Goal: Task Accomplishment & Management: Complete application form

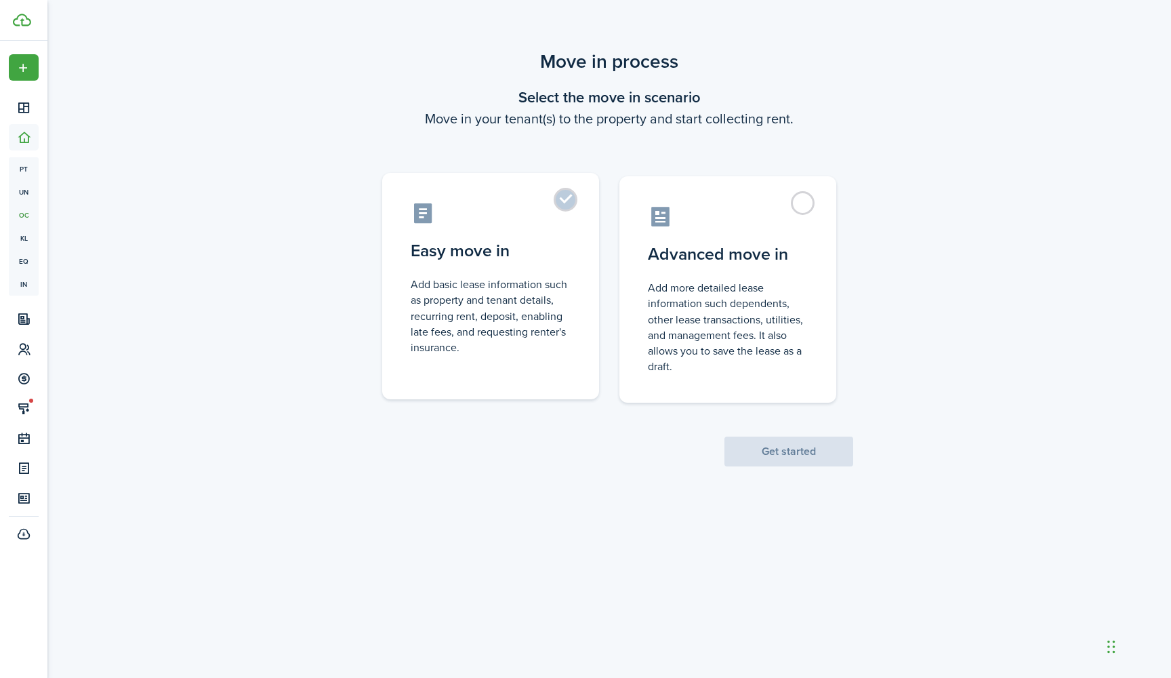
click at [564, 198] on label "Easy move in Add basic lease information such as property and tenant details, r…" at bounding box center [490, 286] width 217 height 226
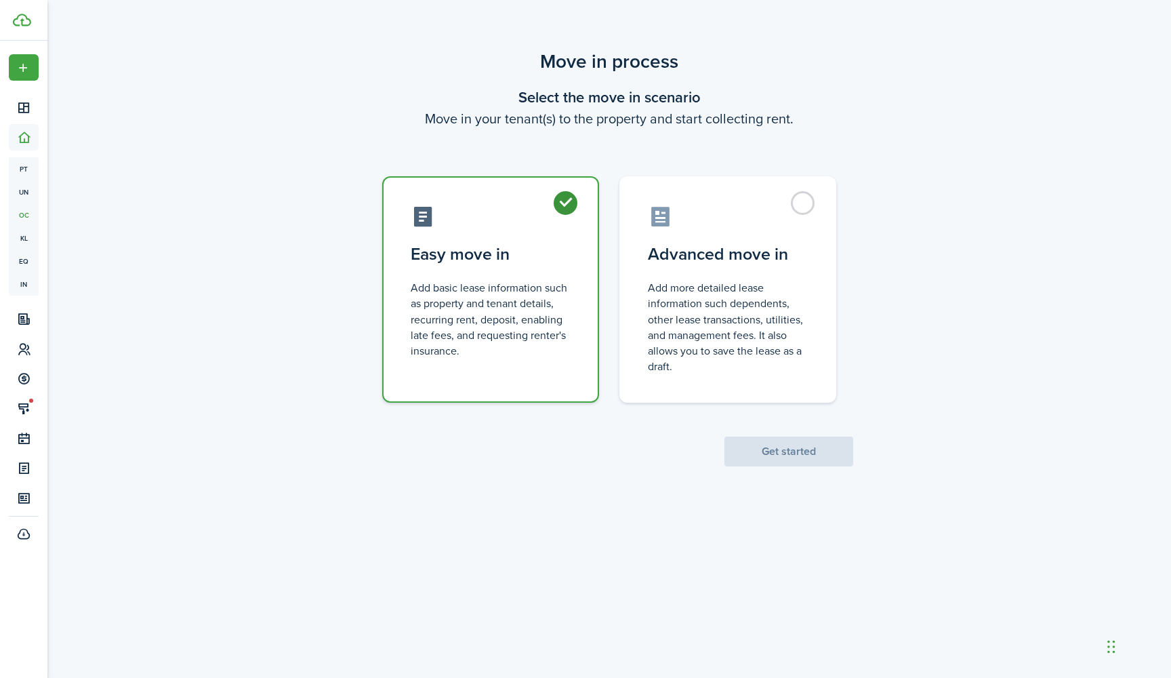
radio input "true"
click at [771, 454] on button "Get started" at bounding box center [788, 451] width 129 height 30
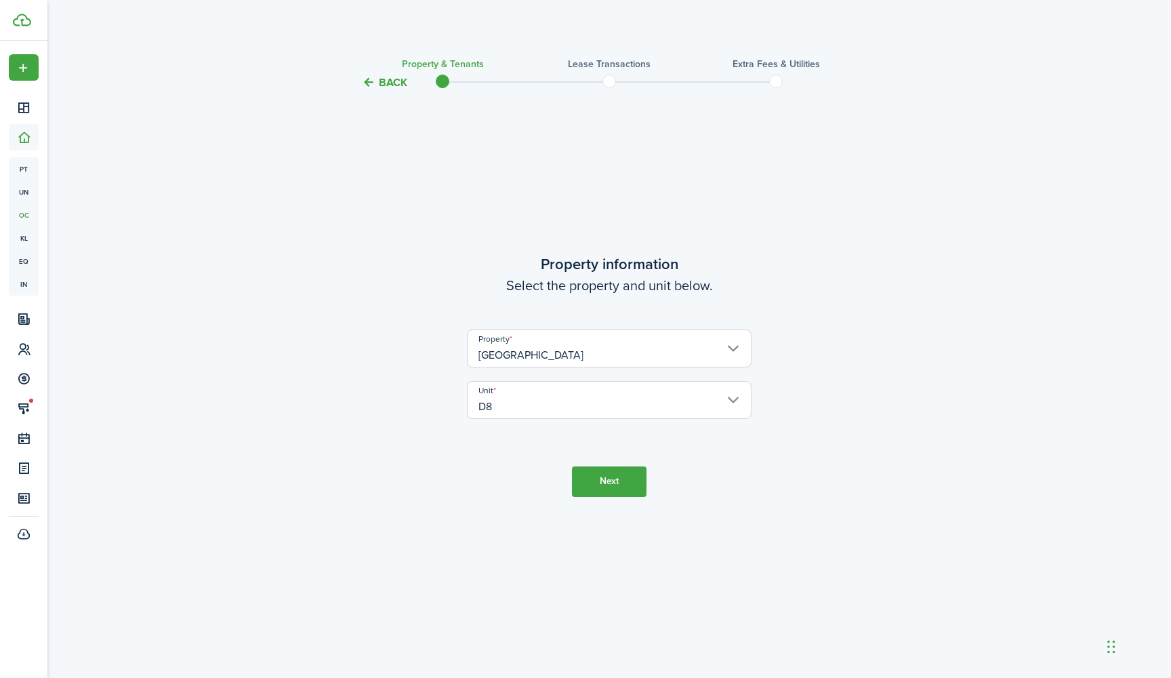
click at [614, 483] on button "Next" at bounding box center [609, 481] width 75 height 30
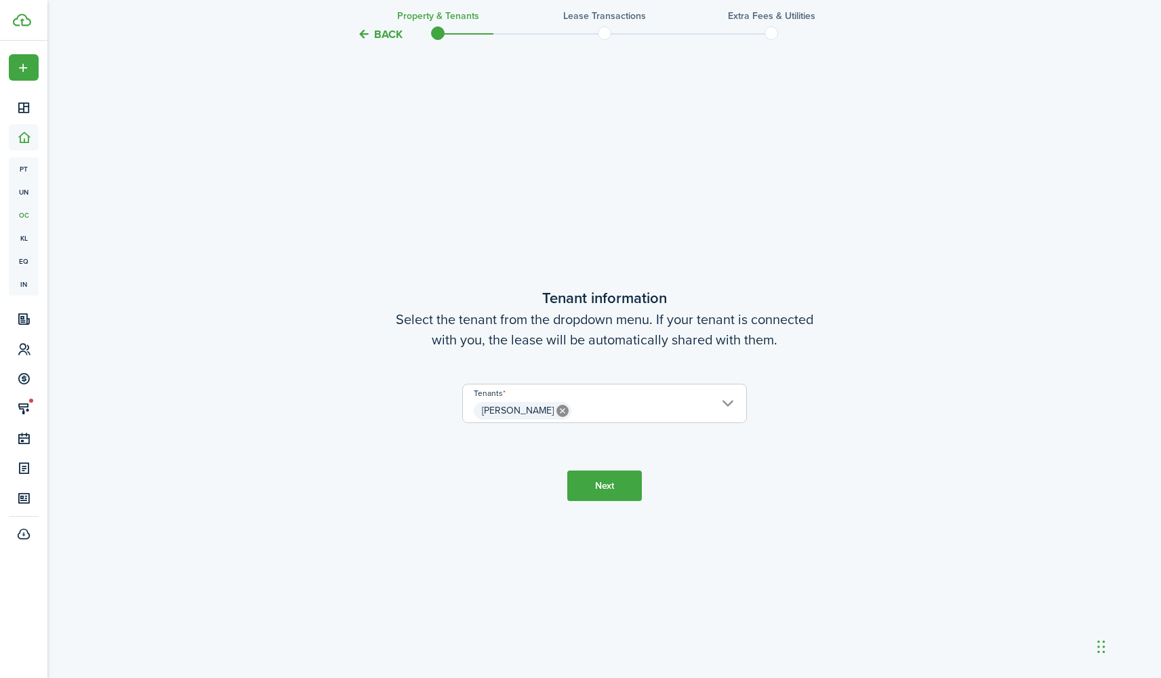
scroll to position [587, 0]
click at [612, 482] on button "Next" at bounding box center [604, 484] width 75 height 30
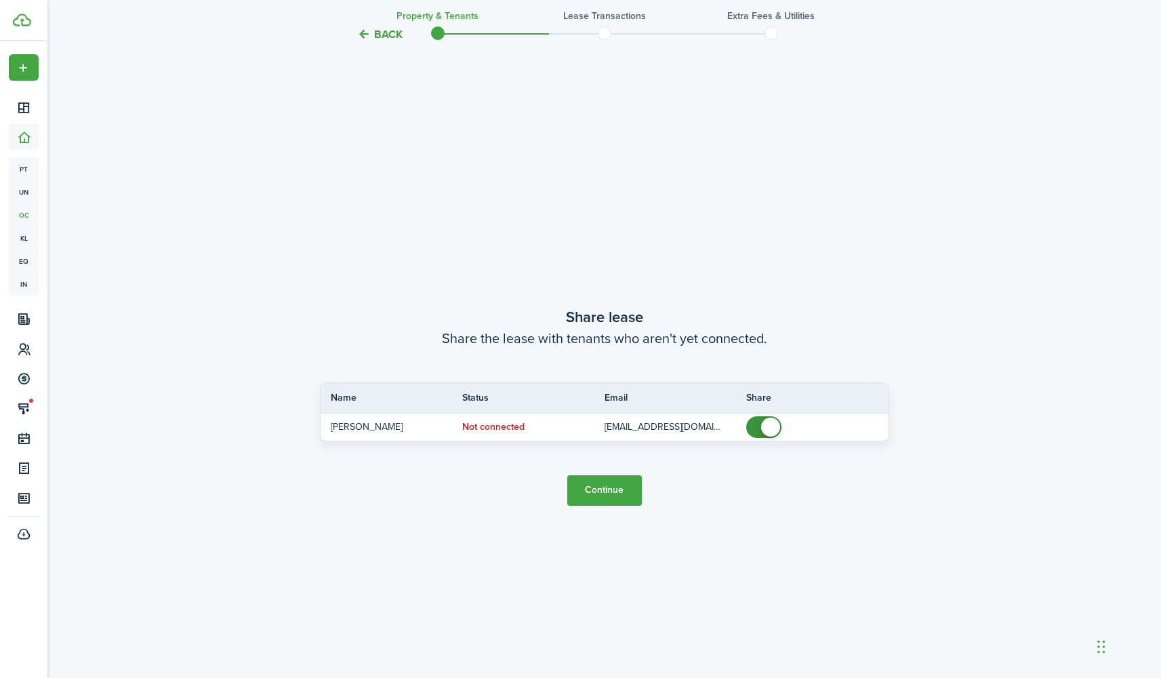
scroll to position [1265, 0]
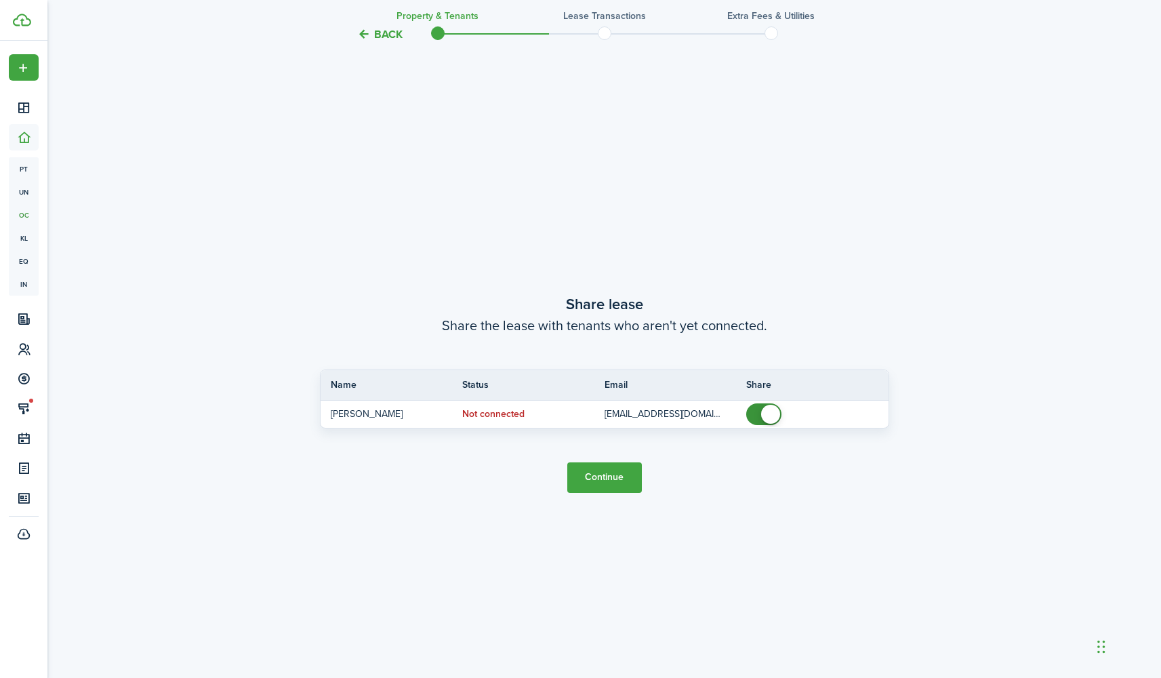
click at [611, 481] on button "Continue" at bounding box center [604, 477] width 75 height 30
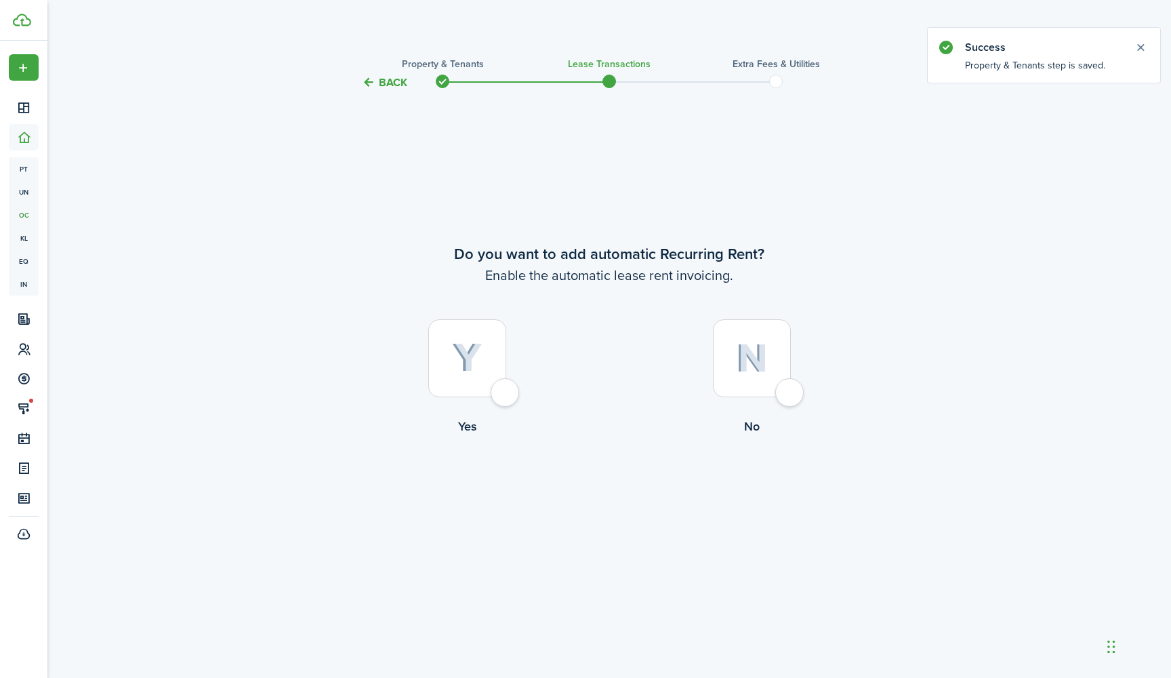
click at [505, 394] on div at bounding box center [467, 358] width 78 height 78
radio input "true"
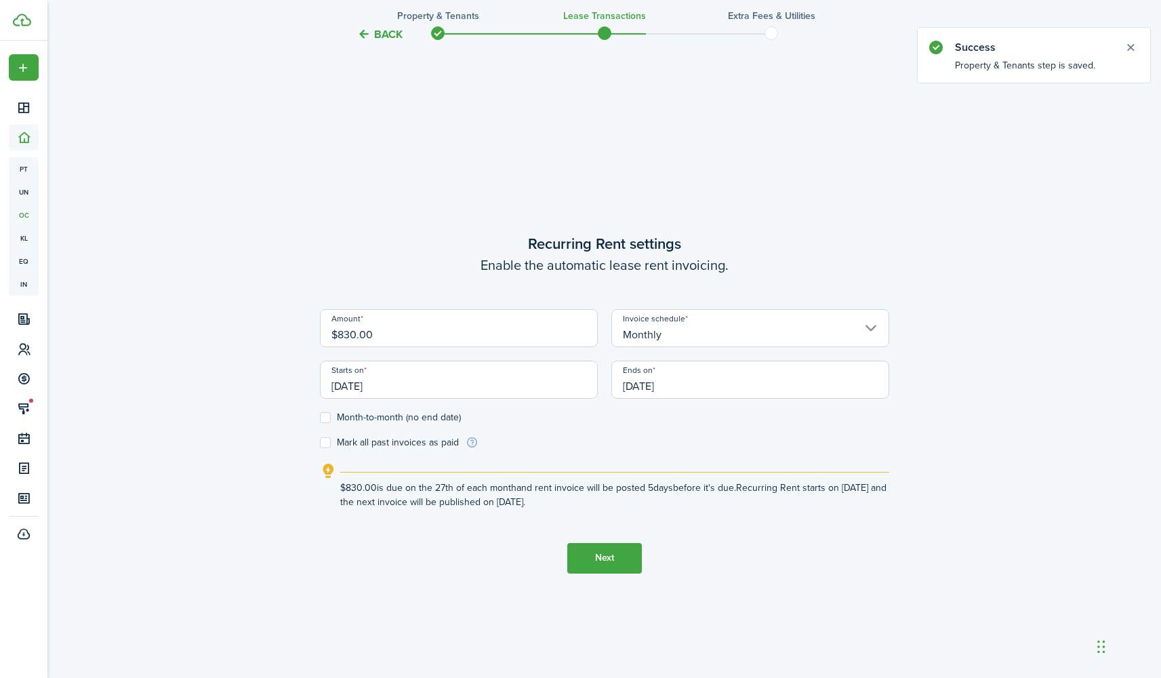
scroll to position [587, 0]
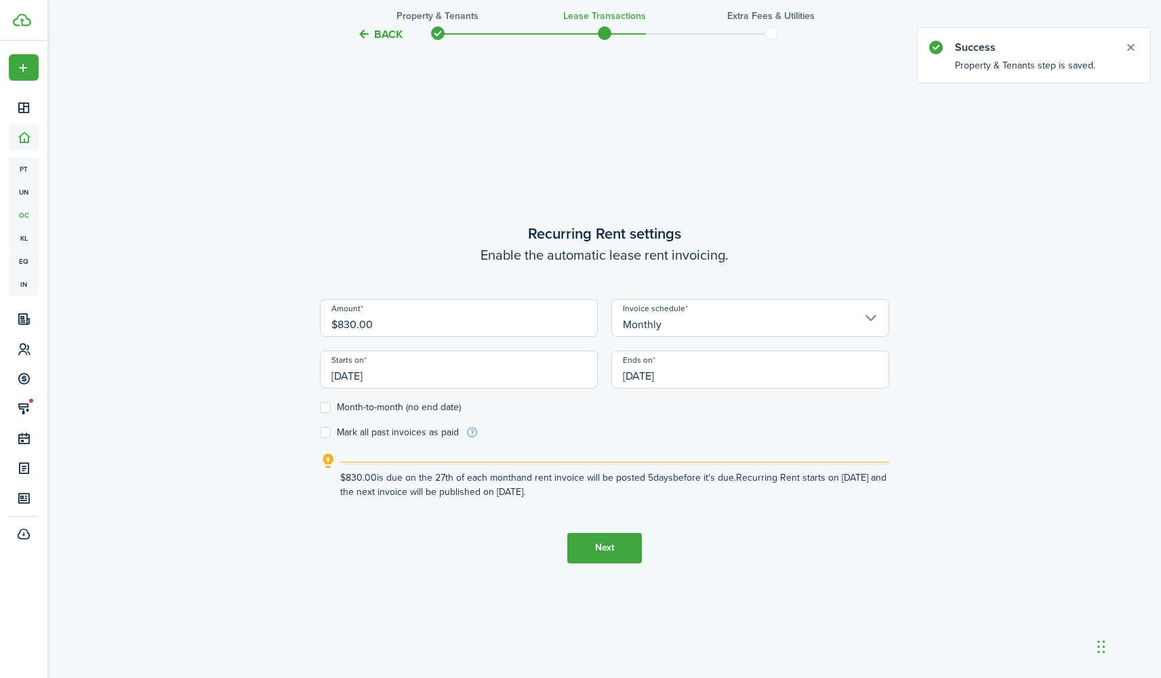
click at [480, 376] on input "09/27/2025" at bounding box center [459, 369] width 278 height 38
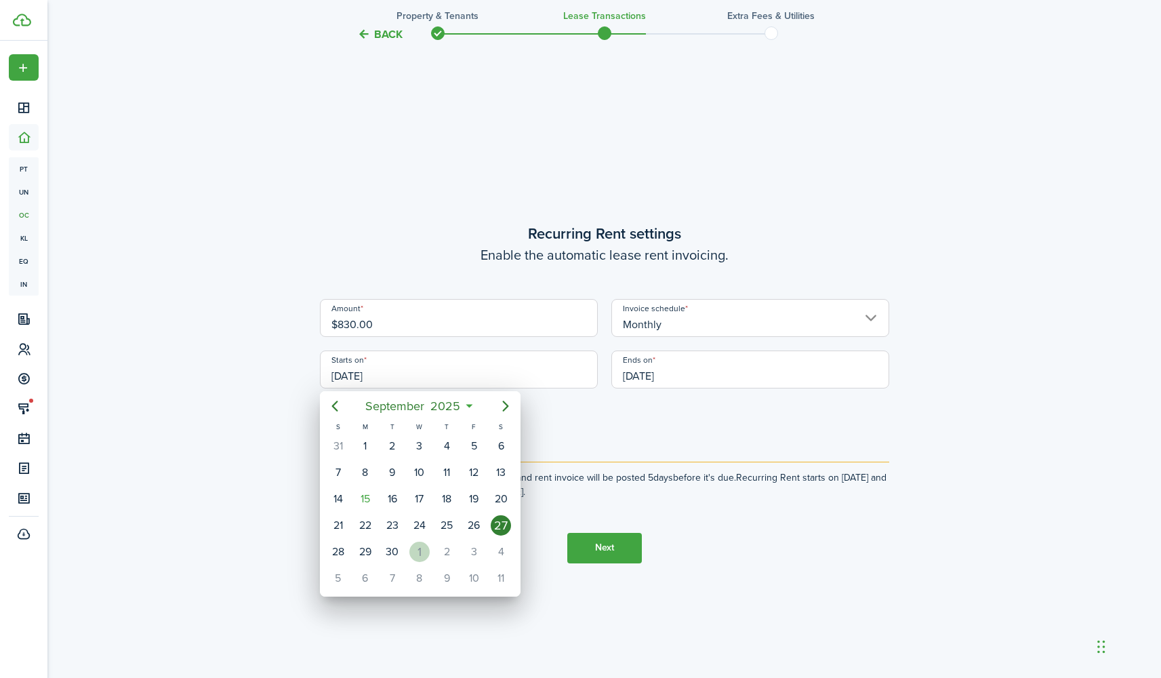
click at [416, 552] on div "1" at bounding box center [419, 551] width 20 height 20
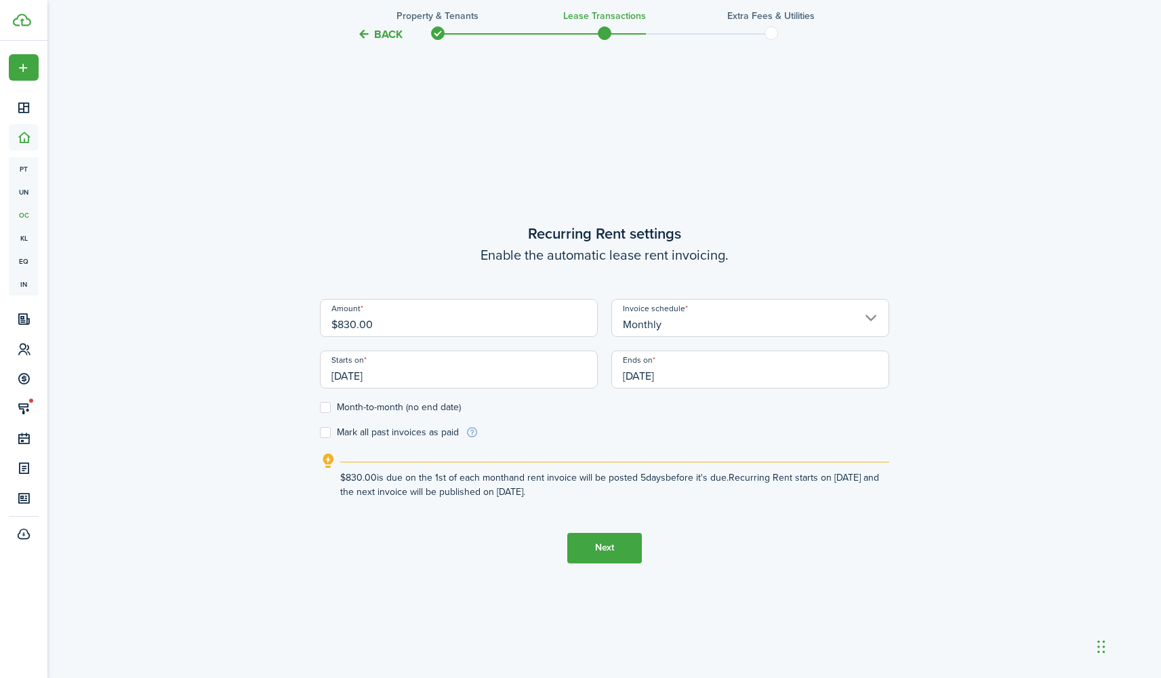
click at [521, 375] on input "10/01/2025" at bounding box center [459, 369] width 278 height 38
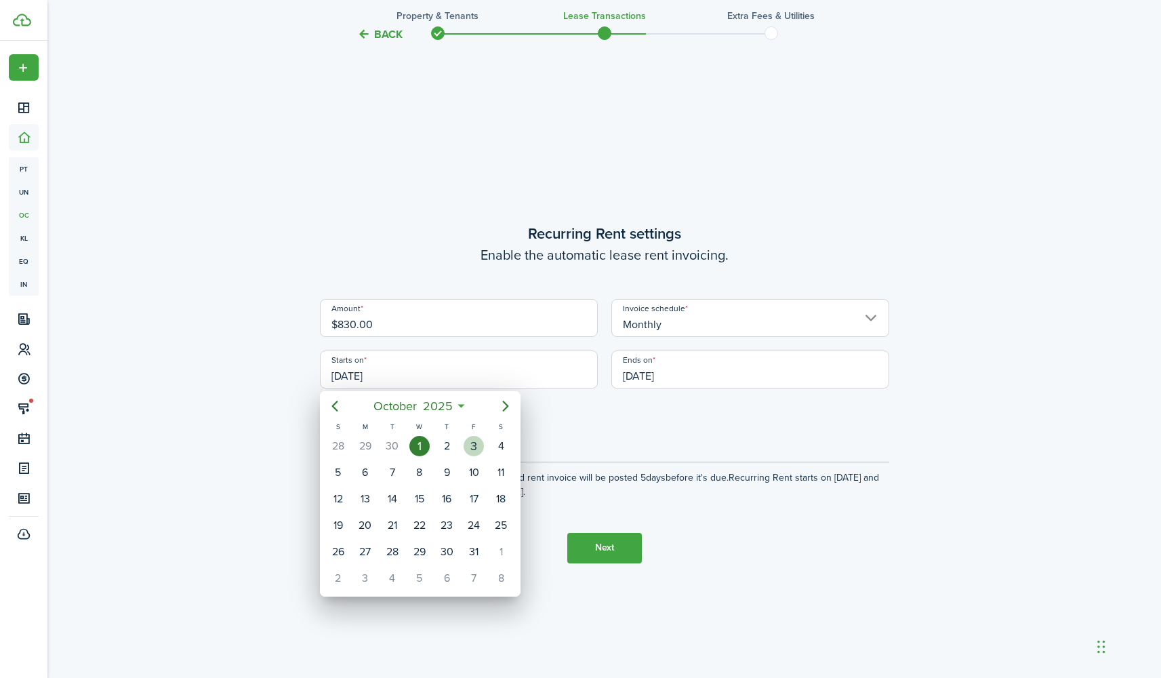
click at [476, 451] on div "3" at bounding box center [474, 446] width 20 height 20
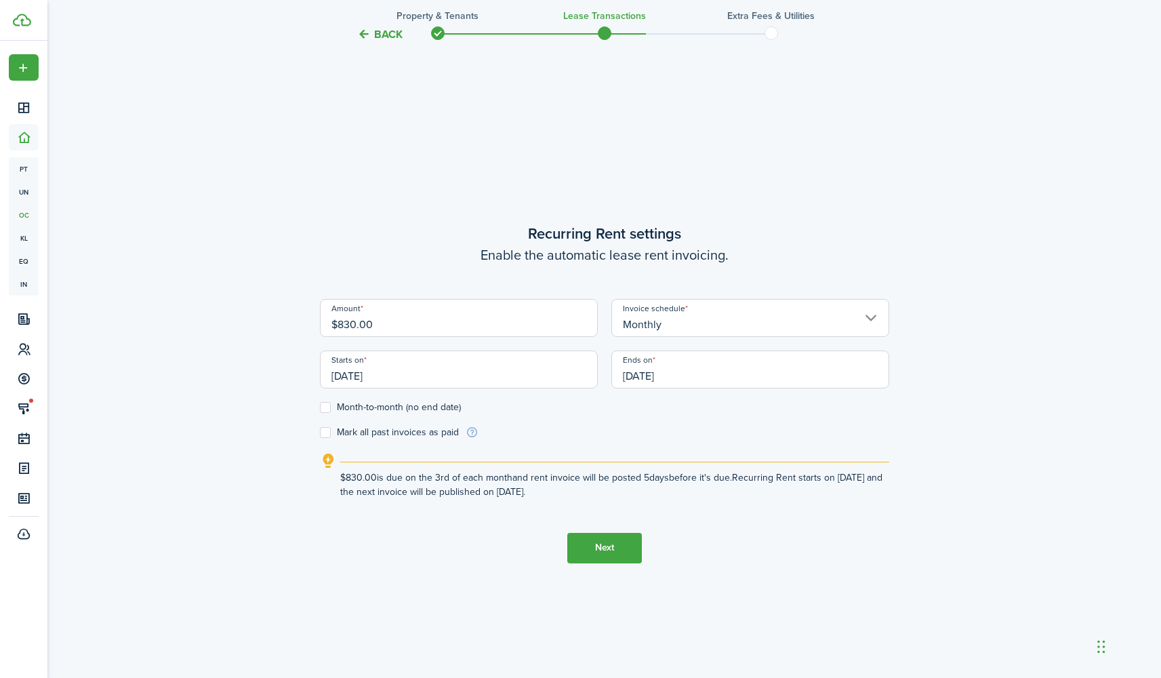
click at [578, 417] on form "Amount $830.00 Invoice schedule Monthly Starts on 10/03/2025 Ends on 09/27/2026…" at bounding box center [604, 369] width 569 height 140
click at [518, 375] on input "10/03/2025" at bounding box center [459, 369] width 278 height 38
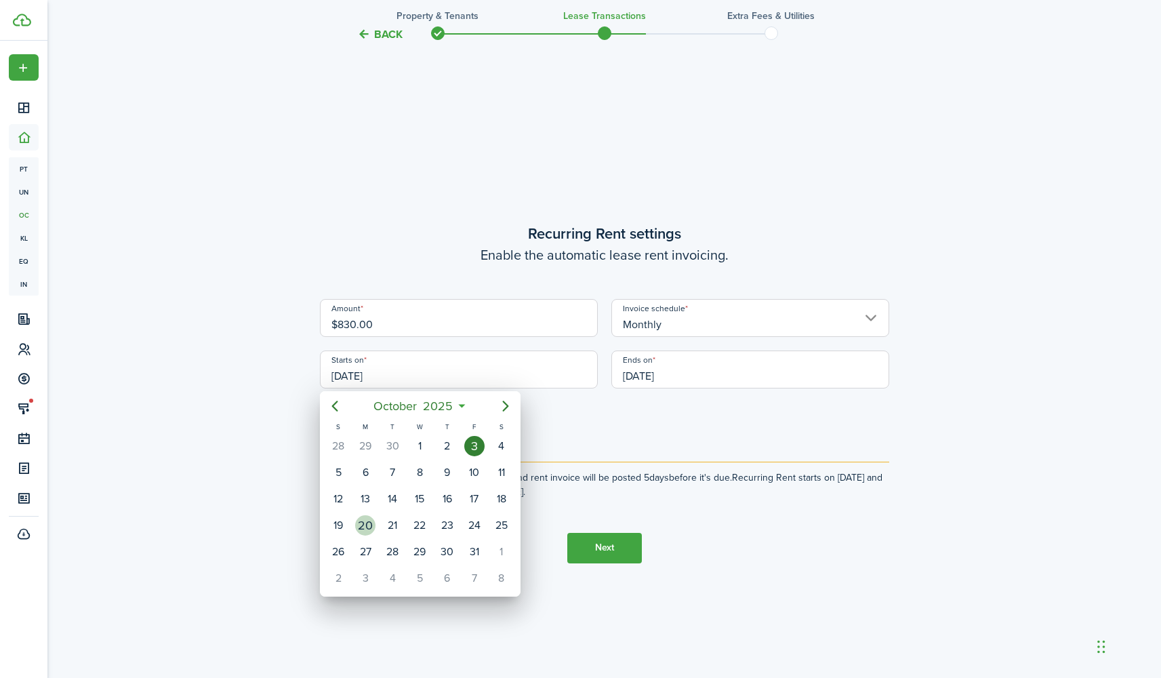
click at [365, 524] on div "20" at bounding box center [365, 525] width 20 height 20
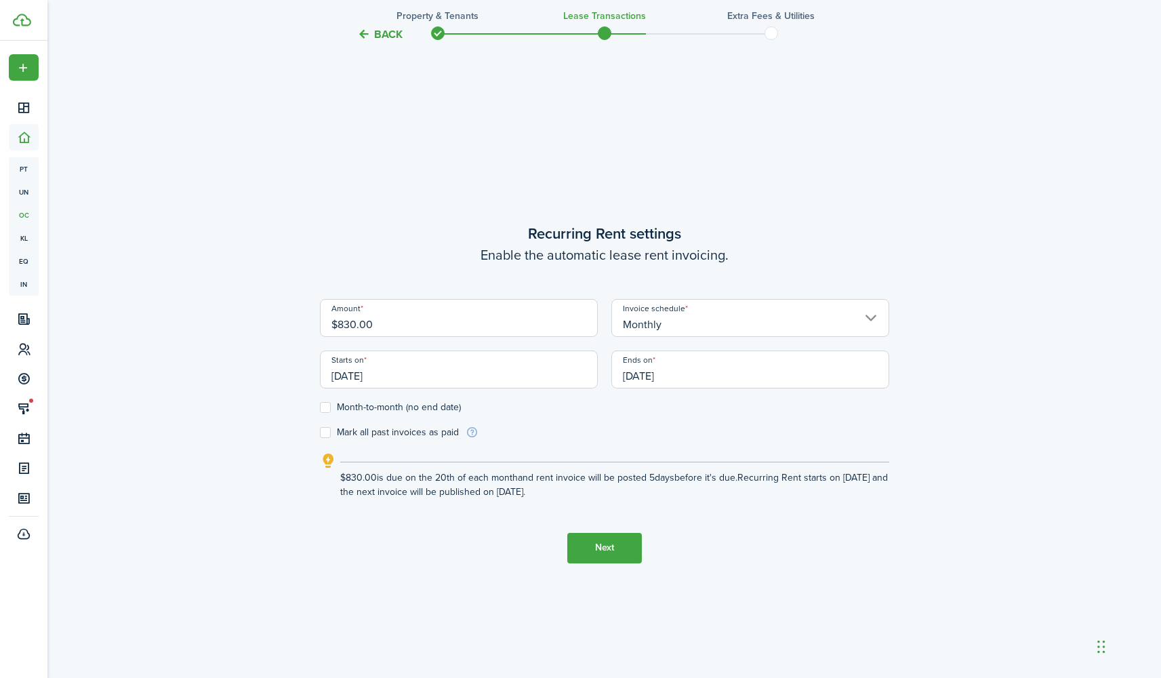
click at [535, 413] on form "Amount $830.00 Invoice schedule Monthly Starts on 10/20/2025 Ends on 09/27/2026…" at bounding box center [604, 369] width 569 height 140
click at [529, 373] on input "10/20/2025" at bounding box center [459, 369] width 278 height 38
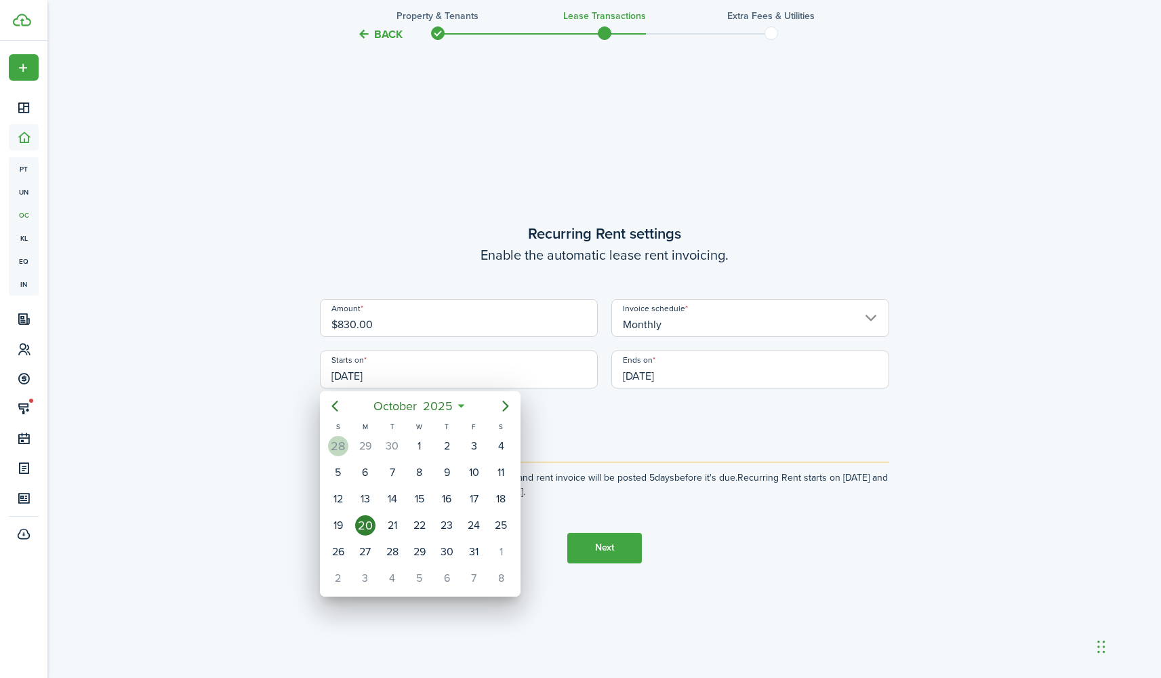
click at [350, 450] on div "28" at bounding box center [338, 446] width 27 height 26
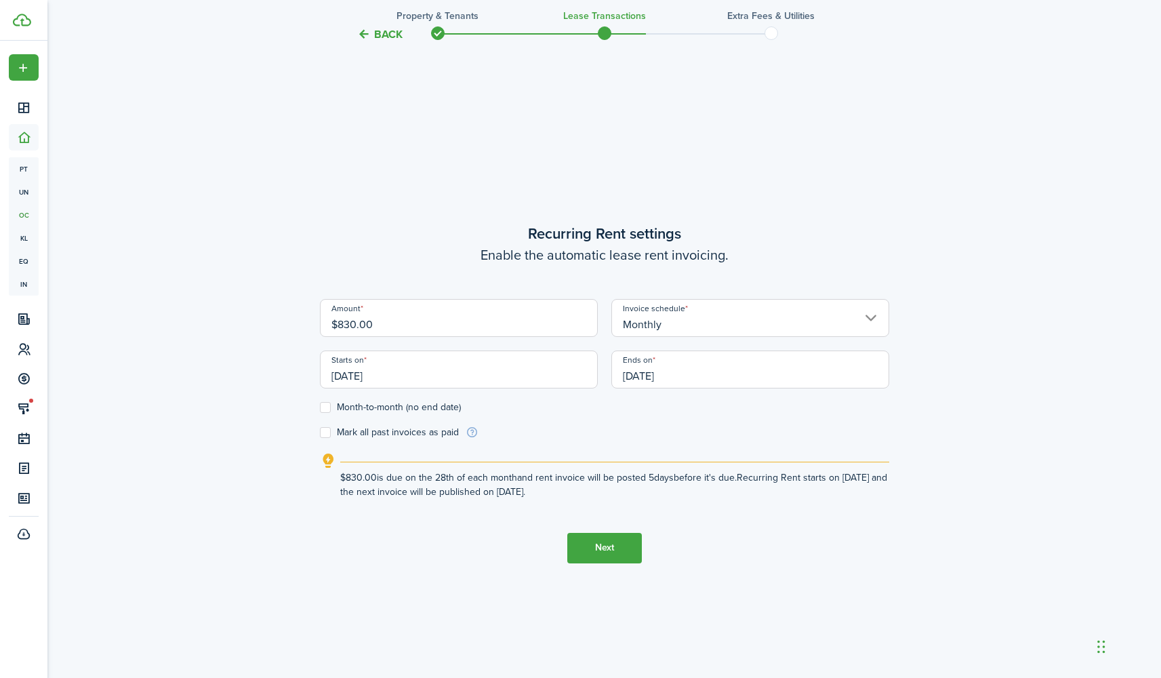
click at [480, 369] on input "09/28/2025" at bounding box center [459, 369] width 278 height 38
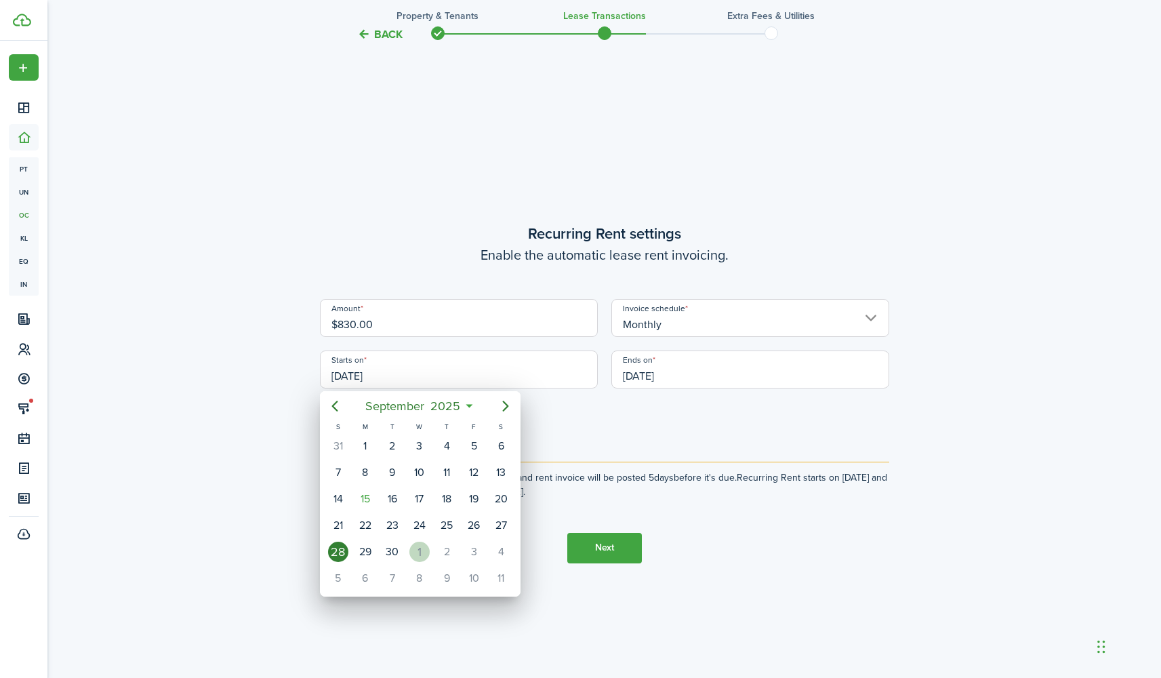
click at [425, 550] on div "1" at bounding box center [419, 551] width 20 height 20
type input "10/01/2025"
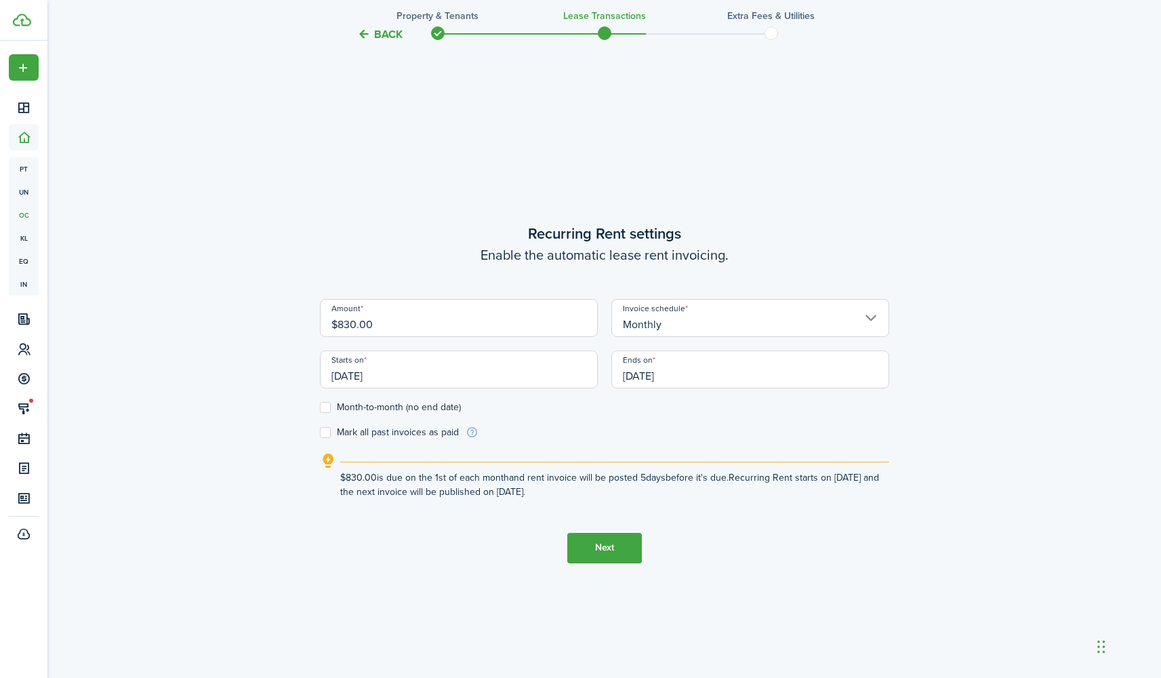
click at [691, 375] on input "09/27/2026" at bounding box center [750, 369] width 278 height 38
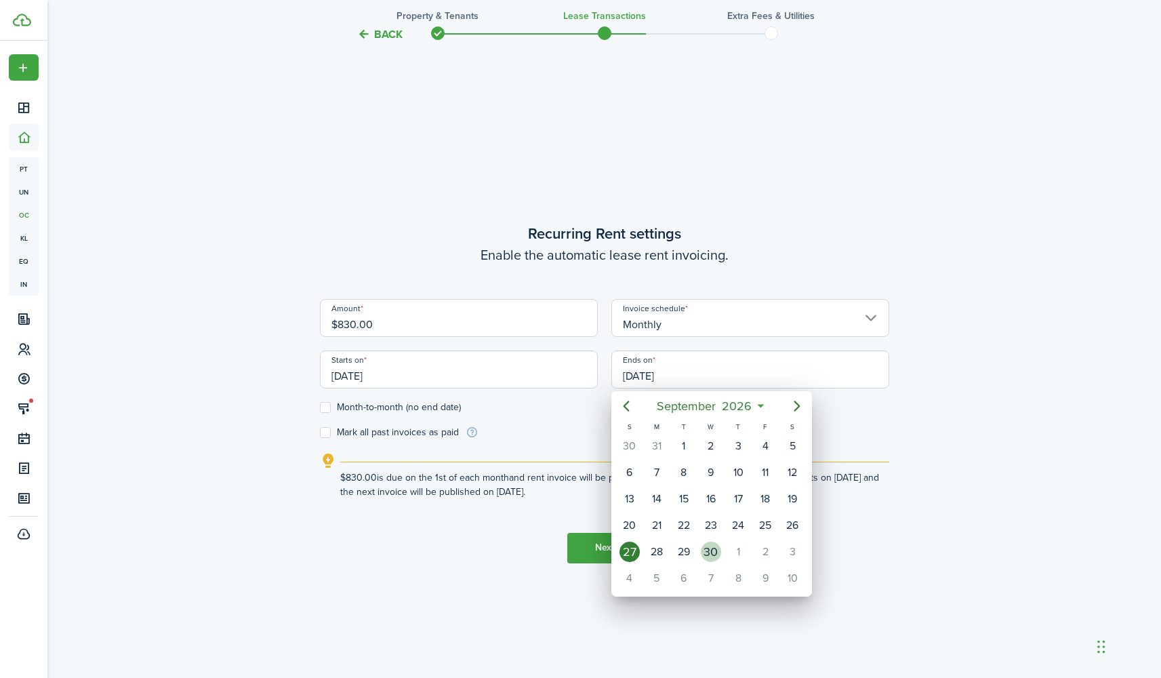
click at [712, 551] on div "30" at bounding box center [711, 551] width 20 height 20
type input "09/30/2026"
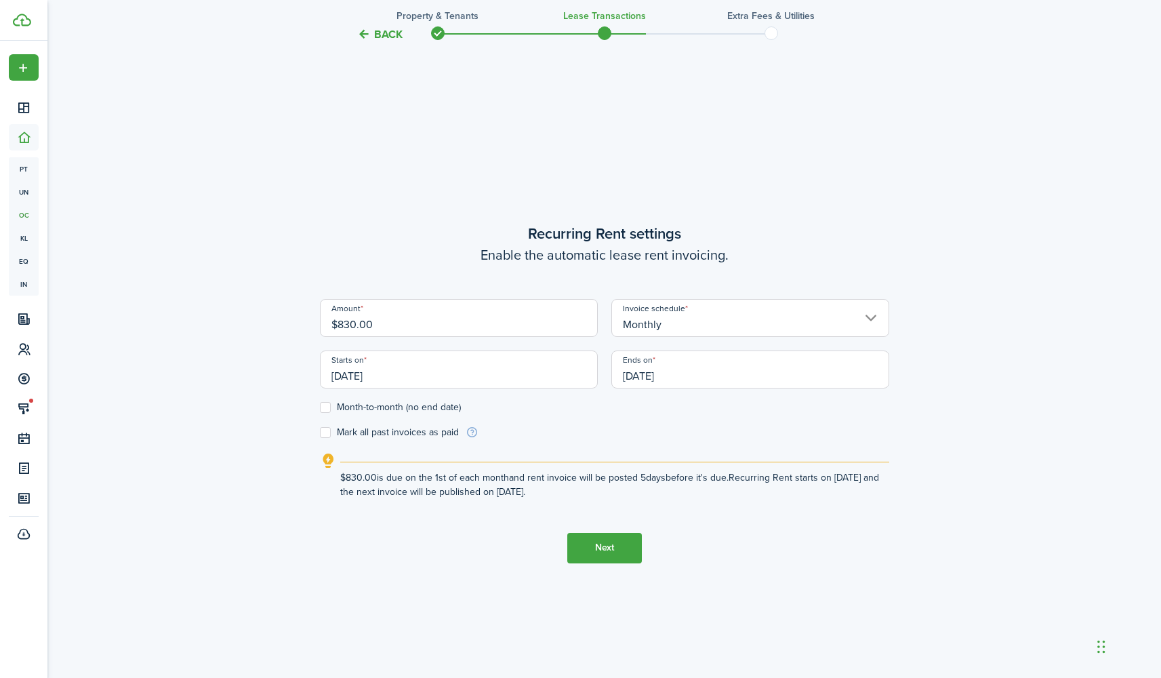
click at [747, 580] on tc-wizard-step "Recurring Rent settings Enable the automatic lease rent invoicing. Amount $830.…" at bounding box center [604, 393] width 569 height 678
click at [598, 550] on button "Next" at bounding box center [604, 548] width 75 height 30
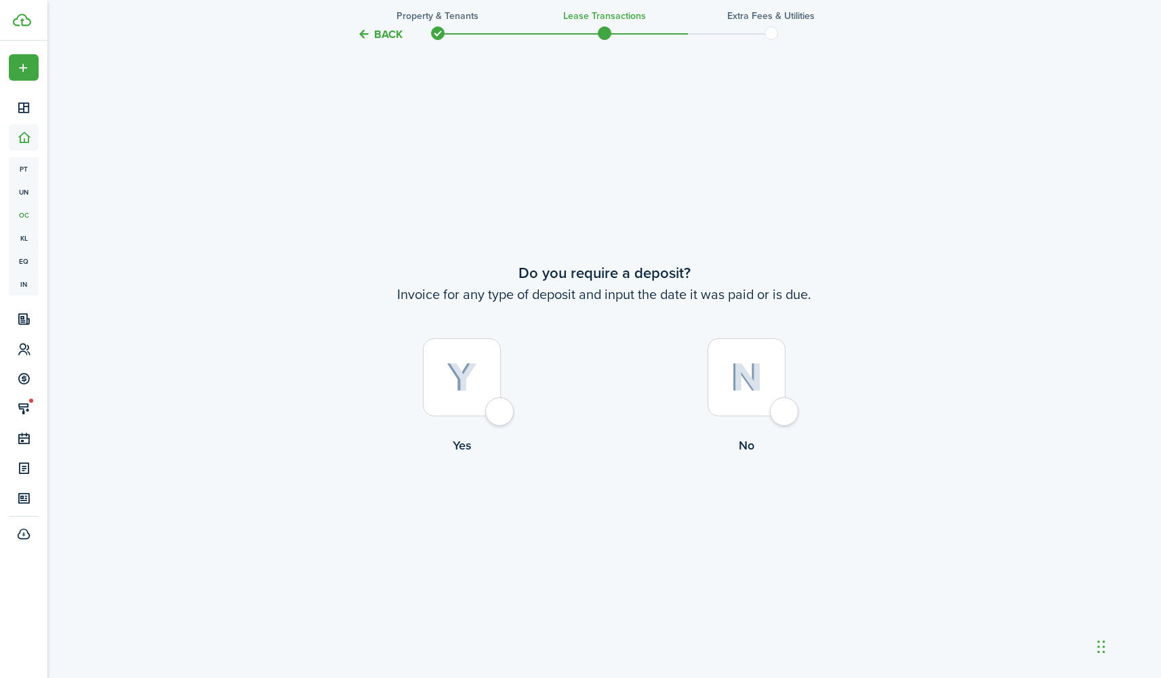
scroll to position [1265, 0]
click at [499, 415] on div at bounding box center [462, 376] width 78 height 78
radio input "true"
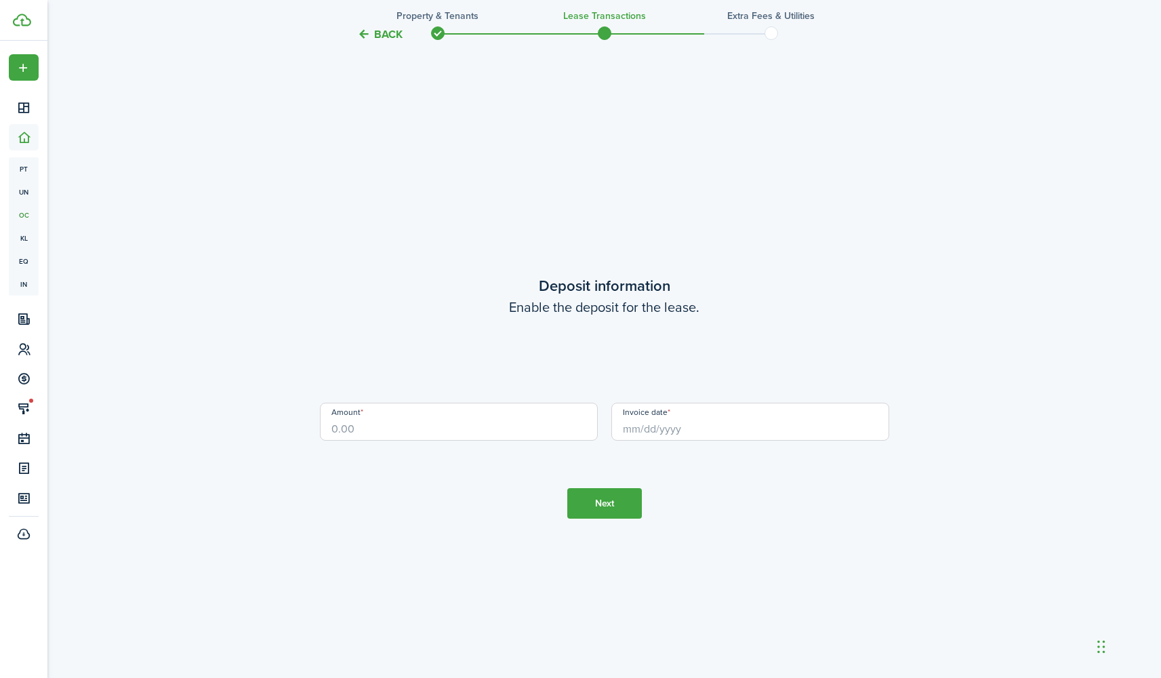
scroll to position [1942, 0]
click at [497, 422] on input "Amount" at bounding box center [459, 417] width 278 height 38
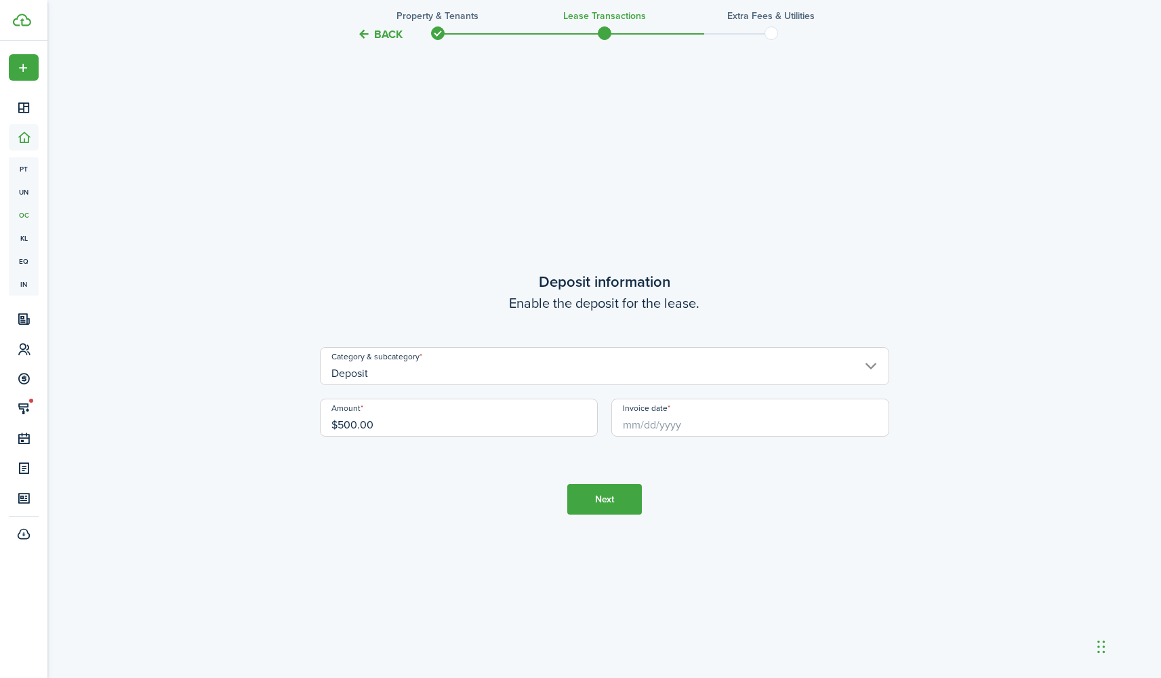
click at [701, 428] on input "Invoice date" at bounding box center [750, 417] width 278 height 38
type input "$500.00"
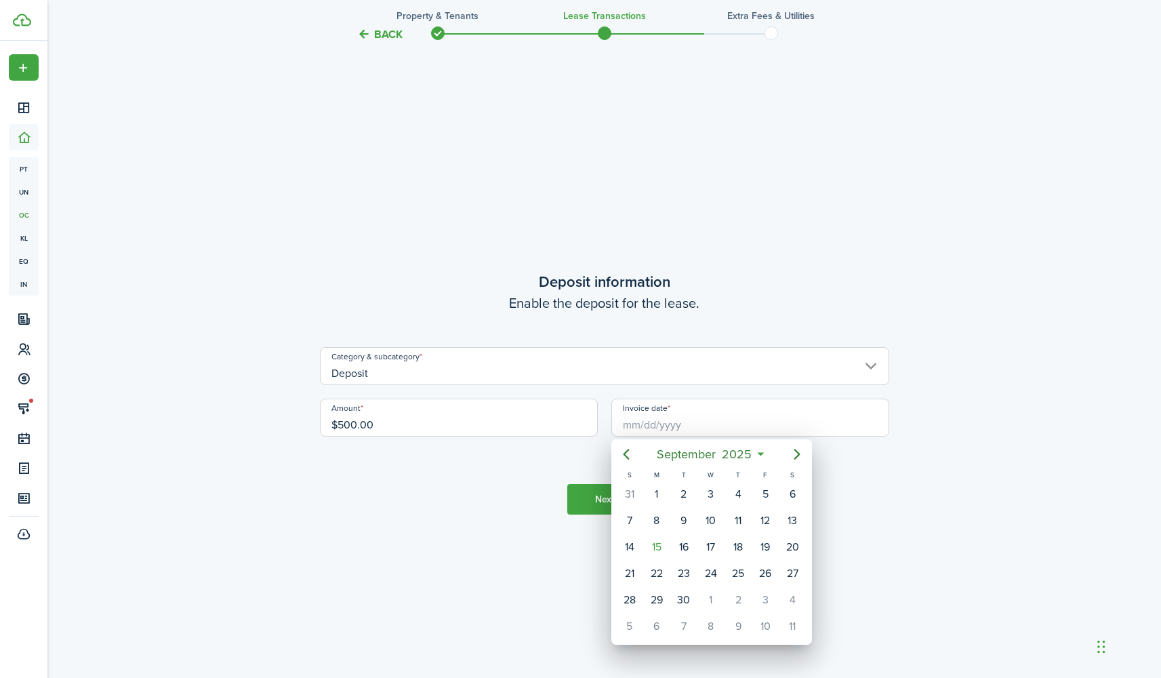
click at [386, 31] on div at bounding box center [581, 339] width 1378 height 895
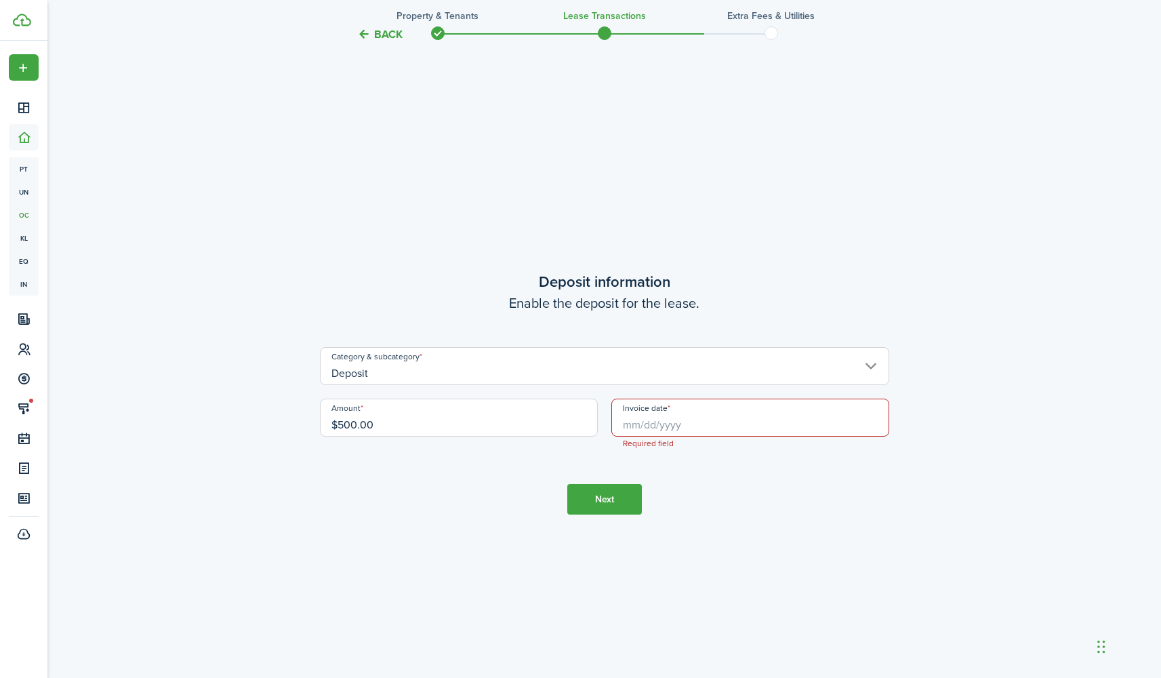
click at [364, 35] on button "Back" at bounding box center [379, 34] width 45 height 14
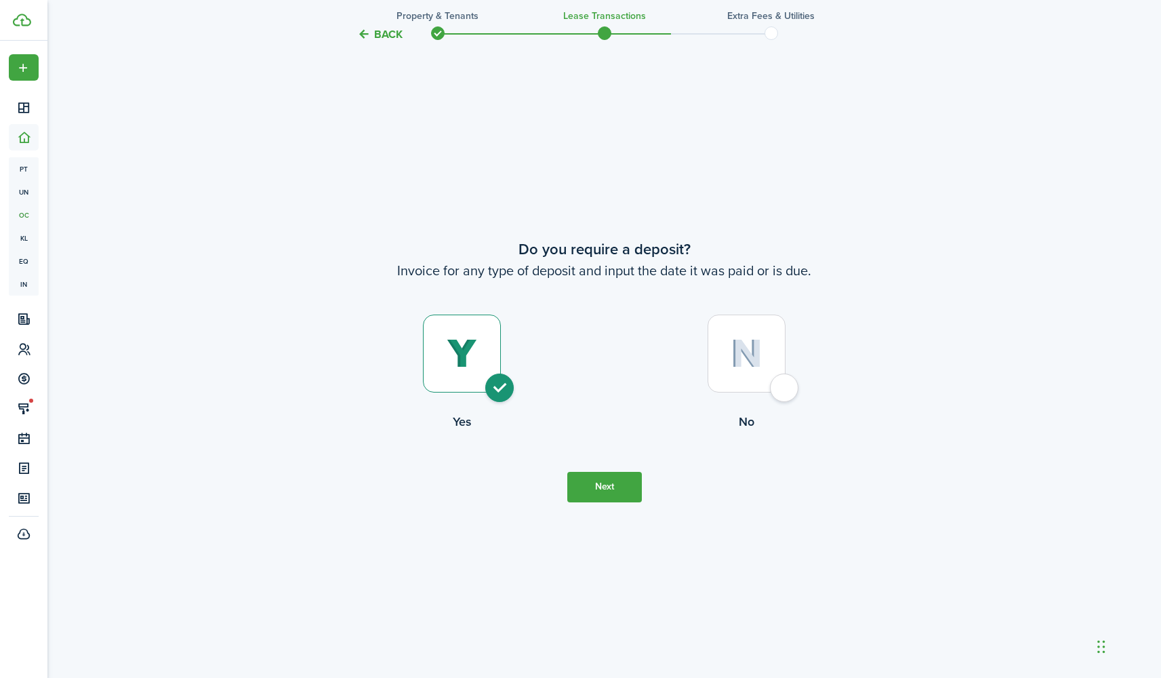
scroll to position [1265, 0]
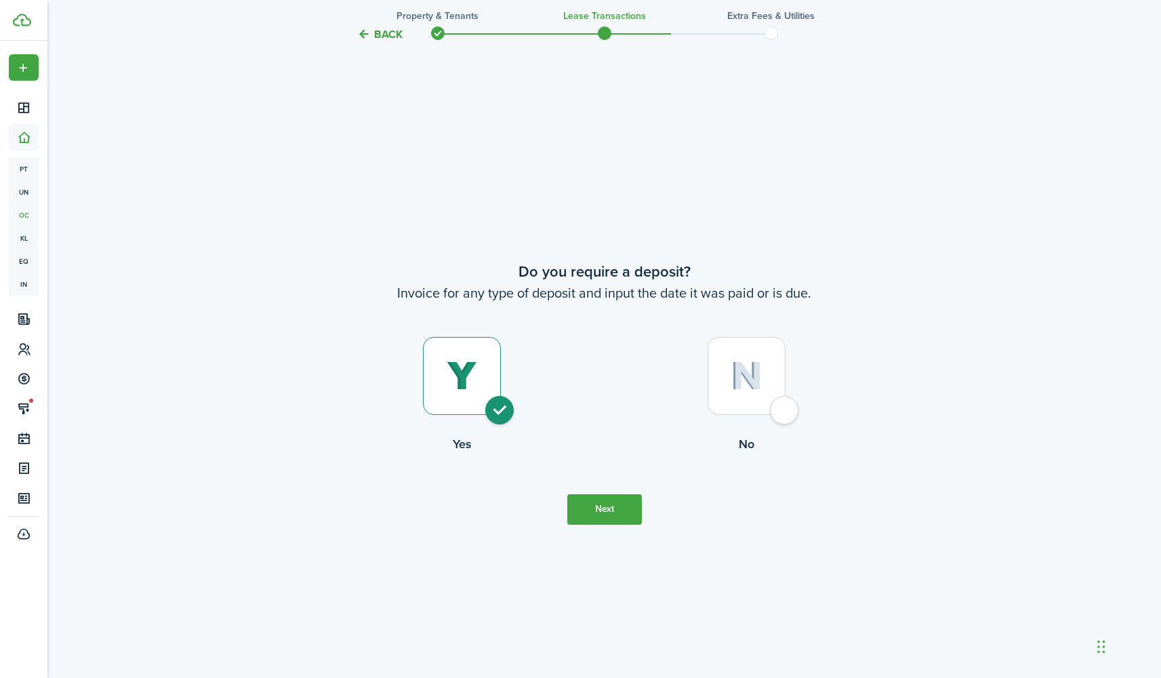
click at [364, 35] on button "Back" at bounding box center [379, 34] width 45 height 14
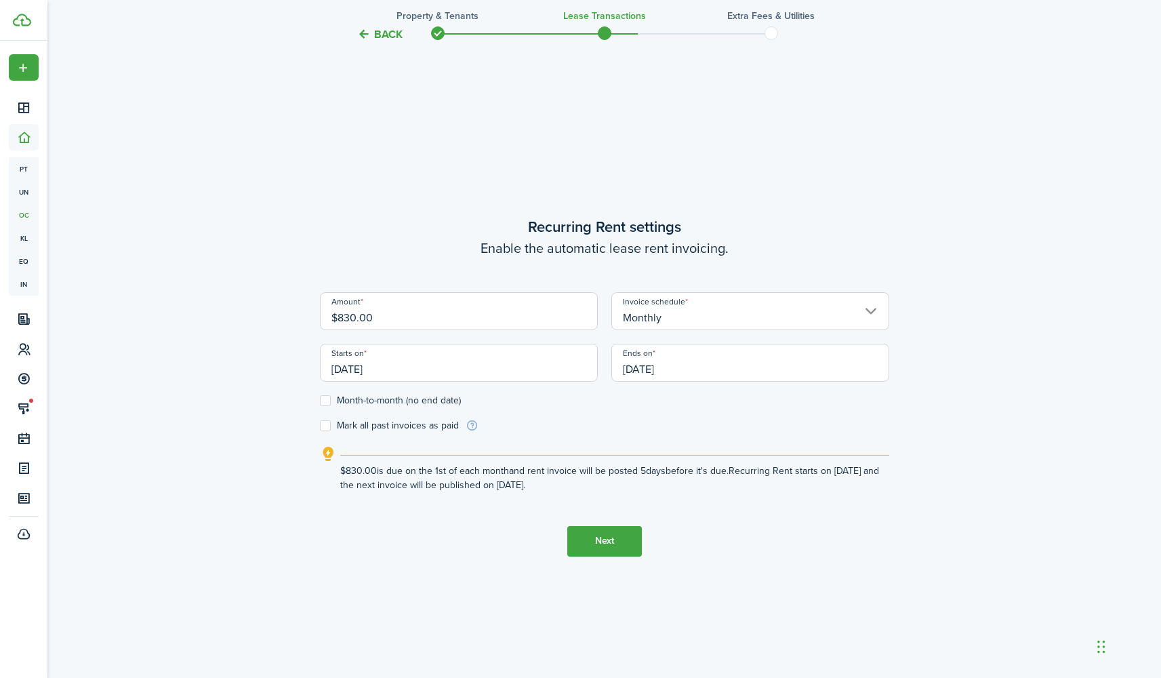
scroll to position [587, 0]
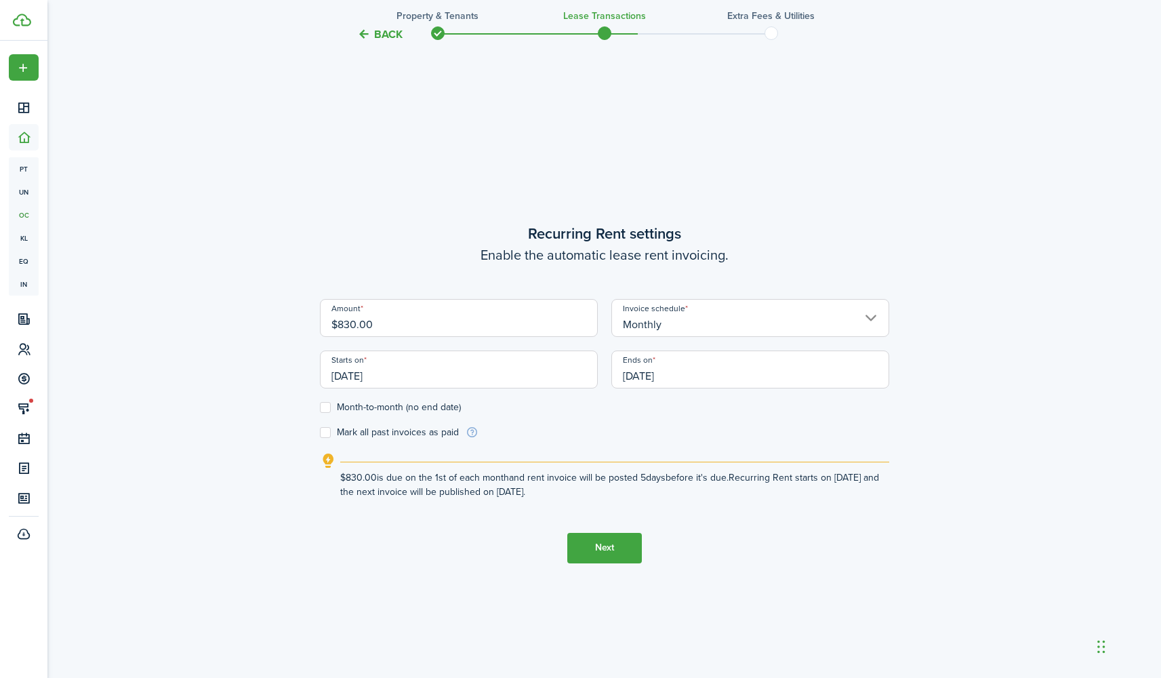
click at [541, 369] on input "10/01/2025" at bounding box center [459, 369] width 278 height 38
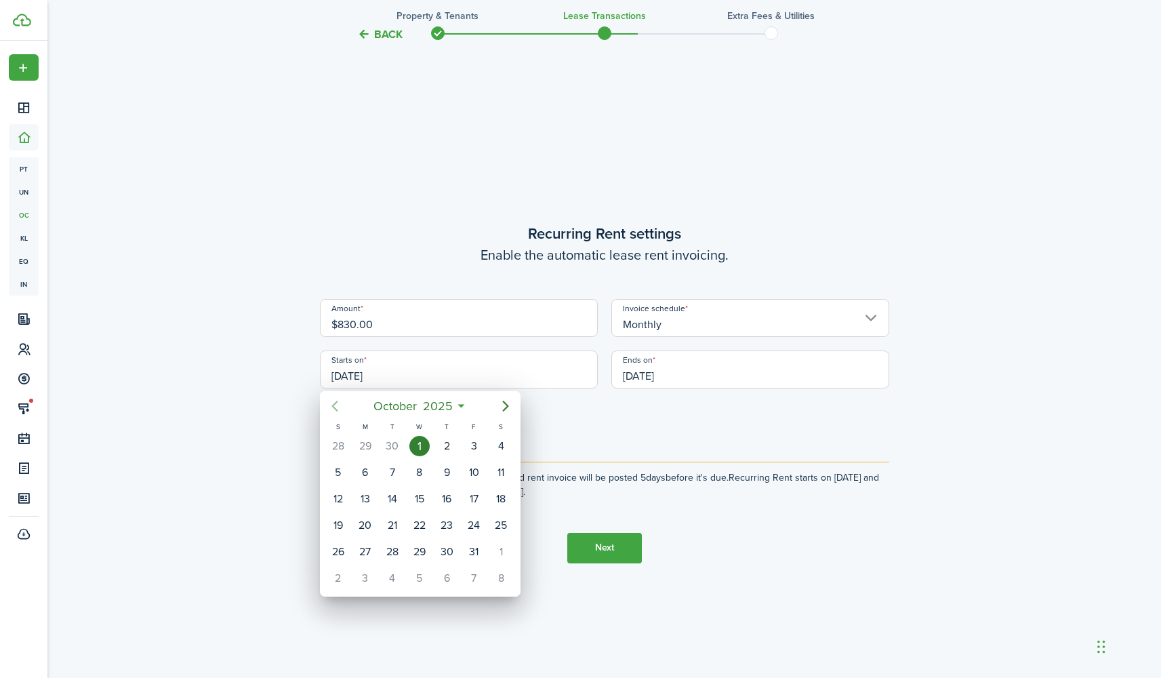
click at [341, 406] on icon "Previous page" at bounding box center [335, 406] width 16 height 16
click at [340, 552] on div "28" at bounding box center [338, 551] width 20 height 20
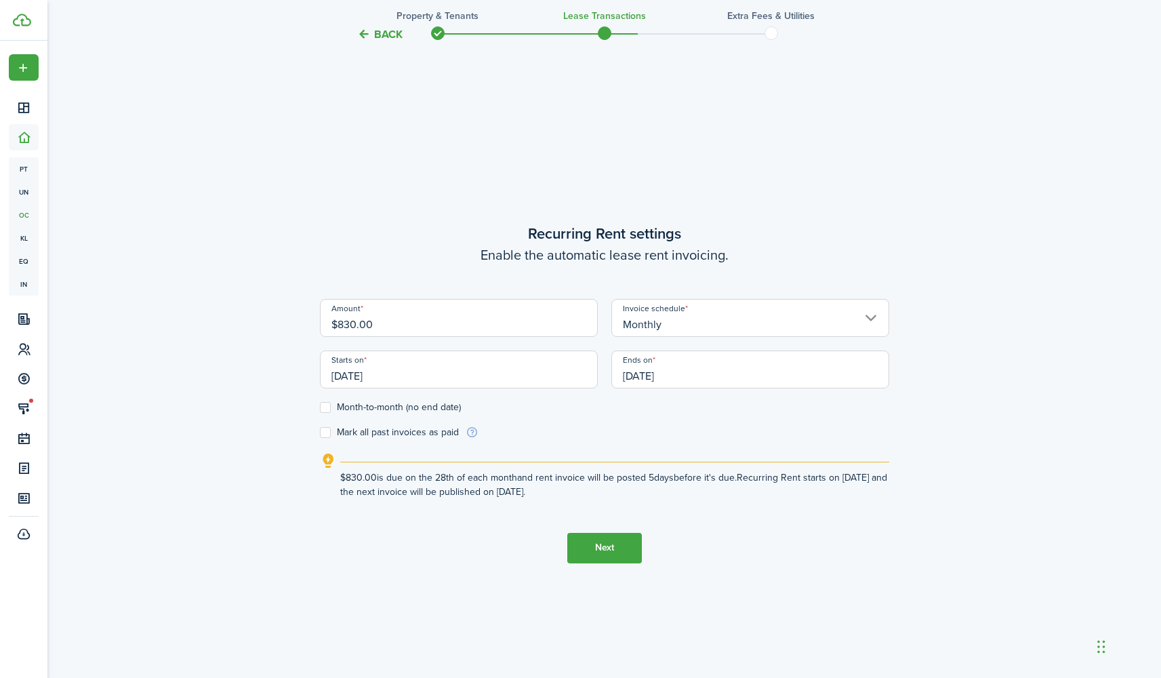
click at [465, 371] on input "09/28/2025" at bounding box center [459, 369] width 278 height 38
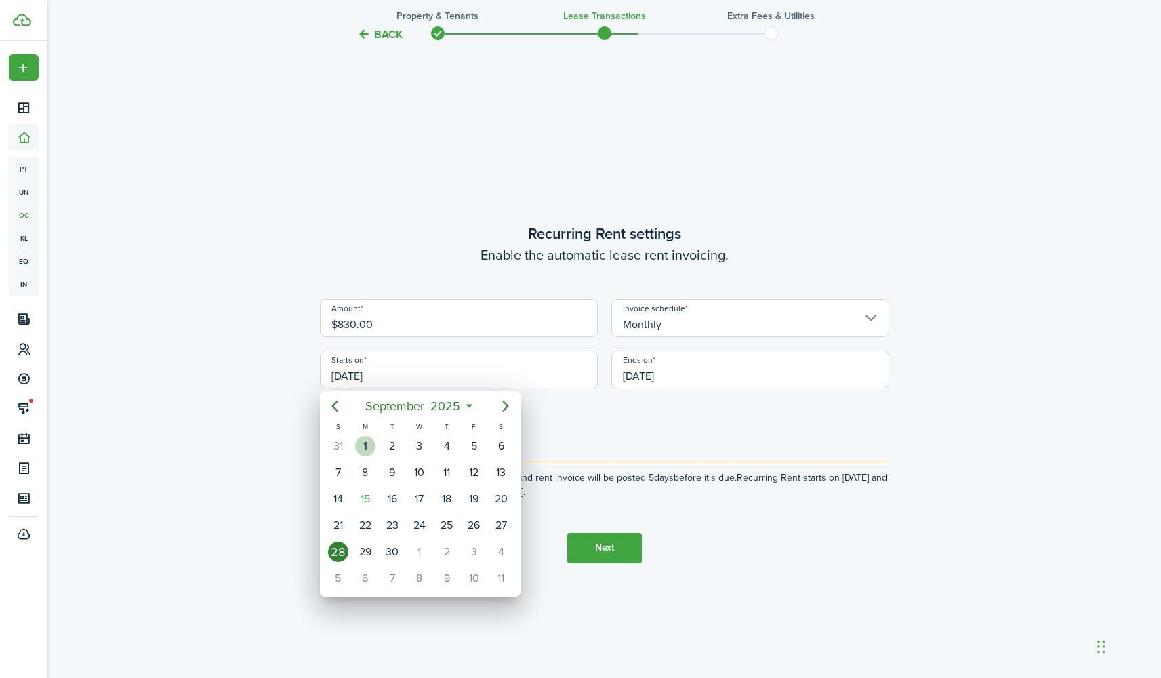
click at [369, 446] on div "1" at bounding box center [365, 446] width 20 height 20
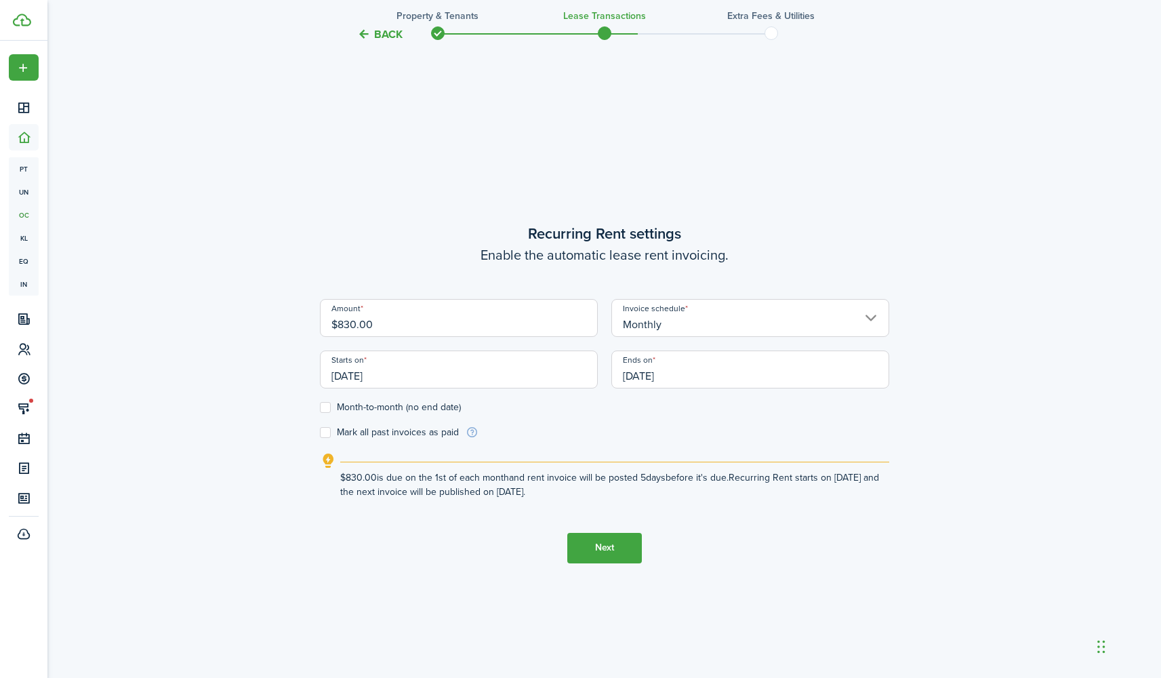
click at [408, 364] on input "09/01/2025" at bounding box center [459, 369] width 278 height 38
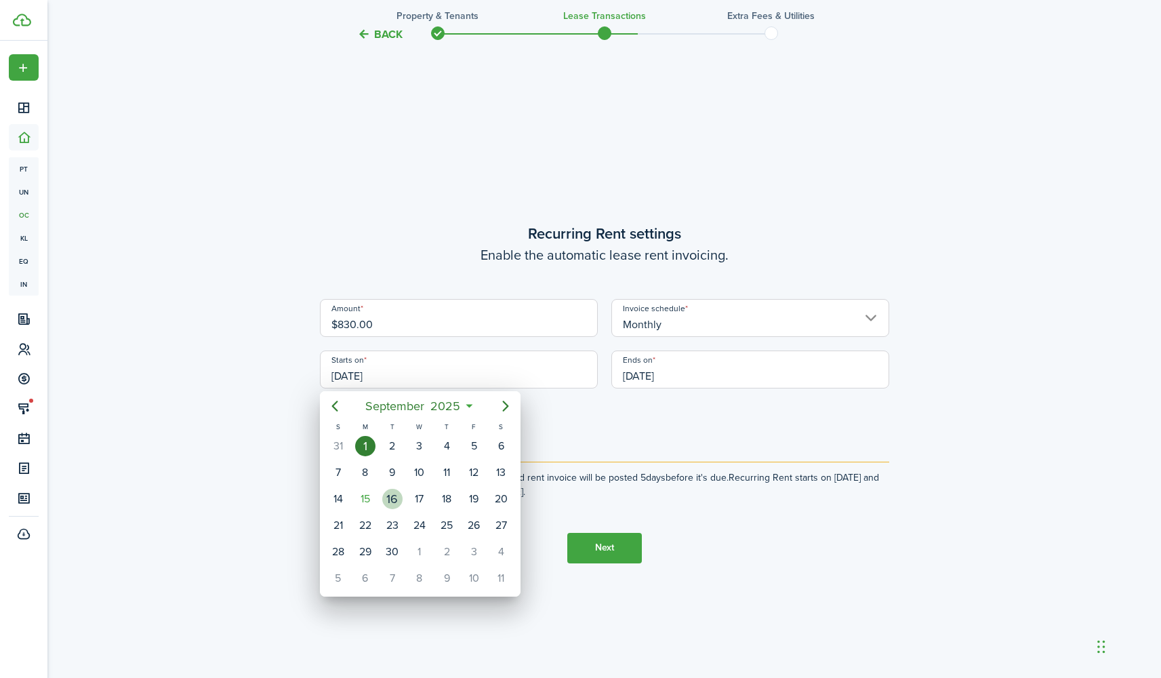
click at [395, 499] on div "16" at bounding box center [392, 499] width 20 height 20
type input "09/16/2025"
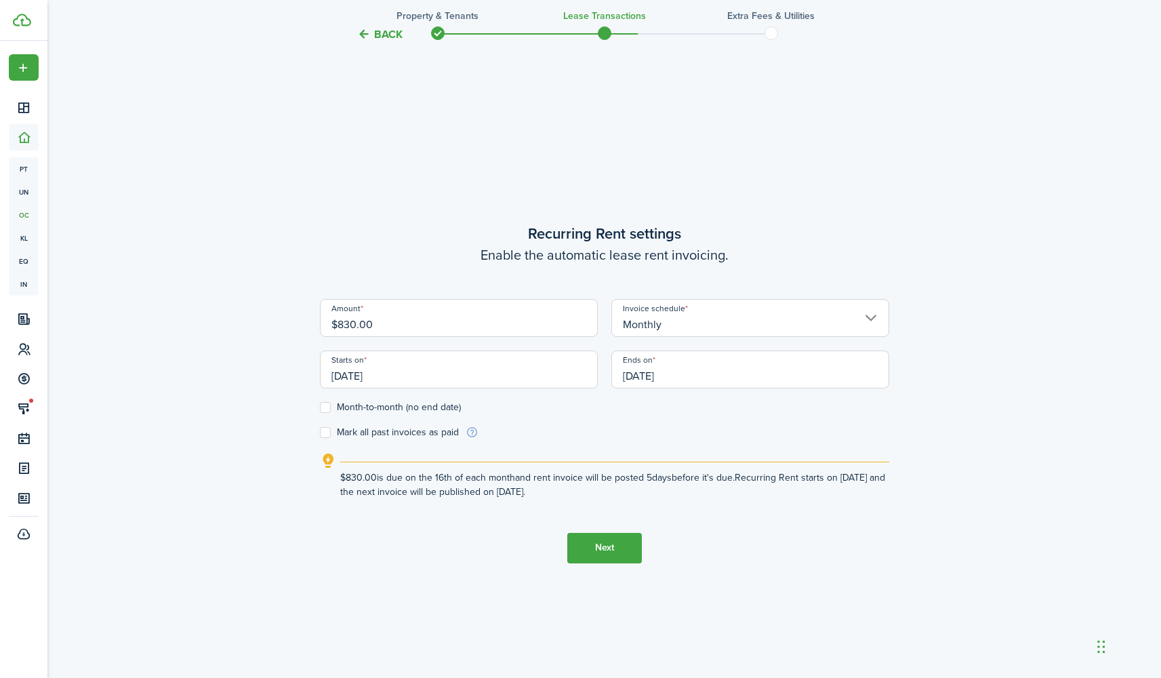
click at [377, 34] on button "Back" at bounding box center [379, 34] width 45 height 14
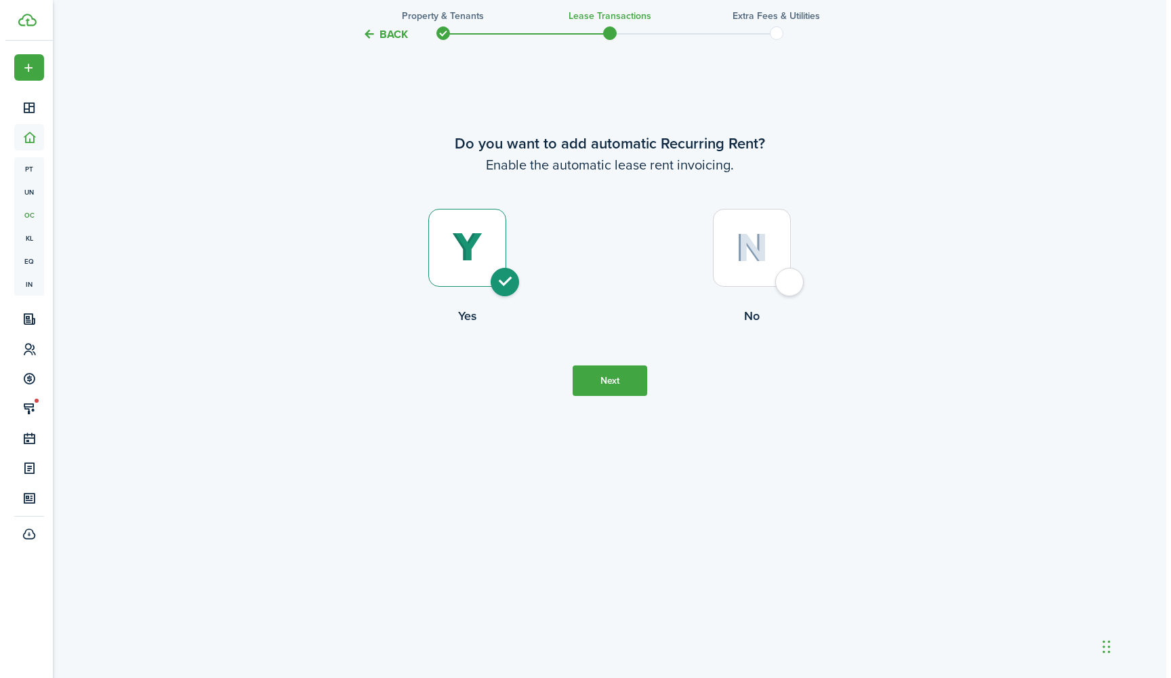
scroll to position [0, 0]
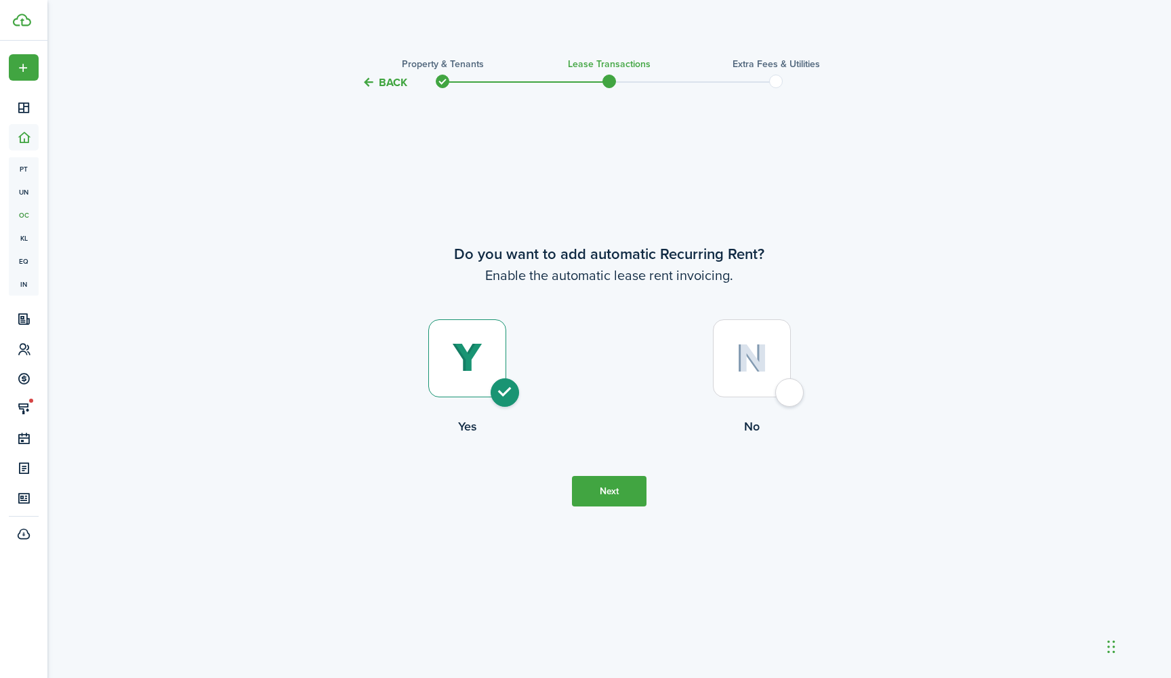
click at [597, 491] on button "Next" at bounding box center [609, 491] width 75 height 30
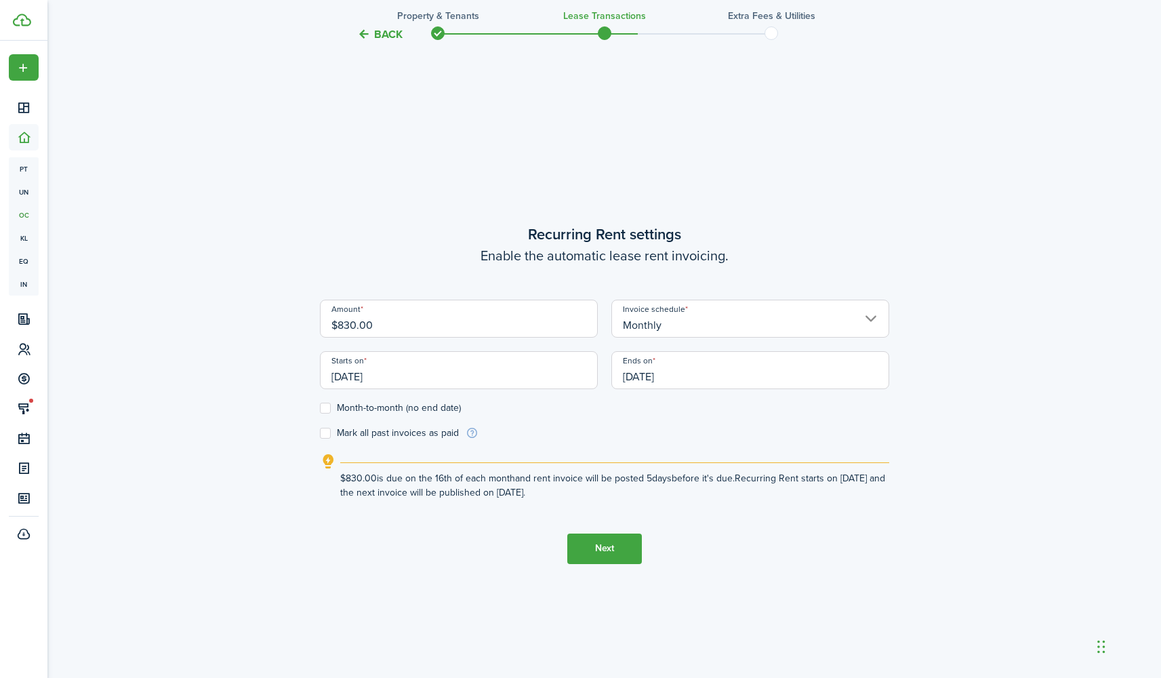
scroll to position [587, 0]
click at [499, 377] on input "09/16/2025" at bounding box center [459, 369] width 278 height 38
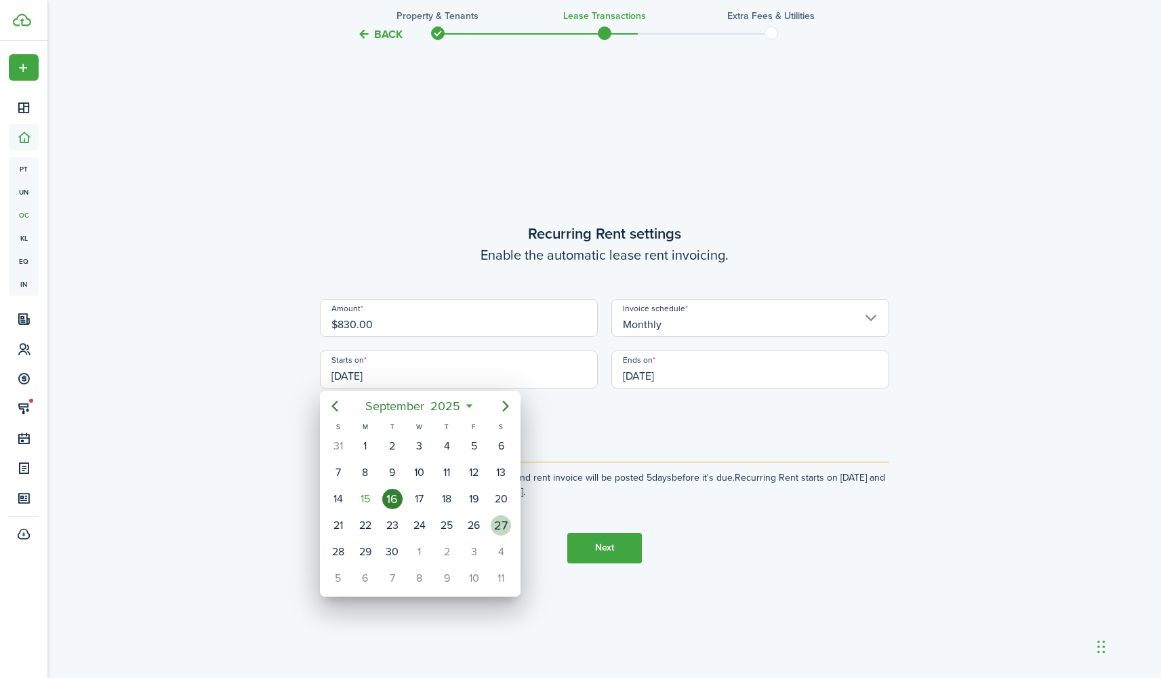
click at [499, 527] on div "27" at bounding box center [501, 525] width 20 height 20
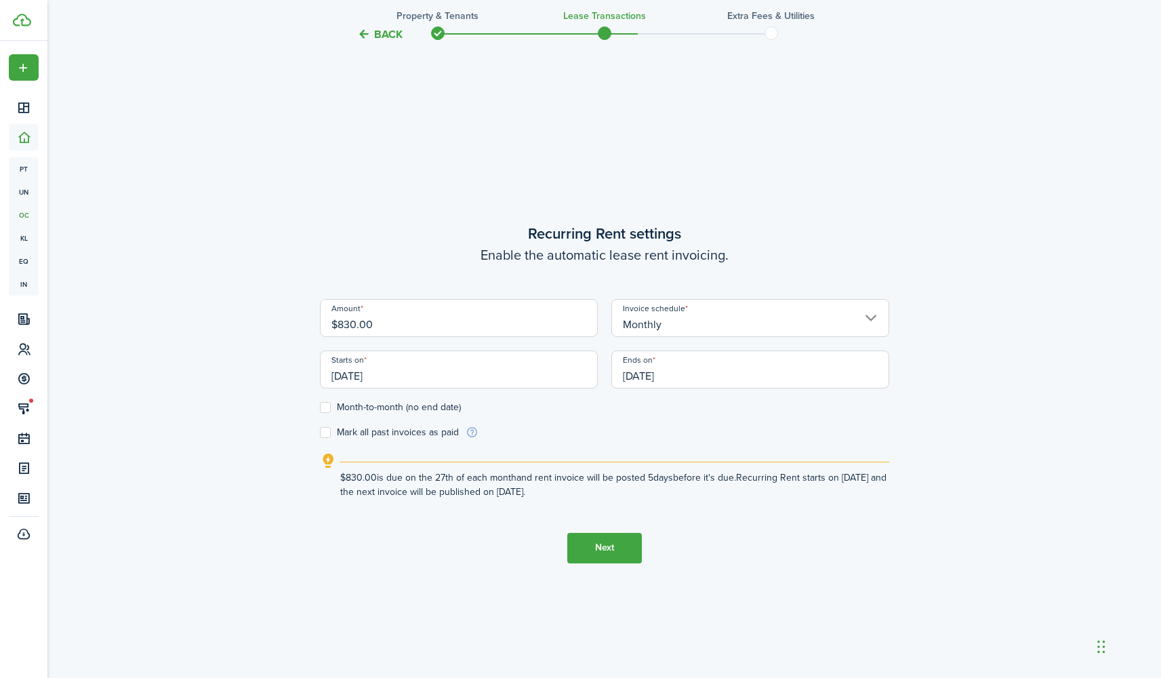
click at [371, 377] on input "09/27/2025" at bounding box center [459, 369] width 278 height 38
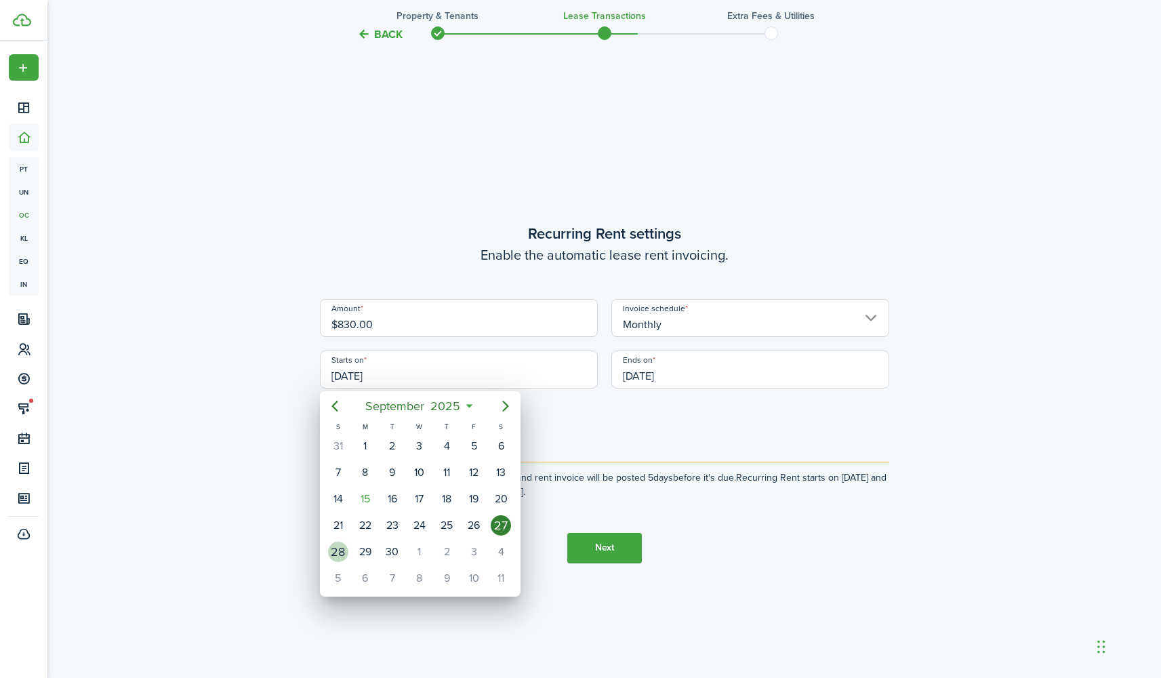
click at [335, 558] on div "28" at bounding box center [338, 551] width 20 height 20
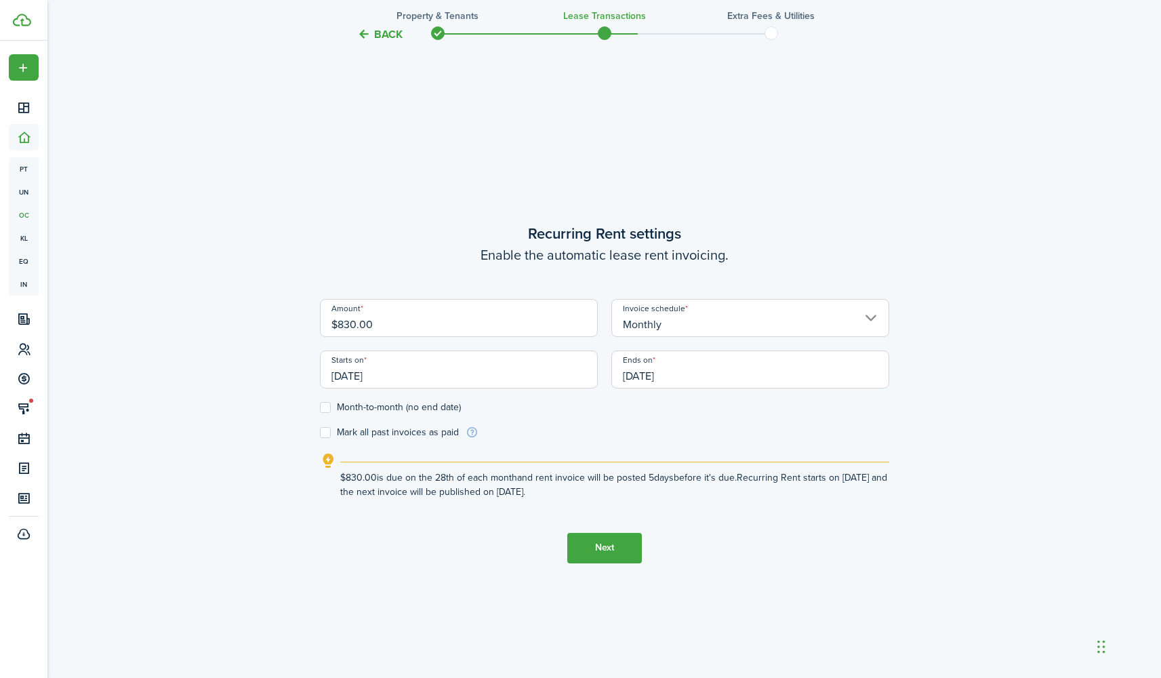
click at [351, 593] on tc-wizard-step "Recurring Rent settings Enable the automatic lease rent invoicing. Amount $830.…" at bounding box center [604, 393] width 569 height 678
click at [469, 381] on input "09/28/2025" at bounding box center [459, 369] width 278 height 38
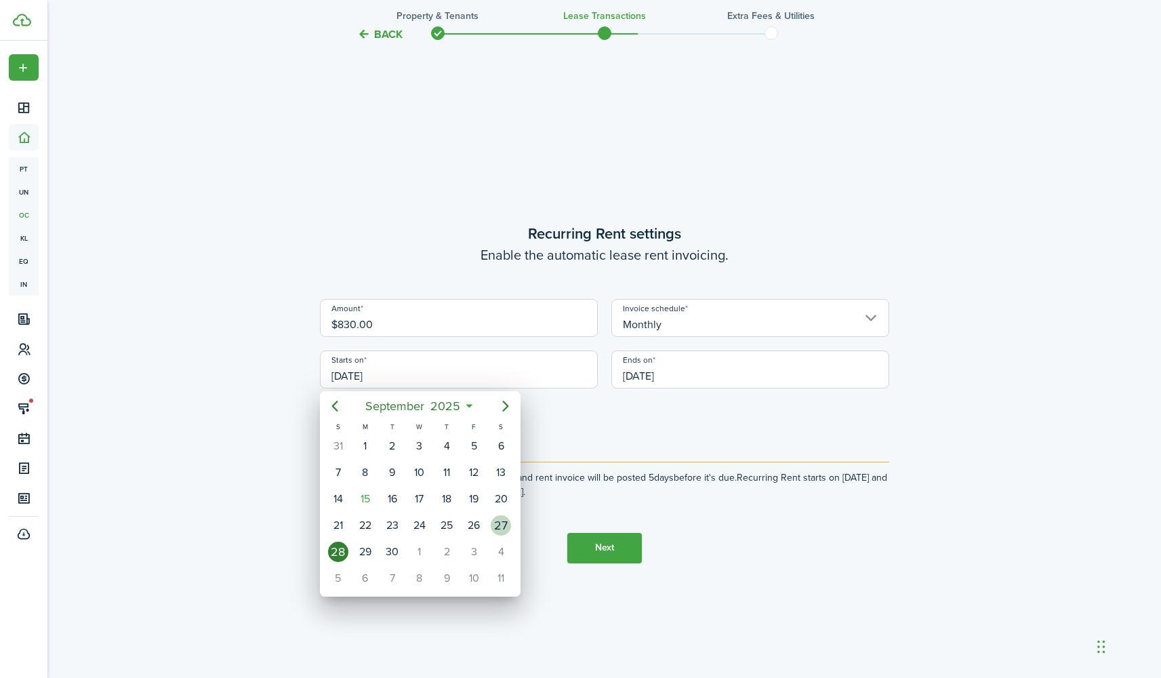
click at [504, 526] on div "27" at bounding box center [501, 525] width 20 height 20
type input "09/27/2025"
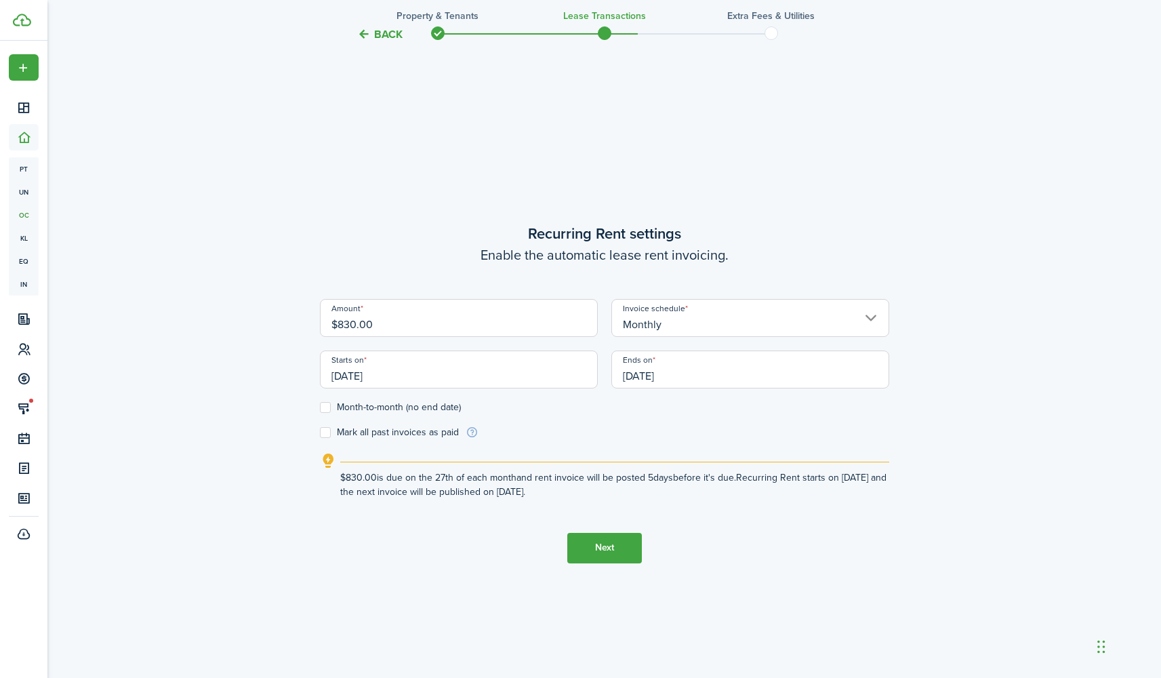
click at [742, 373] on input "09/30/2026" at bounding box center [750, 369] width 278 height 38
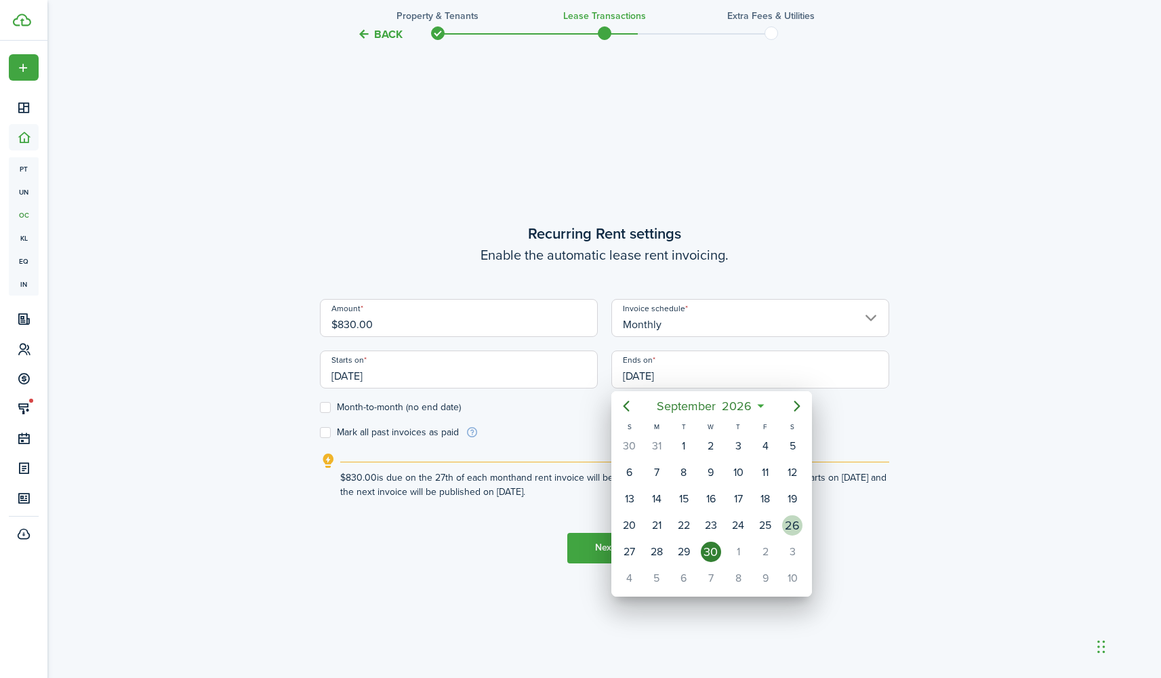
click at [791, 524] on div "26" at bounding box center [792, 525] width 20 height 20
type input "09/26/2026"
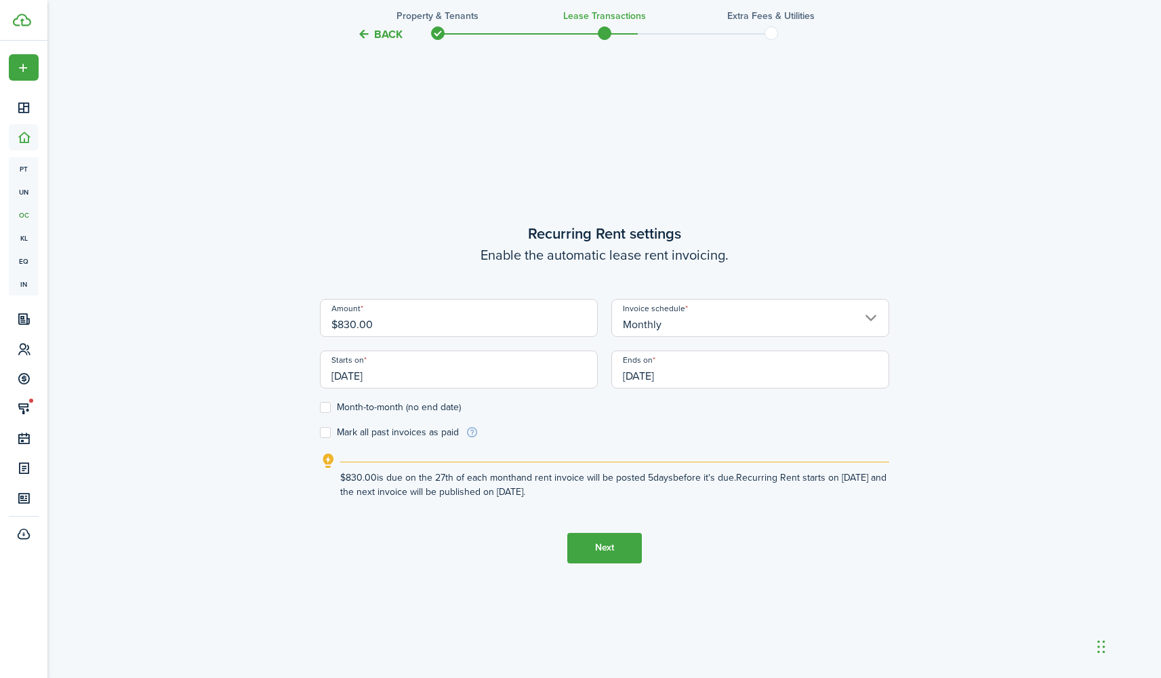
click at [694, 370] on input "09/26/2026" at bounding box center [750, 369] width 278 height 38
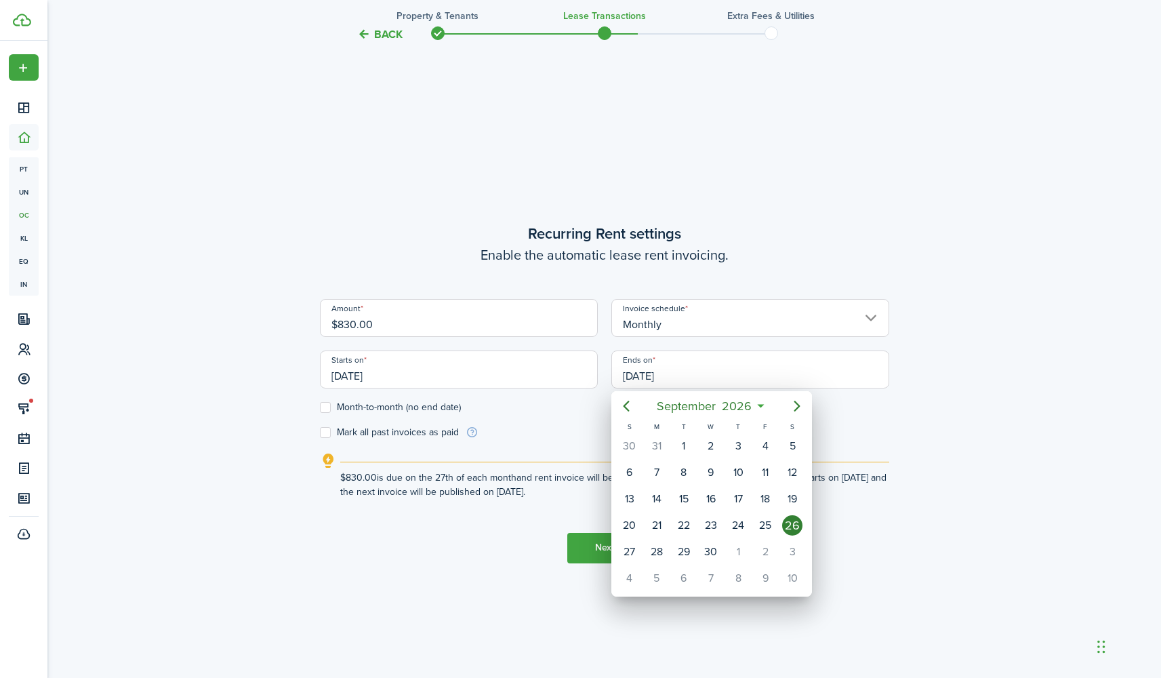
click at [846, 555] on div at bounding box center [581, 339] width 1378 height 895
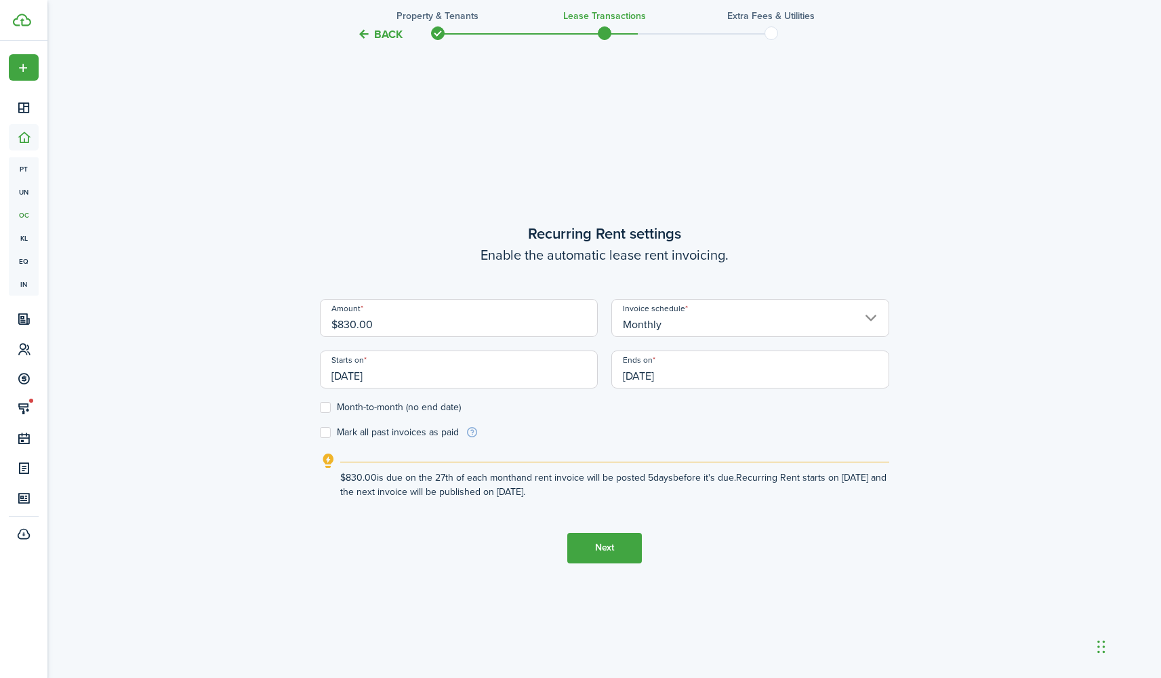
click at [598, 546] on button "Next" at bounding box center [604, 548] width 75 height 30
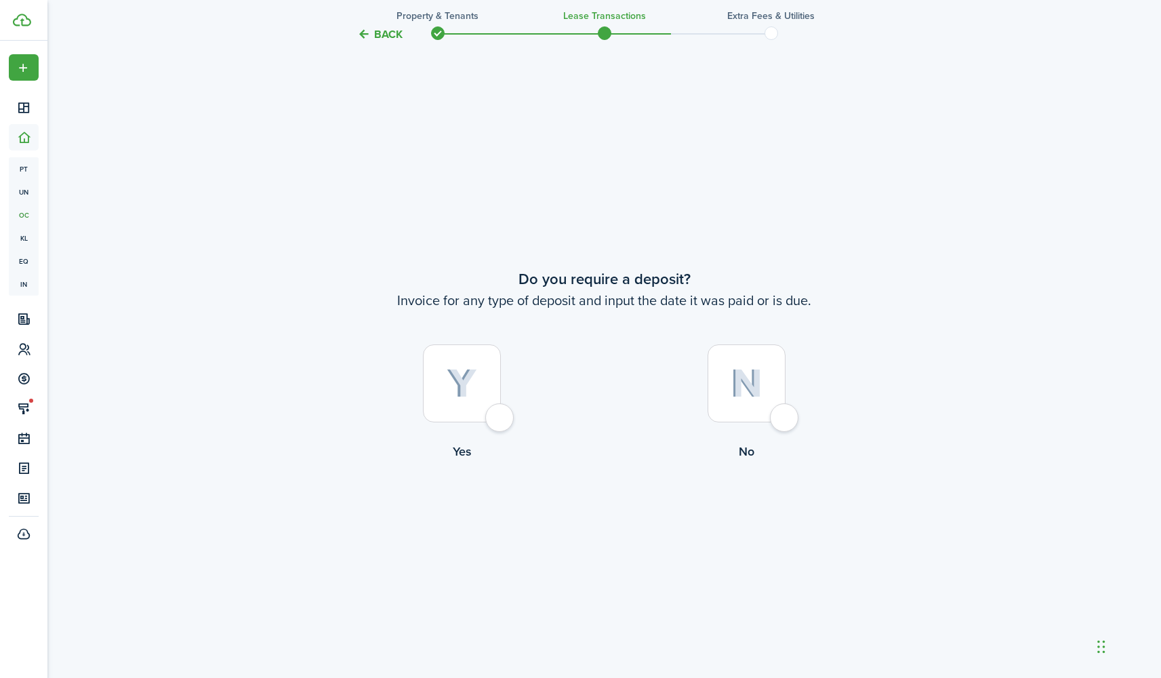
scroll to position [1265, 0]
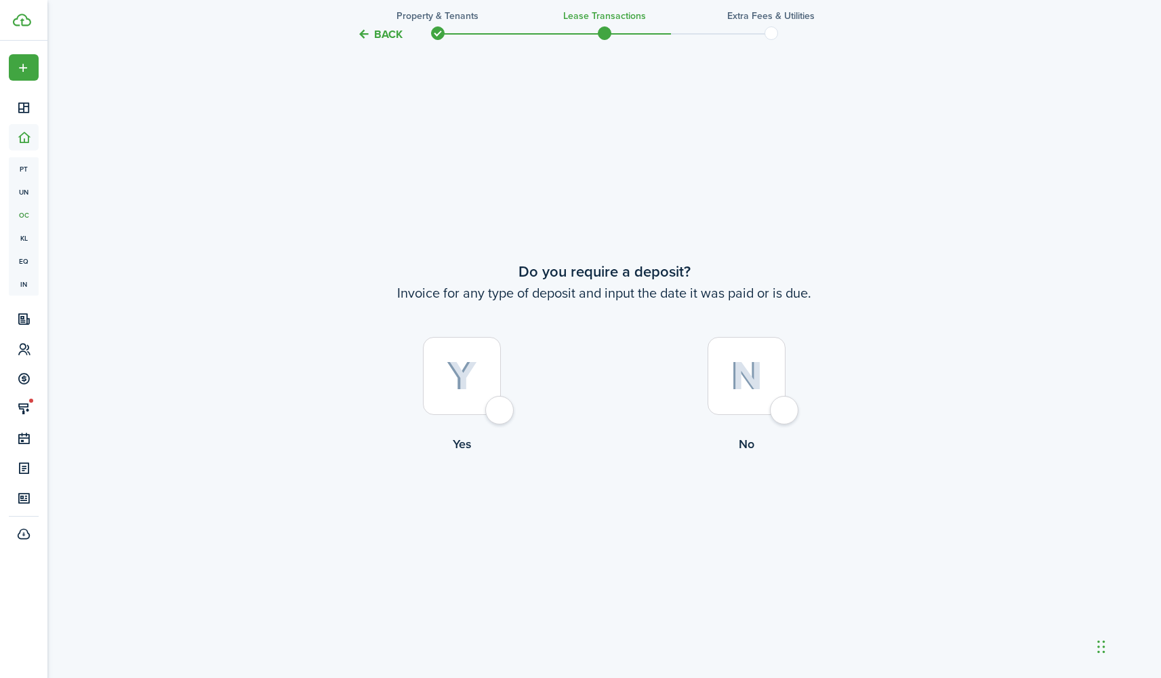
click at [497, 412] on div at bounding box center [462, 376] width 78 height 78
radio input "true"
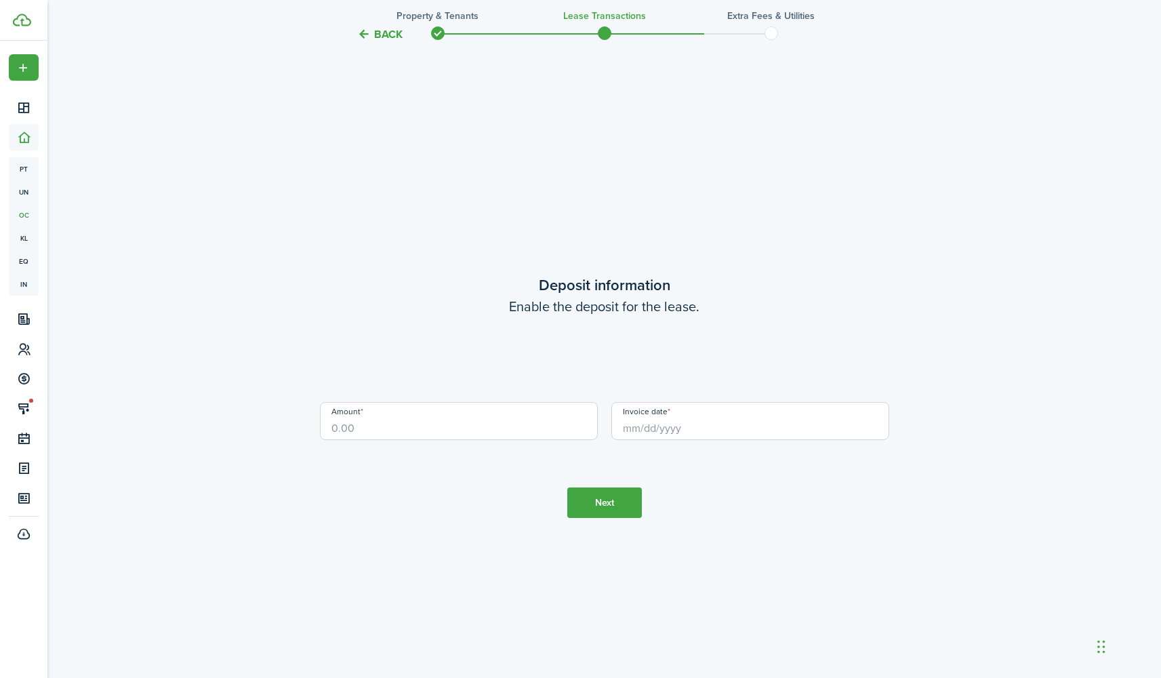
scroll to position [1942, 0]
click at [477, 426] on input "Amount" at bounding box center [459, 417] width 278 height 38
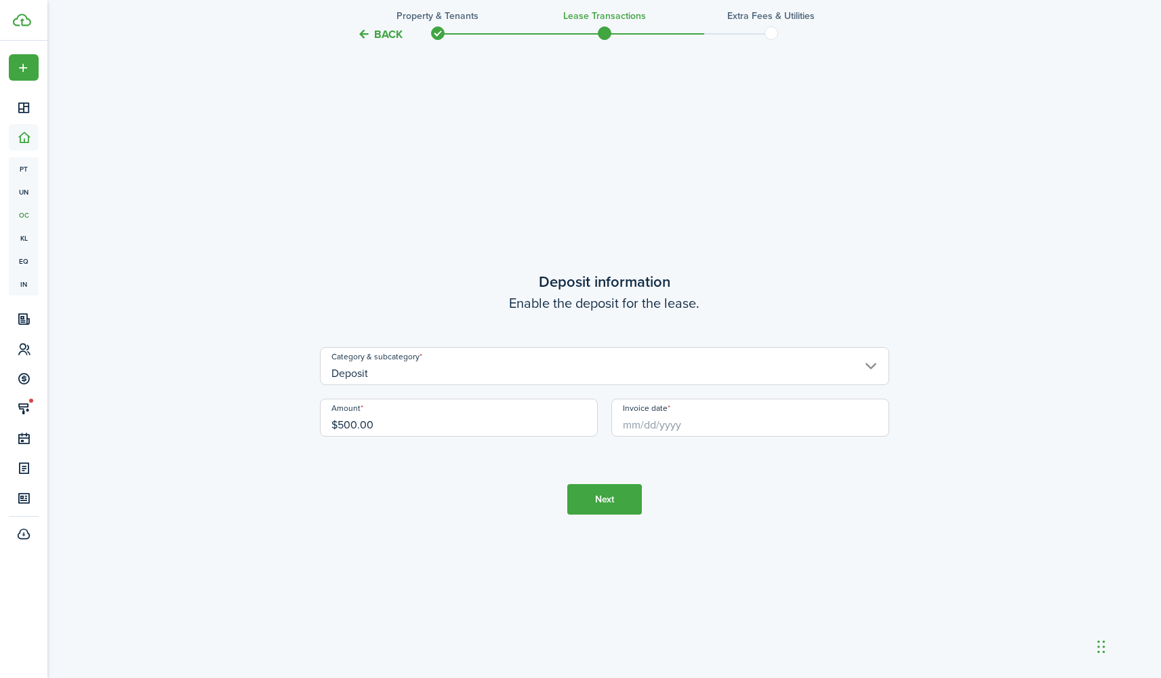
click at [739, 426] on input "Invoice date" at bounding box center [750, 417] width 278 height 38
type input "$500.00"
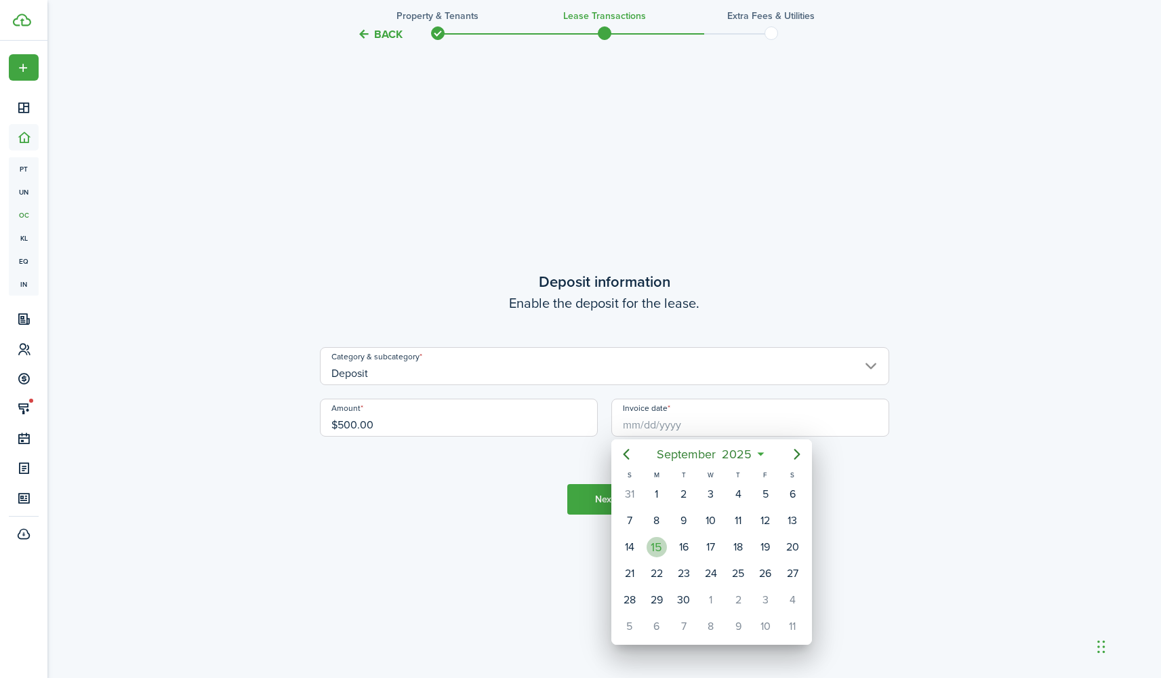
click at [659, 548] on div "15" at bounding box center [656, 547] width 20 height 20
type input "09/15/2025"
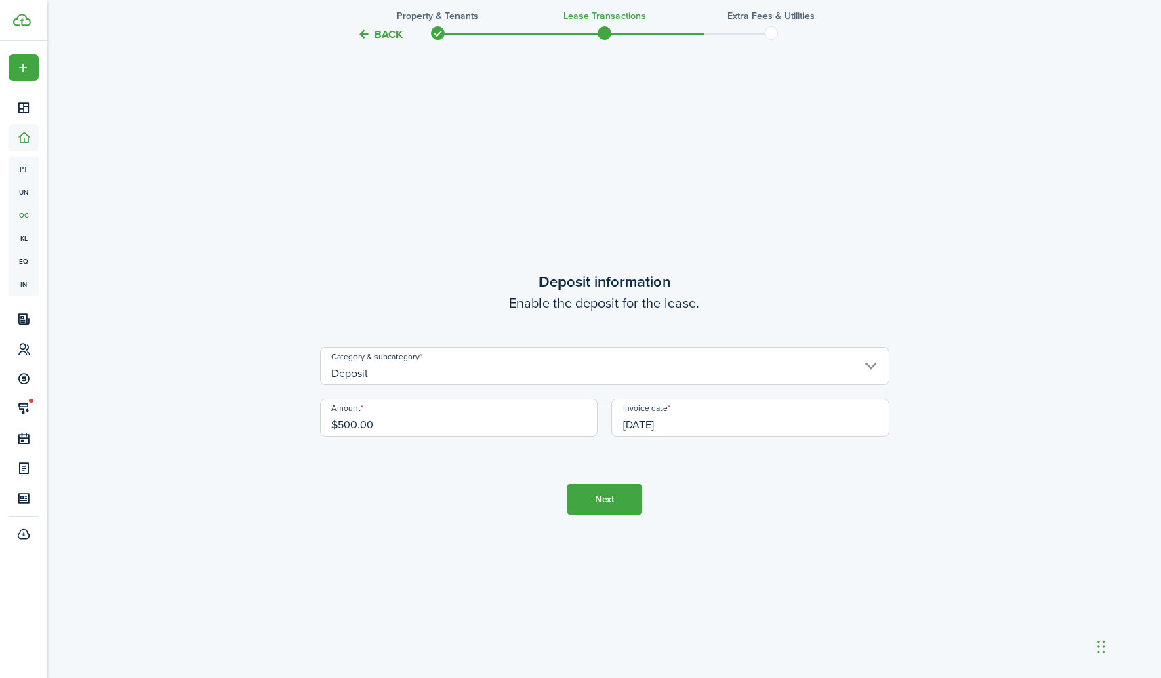
click at [602, 504] on button "Next" at bounding box center [604, 499] width 75 height 30
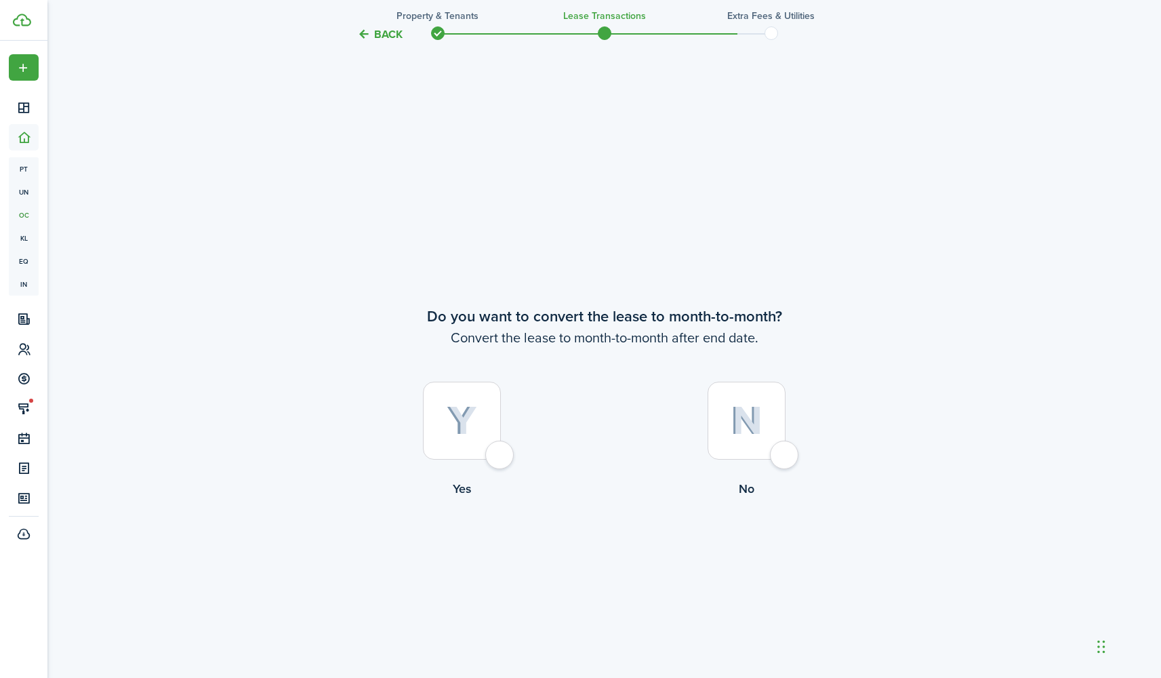
scroll to position [2620, 0]
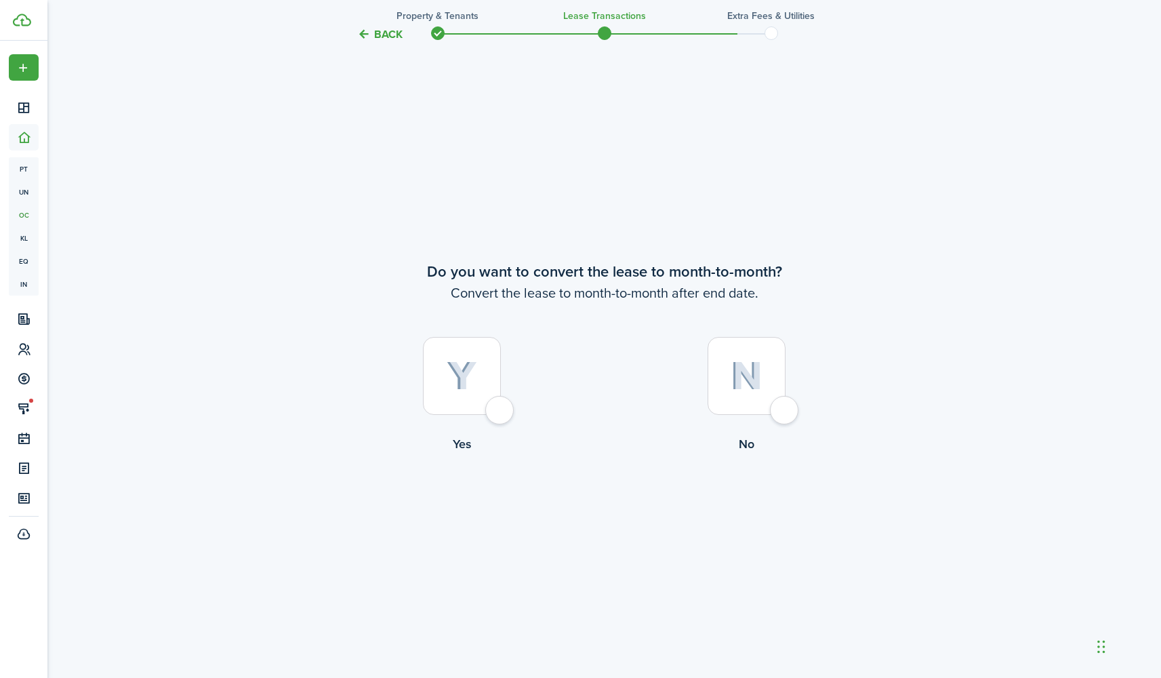
click at [499, 411] on div at bounding box center [462, 376] width 78 height 78
radio input "true"
click at [607, 513] on button "Continue" at bounding box center [604, 509] width 75 height 30
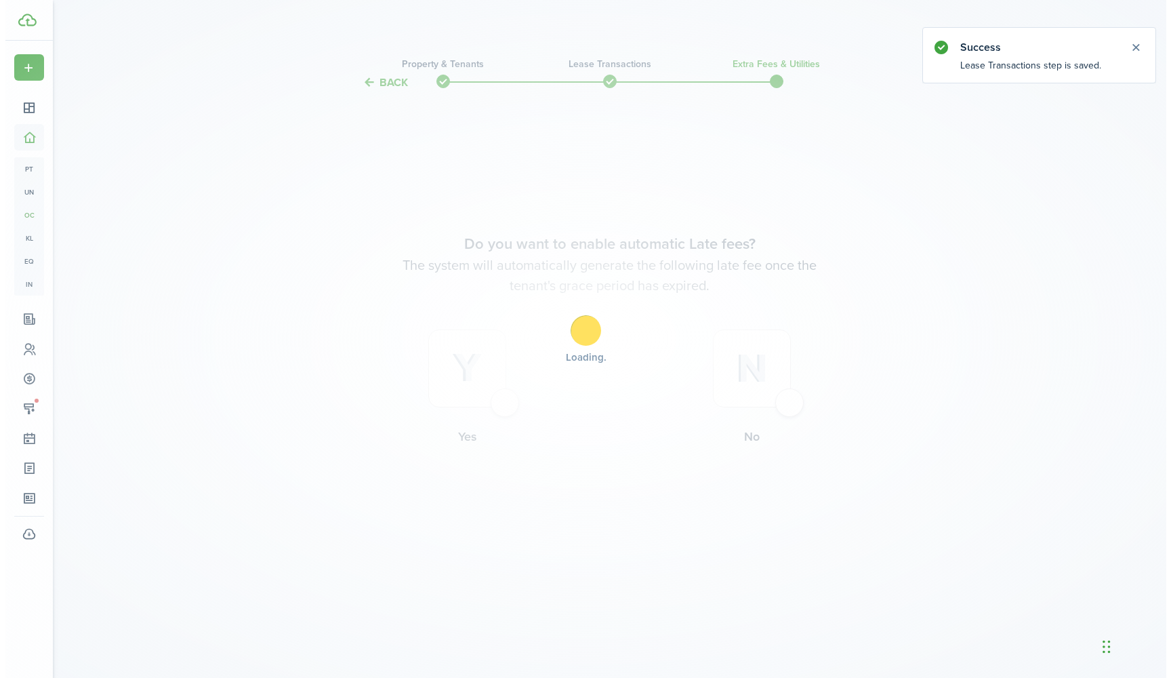
scroll to position [0, 0]
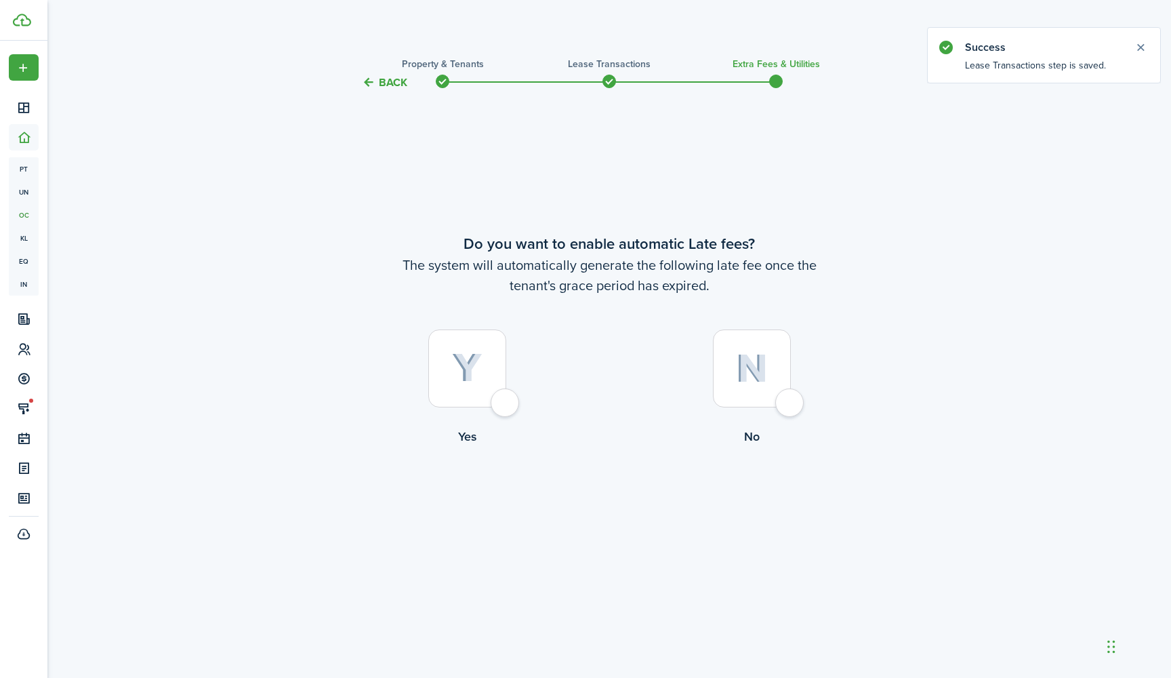
click at [506, 402] on div at bounding box center [467, 368] width 78 height 78
radio input "true"
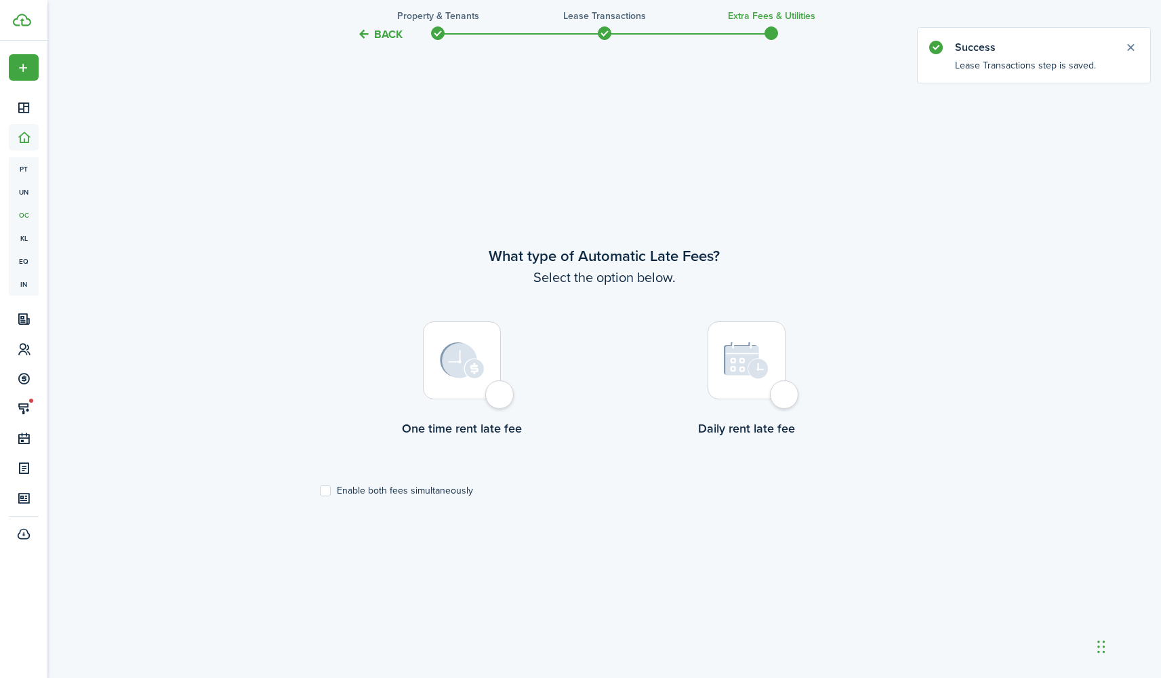
scroll to position [587, 0]
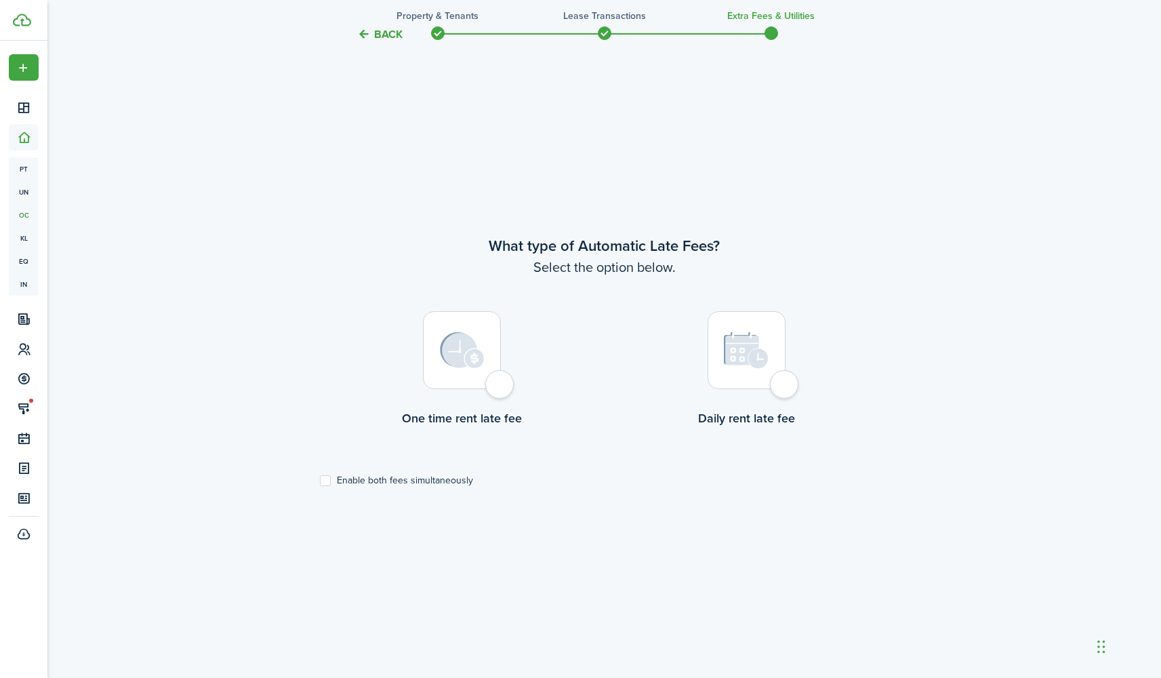
click at [496, 381] on div at bounding box center [462, 350] width 78 height 78
radio input "true"
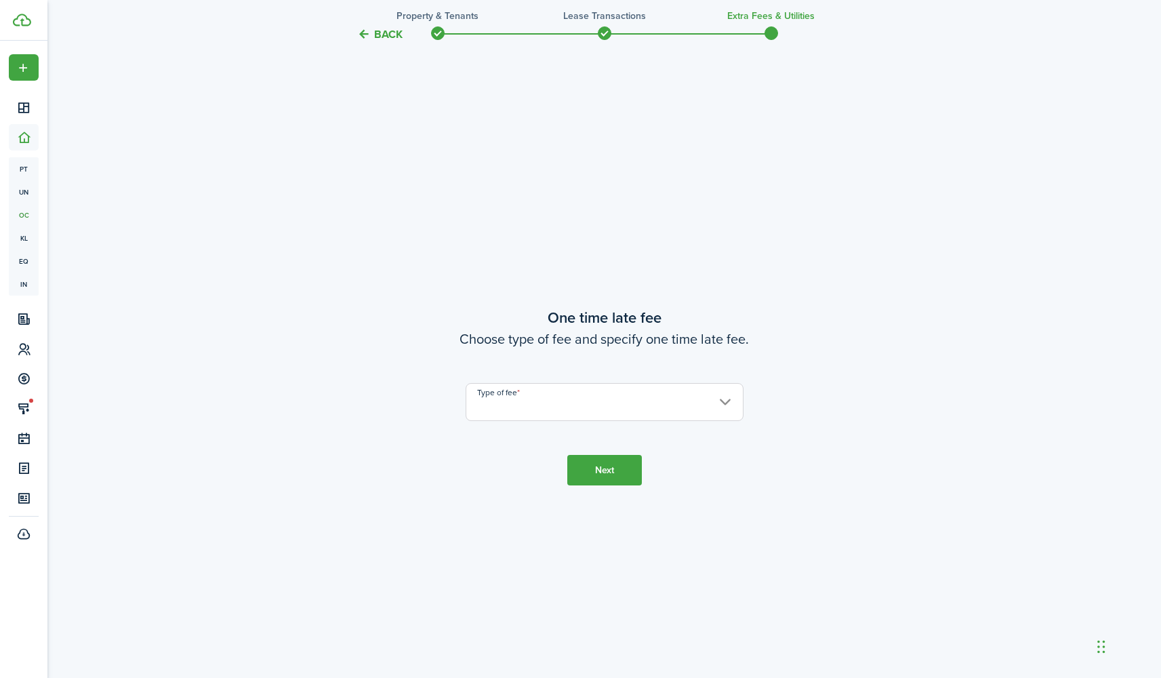
scroll to position [1265, 0]
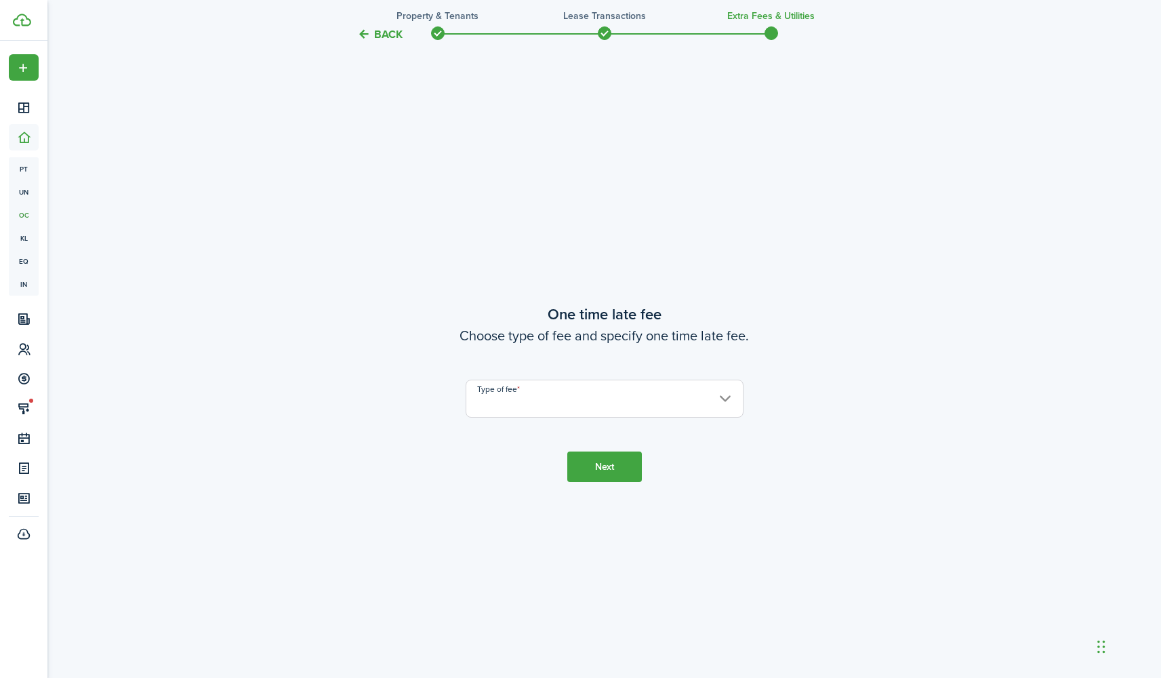
click at [502, 399] on input "Type of fee" at bounding box center [605, 398] width 278 height 38
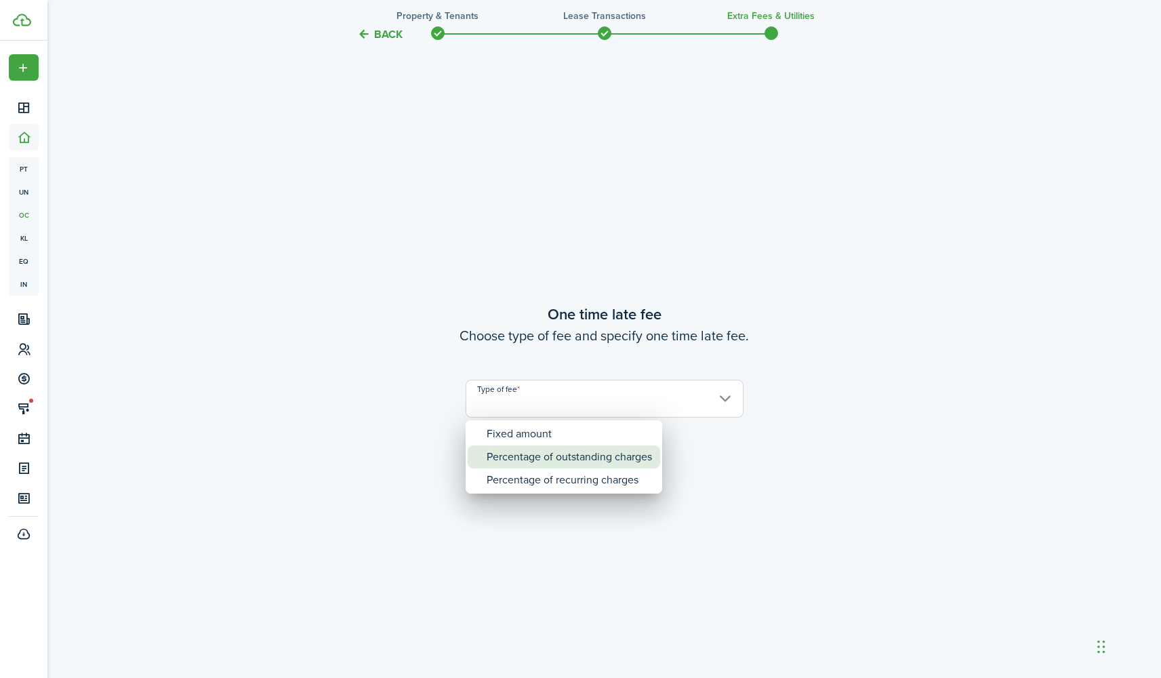
click at [479, 454] on span "Type of fee" at bounding box center [477, 456] width 19 height 19
type input "Percentage of outstanding charges"
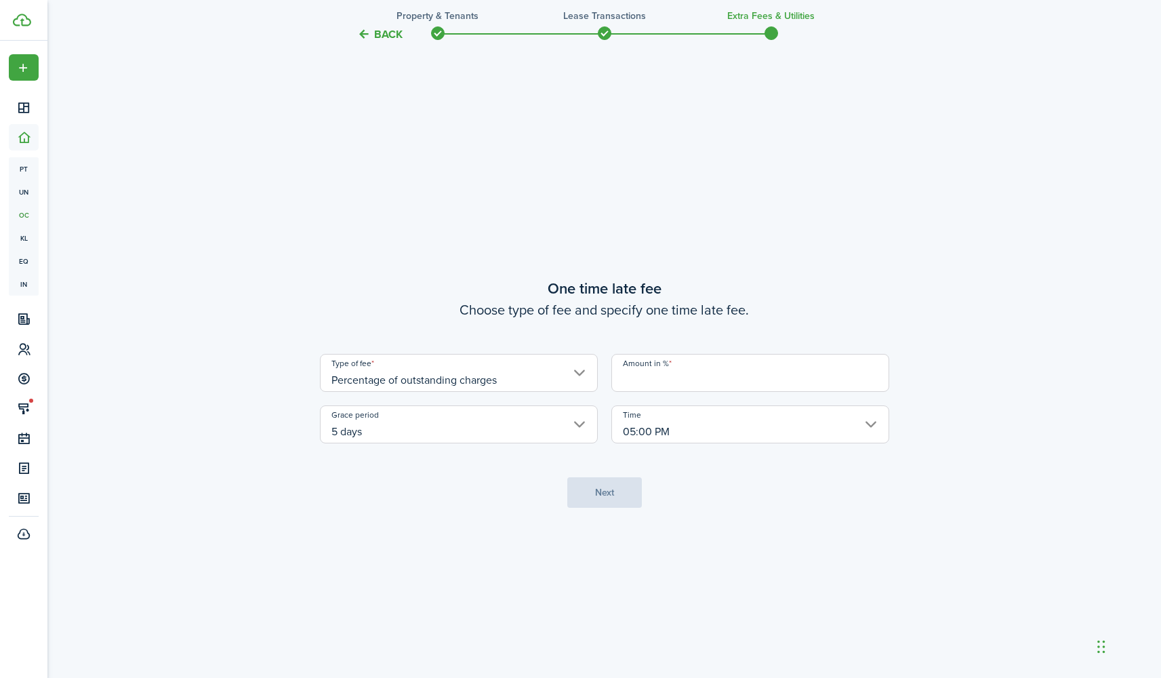
click at [670, 387] on input "Amount in %" at bounding box center [750, 373] width 278 height 38
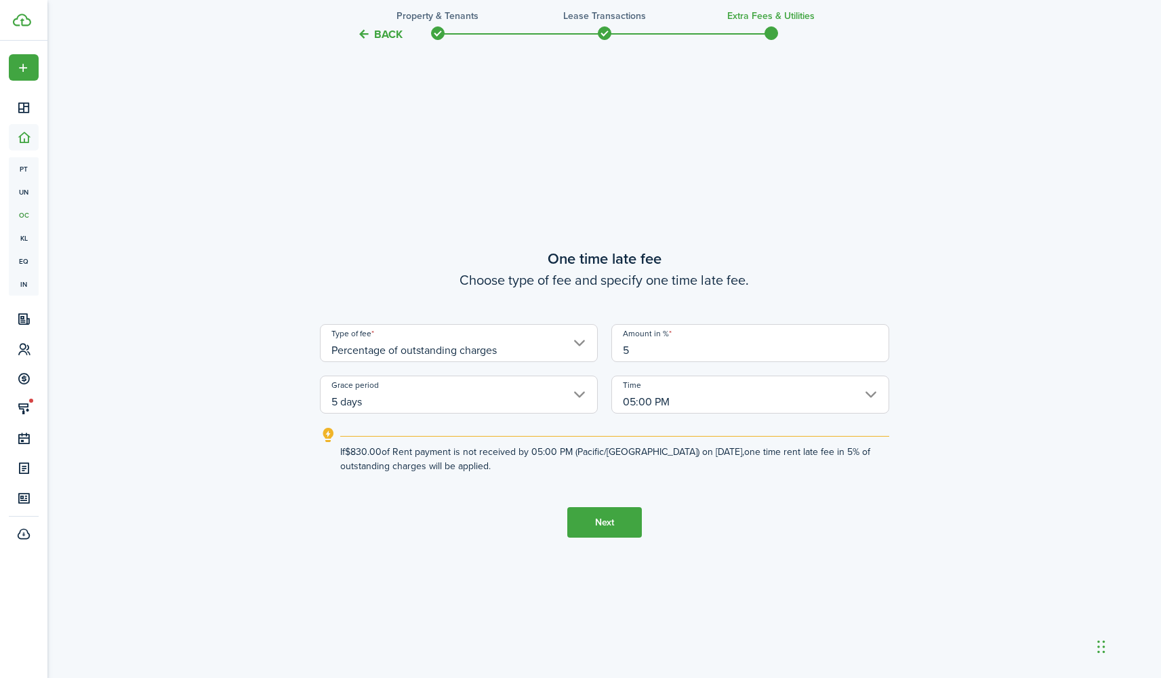
type input "5"
click at [497, 537] on tc-wizard-step "One time late fee Choose type of fee and specify one time late fee. Type of fee…" at bounding box center [604, 393] width 569 height 678
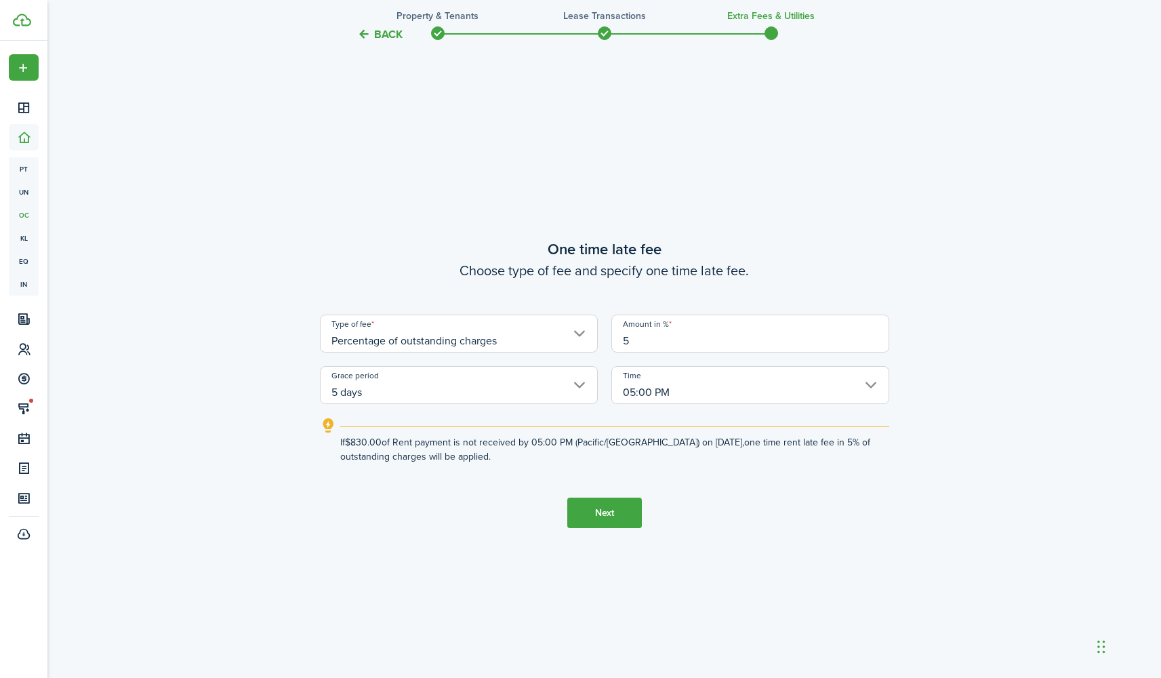
click at [619, 515] on button "Next" at bounding box center [604, 512] width 75 height 30
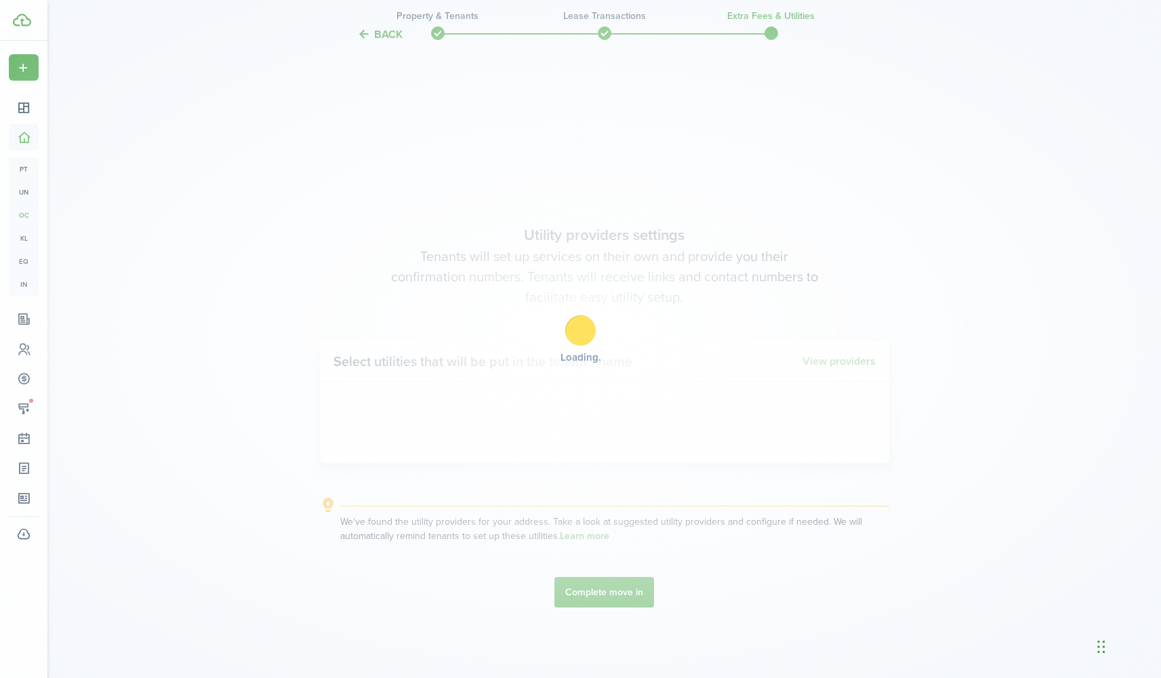
scroll to position [1942, 0]
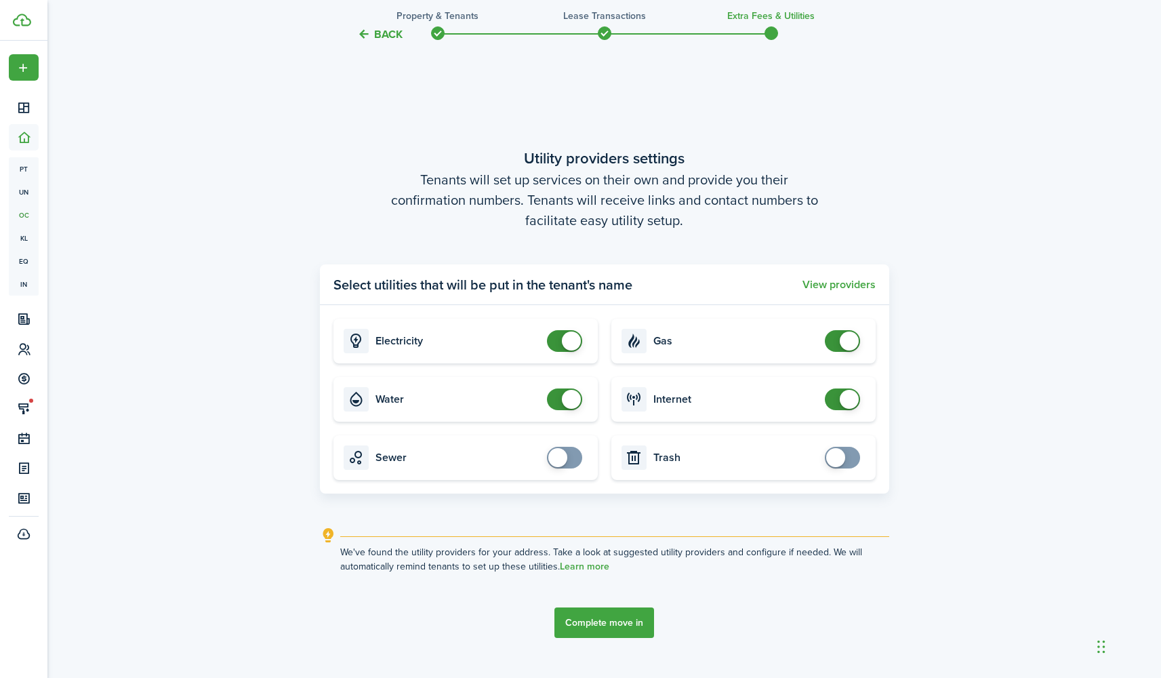
checkbox input "false"
click at [850, 346] on span at bounding box center [849, 340] width 19 height 19
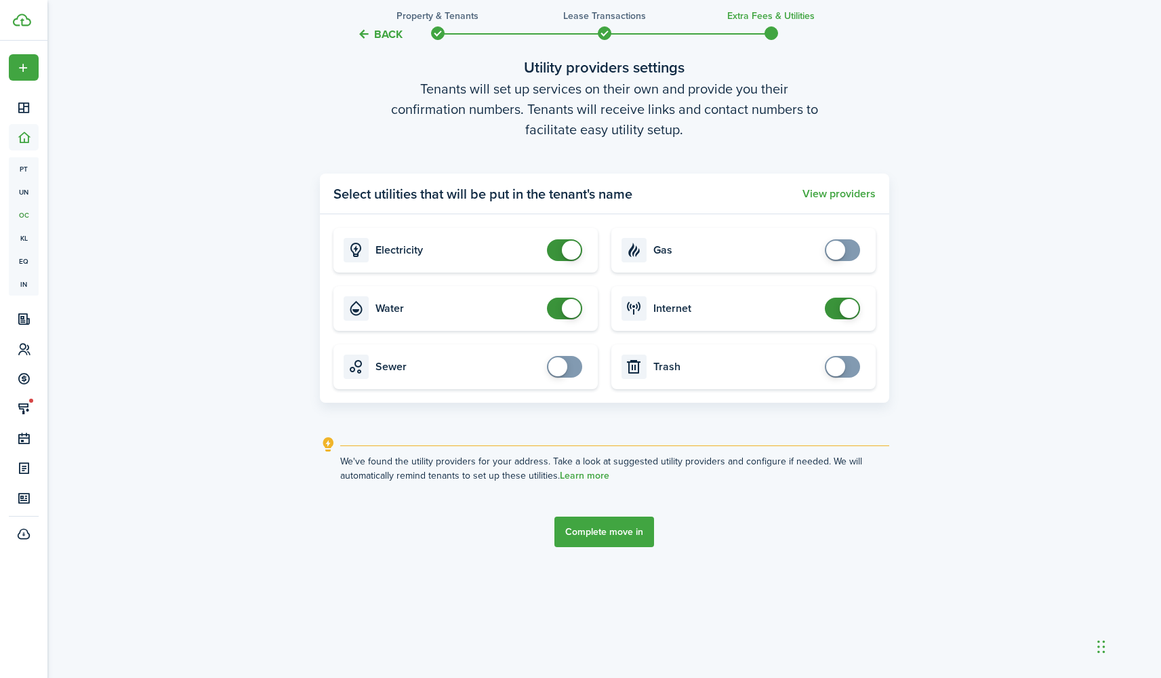
scroll to position [2033, 0]
click at [594, 535] on button "Complete move in" at bounding box center [604, 531] width 100 height 30
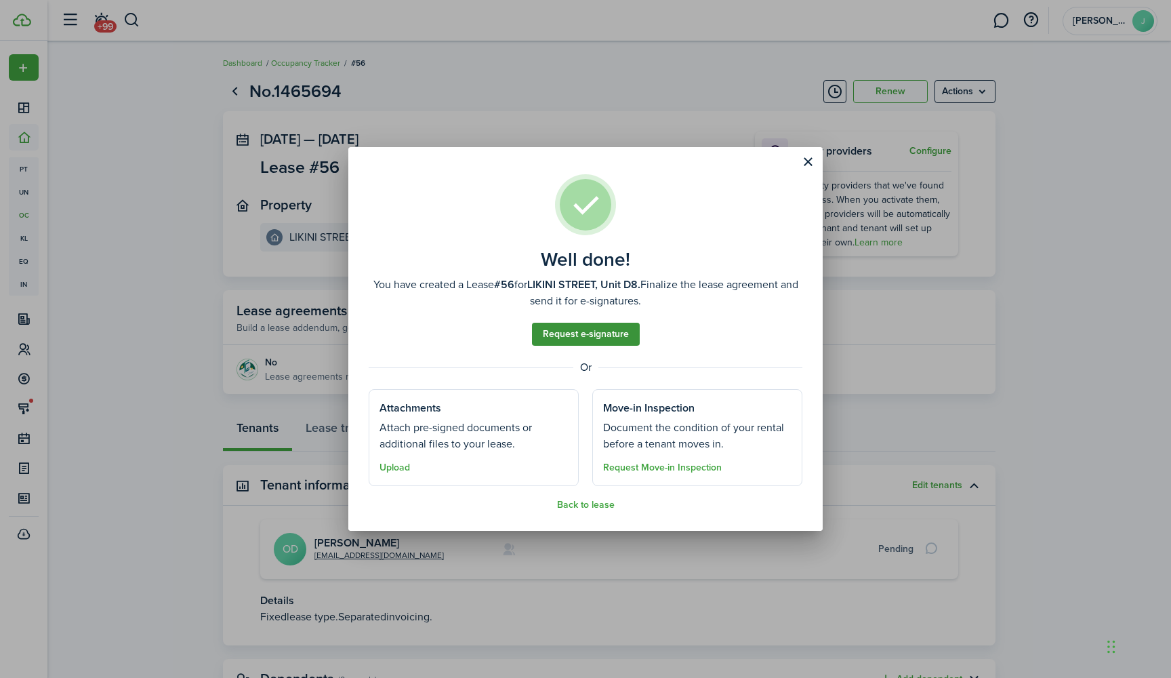
click at [609, 333] on link "Request e-signature" at bounding box center [586, 334] width 108 height 23
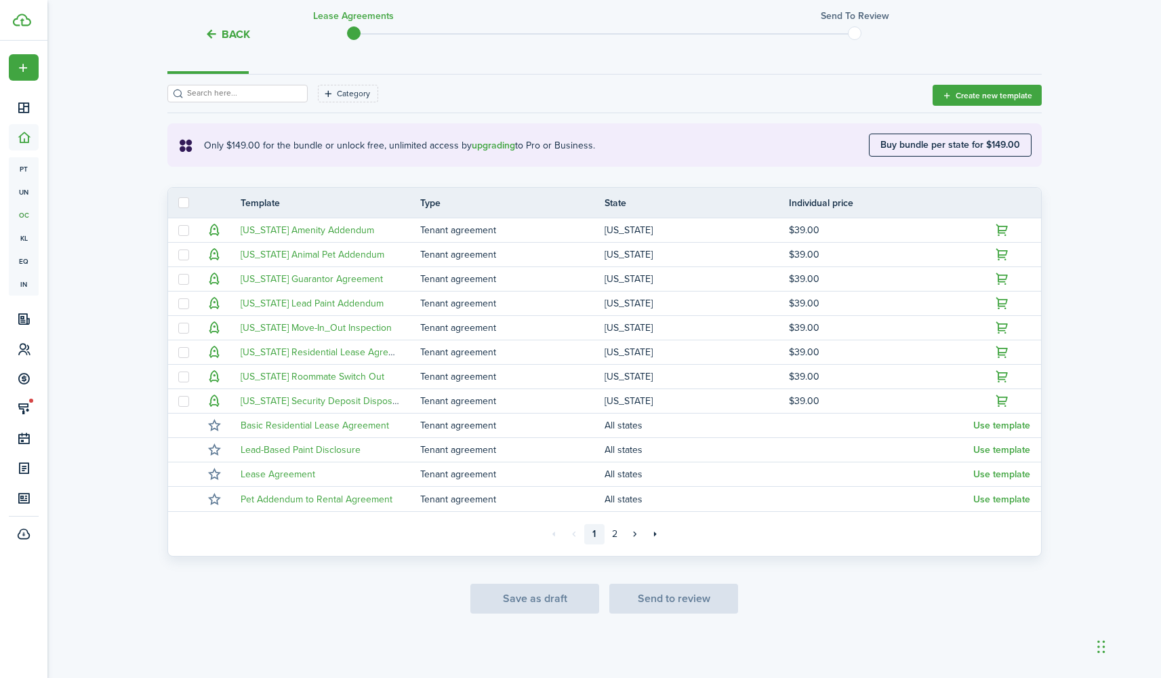
scroll to position [178, 0]
click at [615, 533] on link "2" at bounding box center [614, 534] width 20 height 20
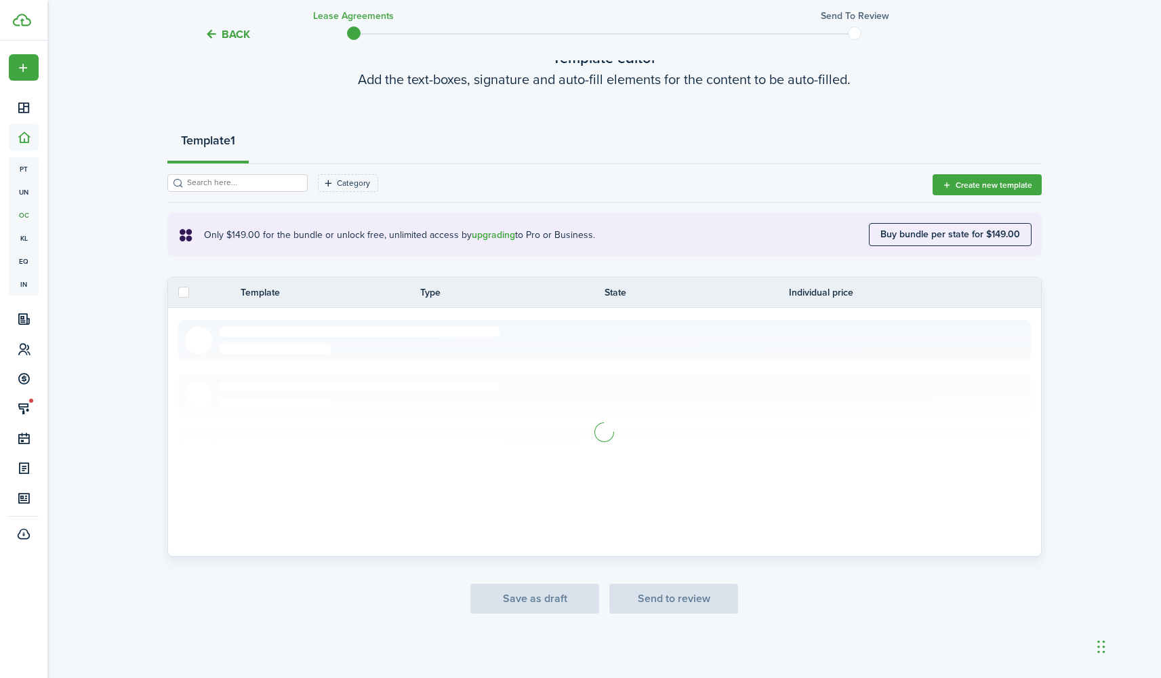
scroll to position [32, 0]
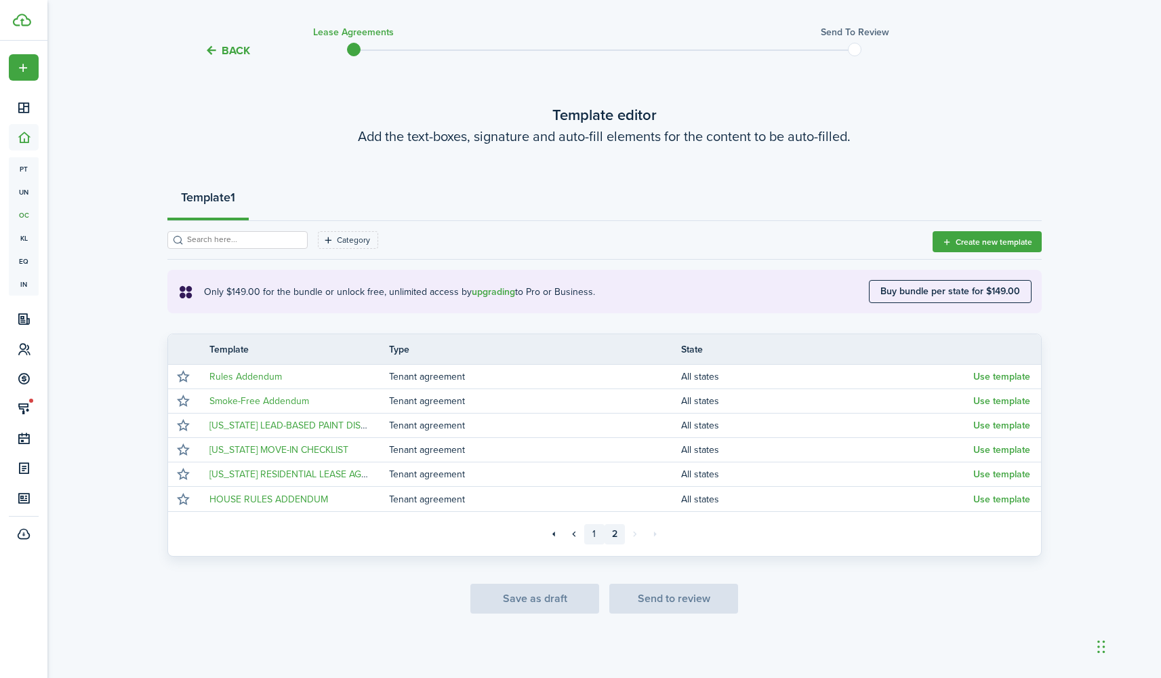
click at [595, 532] on link "1" at bounding box center [594, 534] width 20 height 20
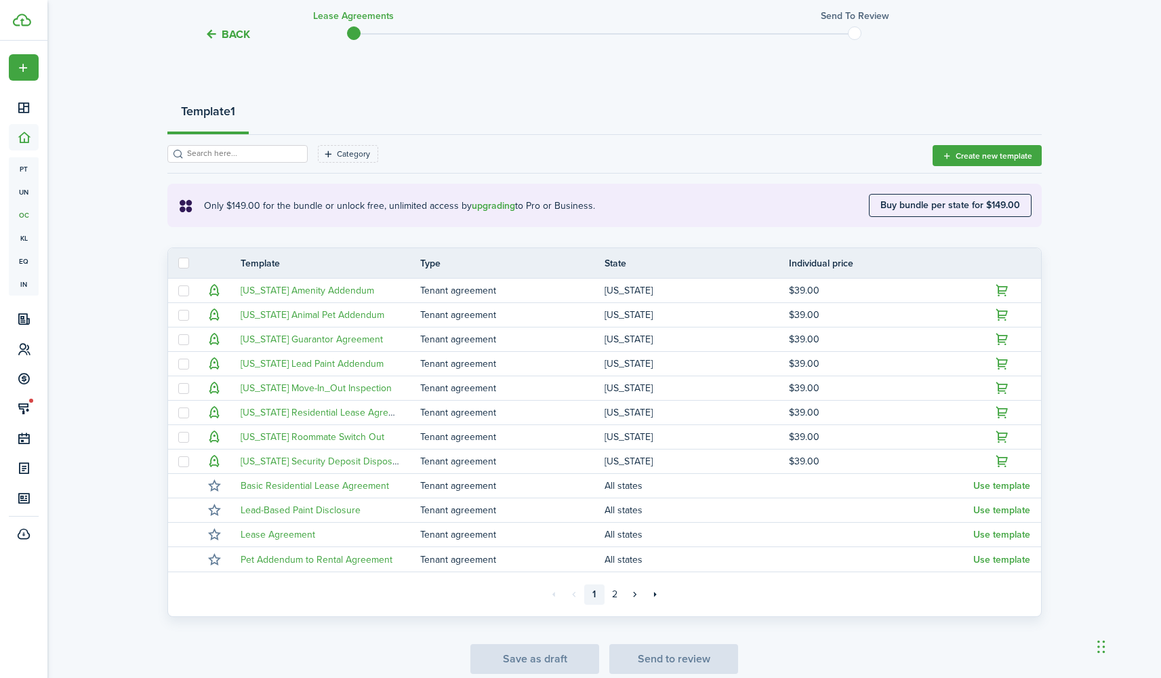
scroll to position [119, 0]
click at [617, 593] on link "2" at bounding box center [614, 593] width 20 height 20
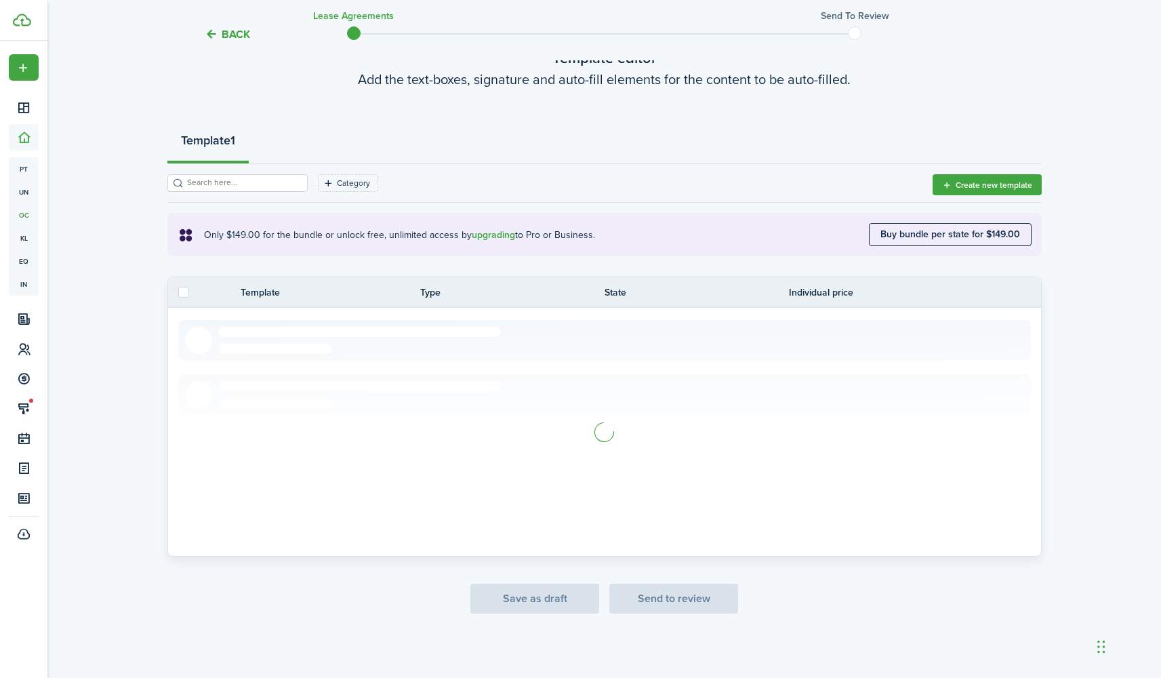
scroll to position [32, 0]
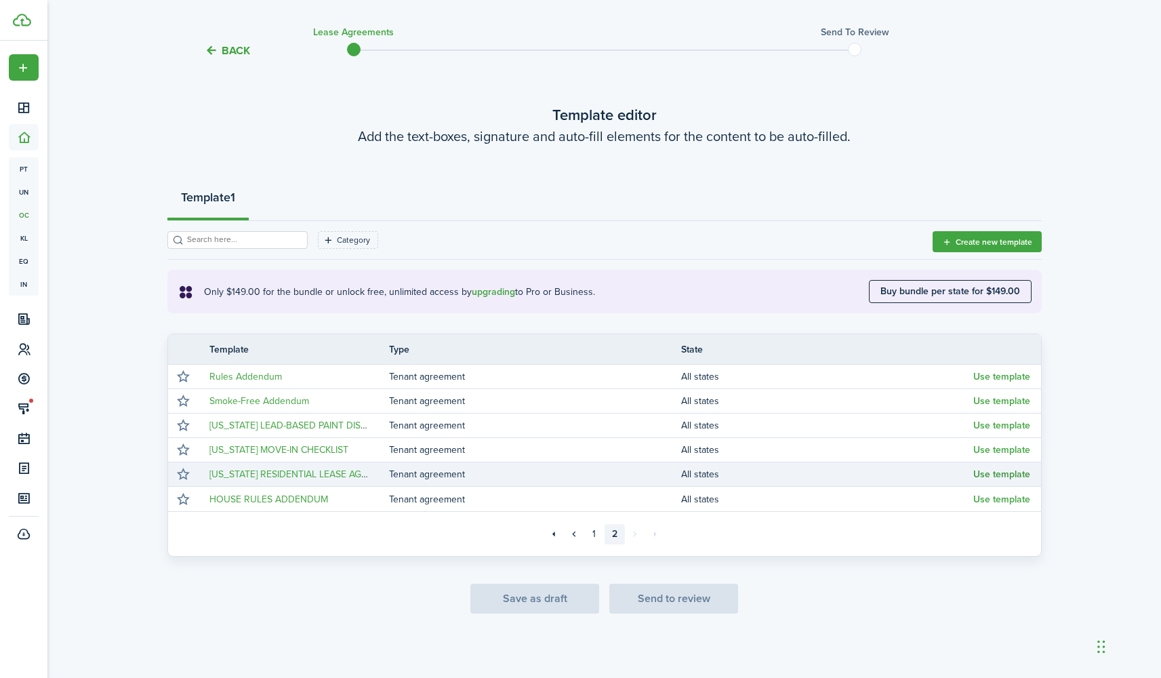
click at [1001, 473] on button "Use template" at bounding box center [1001, 474] width 57 height 11
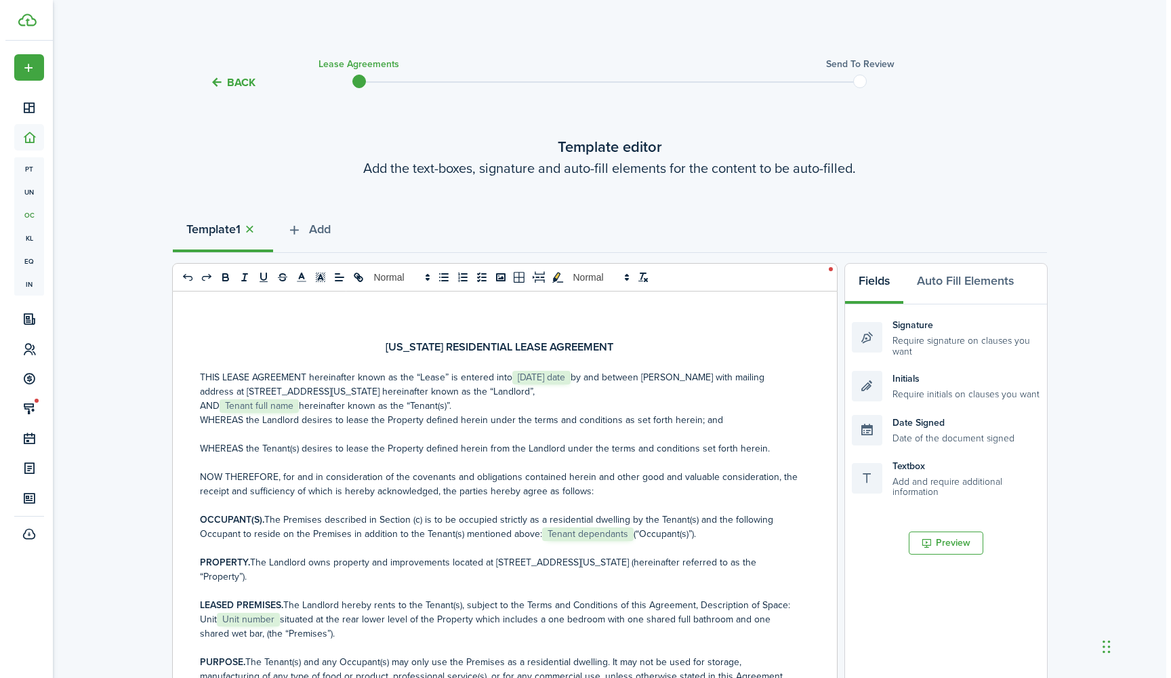
scroll to position [0, 0]
click at [234, 79] on button "Back" at bounding box center [227, 82] width 45 height 14
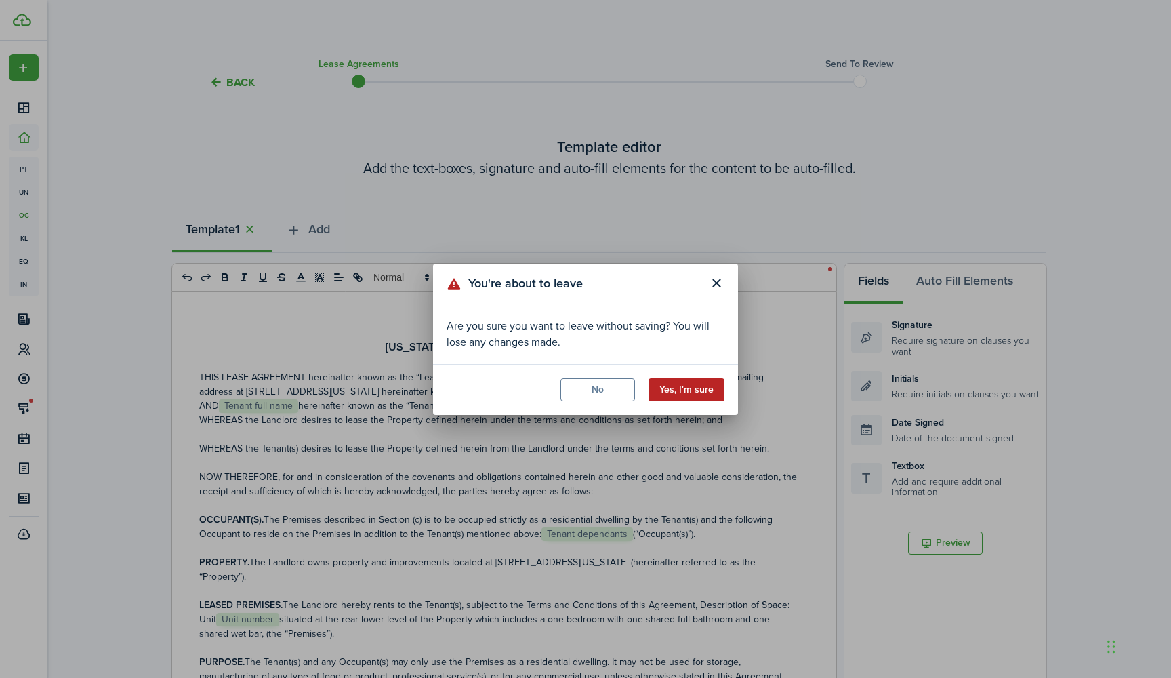
click at [693, 392] on button "Yes, I'm sure" at bounding box center [687, 389] width 76 height 23
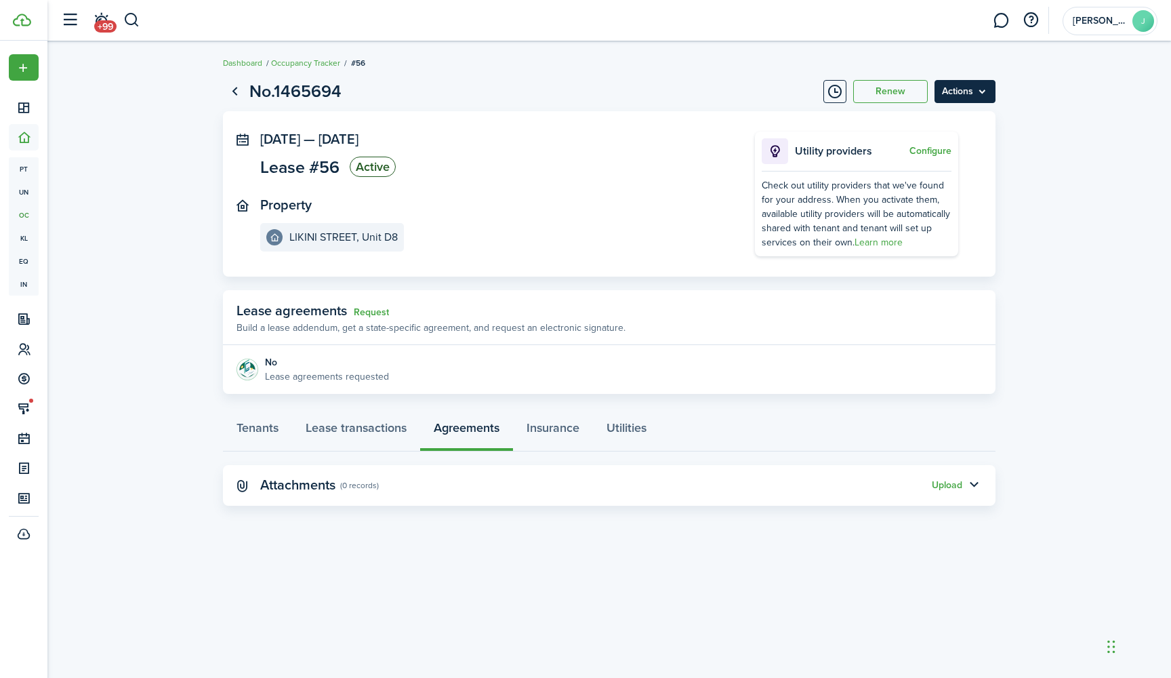
click at [985, 96] on menu-btn "Actions" at bounding box center [965, 91] width 61 height 23
click at [1041, 319] on lease-view "No.1465694 Renew Actions Sep 27, 2025 — Sep 26, 2026 Lease #56 Active Property …" at bounding box center [609, 292] width 1124 height 440
click at [669, 476] on panel-main-header "Attachments (0 records) Upload" at bounding box center [609, 485] width 773 height 41
click at [960, 484] on button "Upload" at bounding box center [947, 485] width 30 height 11
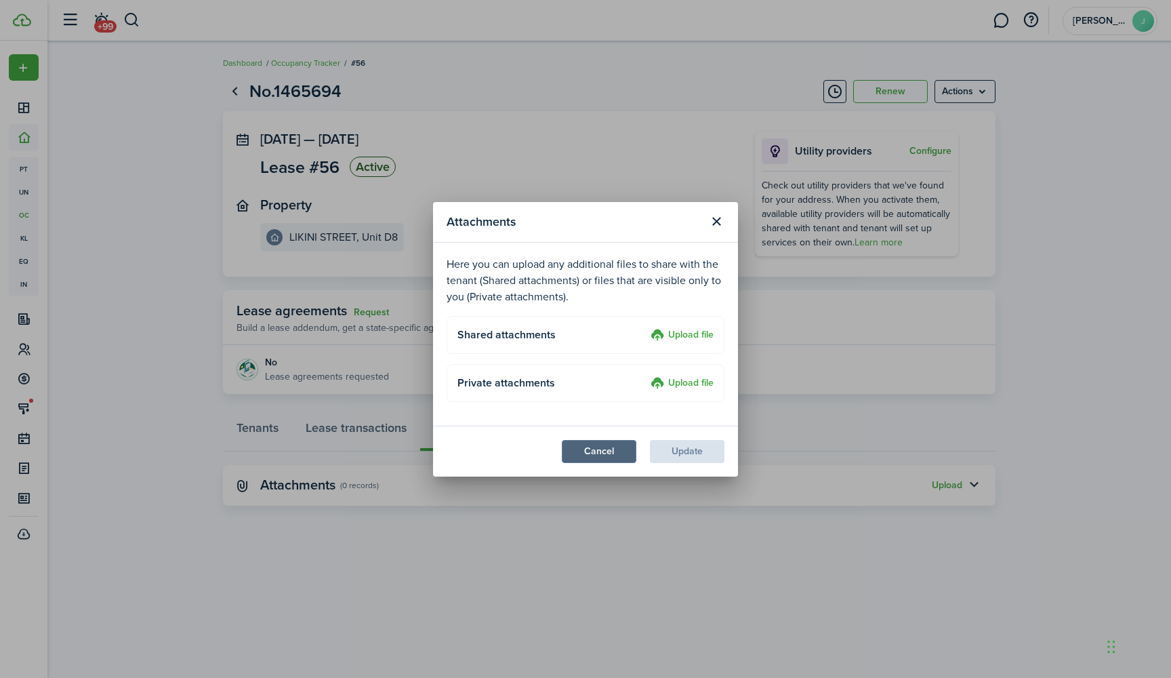
click at [615, 444] on button "Cancel" at bounding box center [599, 451] width 75 height 23
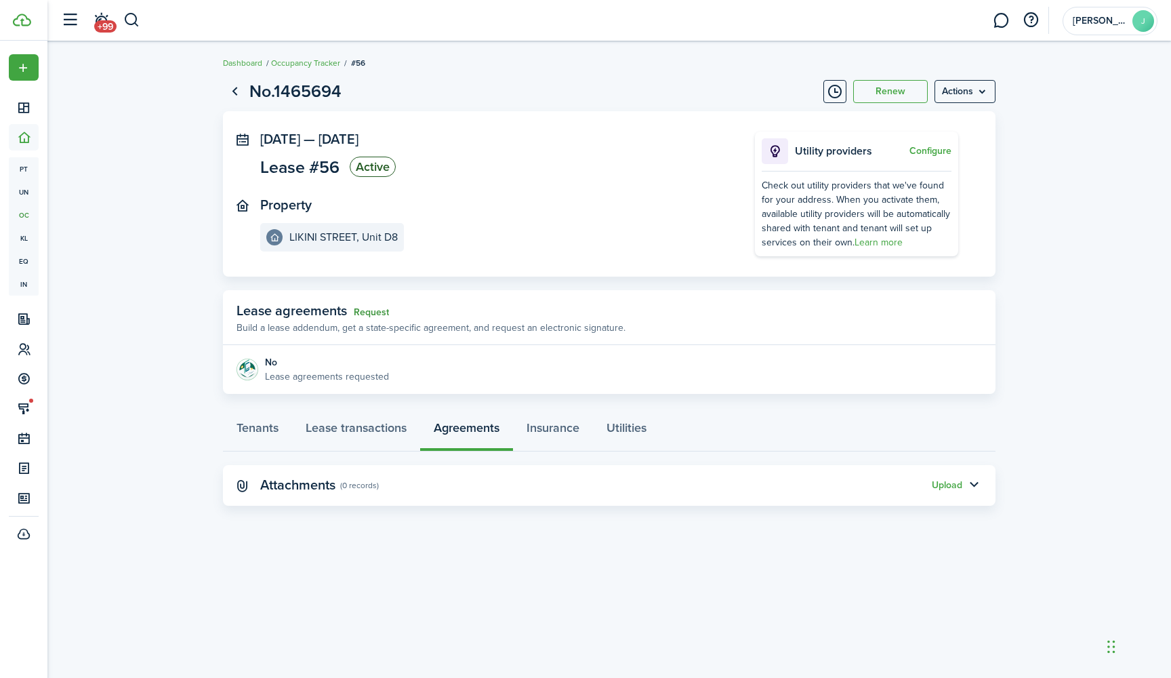
click at [369, 312] on link "Request" at bounding box center [371, 312] width 35 height 11
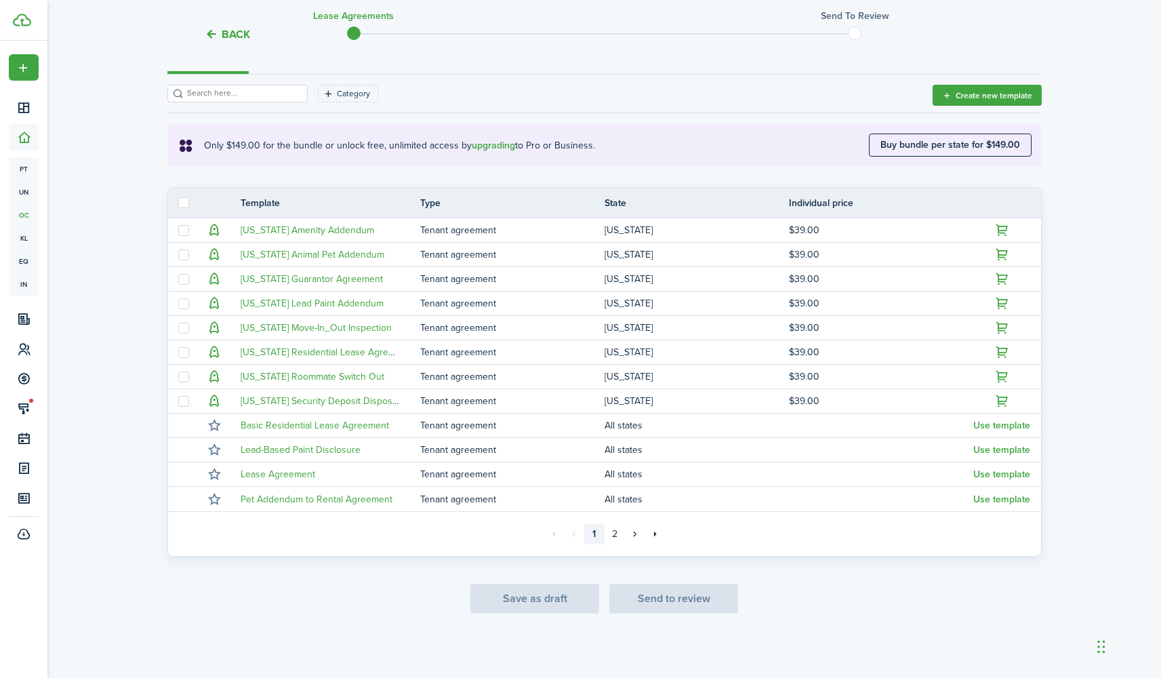
scroll to position [178, 0]
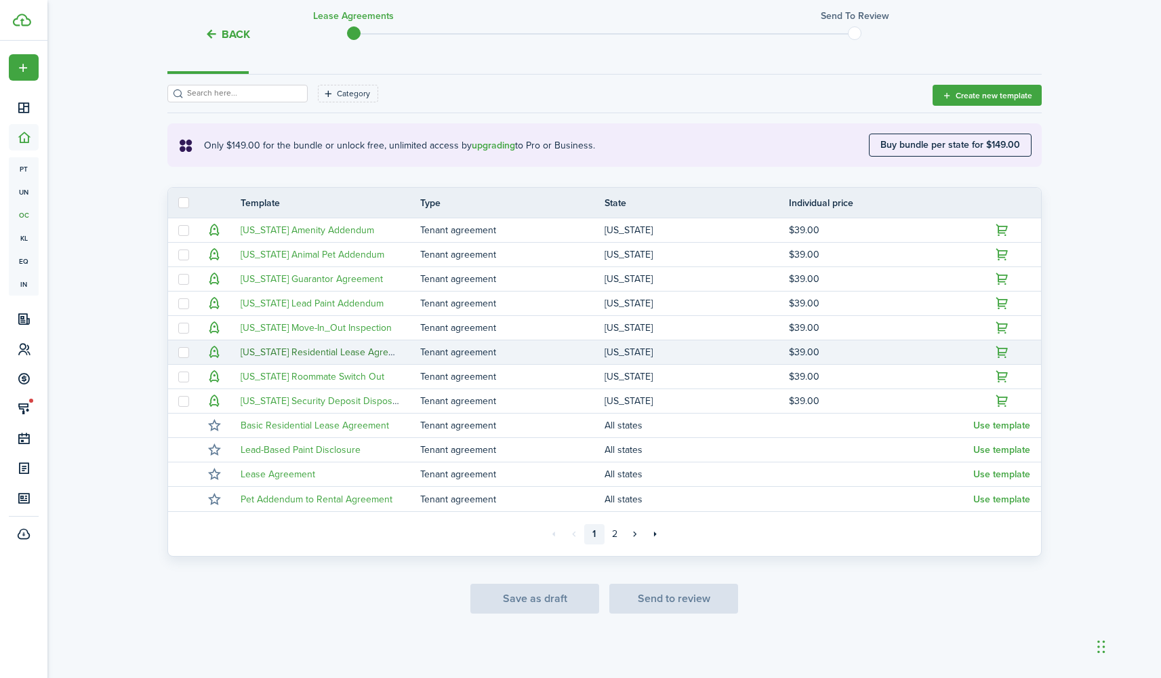
click at [346, 351] on link "[US_STATE] Residential Lease Agreement" at bounding box center [328, 352] width 174 height 14
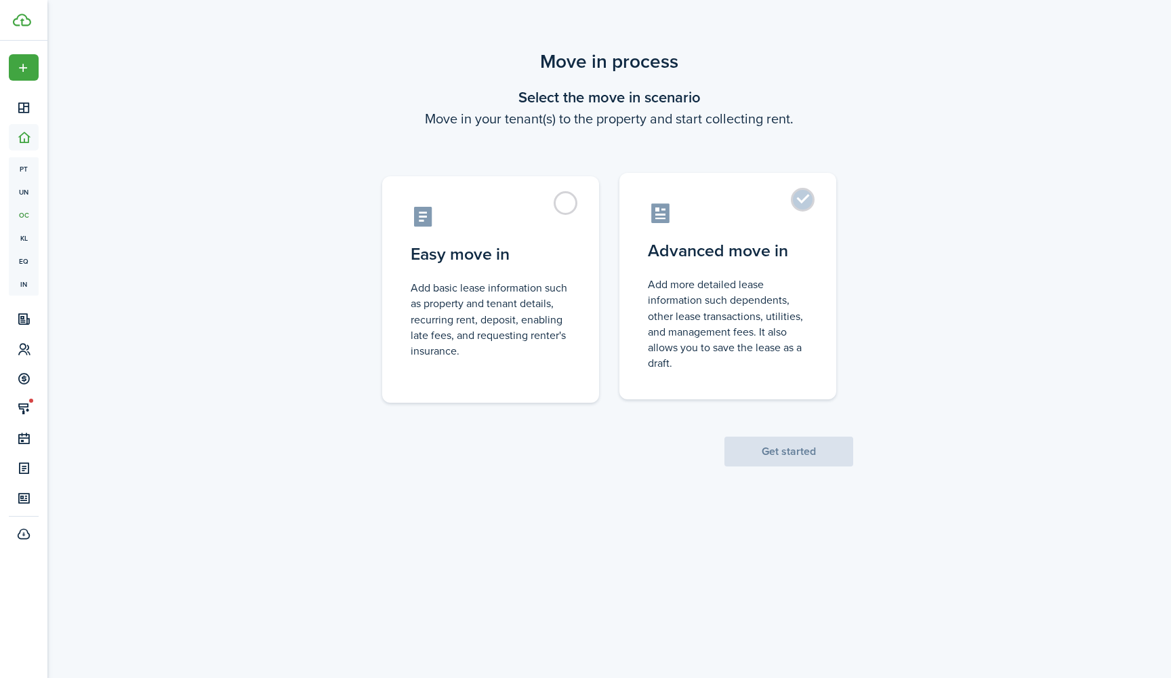
click at [805, 202] on label "Advanced move in Add more detailed lease information such dependents, other lea…" at bounding box center [727, 286] width 217 height 226
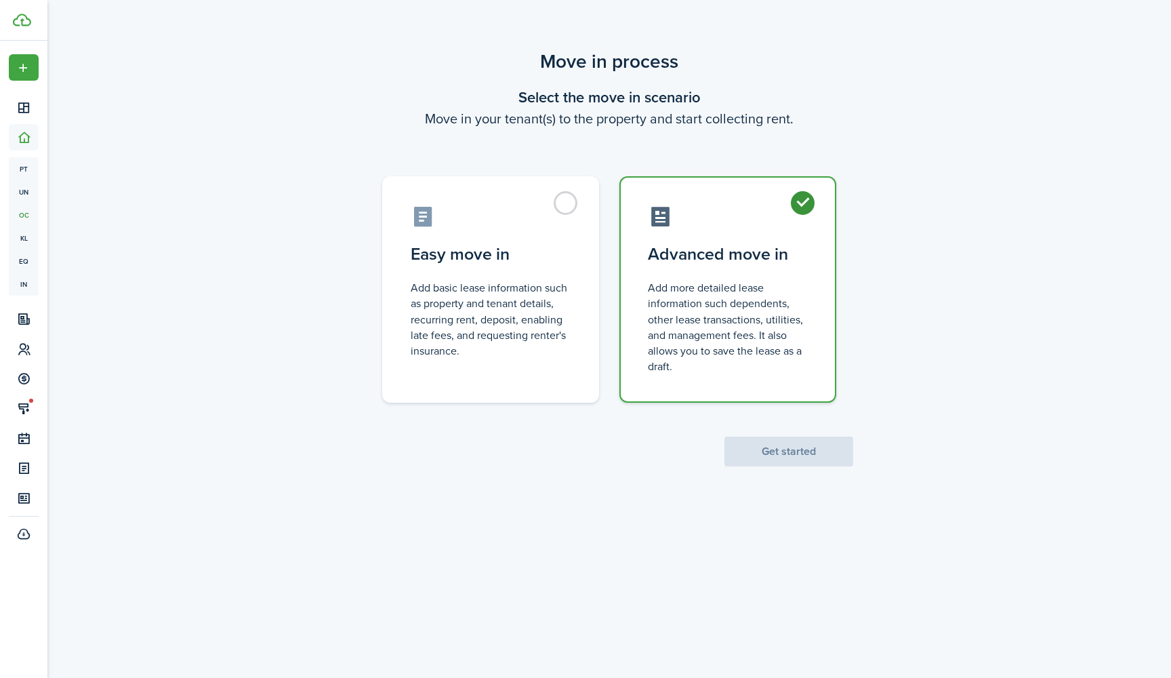
radio input "true"
click at [781, 437] on button "Get started" at bounding box center [788, 451] width 129 height 30
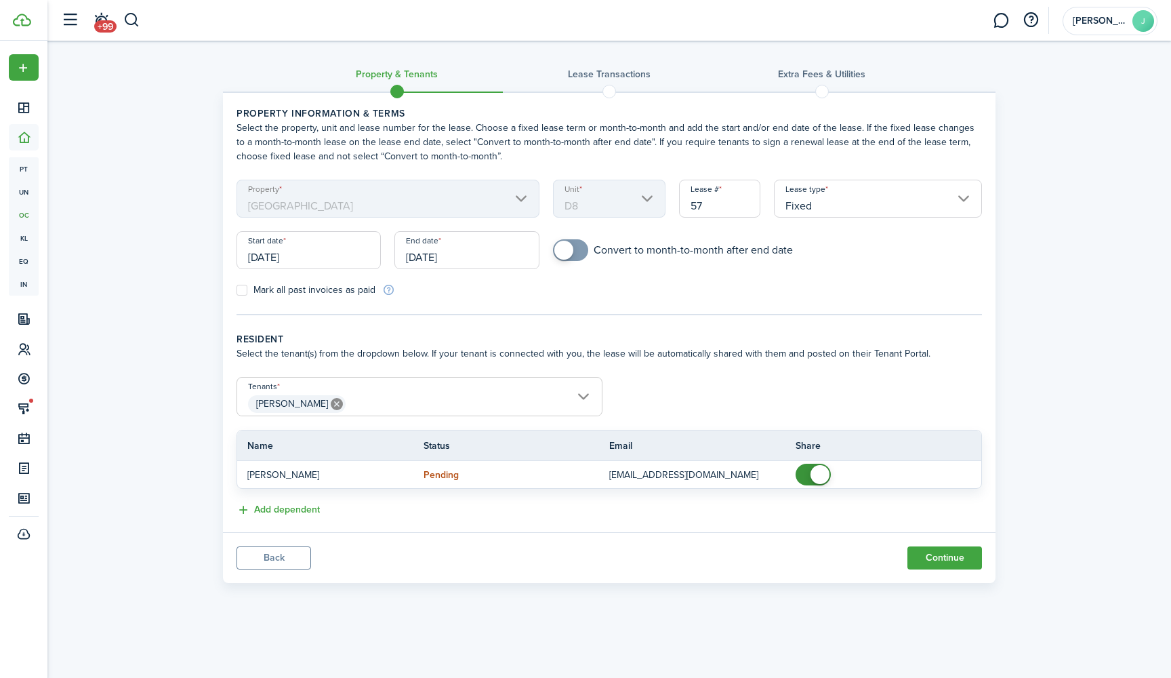
click at [725, 206] on input "57" at bounding box center [719, 199] width 81 height 38
type input "56"
click at [596, 287] on div "Mark all past invoices as paid" at bounding box center [419, 290] width 379 height 14
checkbox input "true"
click at [577, 248] on span at bounding box center [571, 250] width 14 height 22
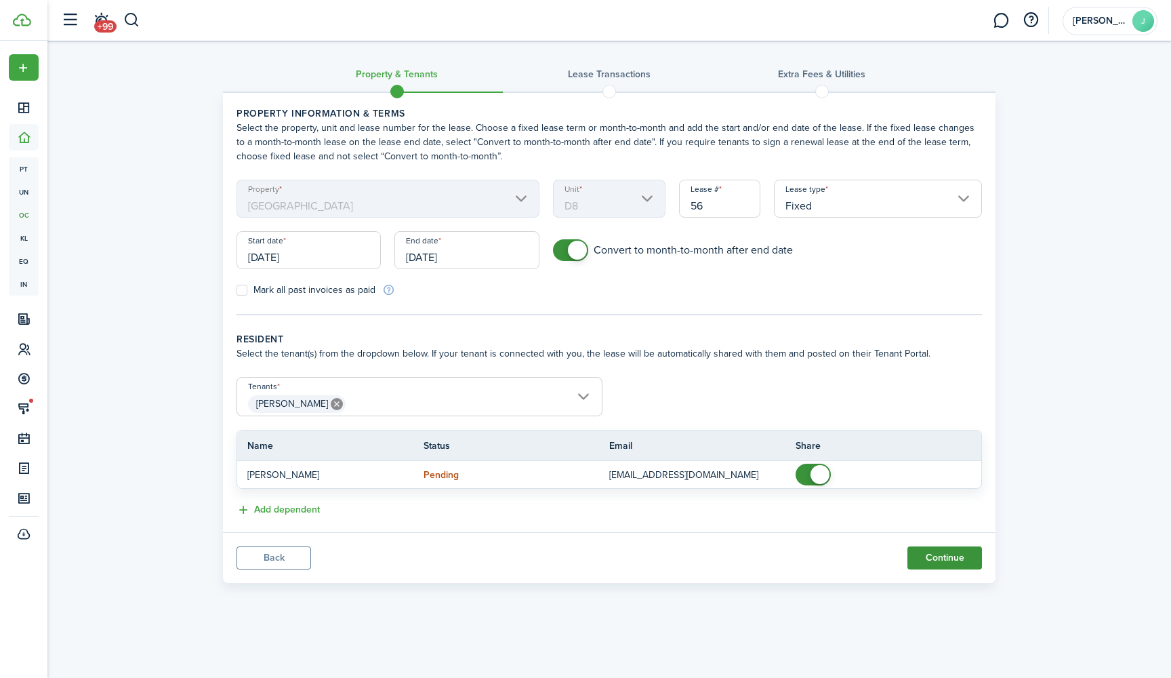
click at [943, 552] on button "Continue" at bounding box center [944, 557] width 75 height 23
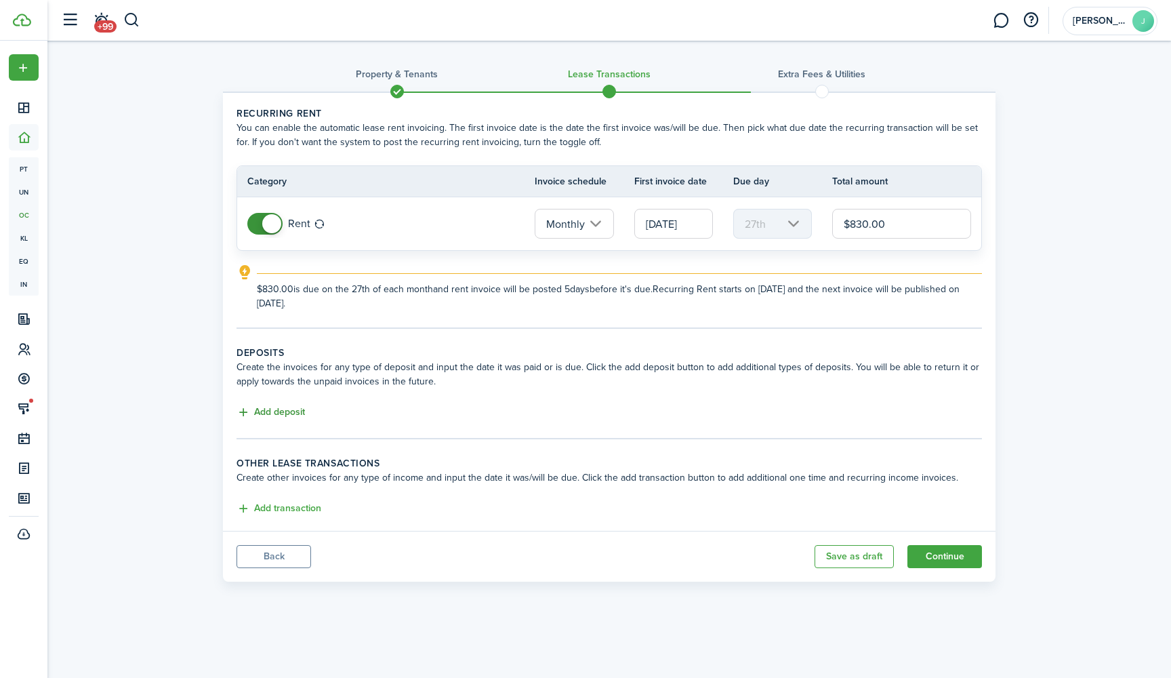
click at [276, 413] on button "Add deposit" at bounding box center [271, 413] width 68 height 16
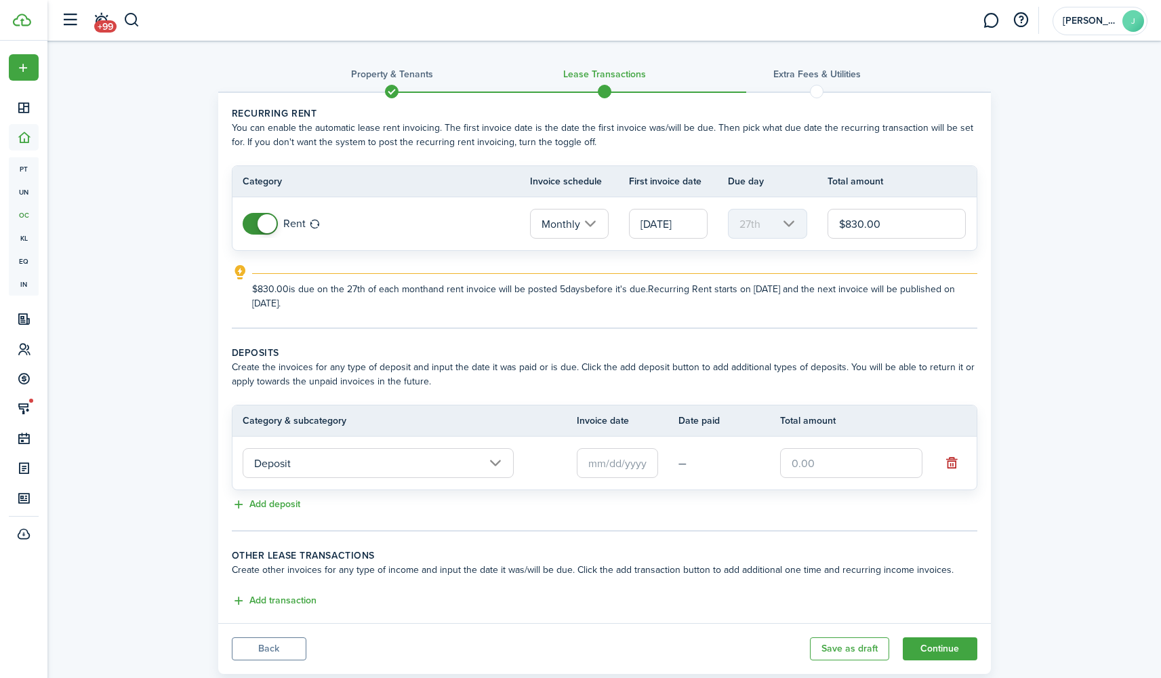
click at [610, 469] on input "text" at bounding box center [617, 463] width 81 height 30
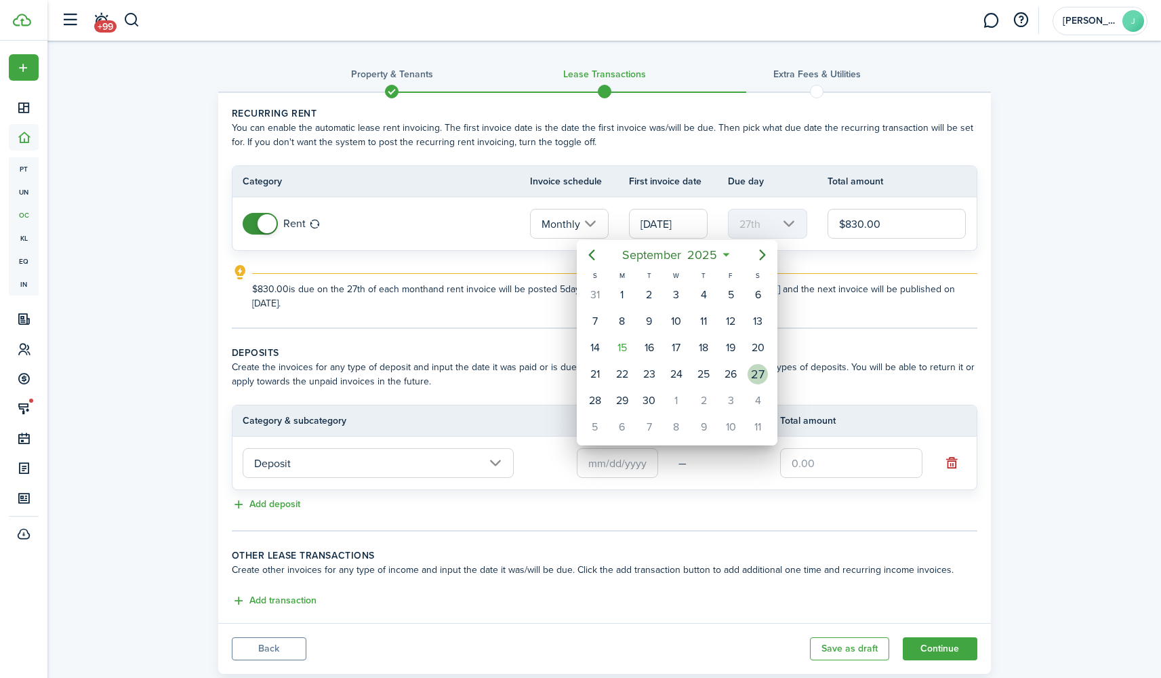
click at [759, 373] on div "27" at bounding box center [757, 374] width 20 height 20
type input "09/27/2025"
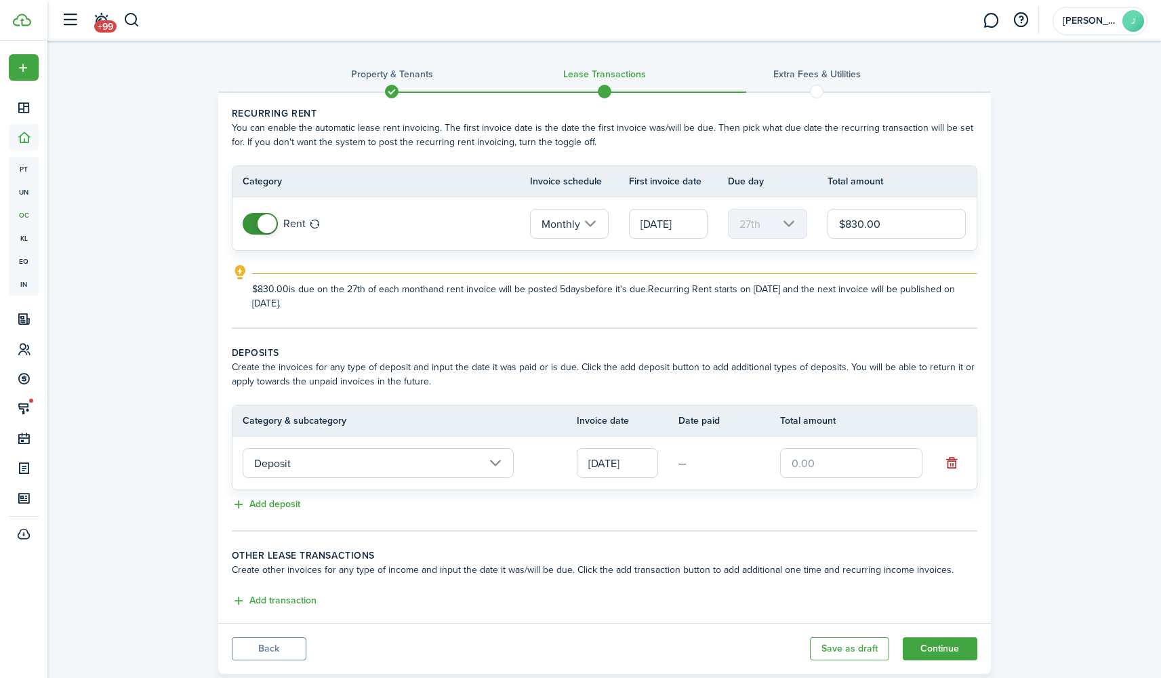
click at [829, 468] on input "text" at bounding box center [851, 463] width 142 height 30
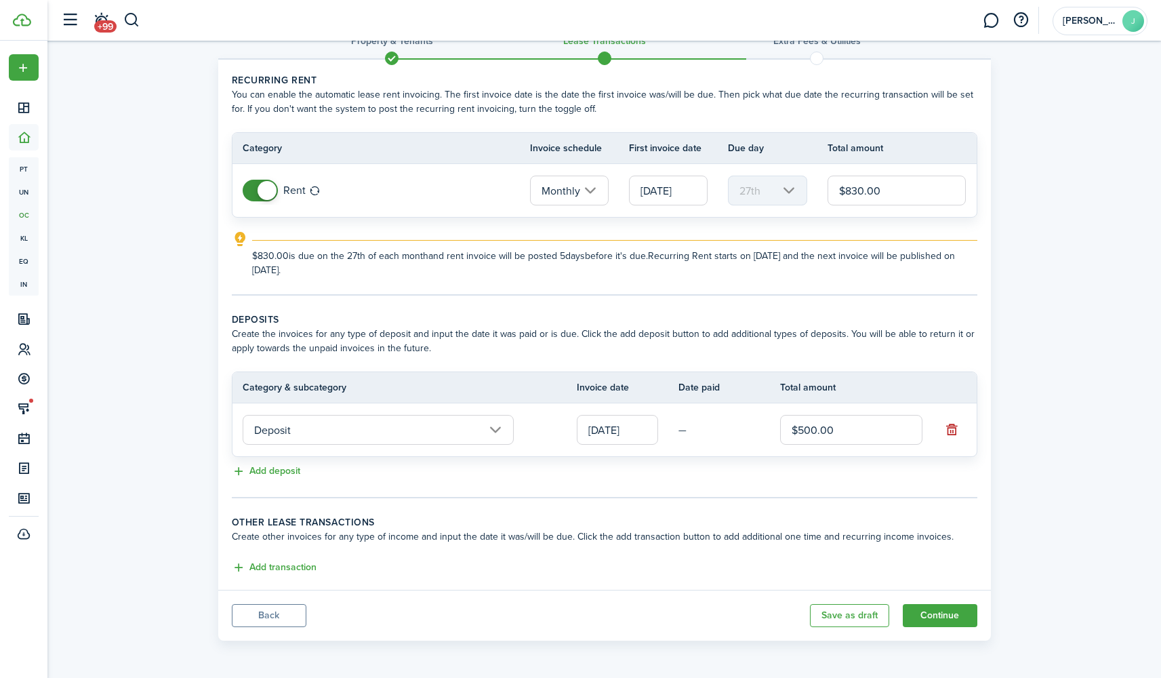
scroll to position [33, 0]
type input "$500.00"
click at [478, 595] on panel-main-footer "Back Save as draft Continue" at bounding box center [604, 615] width 773 height 51
click at [251, 565] on button "Add transaction" at bounding box center [274, 568] width 85 height 16
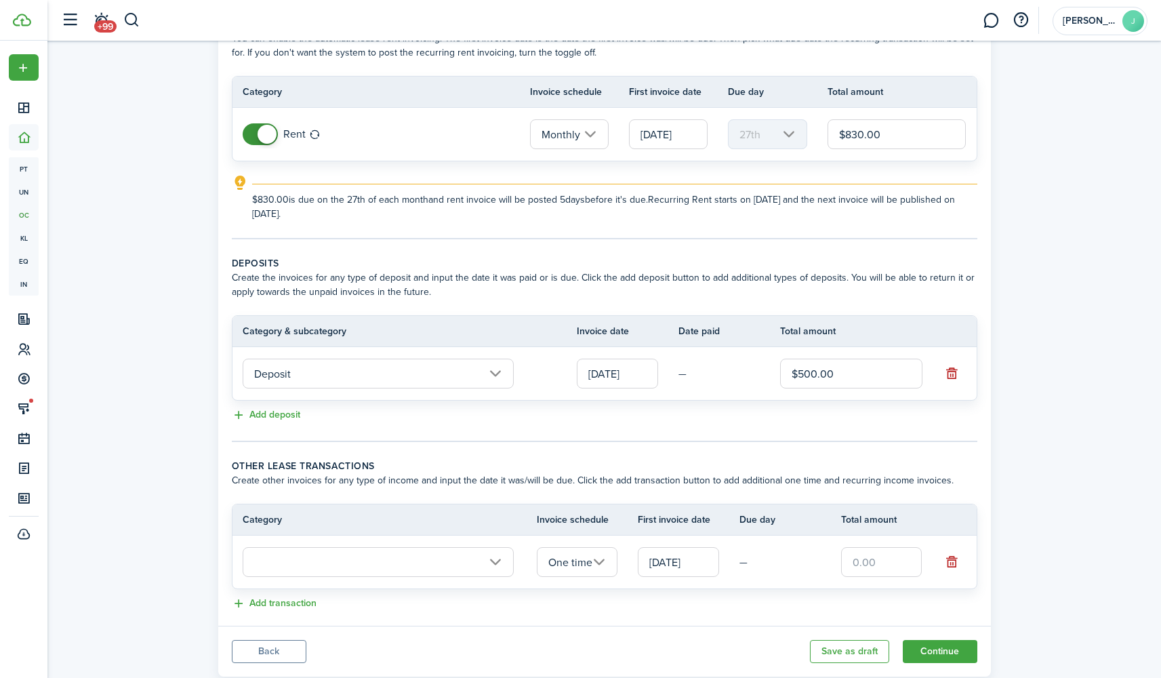
scroll to position [116, 0]
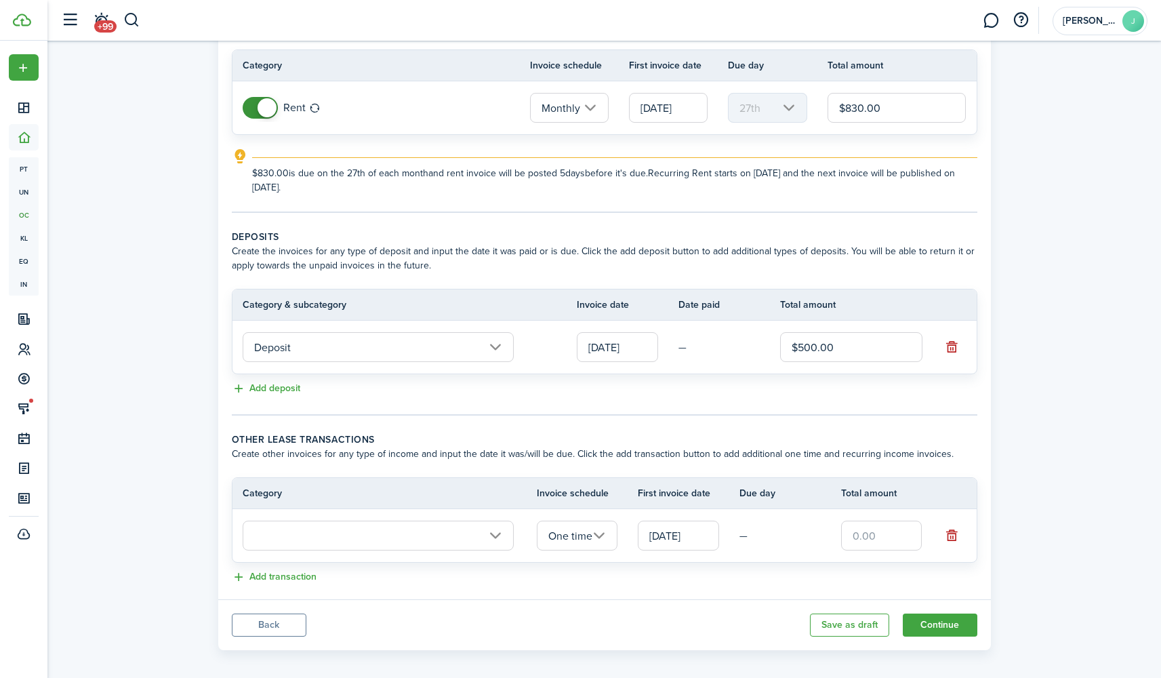
click at [483, 533] on input "text" at bounding box center [378, 535] width 271 height 30
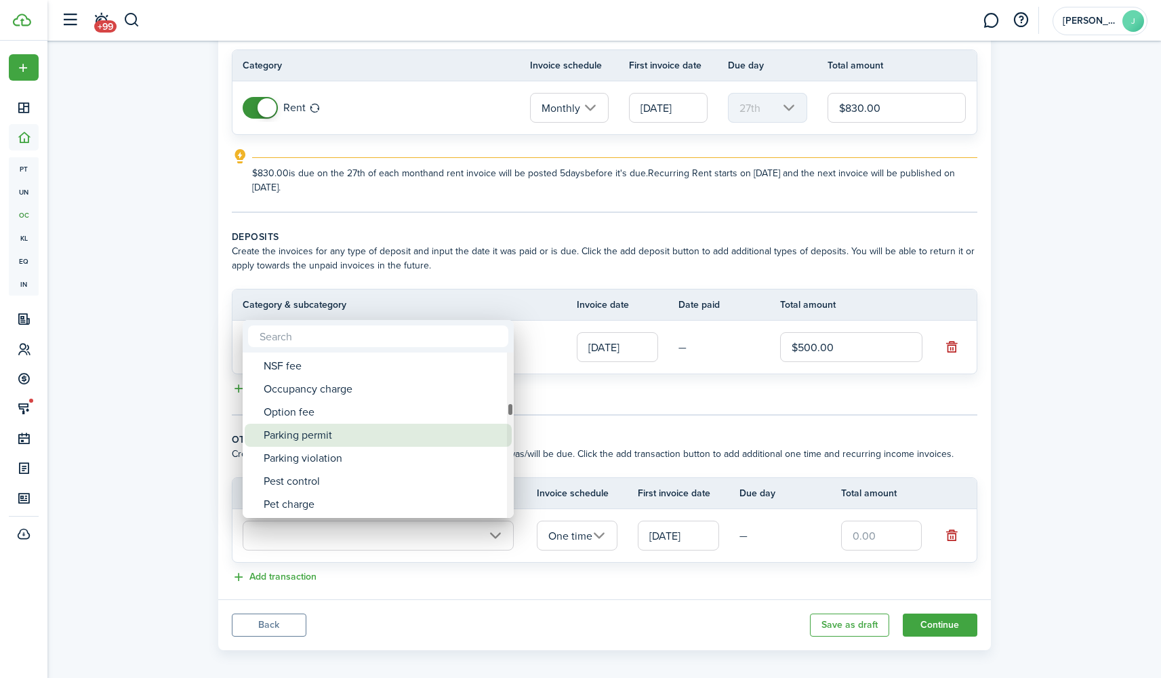
click at [343, 434] on div "Parking permit" at bounding box center [384, 435] width 240 height 23
type input "Tenant charges & fees / Parking permit"
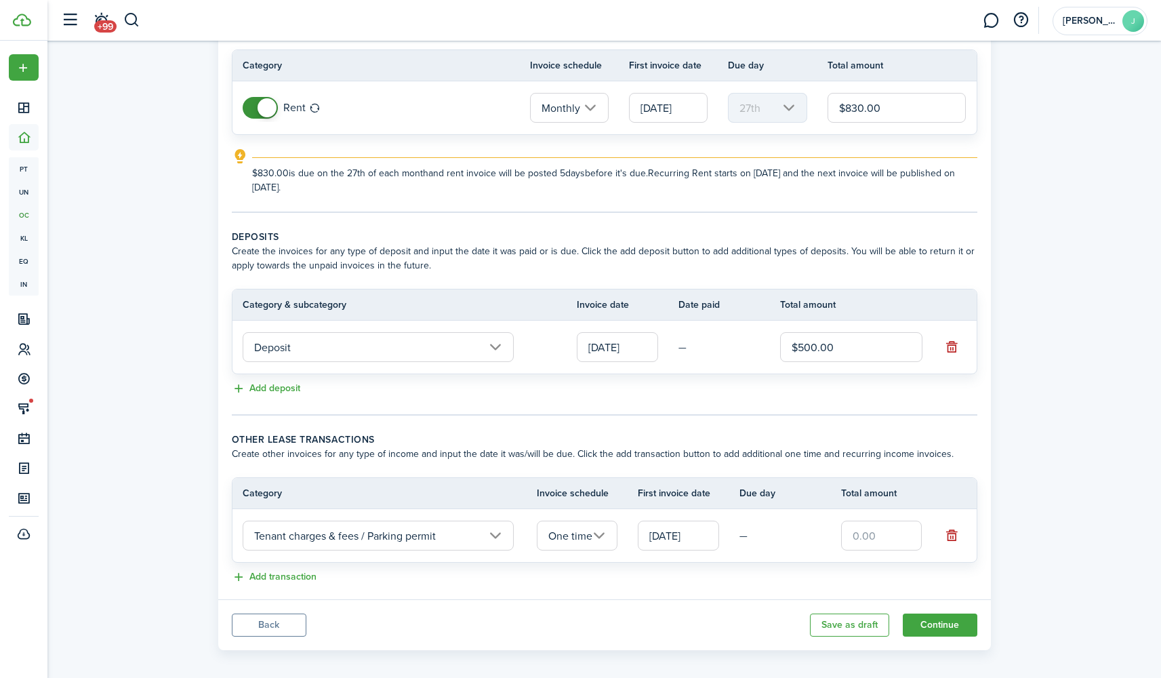
click at [597, 537] on input "One time" at bounding box center [577, 535] width 81 height 30
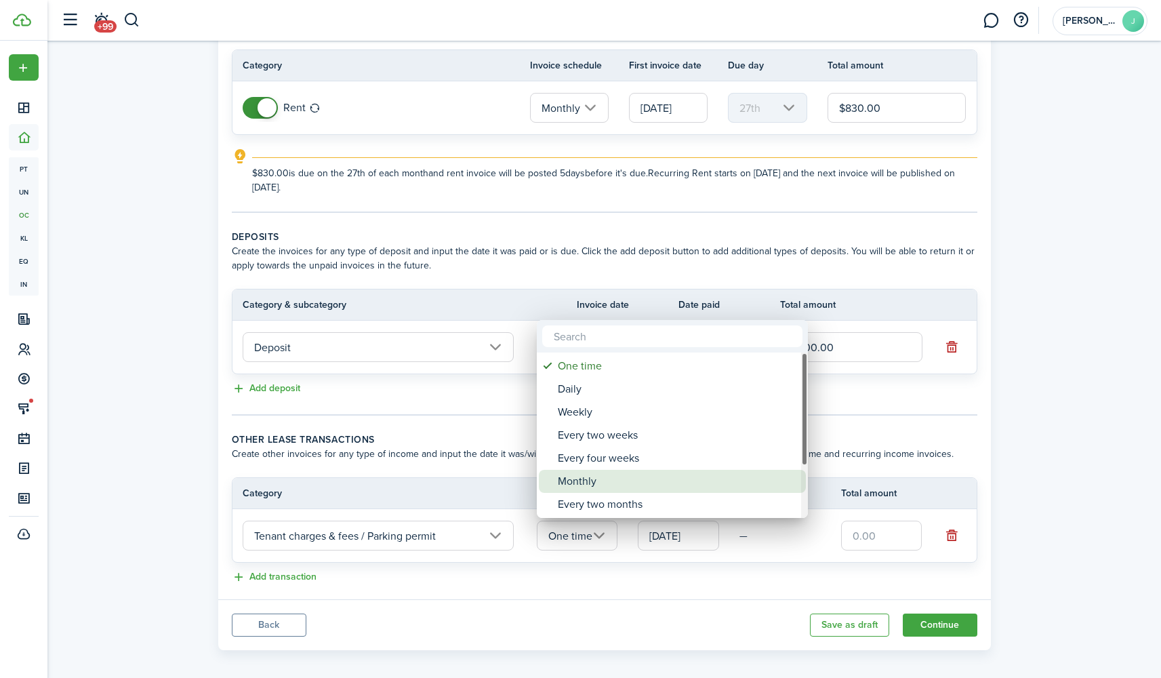
click at [592, 478] on div "Monthly" at bounding box center [678, 481] width 240 height 23
type input "Monthly"
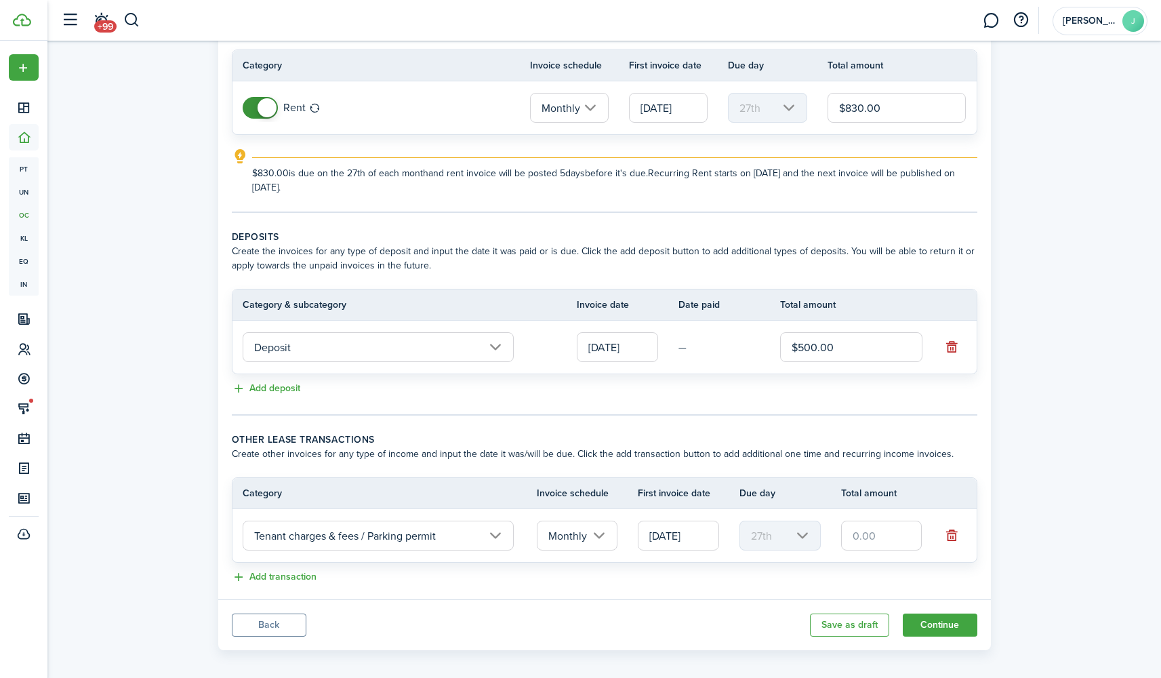
click at [491, 535] on input "Tenant charges & fees / Parking permit" at bounding box center [378, 535] width 271 height 30
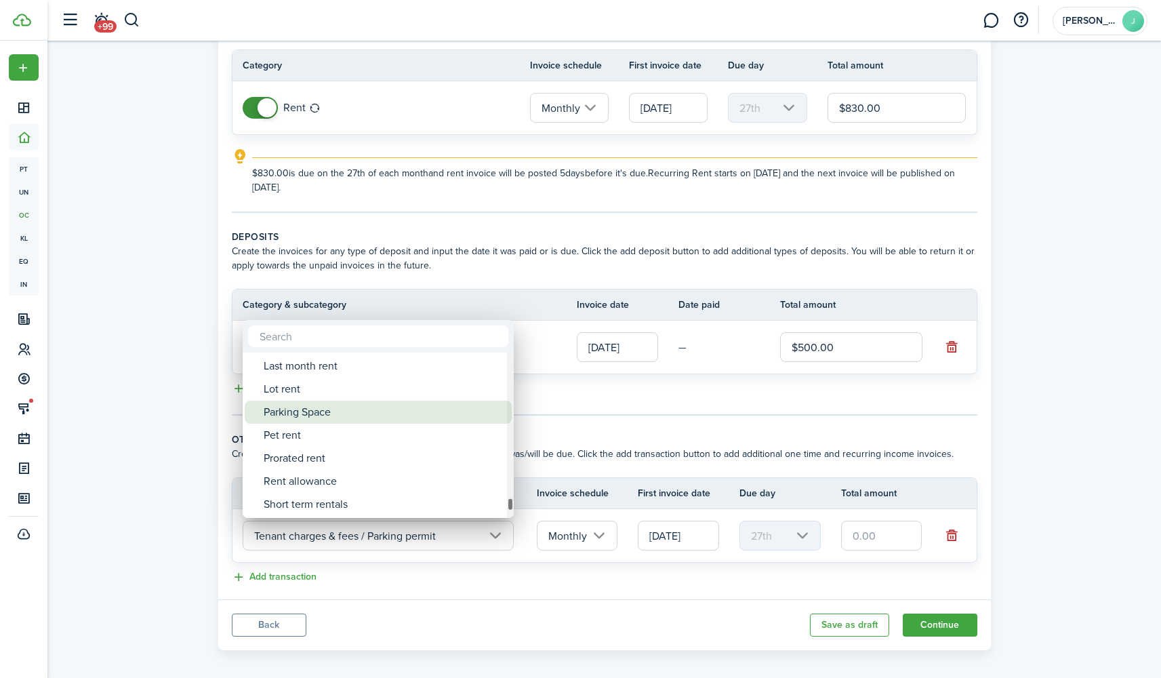
click at [362, 419] on div "Parking Space" at bounding box center [384, 412] width 240 height 23
type input "Rent / Parking Space"
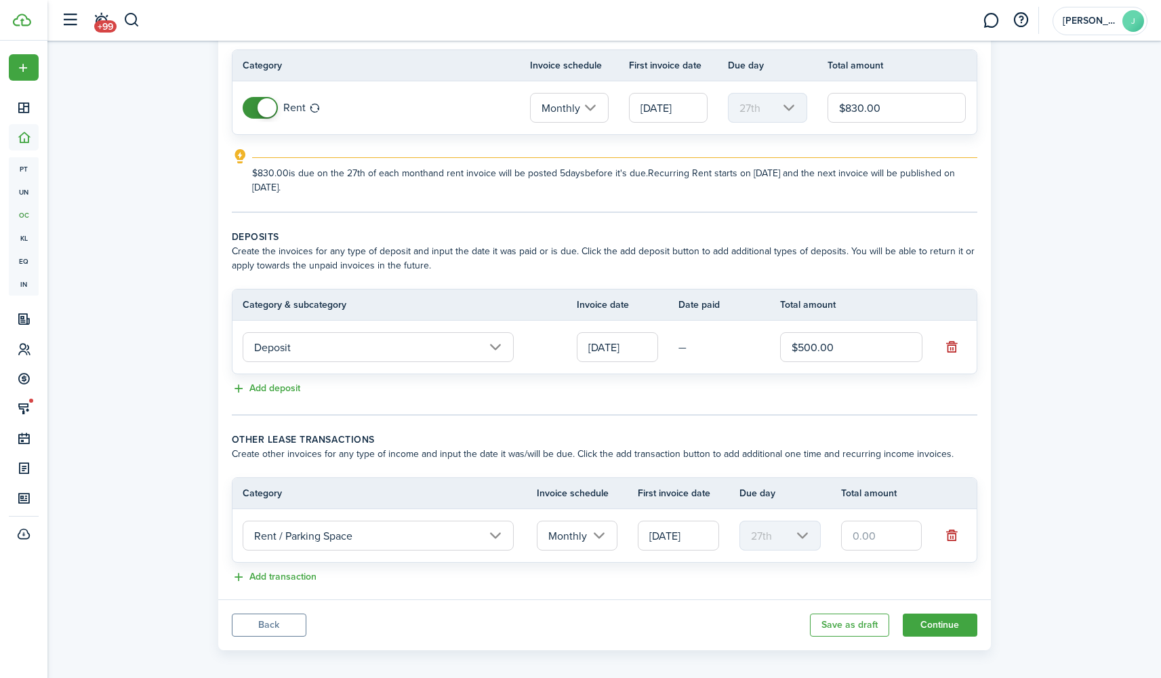
click at [600, 535] on input "Monthly" at bounding box center [577, 535] width 81 height 30
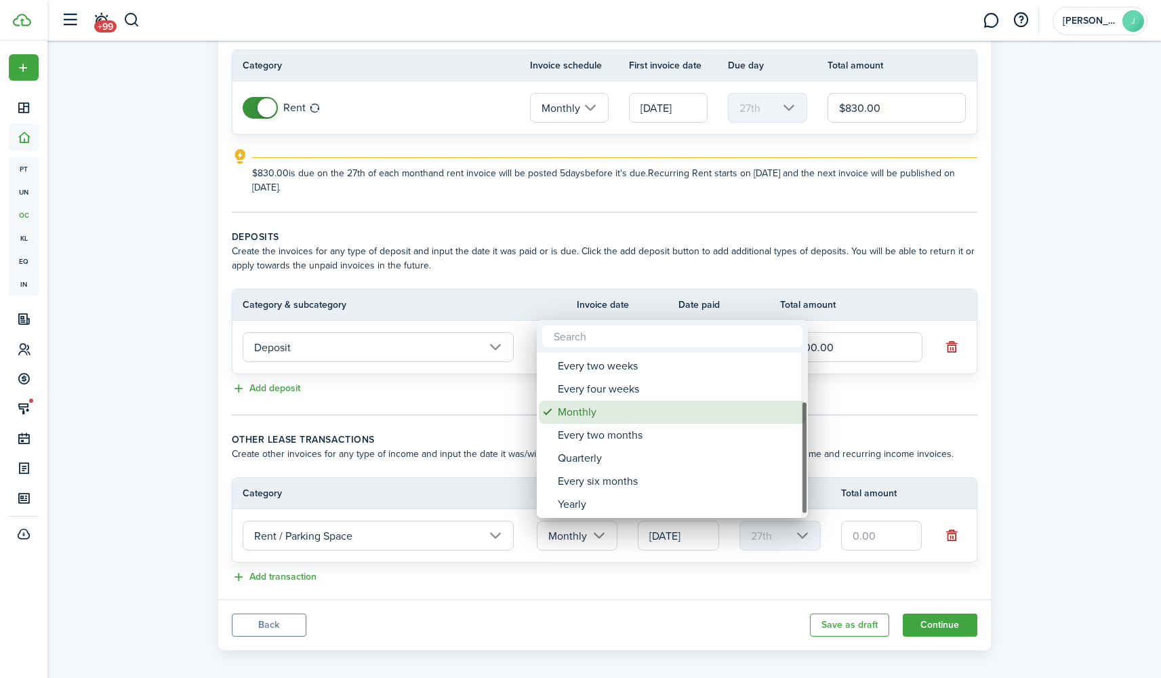
click at [621, 413] on div "Monthly" at bounding box center [678, 412] width 240 height 23
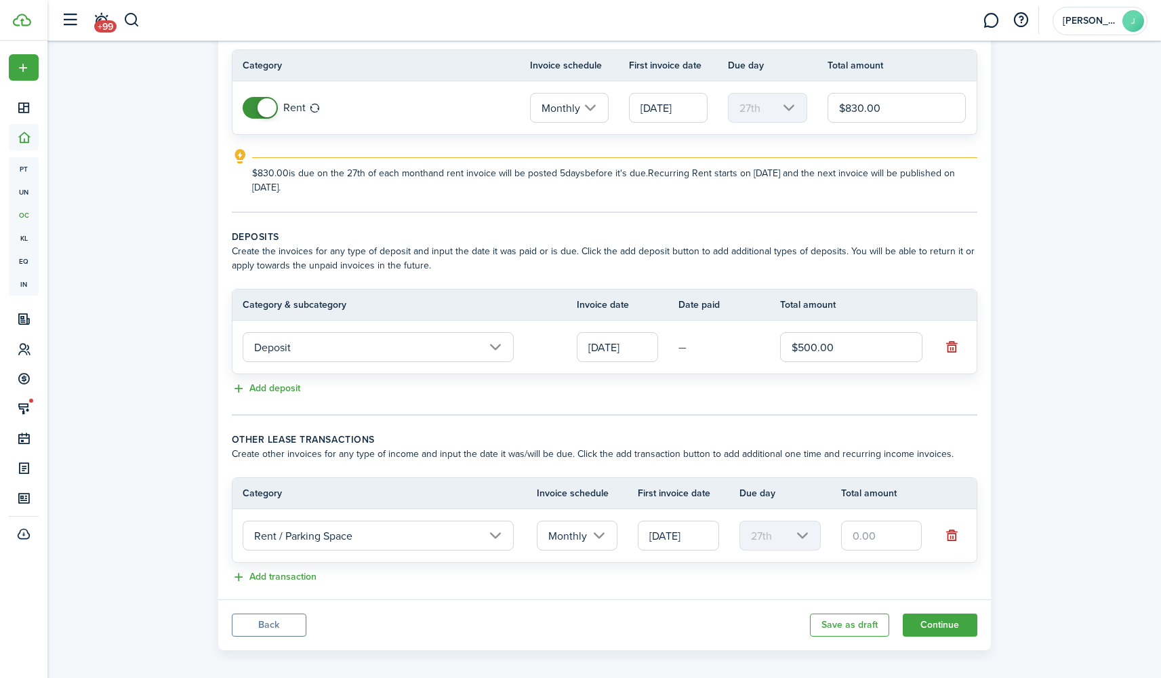
click at [878, 539] on input "text" at bounding box center [881, 535] width 81 height 30
type input "$50.00"
click at [561, 597] on panel-main-body "Recurring rent You can enable the automatic lease rent invoicing. The first inv…" at bounding box center [604, 288] width 773 height 622
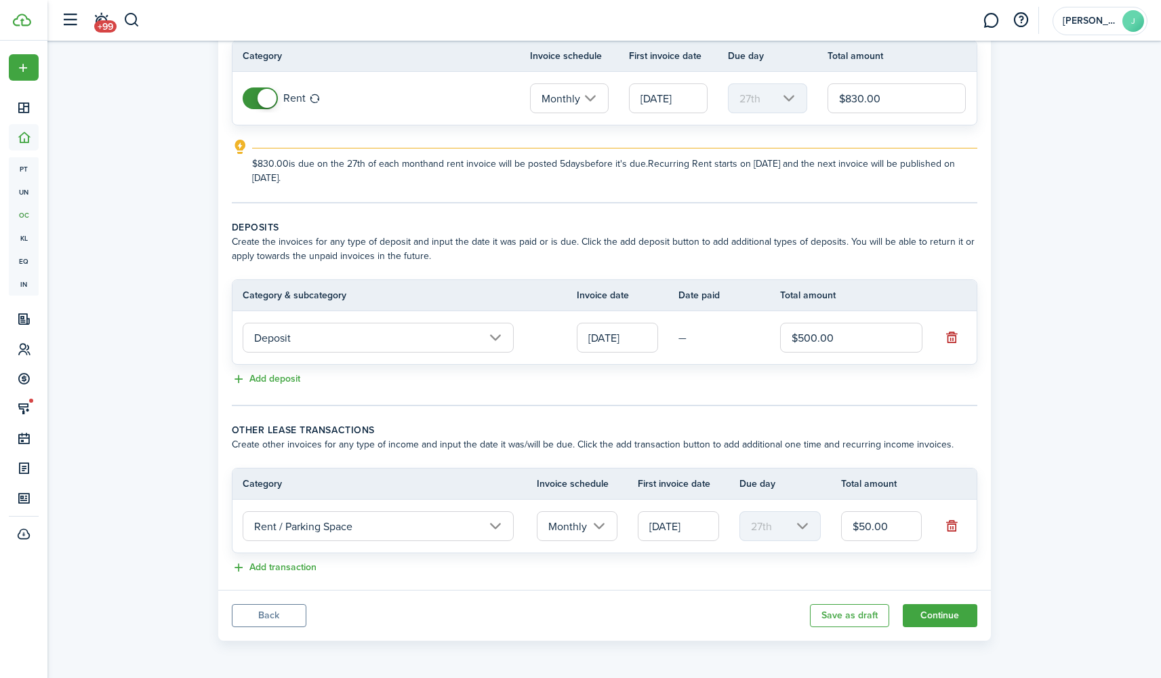
scroll to position [125, 0]
click at [941, 610] on button "Continue" at bounding box center [940, 615] width 75 height 23
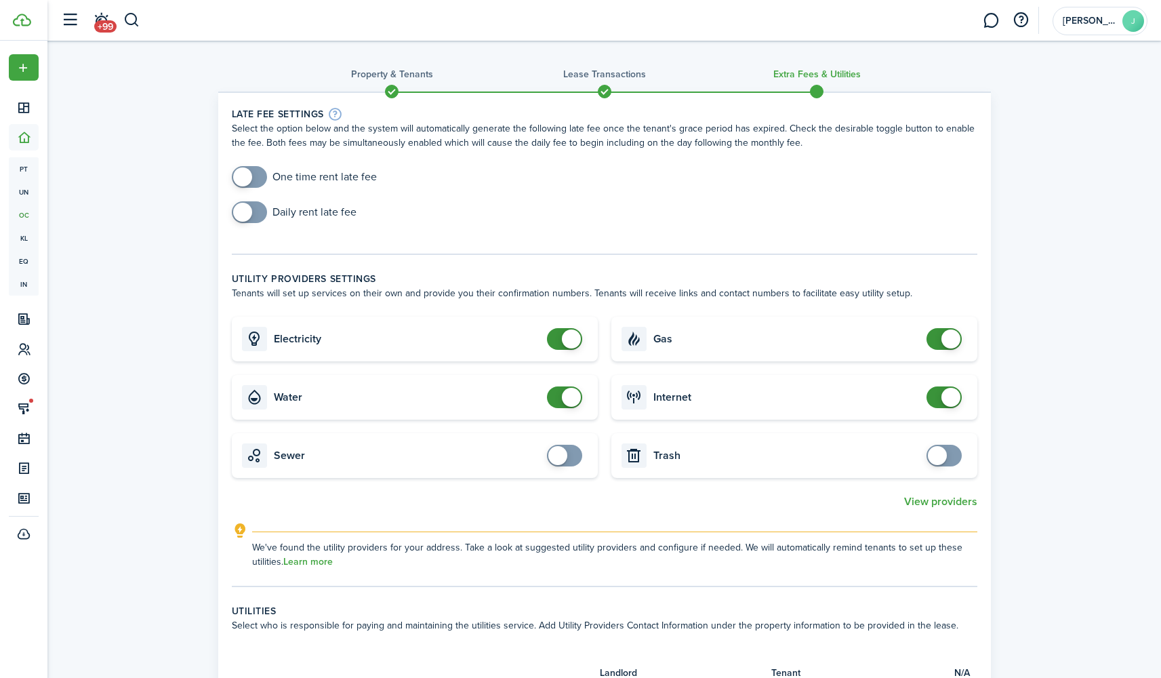
checkbox input "true"
click at [243, 176] on span at bounding box center [242, 176] width 19 height 19
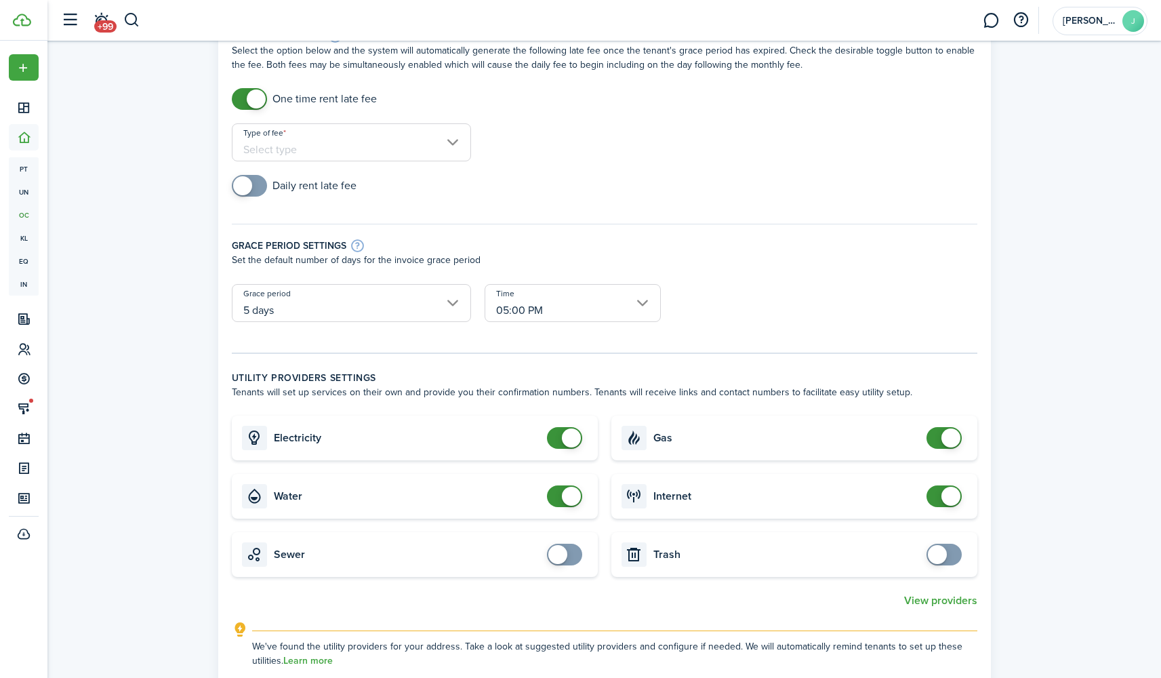
scroll to position [81, 0]
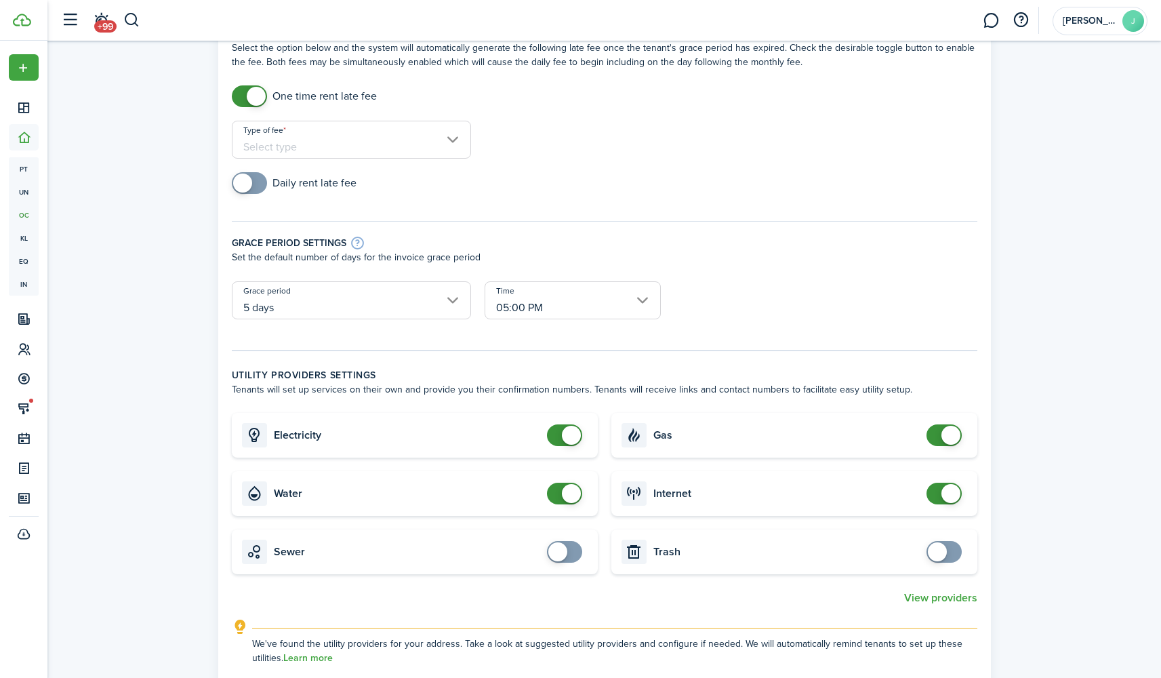
click at [449, 138] on input "Type of fee" at bounding box center [351, 140] width 239 height 38
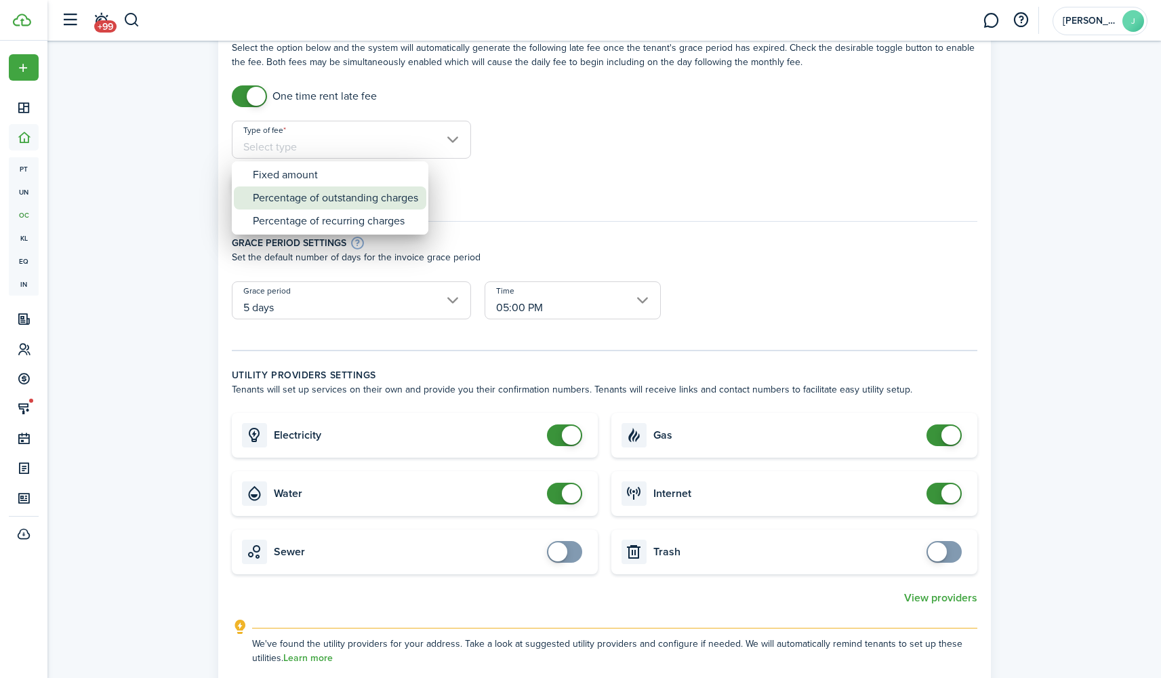
click at [386, 201] on div "Percentage of outstanding charges" at bounding box center [335, 197] width 165 height 23
type input "Percentage of outstanding charges"
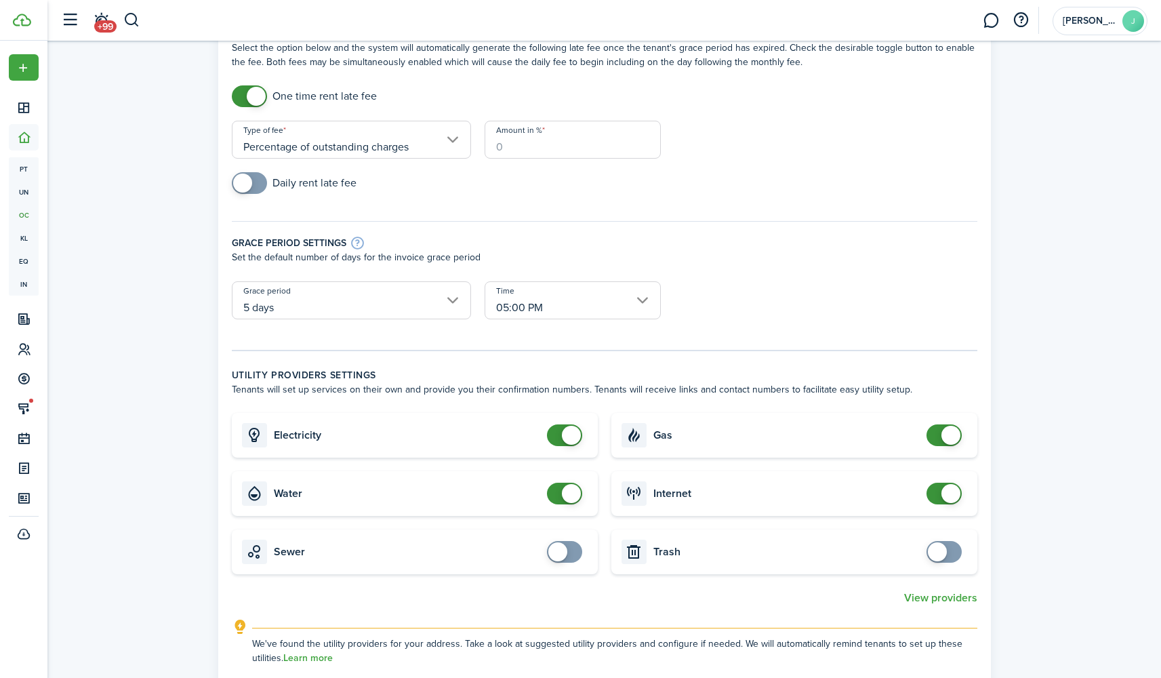
click at [531, 140] on input "Amount in %" at bounding box center [573, 140] width 176 height 38
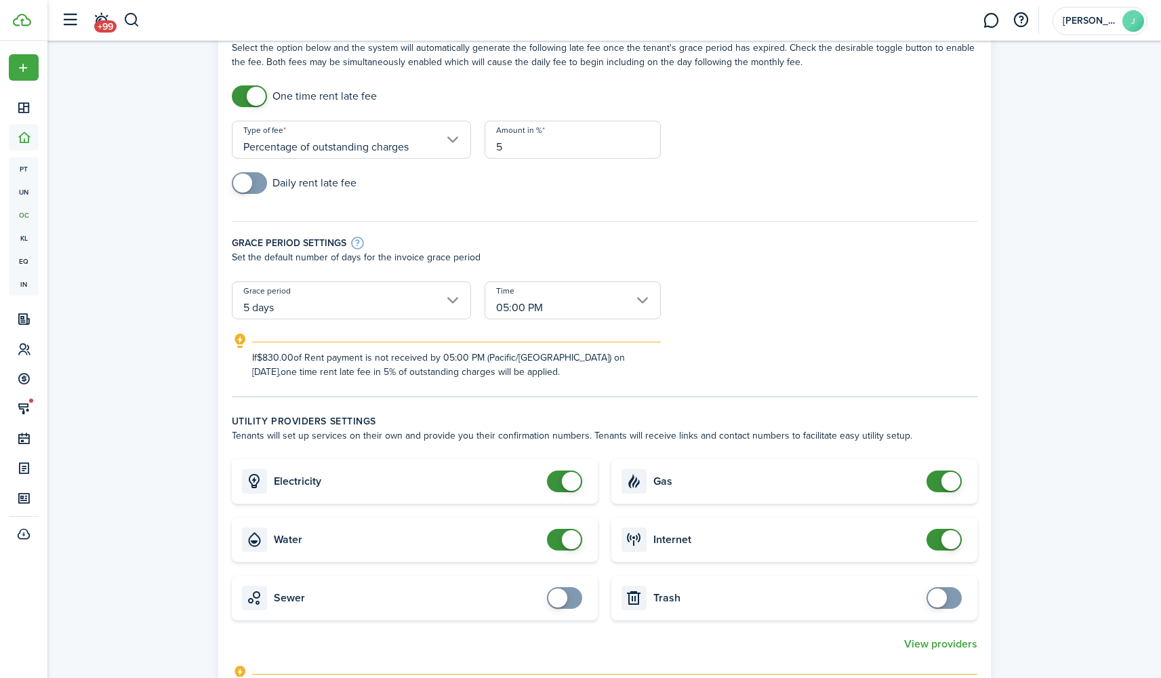
type input "5"
click at [540, 185] on div "Daily rent late fee" at bounding box center [604, 189] width 759 height 35
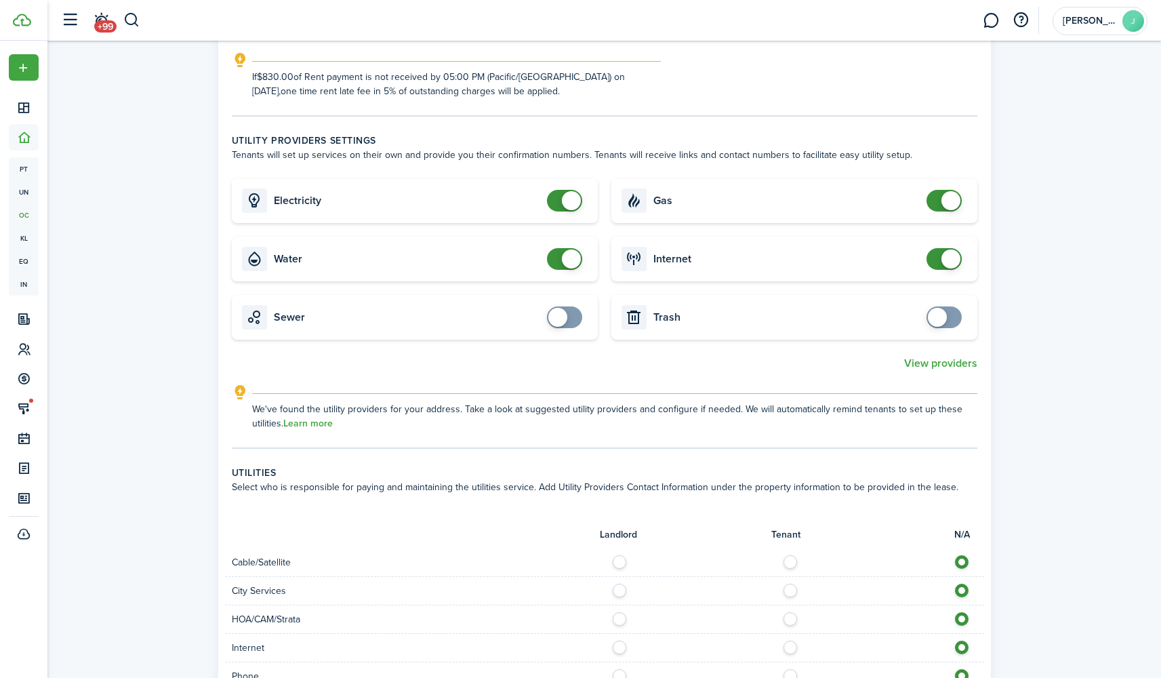
scroll to position [384, 0]
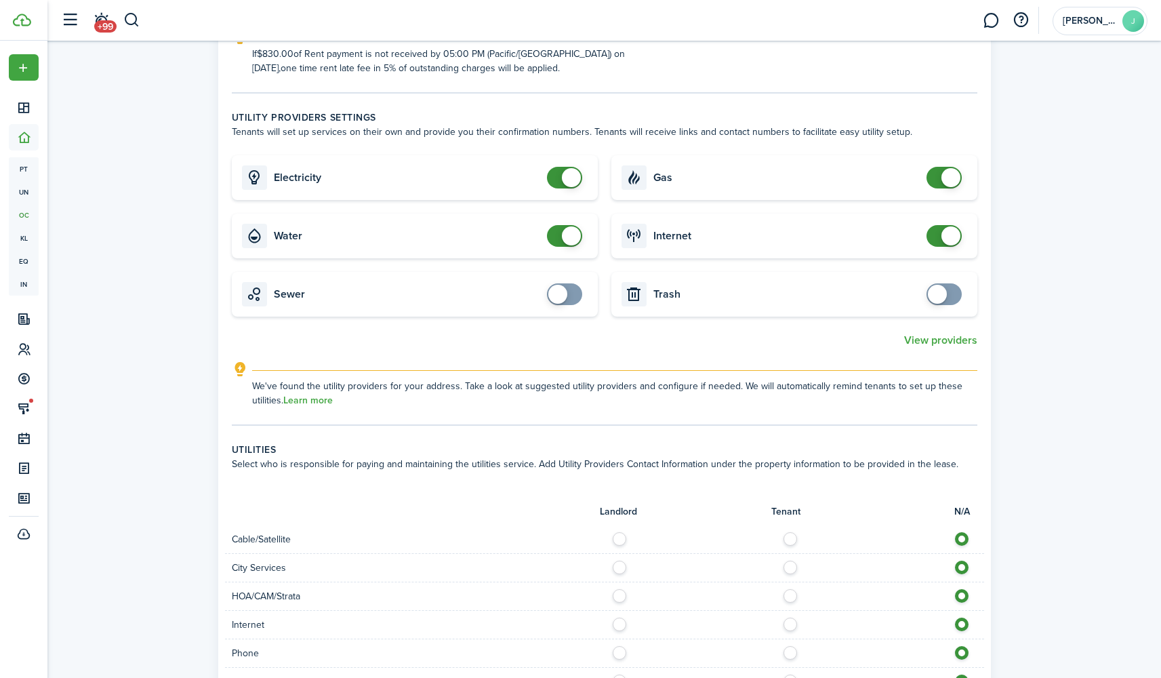
click at [954, 166] on card "Gas" at bounding box center [794, 177] width 366 height 45
checkbox input "false"
click at [950, 173] on span at bounding box center [950, 177] width 19 height 19
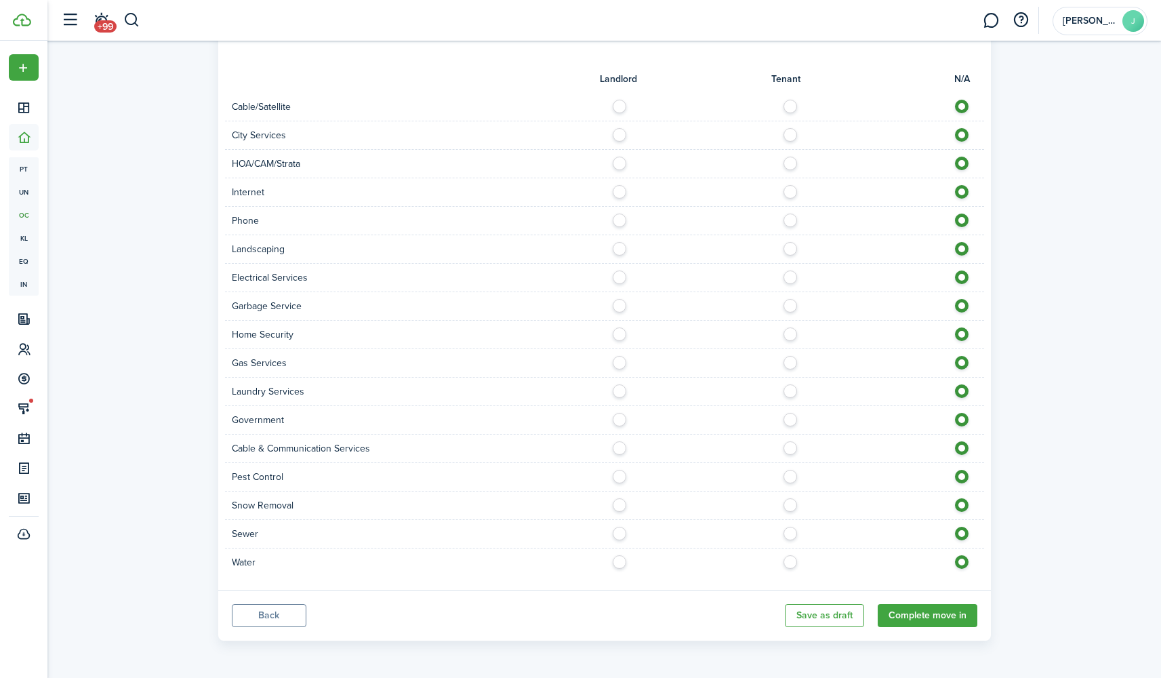
scroll to position [817, 0]
click at [924, 615] on button "Complete move in" at bounding box center [928, 615] width 100 height 23
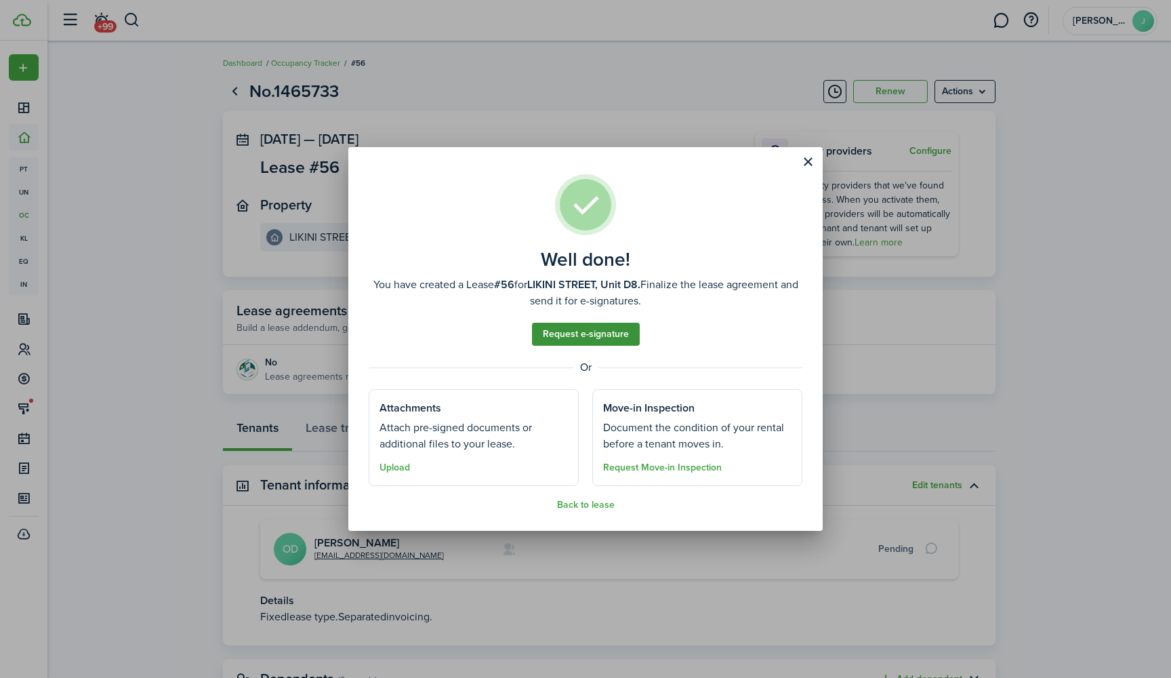
click at [604, 335] on link "Request e-signature" at bounding box center [586, 334] width 108 height 23
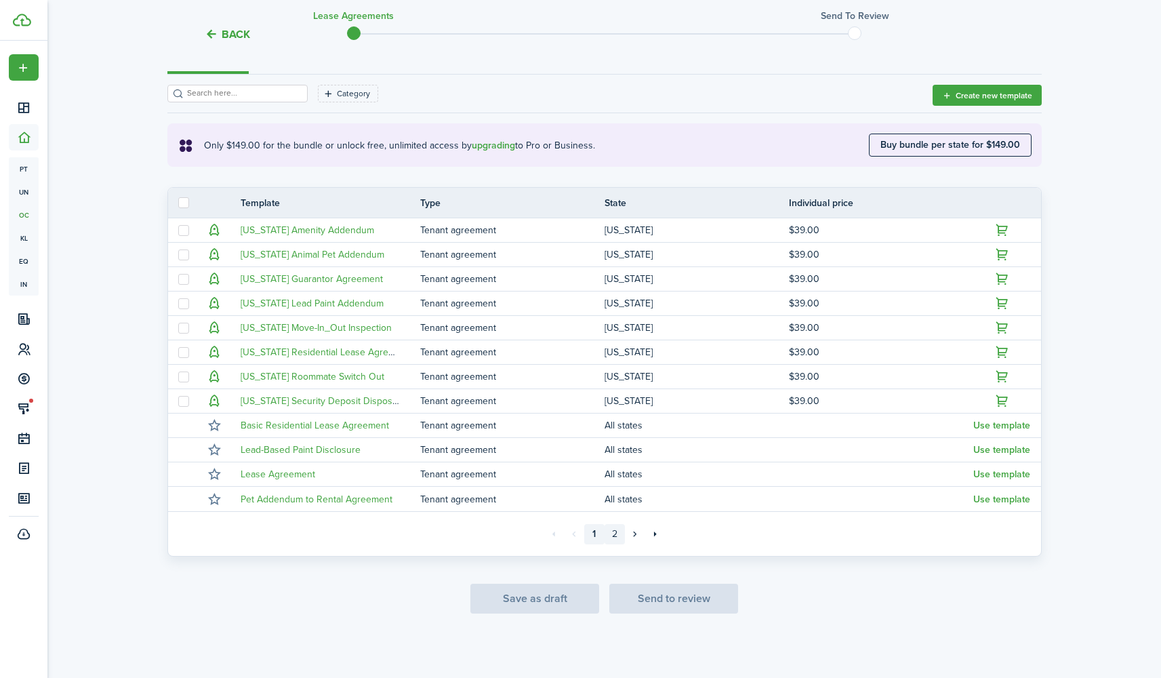
click at [619, 532] on link "2" at bounding box center [614, 534] width 20 height 20
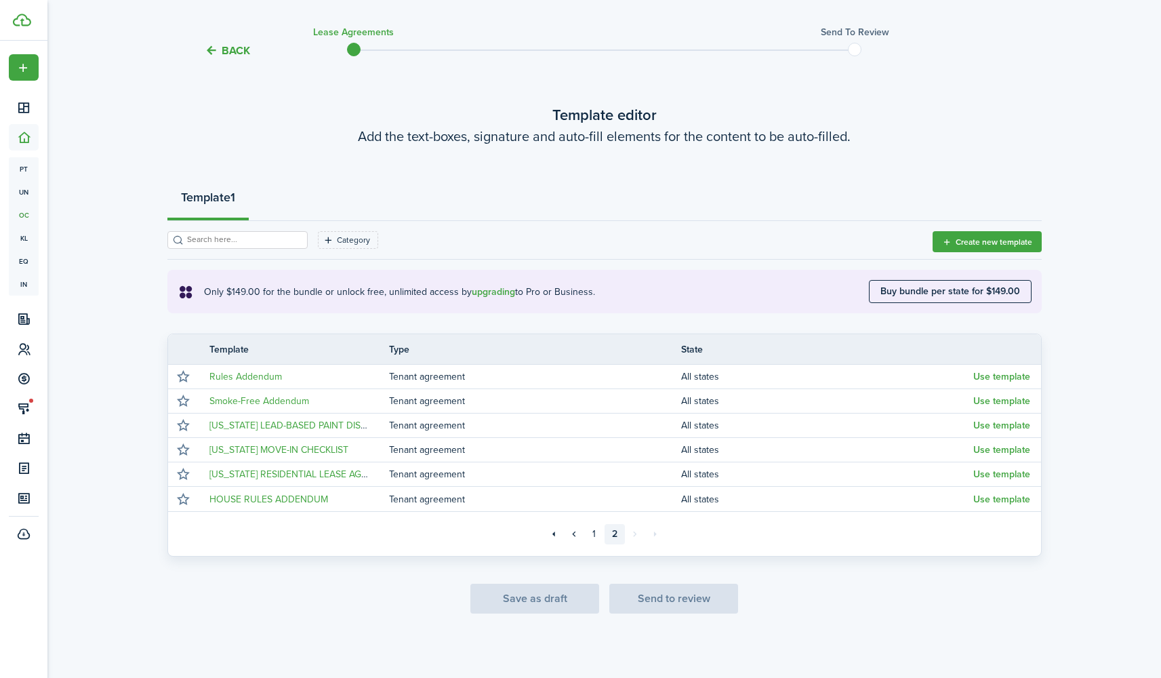
scroll to position [32, 0]
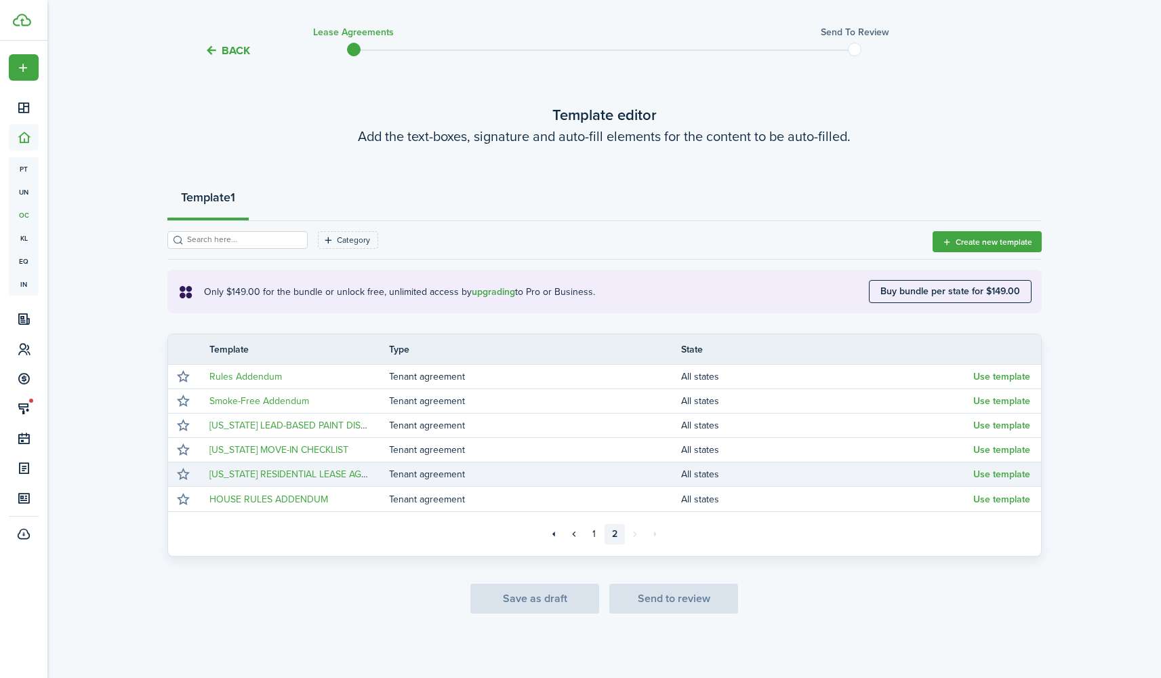
click at [619, 478] on td "Tenant agreement" at bounding box center [535, 474] width 292 height 18
click at [1024, 472] on button "Use template" at bounding box center [1001, 474] width 57 height 11
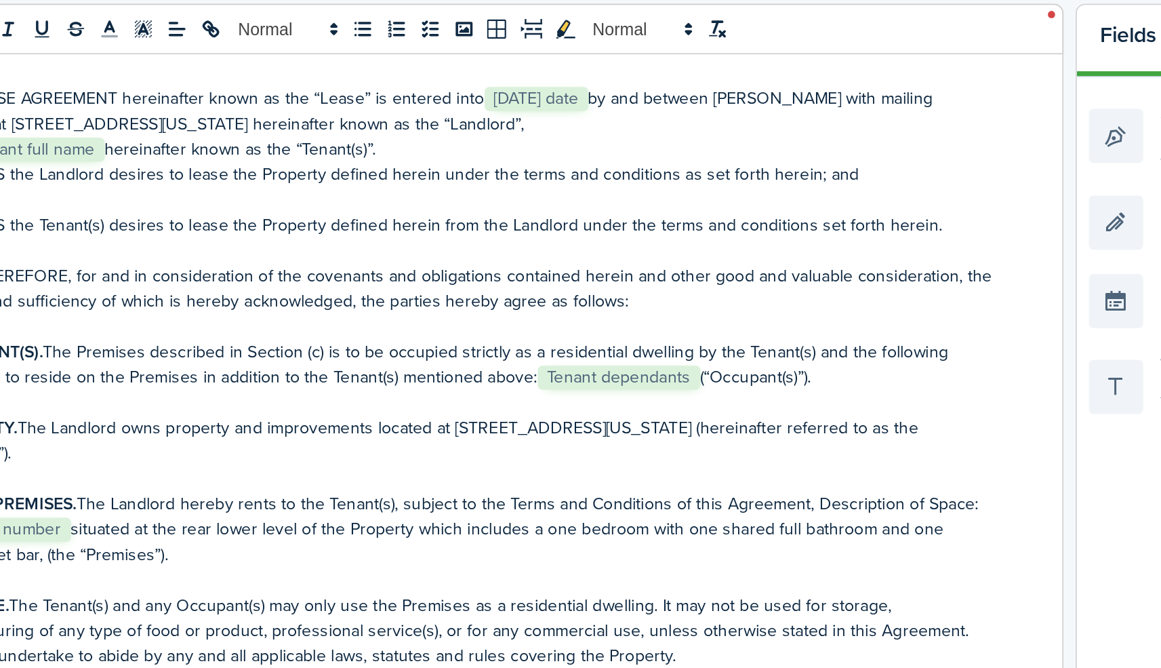
scroll to position [48, 0]
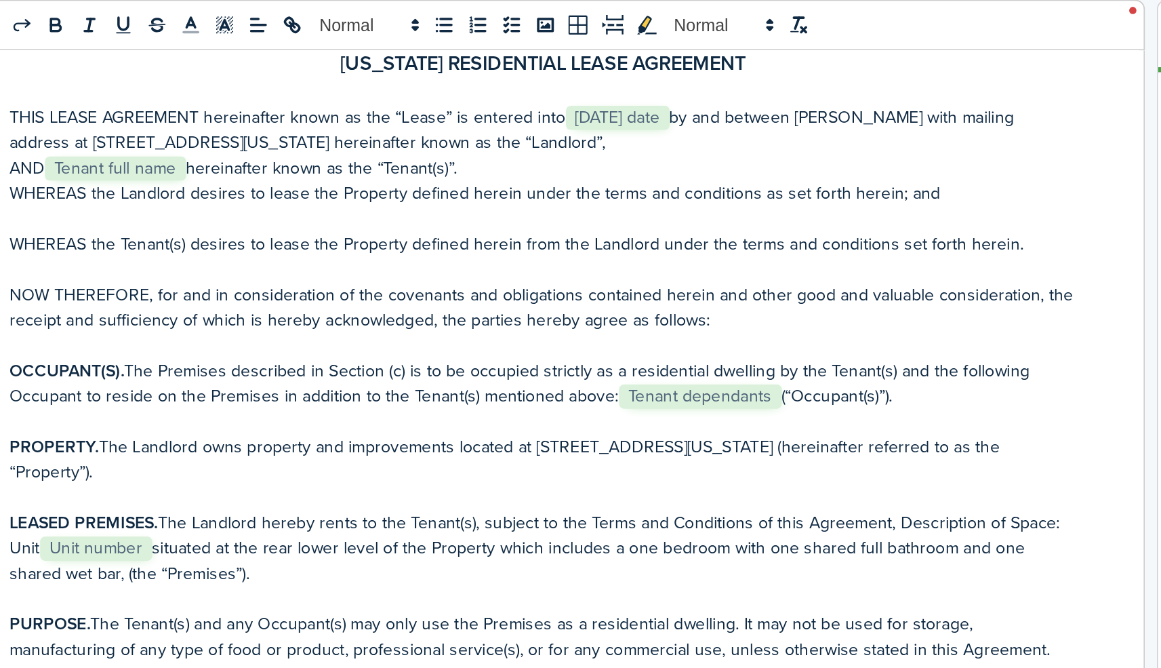
click at [543, 292] on p "THIS LEASE AGREEMENT hereinafter known as the “Lease” is entered into ﻿ Today's…" at bounding box center [494, 306] width 600 height 28
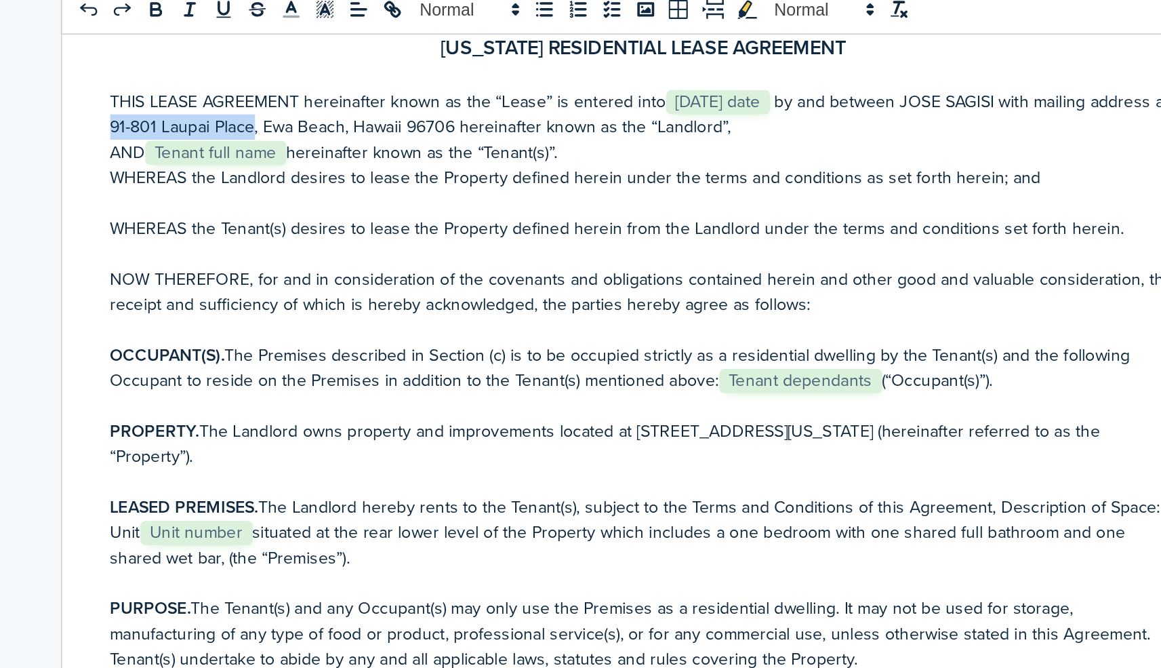
drag, startPoint x: 152, startPoint y: 70, endPoint x: 74, endPoint y: 70, distance: 78.6
click at [194, 292] on p "THIS LEASE AGREEMENT hereinafter known as the “Lease” is entered into ﻿ Today's…" at bounding box center [494, 306] width 600 height 28
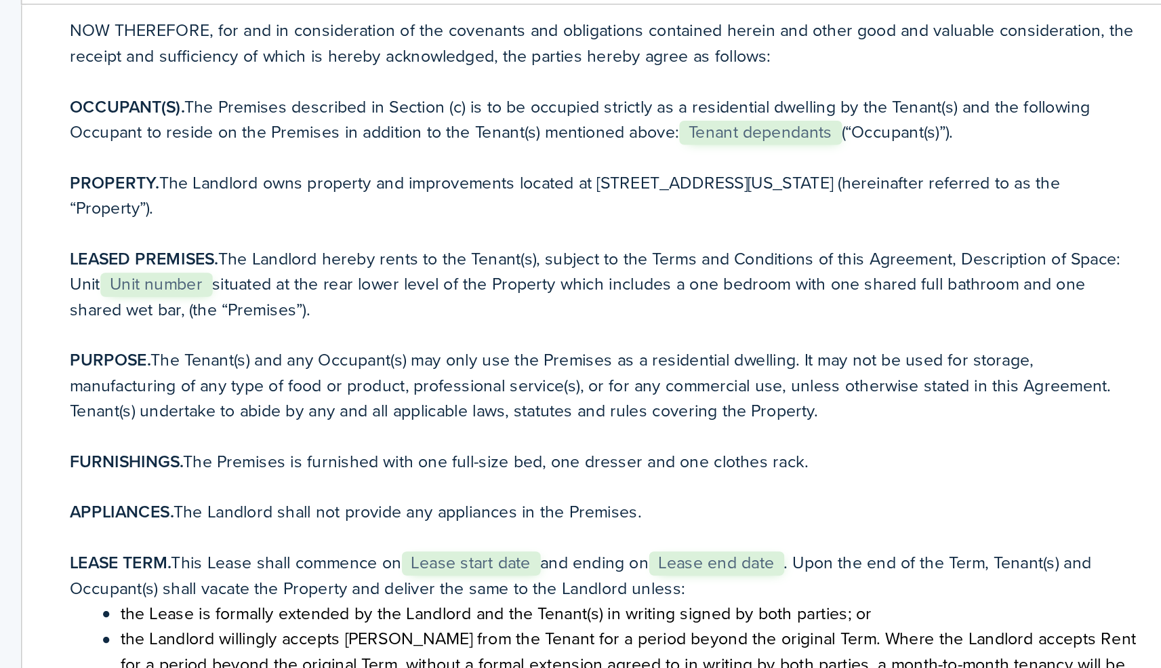
scroll to position [169, 0]
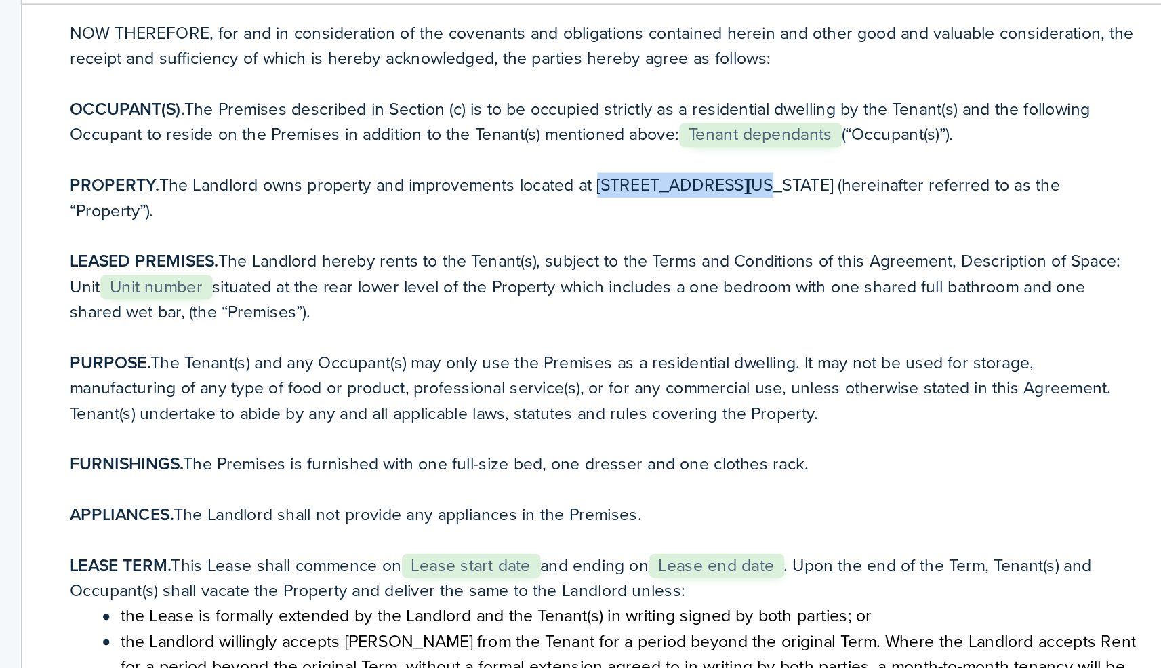
drag, startPoint x: 414, startPoint y: 104, endPoint x: 335, endPoint y: 102, distance: 78.6
click at [335, 356] on p "PROPERTY. The Landlord owns property and improvements located at 91-801 Laupai …" at bounding box center [494, 370] width 600 height 28
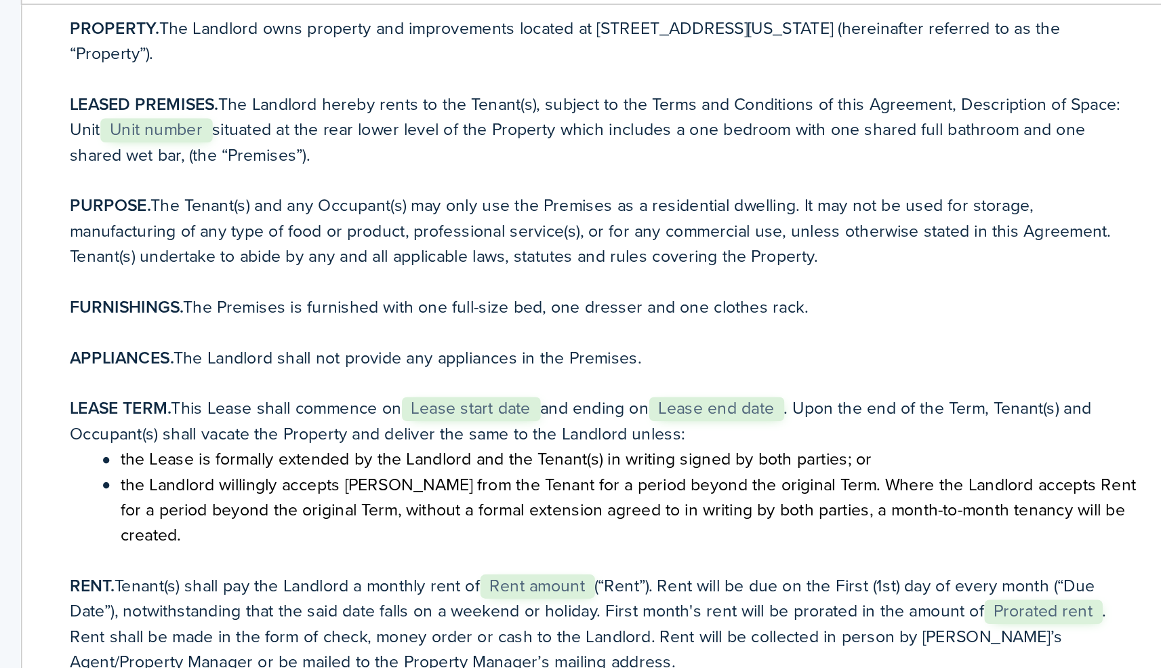
scroll to position [237, 0]
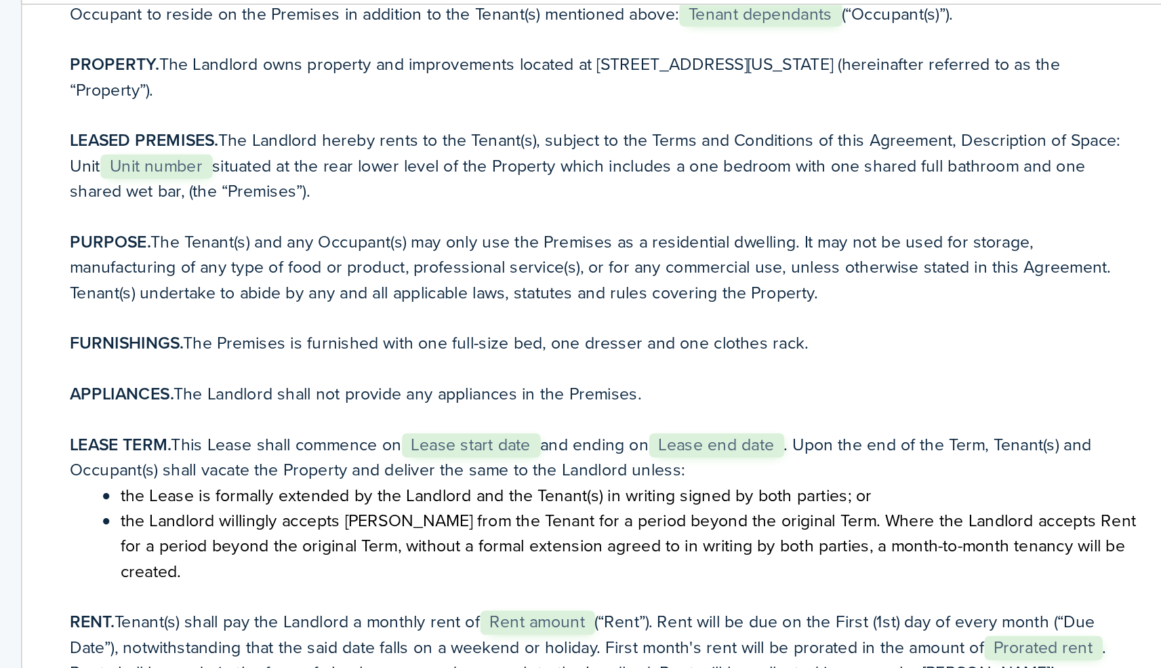
drag, startPoint x: 89, startPoint y: 107, endPoint x: 97, endPoint y: 144, distance: 37.5
click at [167, 262] on div "HAWAII RESIDENTIAL LEASE AGREEMENT THIS LEASE AGREEMENT hereinafter known as th…" at bounding box center [494, 528] width 654 height 532
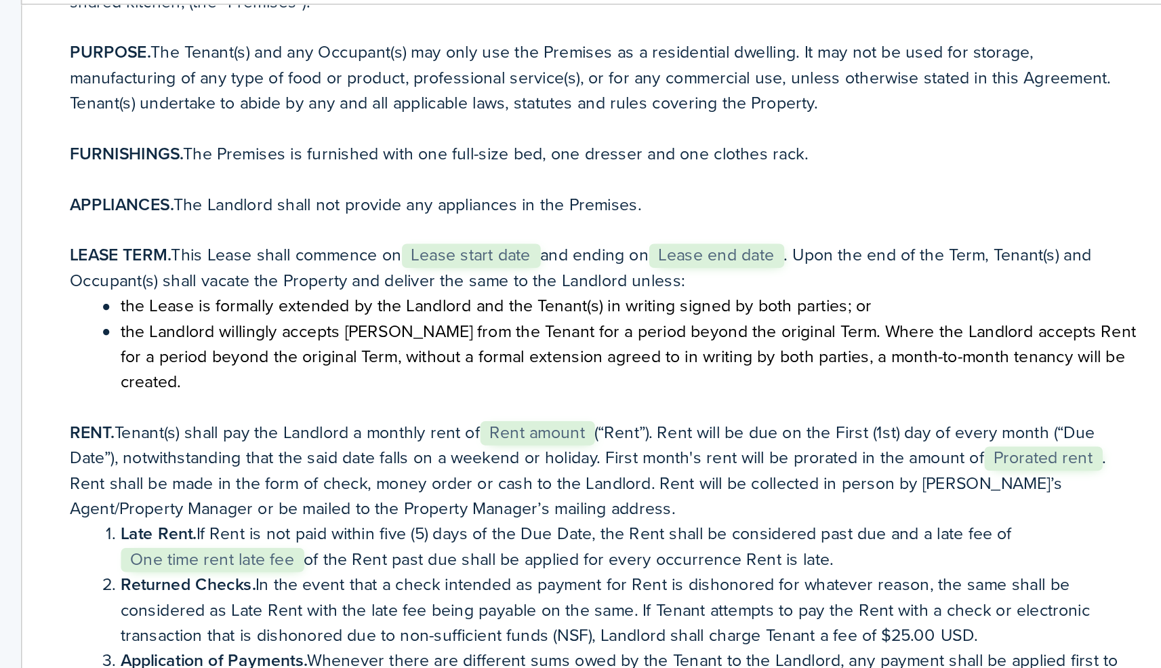
scroll to position [345, 0]
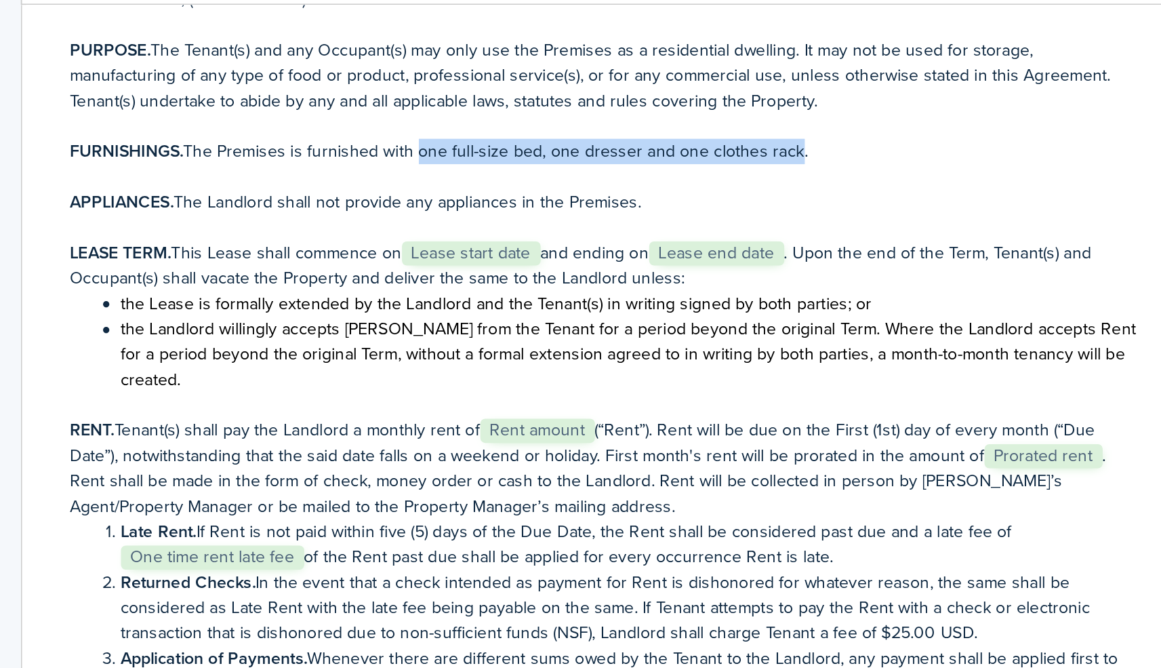
drag, startPoint x: 445, startPoint y: 85, endPoint x: 236, endPoint y: 83, distance: 209.4
click at [236, 337] on p "FURNISHINGS. The Premises is furnished with one full-size bed, one dresser and …" at bounding box center [494, 344] width 600 height 14
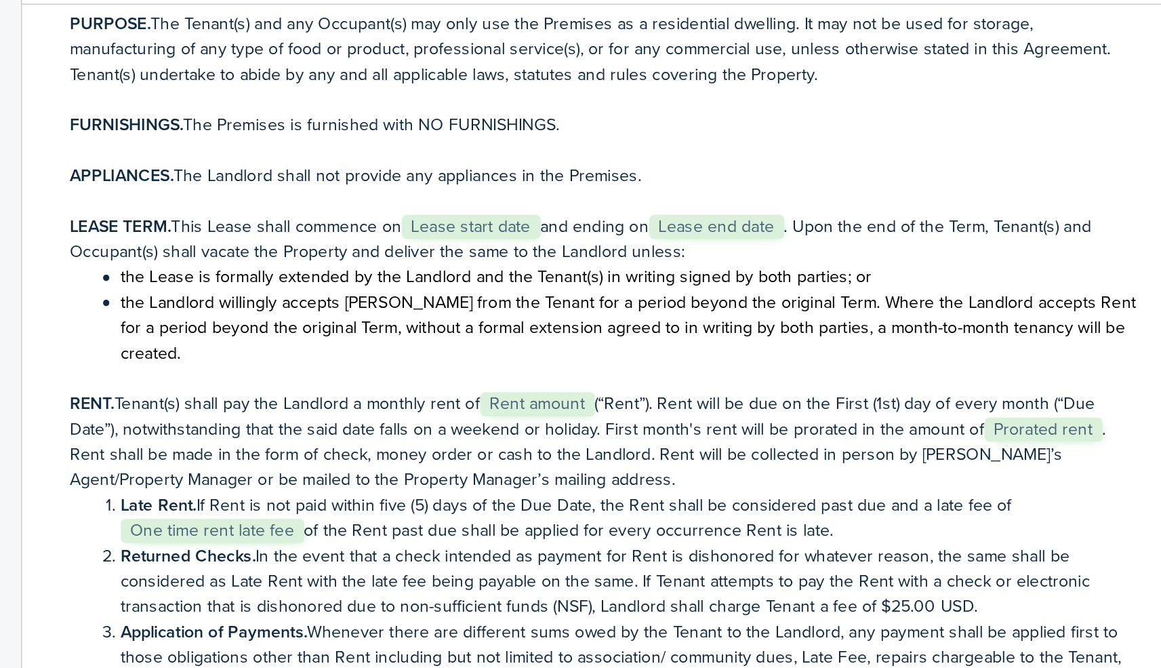
scroll to position [363, 0]
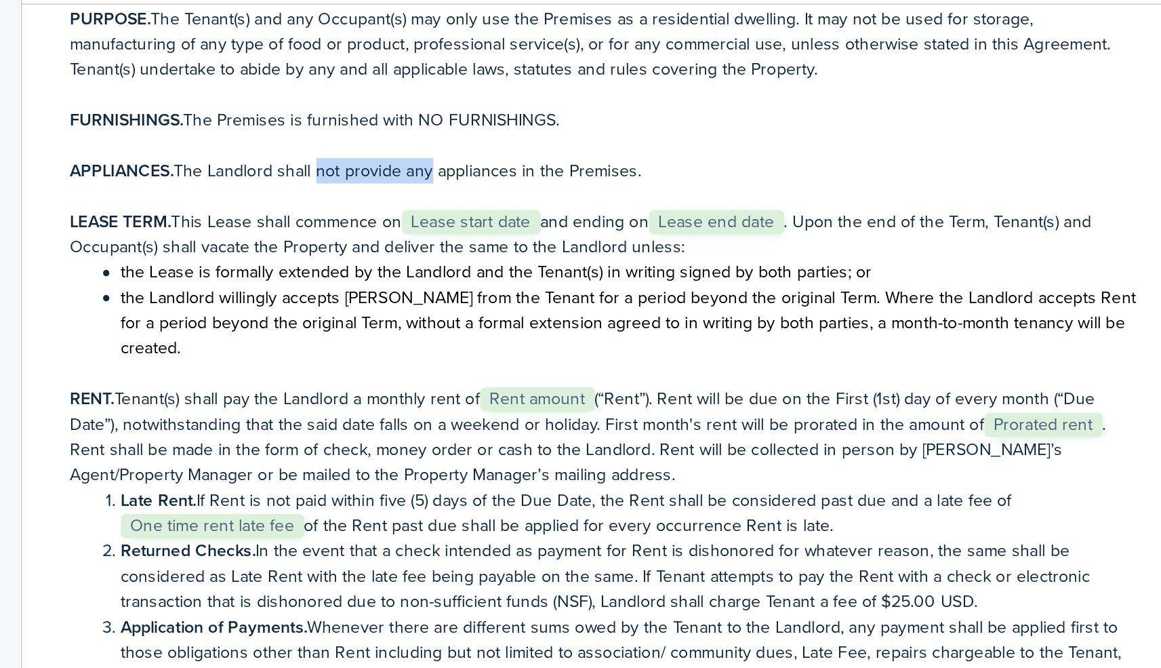
drag, startPoint x: 242, startPoint y: 95, endPoint x: 180, endPoint y: 94, distance: 61.7
click at [194, 348] on p "APPLIANCES. The Landlord shall not provide any appliances in the Premises." at bounding box center [494, 355] width 600 height 14
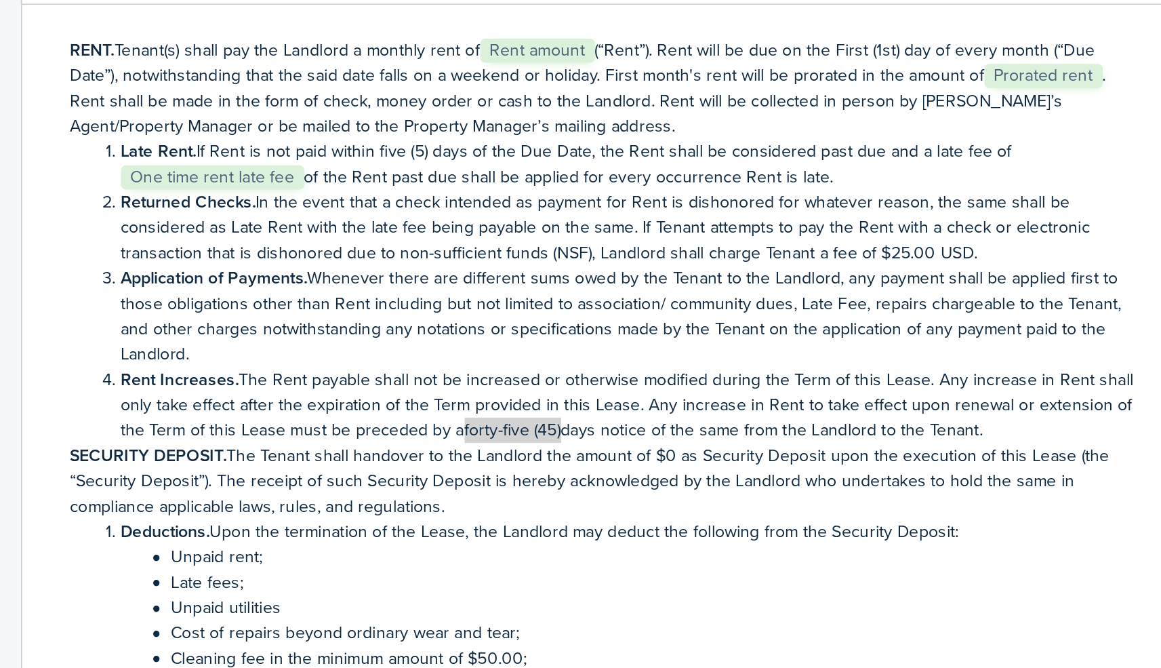
scroll to position [561, 0]
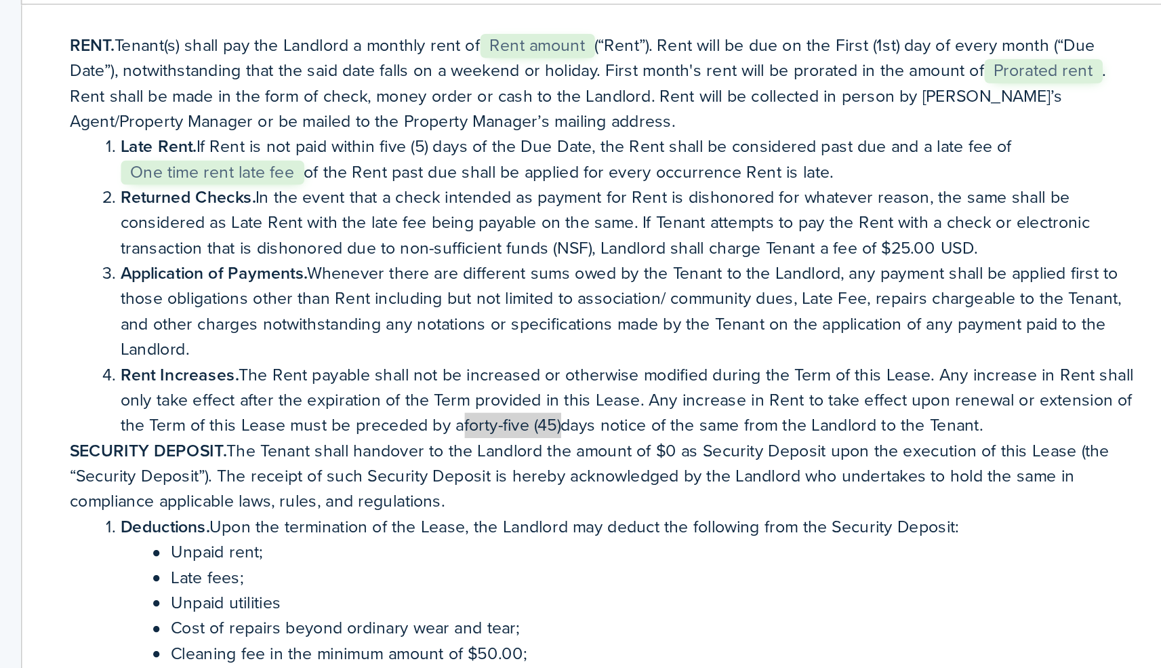
click at [331, 306] on p "Rent shall be made in the form of check, money order or cash to the Landlord. R…" at bounding box center [494, 320] width 600 height 28
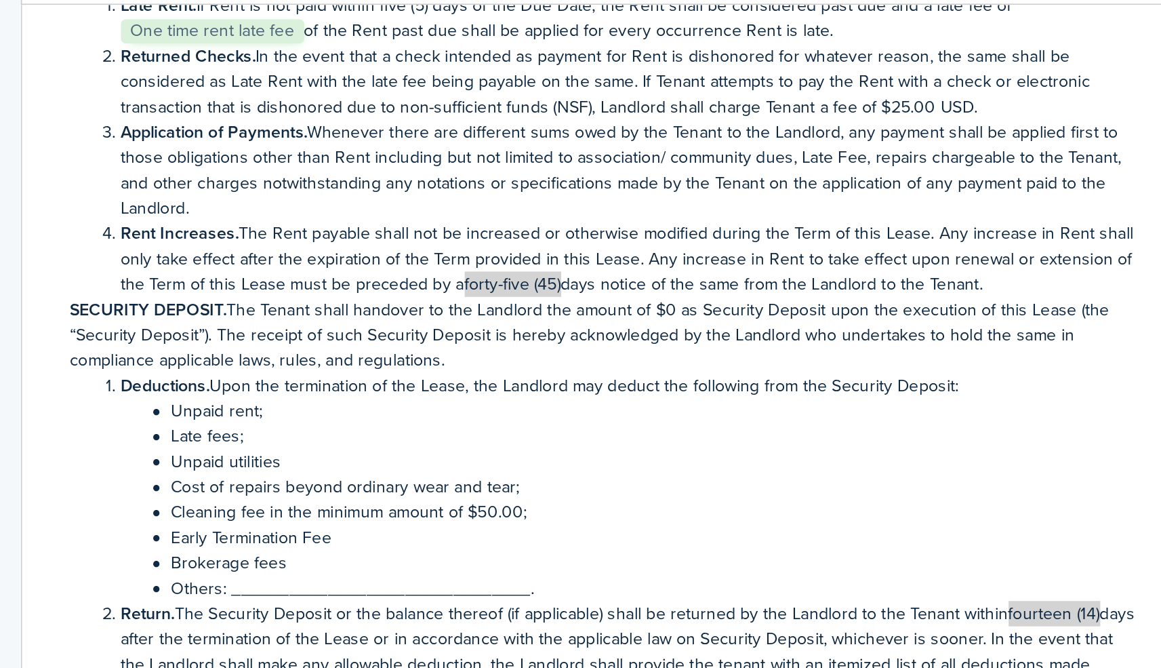
scroll to position [642, 0]
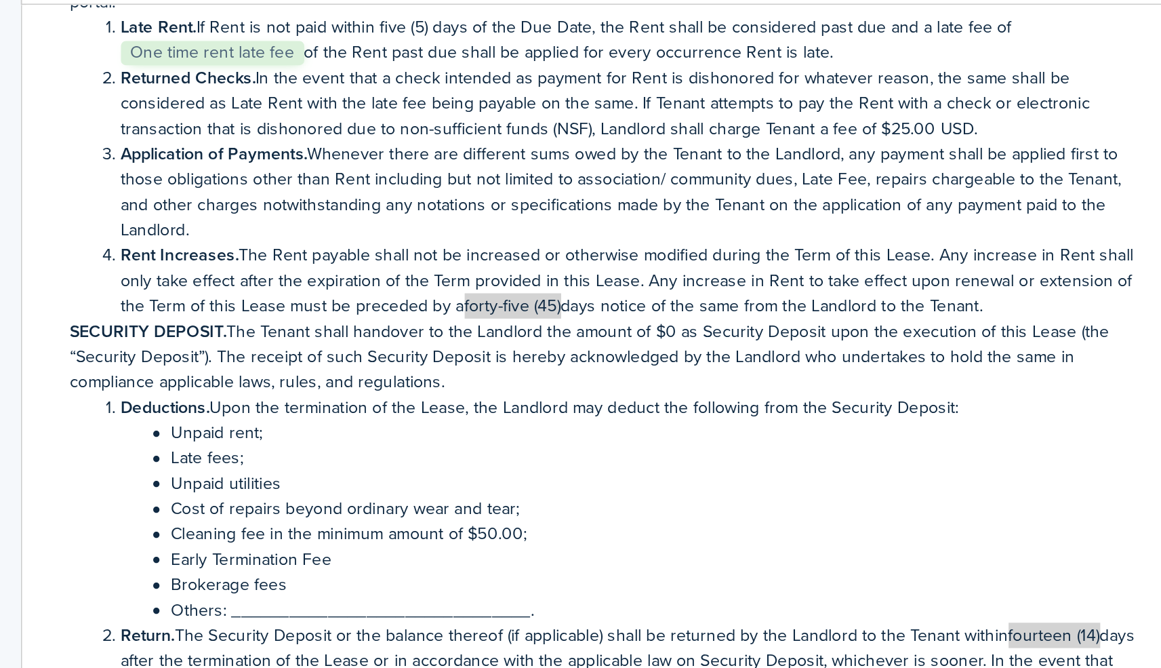
drag, startPoint x: 142, startPoint y: 87, endPoint x: 143, endPoint y: 100, distance: 12.9
click at [209, 338] on li "Application of Payments. Whenever there are different sums owed by the Tenant t…" at bounding box center [502, 366] width 586 height 57
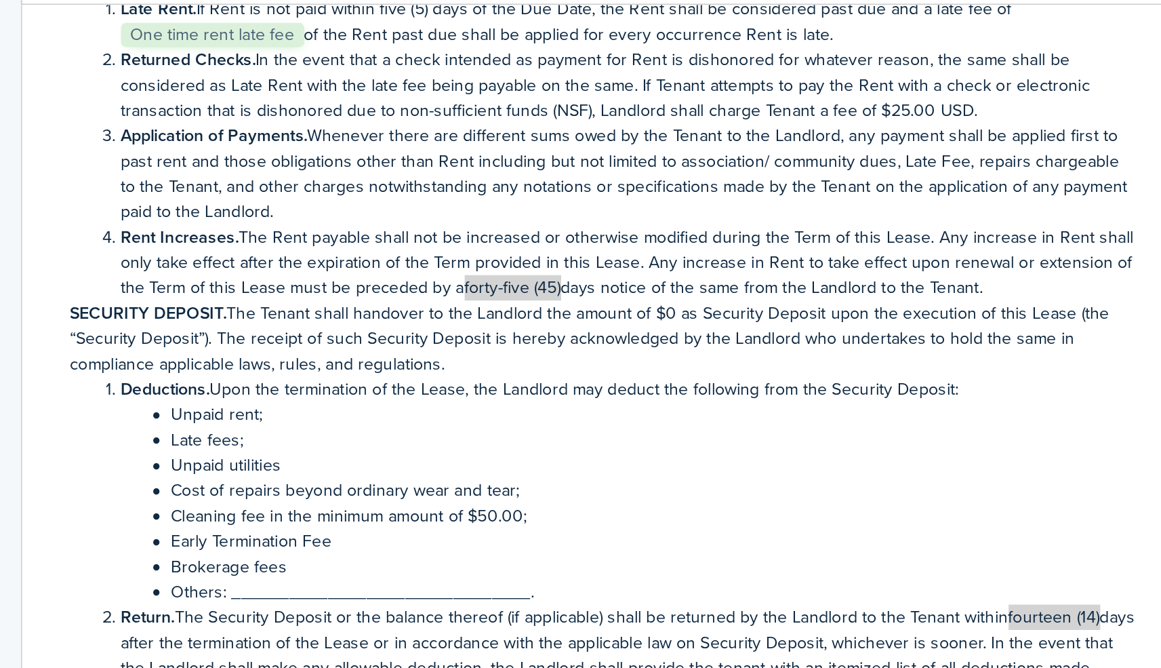
scroll to position [659, 0]
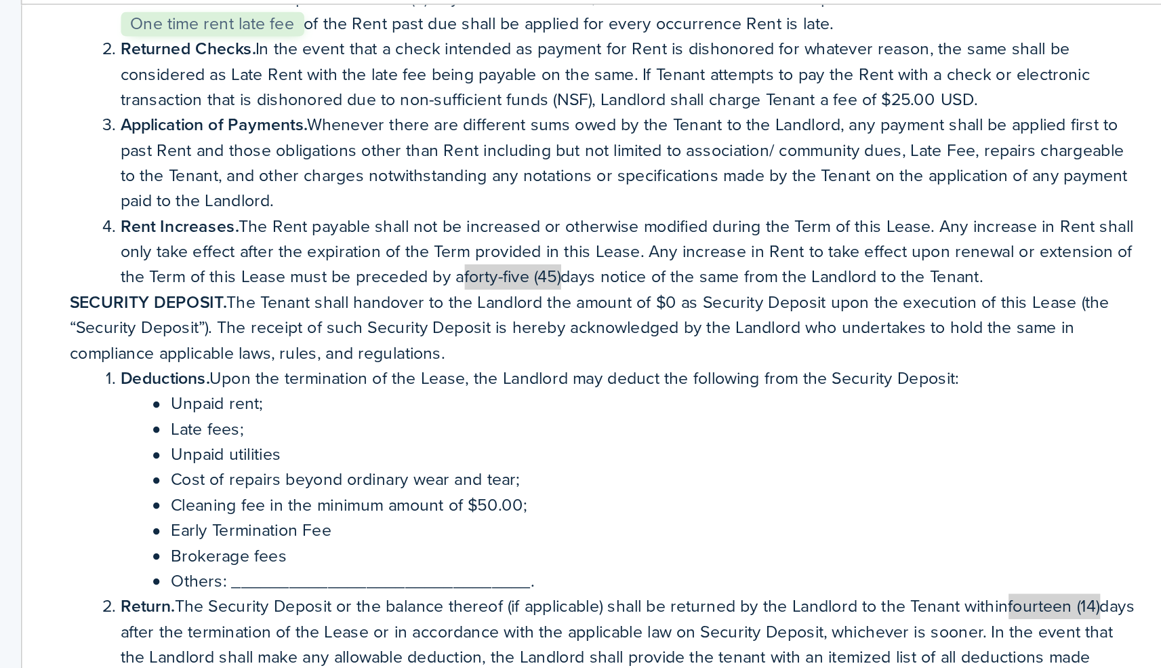
click at [447, 322] on li "Application of Payments. Whenever there are different sums owed by the Tenant t…" at bounding box center [502, 350] width 586 height 57
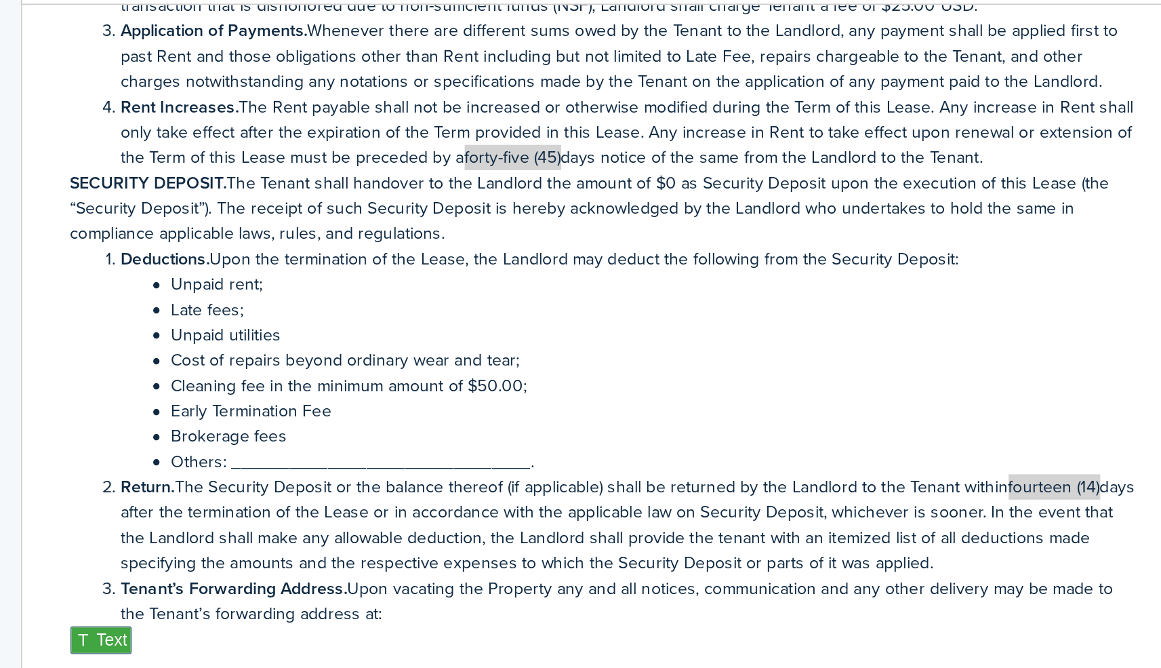
scroll to position [713, 0]
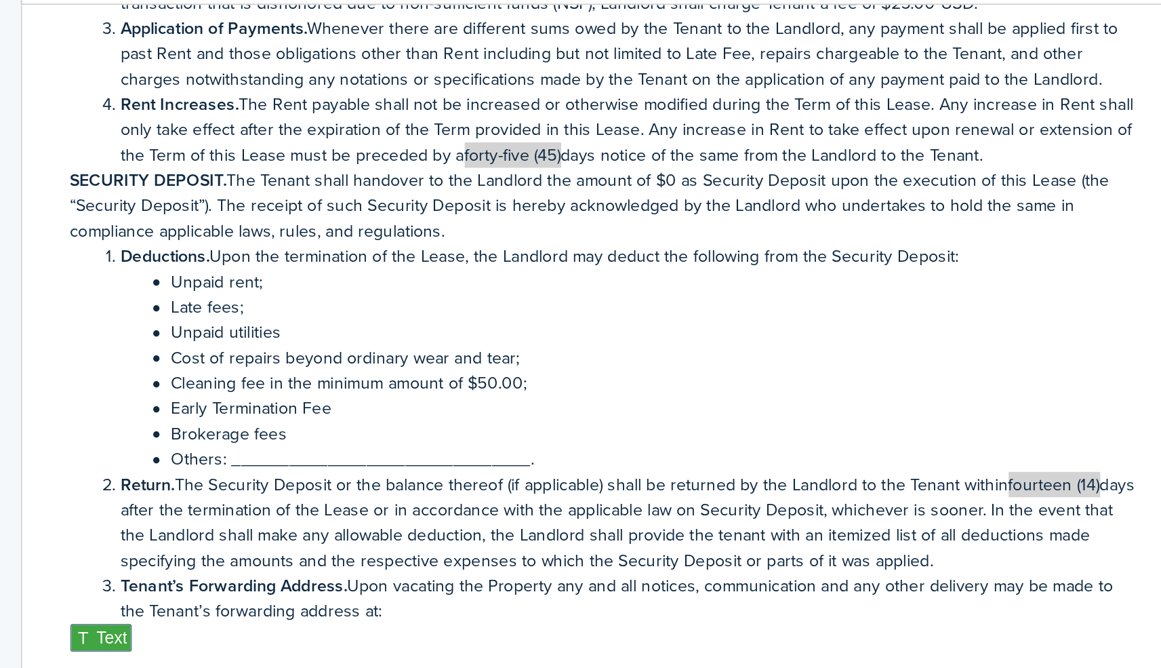
click at [376, 353] on p "SECURITY DEPOSIT. The Tenant shall handover to the Landlord the amount of $0 as…" at bounding box center [494, 374] width 600 height 43
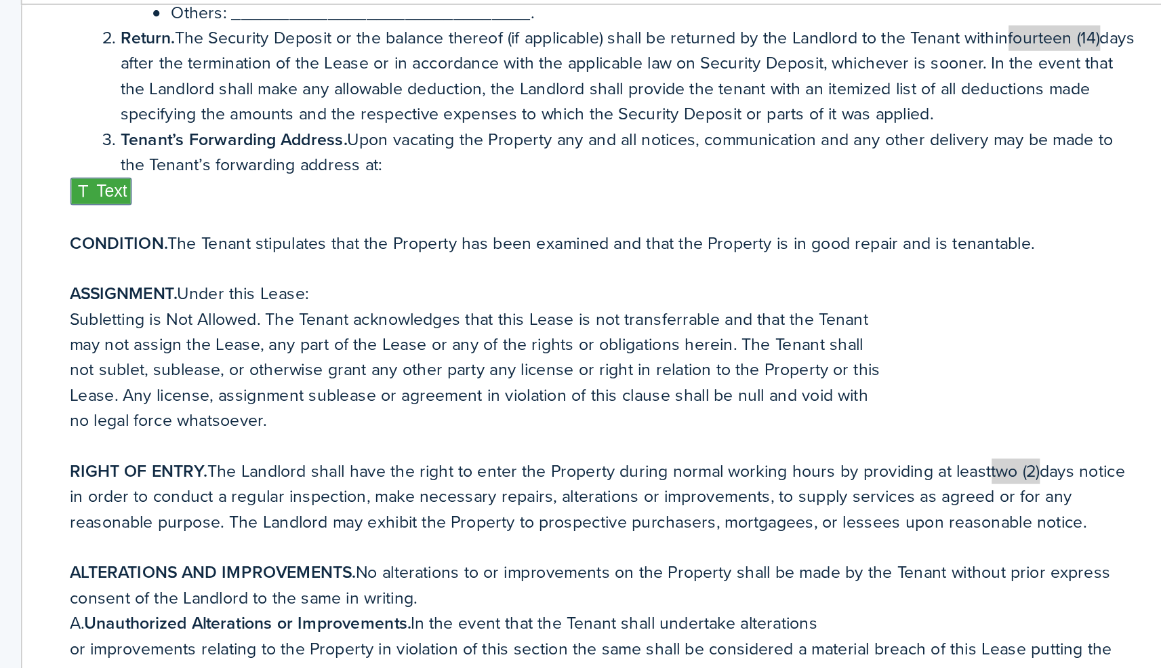
scroll to position [974, 0]
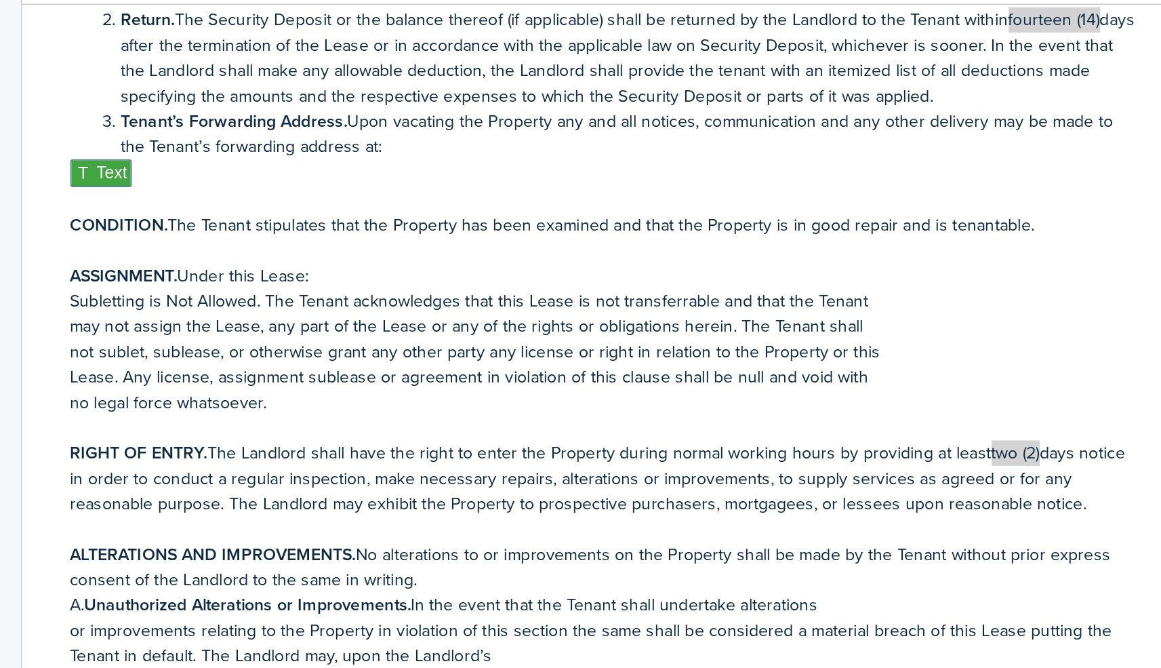
click at [194, 435] on p "may not assign the Lease, any part of the Lease or any of the rights or obligat…" at bounding box center [494, 442] width 600 height 14
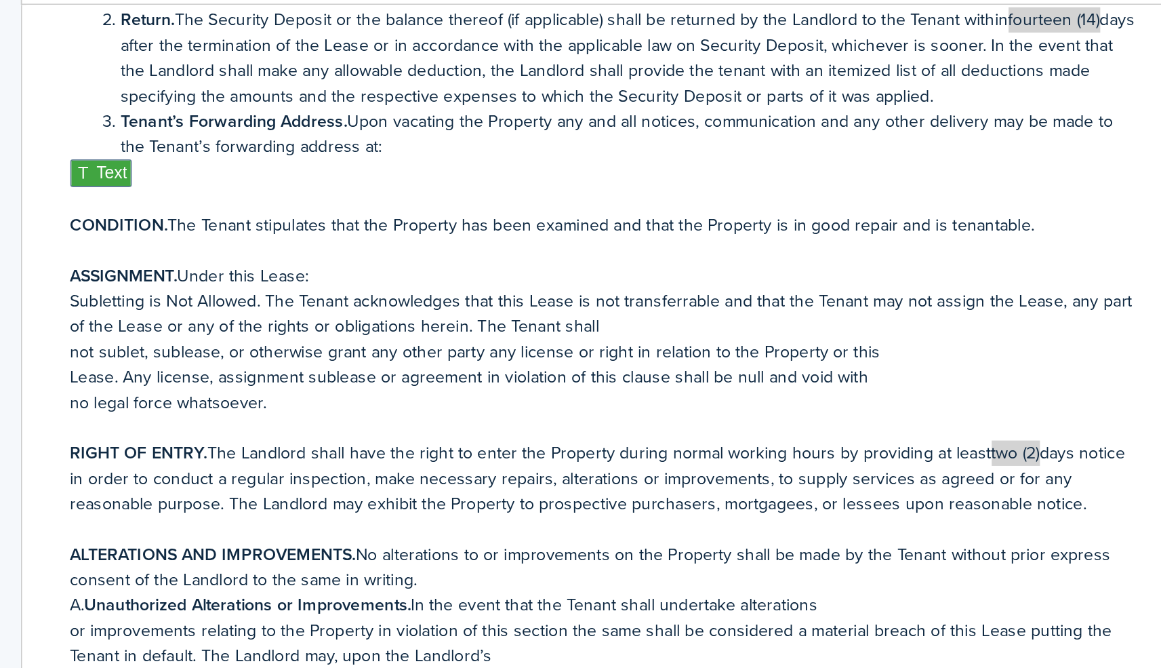
click at [194, 449] on p "not sublet, sublease, or otherwise grant any other party any license or right i…" at bounding box center [494, 456] width 600 height 14
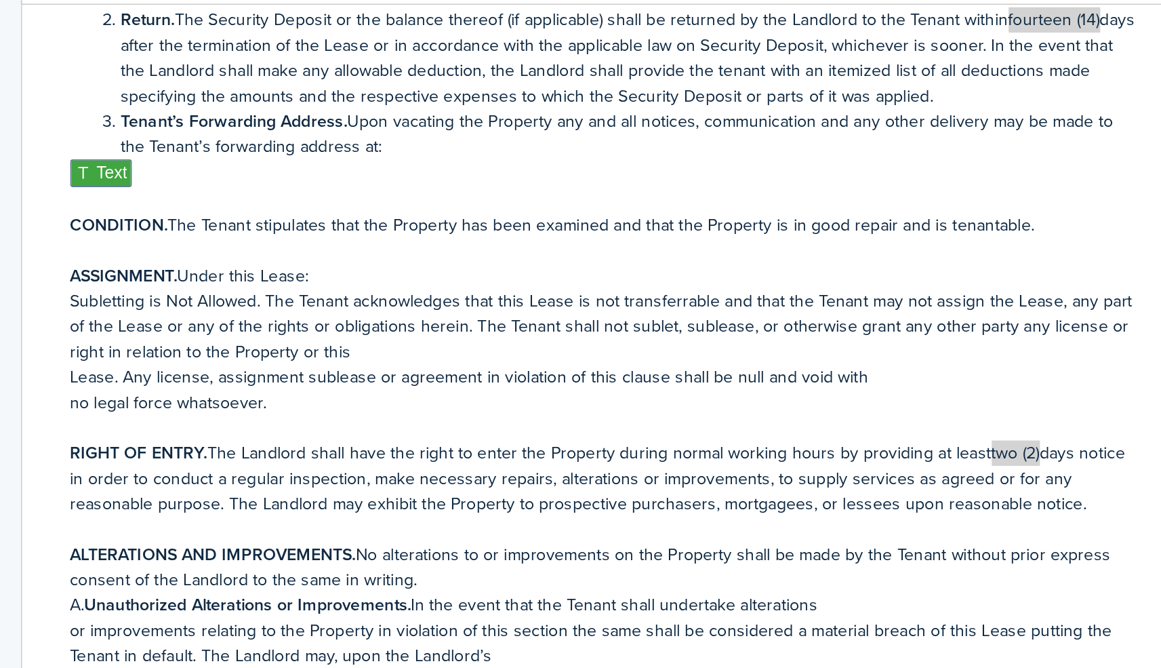
click at [167, 262] on div "HAWAII RESIDENTIAL LEASE AGREEMENT THIS LEASE AGREEMENT hereinafter known as th…" at bounding box center [494, 528] width 654 height 532
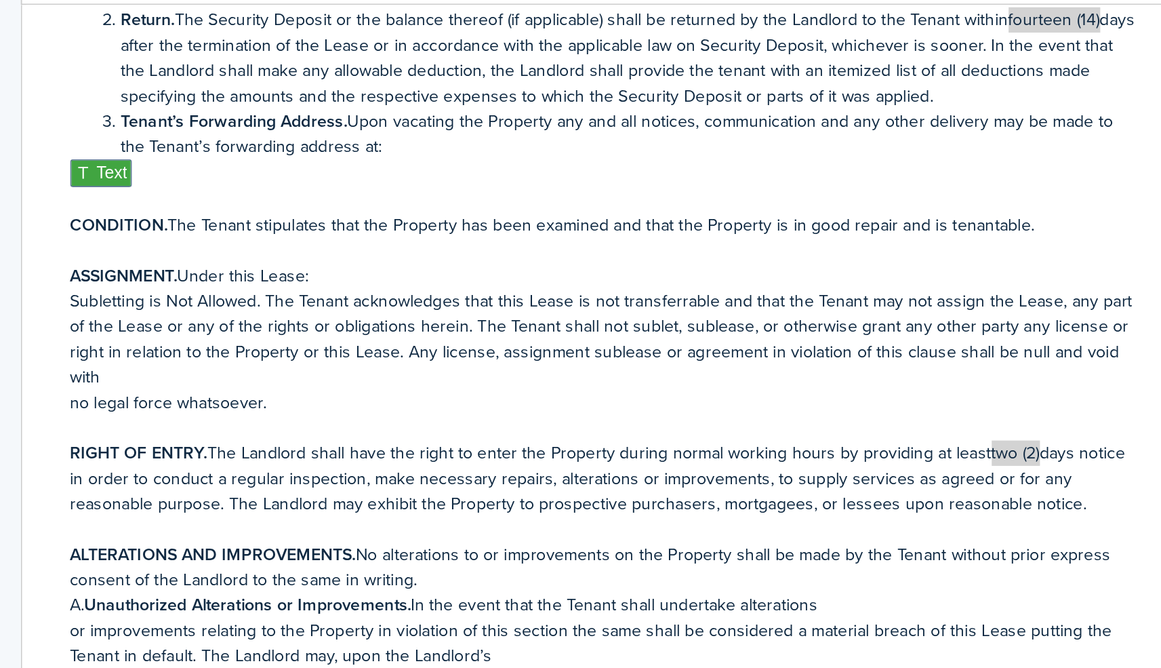
click at [167, 262] on div "HAWAII RESIDENTIAL LEASE AGREEMENT THIS LEASE AGREEMENT hereinafter known as th…" at bounding box center [494, 528] width 654 height 532
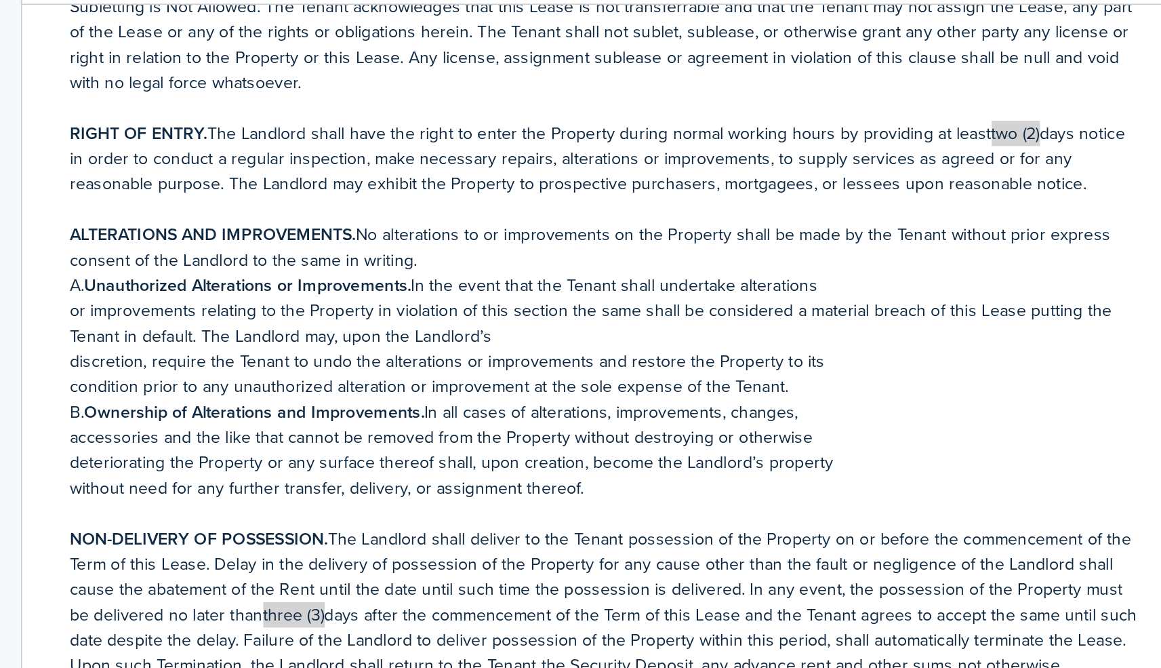
scroll to position [1140, 0]
click at [194, 454] on p "discretion, require the Tenant to undo the alterations or improvements and rest…" at bounding box center [494, 461] width 600 height 14
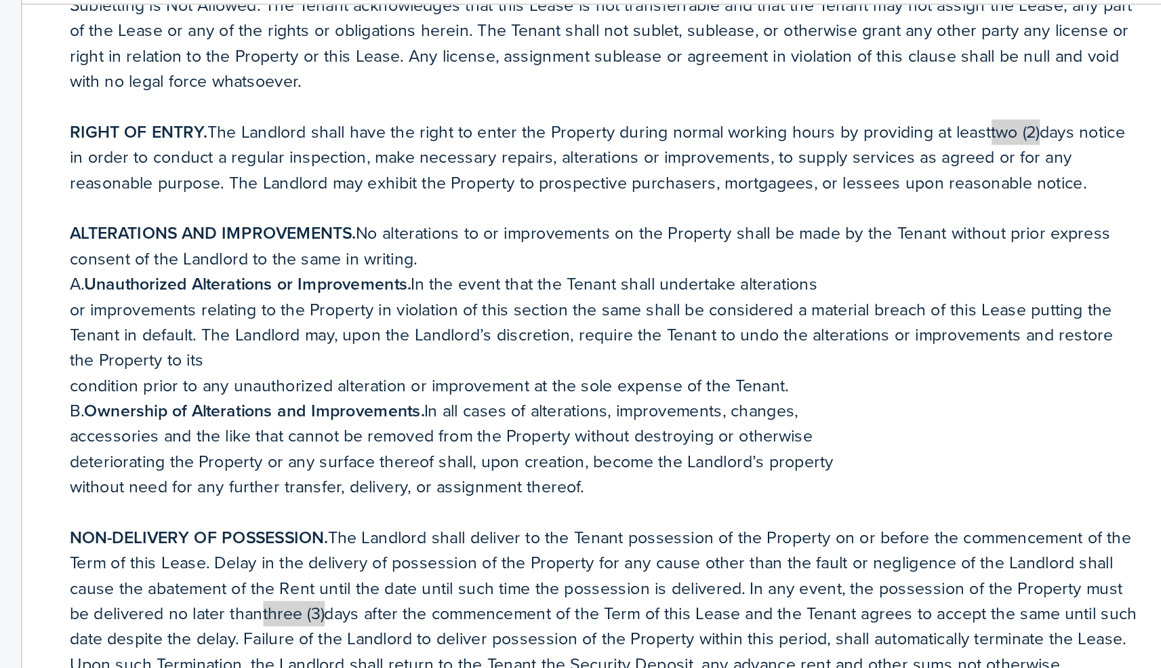
click at [167, 262] on div "HAWAII RESIDENTIAL LEASE AGREEMENT THIS LEASE AGREEMENT hereinafter known as th…" at bounding box center [494, 528] width 654 height 532
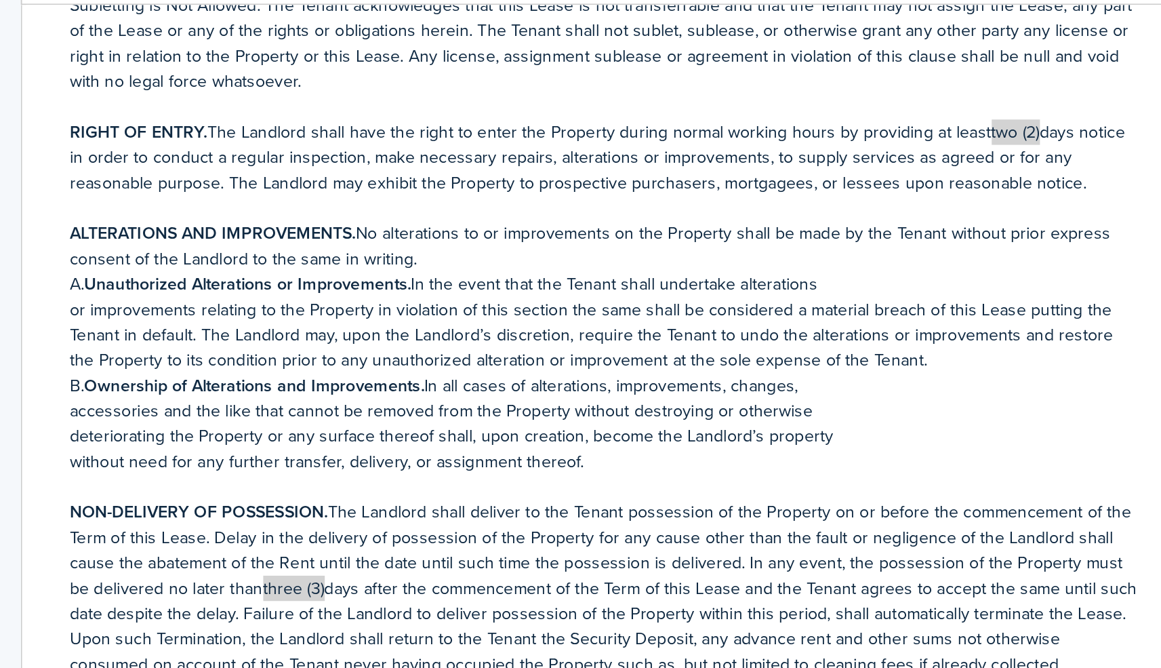
click at [167, 262] on div "HAWAII RESIDENTIAL LEASE AGREEMENT THIS LEASE AGREEMENT hereinafter known as th…" at bounding box center [494, 528] width 654 height 532
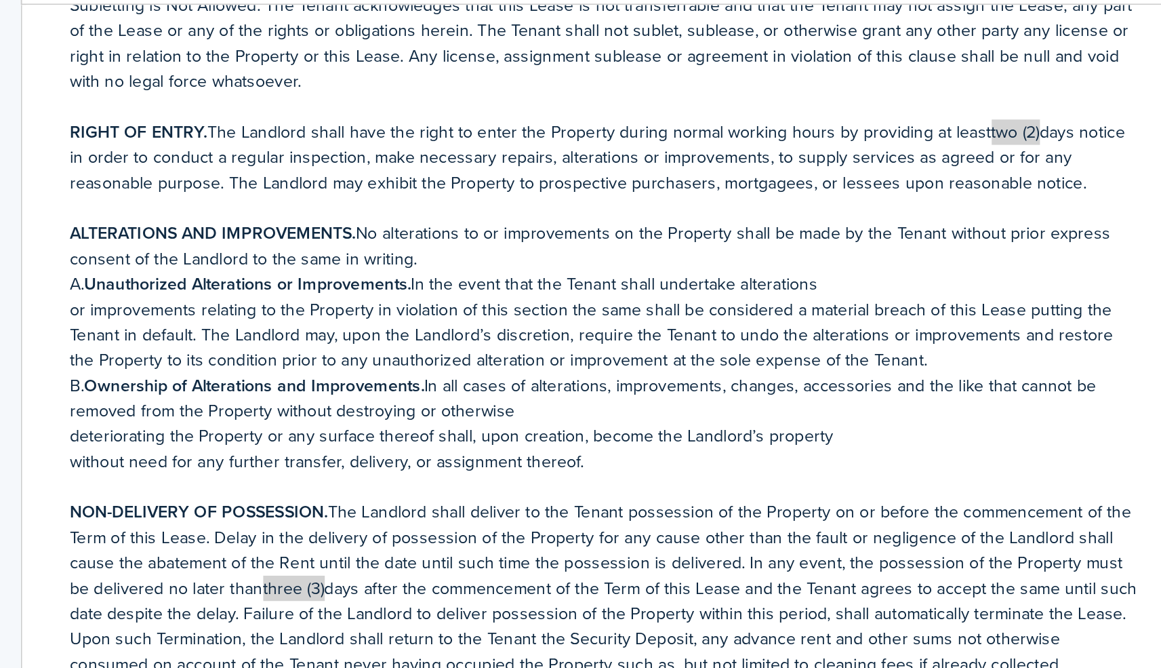
click at [167, 262] on div "HAWAII RESIDENTIAL LEASE AGREEMENT THIS LEASE AGREEMENT hereinafter known as th…" at bounding box center [494, 528] width 654 height 532
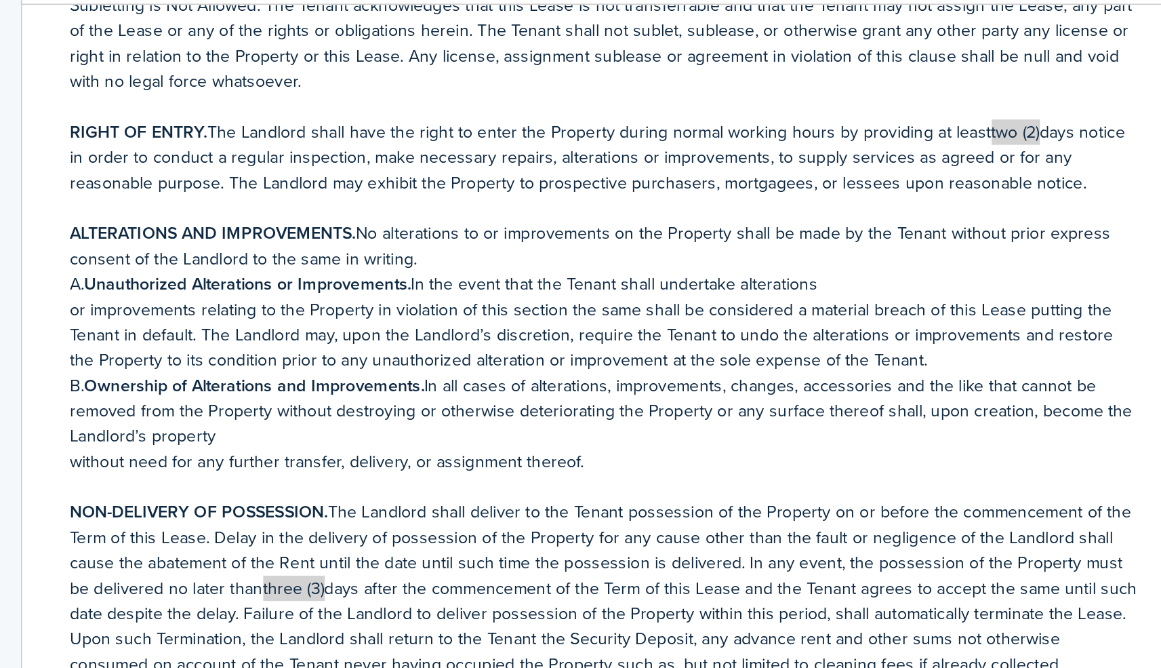
click at [167, 262] on div "HAWAII RESIDENTIAL LEASE AGREEMENT THIS LEASE AGREEMENT hereinafter known as th…" at bounding box center [494, 528] width 654 height 532
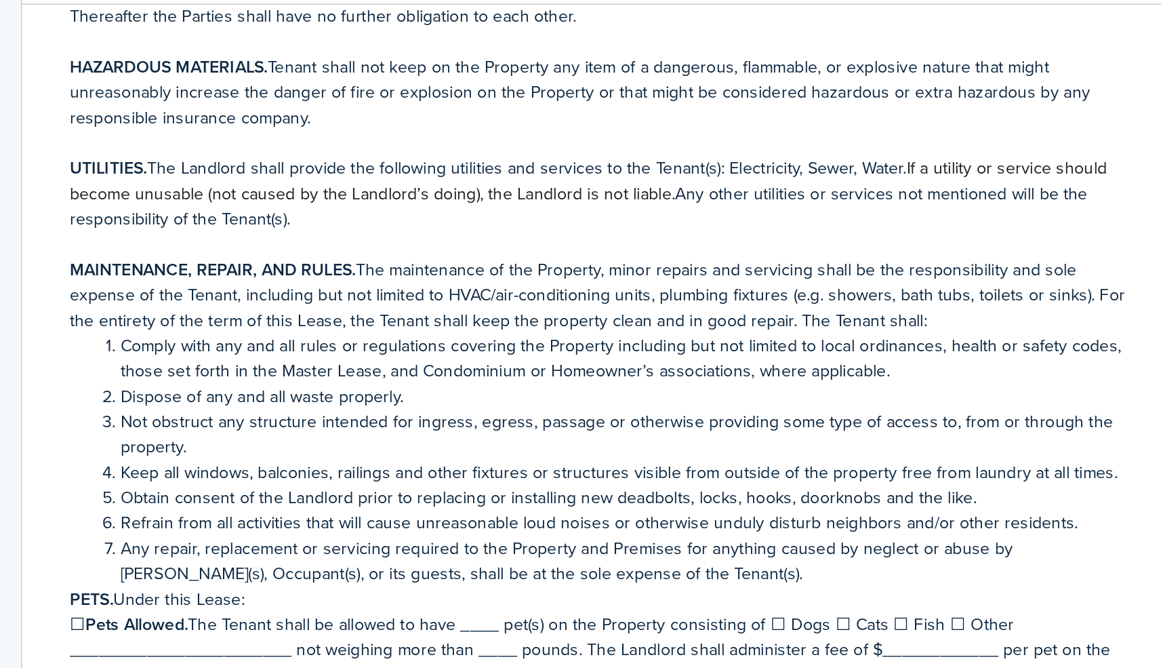
scroll to position [1533, 0]
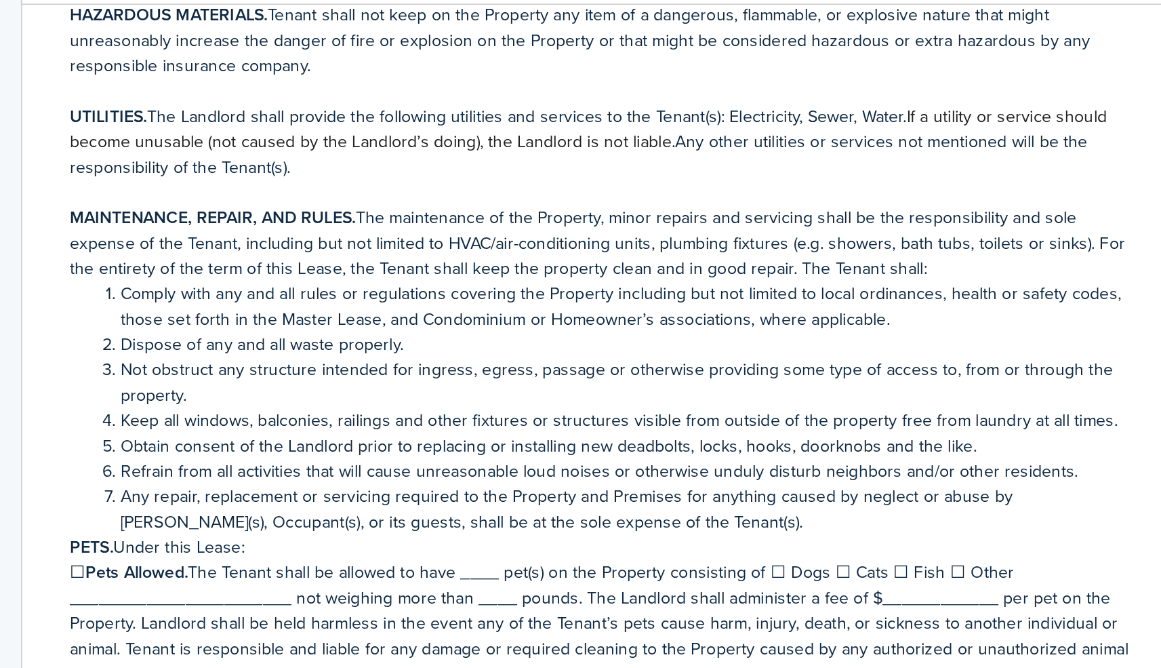
click at [331, 374] on p "MAINTENANCE, REPAIR, AND RULES. The maintenance of the Property, minor repairs …" at bounding box center [494, 395] width 600 height 43
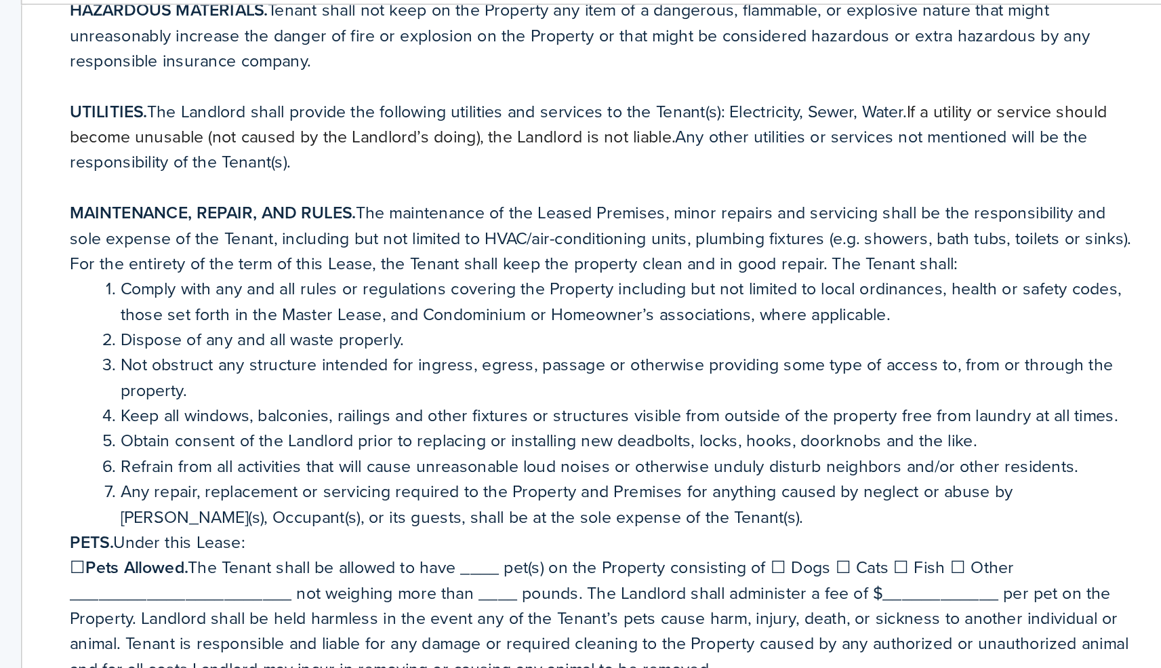
scroll to position [1535, 0]
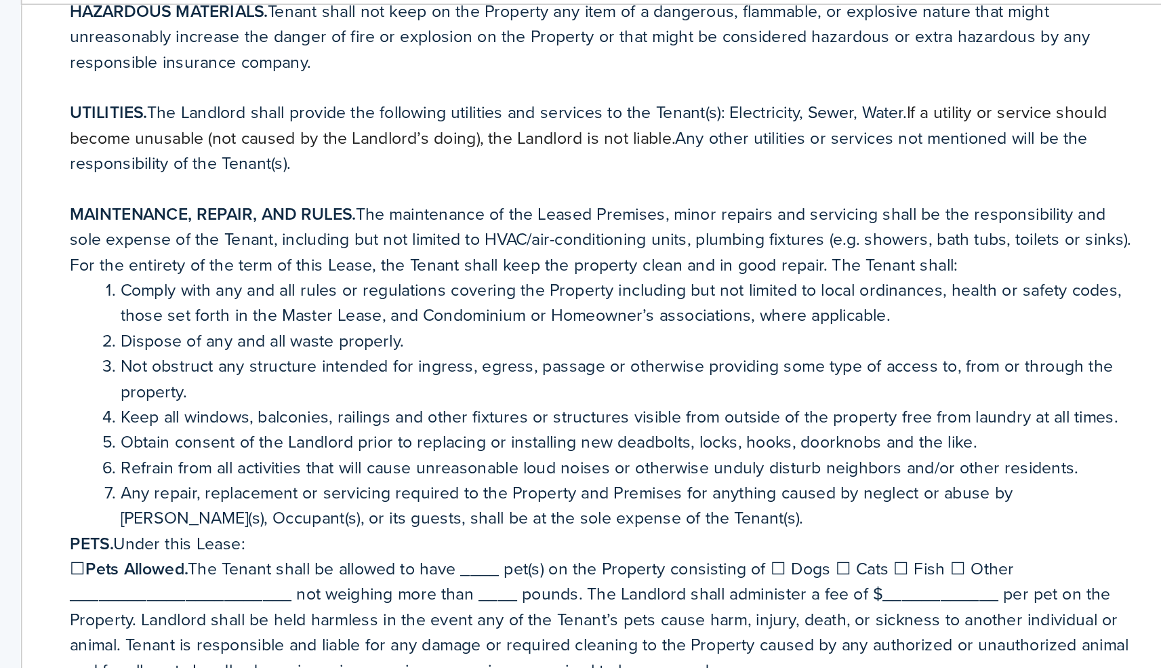
click at [392, 372] on p "MAINTENANCE, REPAIR, AND RULES. The maintenance of the Leased Premises, minor r…" at bounding box center [494, 393] width 600 height 43
click at [366, 372] on p "MAINTENANCE, REPAIR, AND RULES. The maintenance of the Leased Premises, minor r…" at bounding box center [494, 393] width 600 height 43
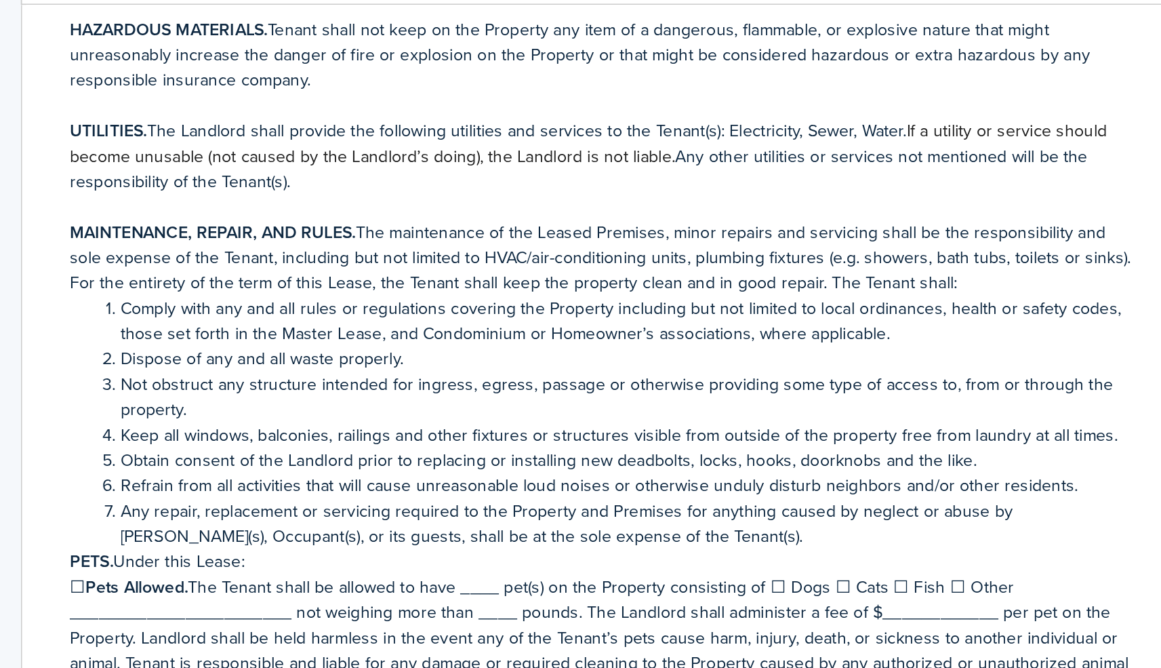
scroll to position [1544, 0]
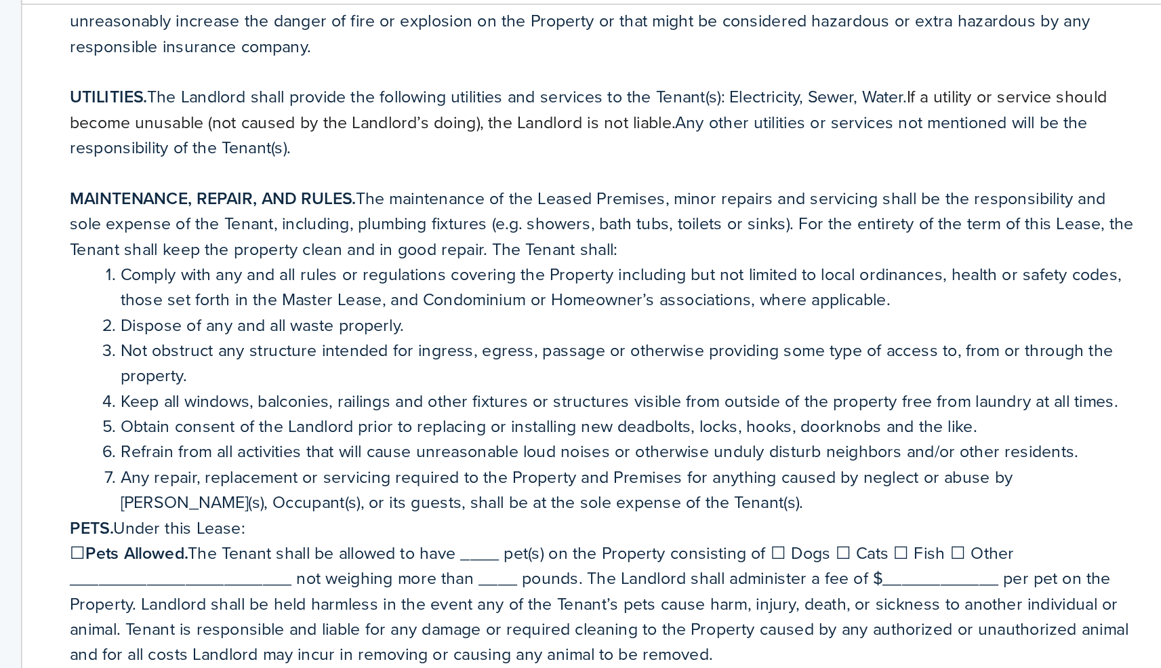
drag, startPoint x: 434, startPoint y: 111, endPoint x: 434, endPoint y: 125, distance: 13.6
click at [434, 363] on p "MAINTENANCE, REPAIR, AND RULES. The maintenance of the Leased Premises, minor r…" at bounding box center [494, 384] width 600 height 43
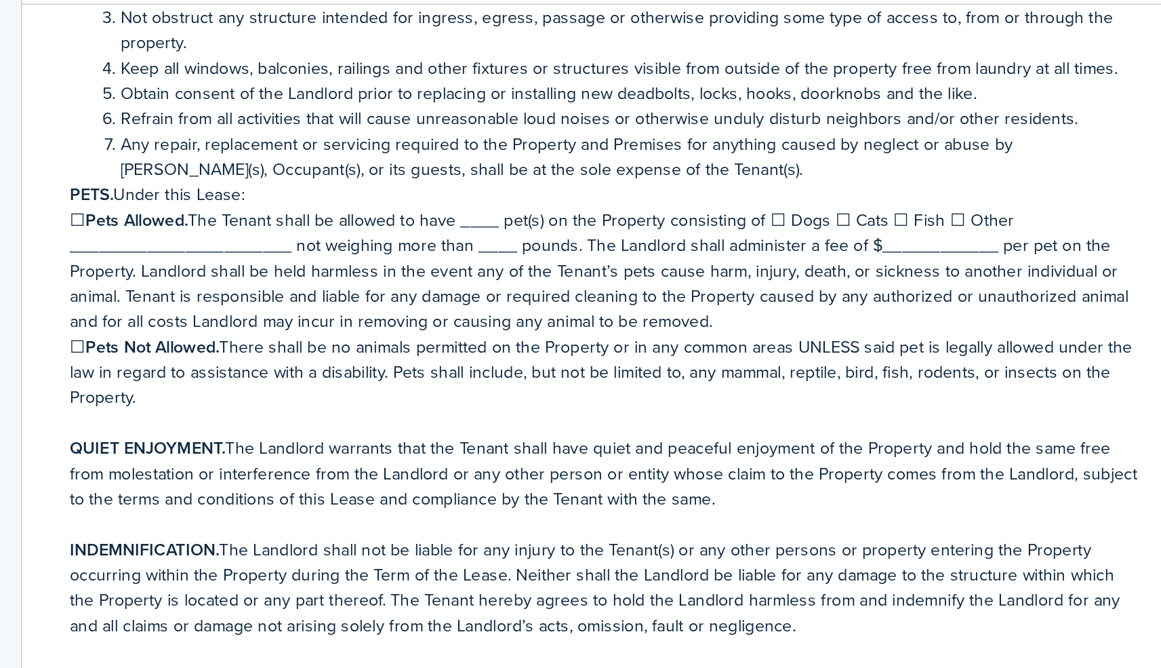
scroll to position [1725, 0]
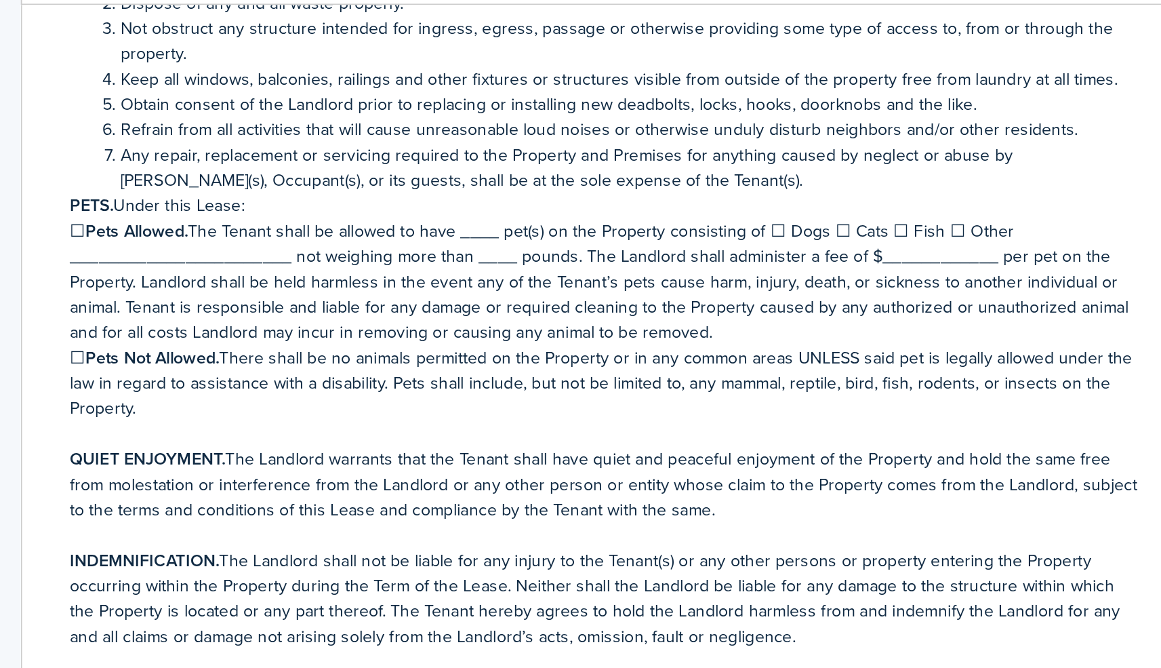
click at [194, 382] on p "☐ Pets Allowed. The Tenant shall be allowed to have ____ pet(s) on the Property…" at bounding box center [494, 417] width 600 height 71
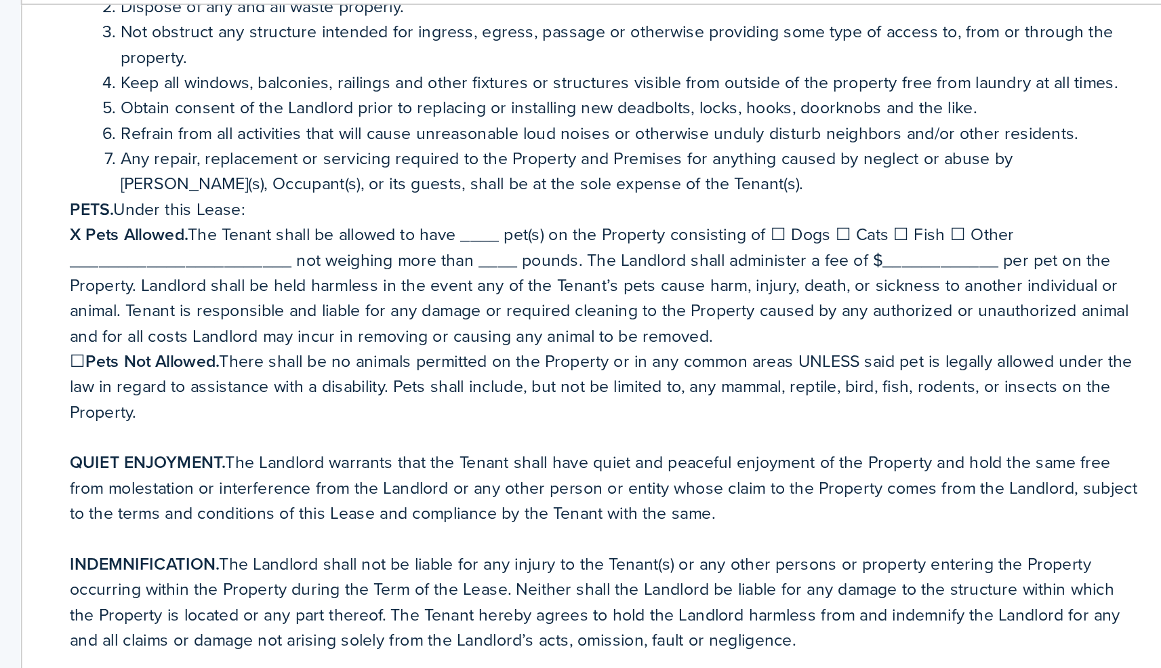
click at [260, 384] on p "X Pets Allowed. The Tenant shall be allowed to have ____ pet(s) on the Property…" at bounding box center [494, 419] width 600 height 71
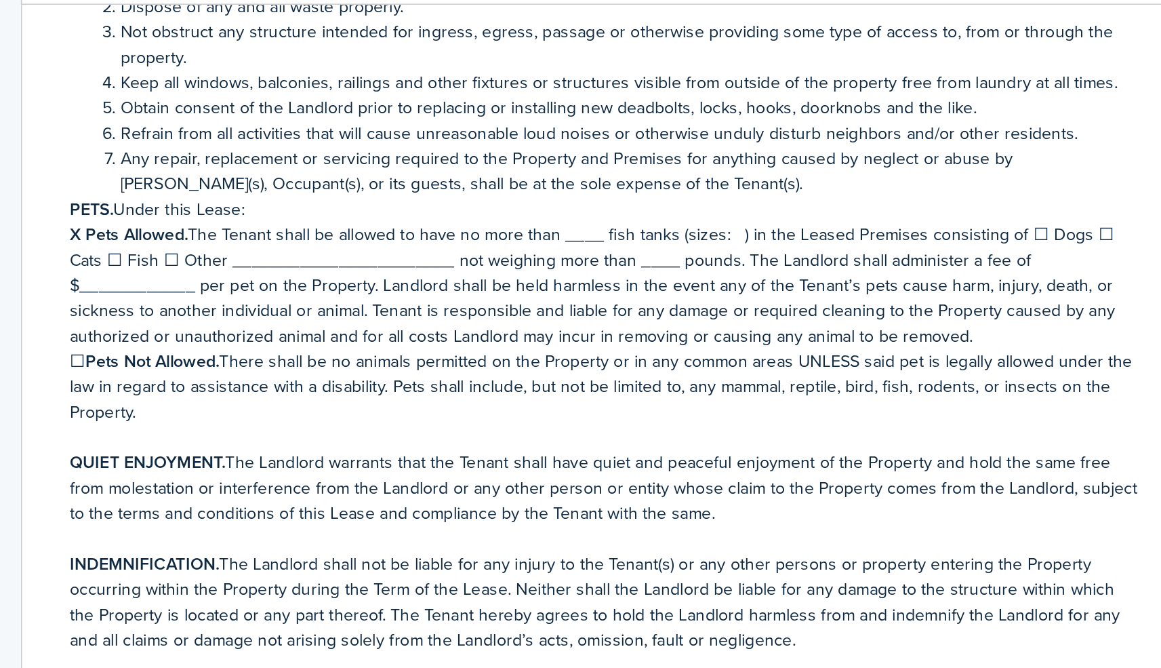
click at [194, 384] on p "X Pets Allowed. The Tenant shall be allowed to have no more than ____ fish tank…" at bounding box center [494, 419] width 600 height 71
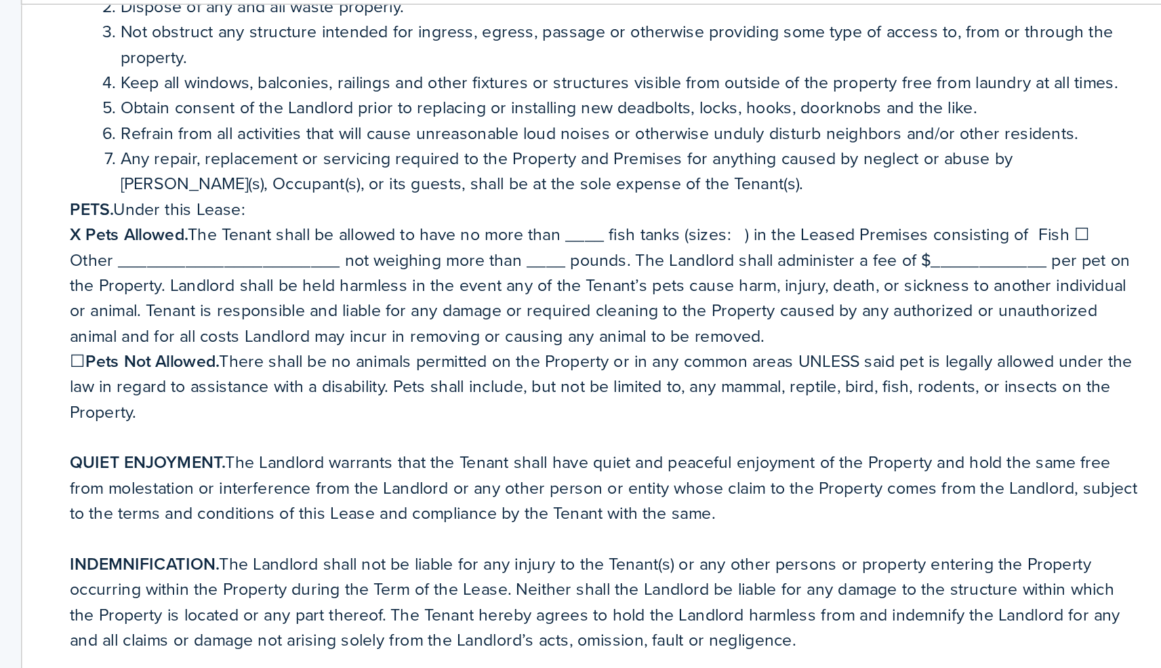
click at [194, 384] on p "X Pets Allowed. The Tenant shall be allowed to have no more than ____ fish tank…" at bounding box center [494, 419] width 600 height 71
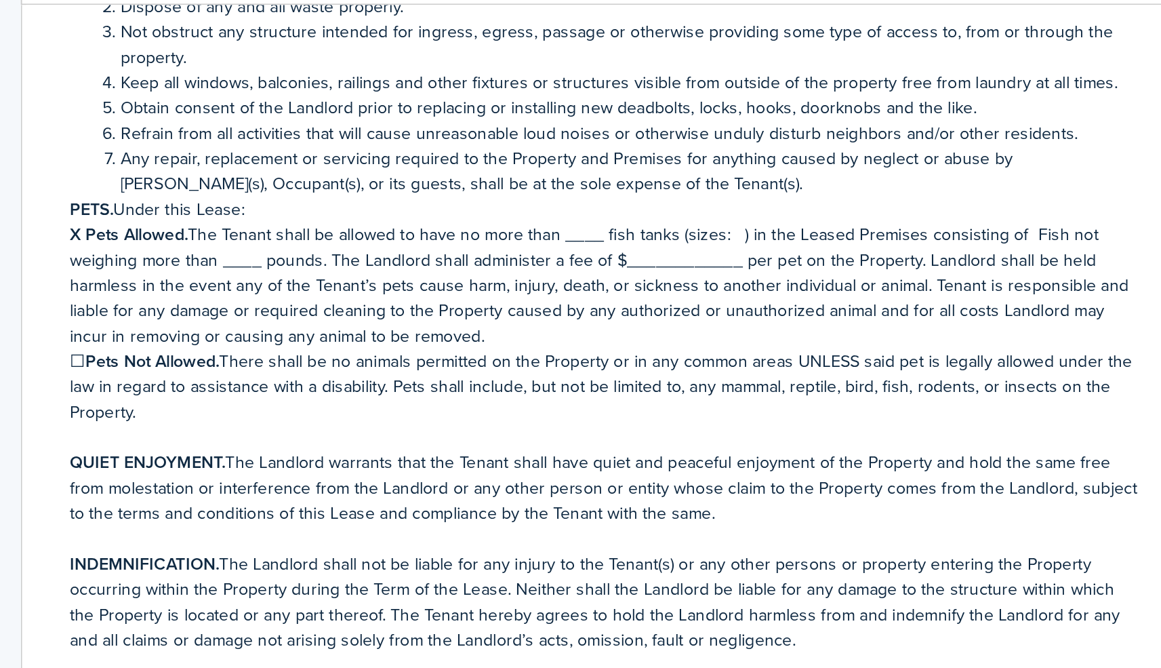
click at [573, 384] on p "X Pets Allowed. The Tenant shall be allowed to have no more than ____ fish tank…" at bounding box center [494, 419] width 600 height 71
click at [194, 384] on p "X Pets Allowed. The Tenant shall be allowed to have no more than ____ fish tank…" at bounding box center [494, 419] width 600 height 71
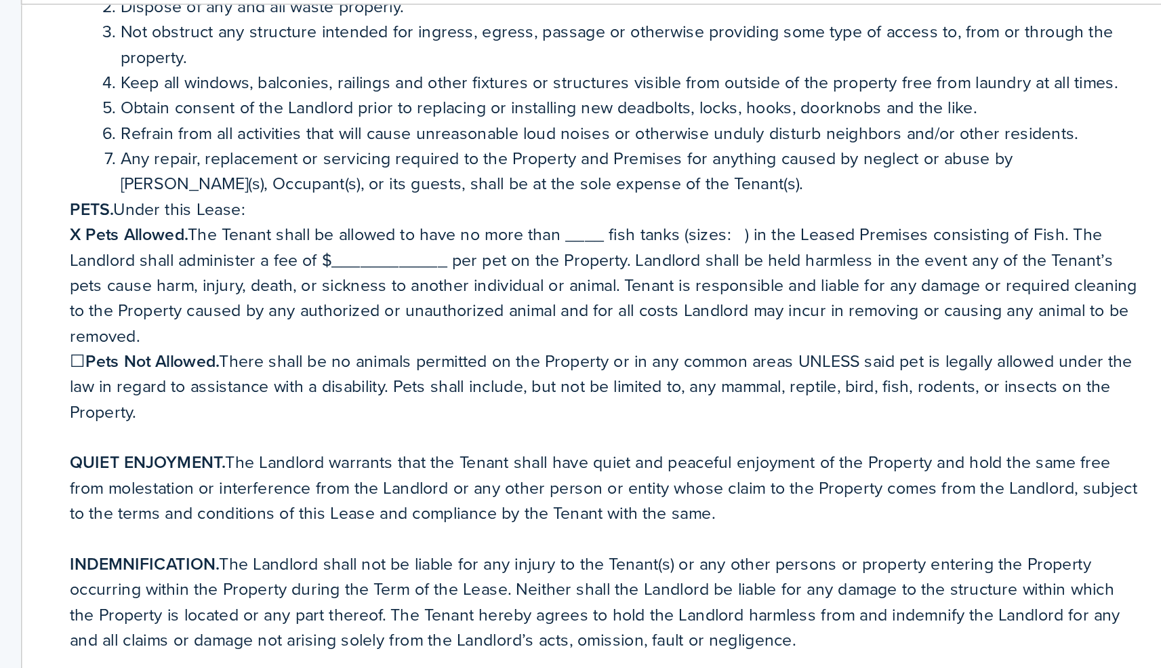
click at [322, 384] on p "X Pets Allowed. The Tenant shall be allowed to have no more than ____ fish tank…" at bounding box center [494, 419] width 600 height 71
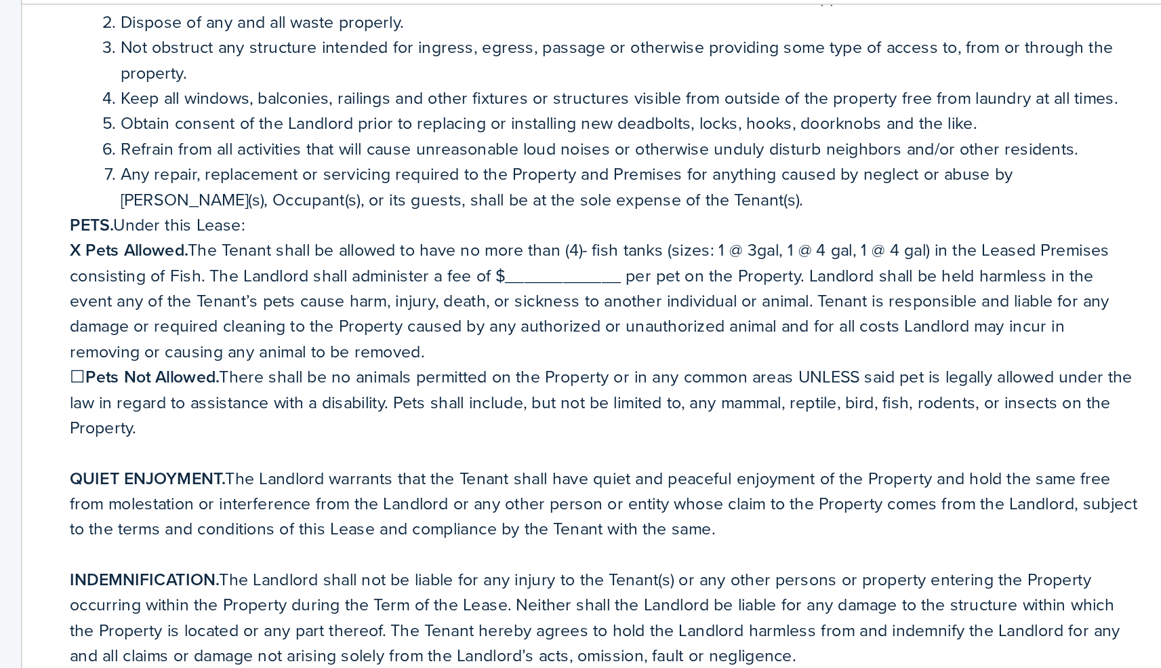
scroll to position [1705, 0]
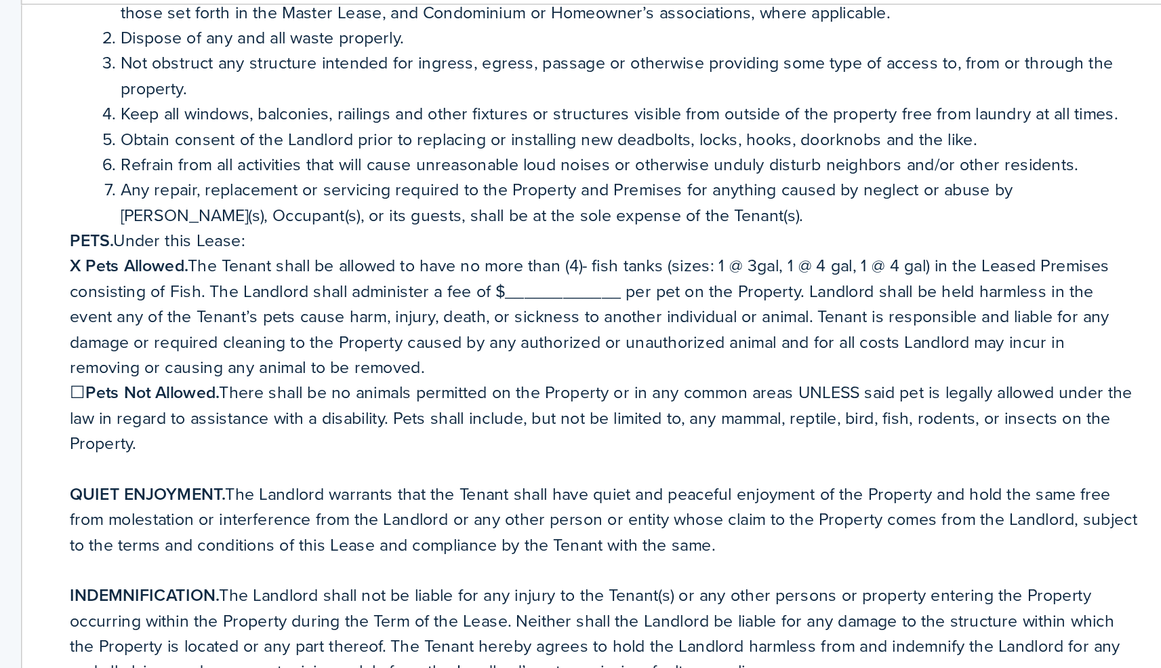
click at [337, 401] on p "X Pets Allowed. The Tenant shall be allowed to have no more than (4)- fish tank…" at bounding box center [494, 436] width 600 height 71
drag, startPoint x: 344, startPoint y: 148, endPoint x: 279, endPoint y: 148, distance: 65.7
click at [279, 401] on p "X Pets Allowed. The Tenant shall be allowed to have no more than (4)- fish tank…" at bounding box center [494, 436] width 600 height 71
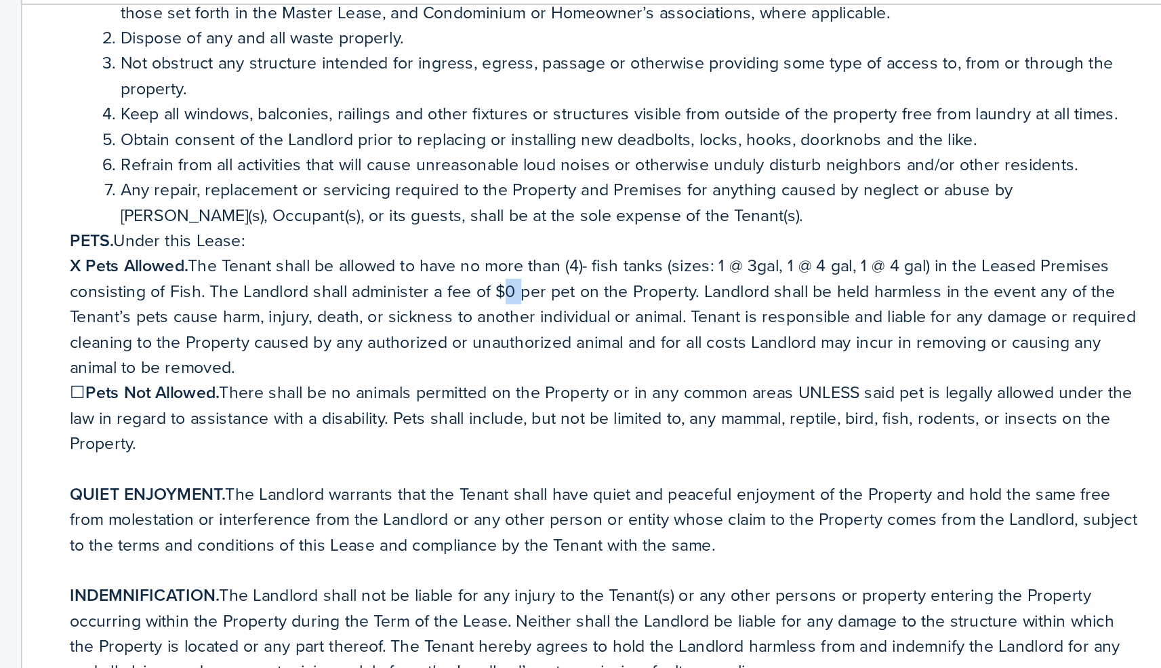
drag, startPoint x: 285, startPoint y: 147, endPoint x: 274, endPoint y: 147, distance: 10.2
click at [274, 401] on p "X Pets Allowed. The Tenant shall be allowed to have no more than (4)- fish tank…" at bounding box center [494, 436] width 600 height 71
drag, startPoint x: 109, startPoint y: 148, endPoint x: 95, endPoint y: 147, distance: 14.3
click at [194, 401] on p "X Pets Allowed. The Tenant shall be allowed to have no more than (4)- fish tank…" at bounding box center [494, 436] width 600 height 71
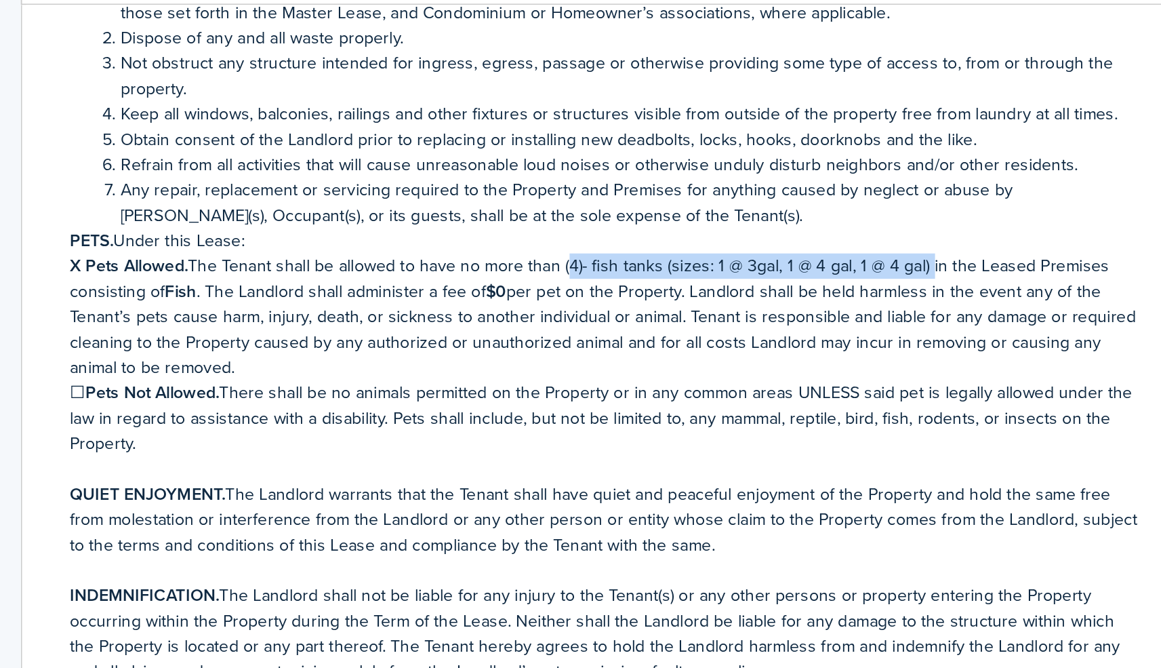
drag, startPoint x: 518, startPoint y: 134, endPoint x: 317, endPoint y: 133, distance: 201.3
click at [317, 401] on p "X Pets Allowed. The Tenant shall be allowed to have no more than (4)- fish tank…" at bounding box center [494, 436] width 600 height 71
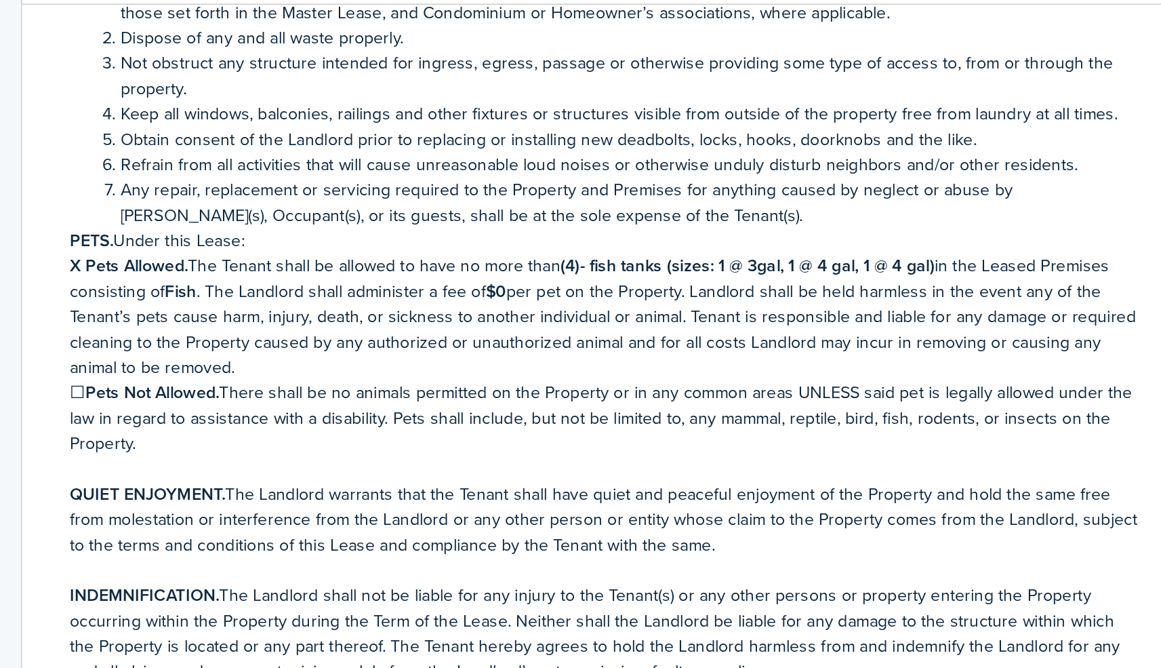
click at [368, 401] on p "X Pets Allowed. The Tenant shall be allowed to have no more than (4)- fish tank…" at bounding box center [494, 436] width 600 height 71
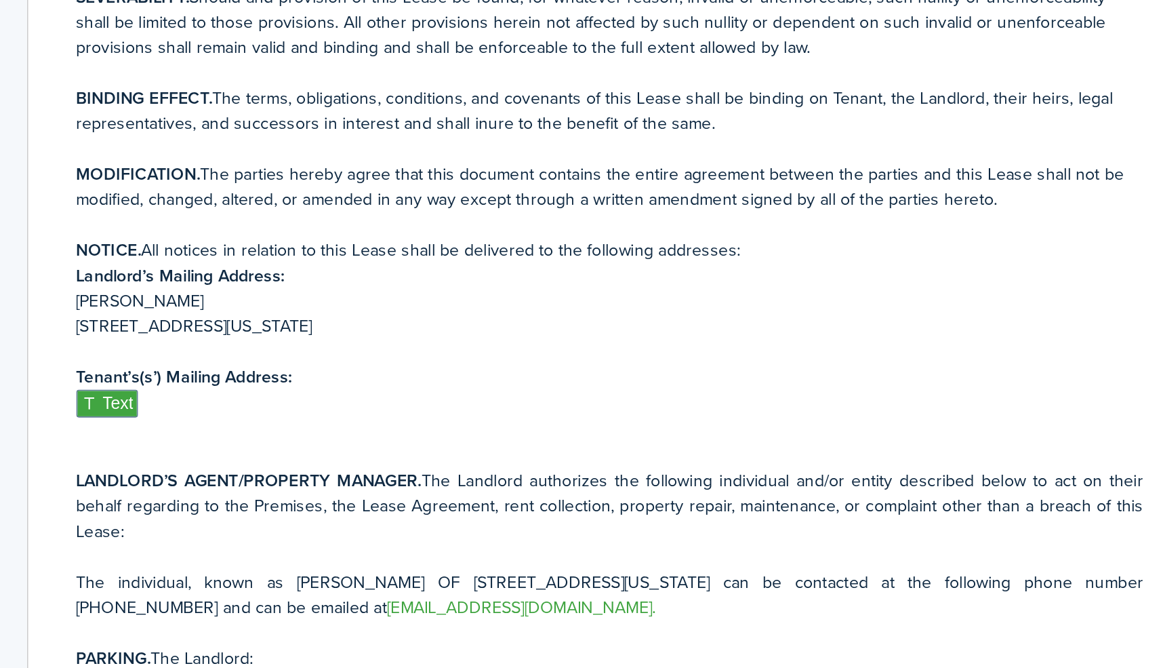
scroll to position [2511, 0]
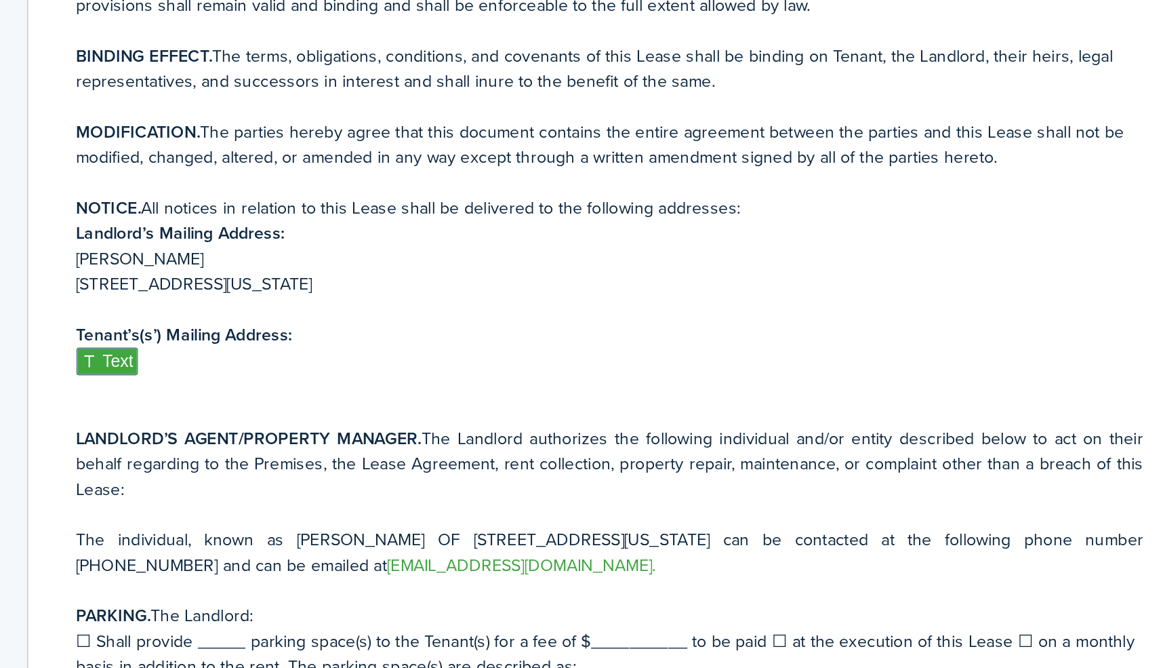
click at [194, 407] on p "JOYCELYNN MARTIN" at bounding box center [494, 414] width 600 height 14
drag, startPoint x: 131, startPoint y: 144, endPoint x: 44, endPoint y: 142, distance: 86.8
click at [194, 421] on p "91-801 LAUPAI PLACE, EWA BEACH, HAWAII 96706" at bounding box center [494, 428] width 600 height 14
drag, startPoint x: 159, startPoint y: 146, endPoint x: 111, endPoint y: 141, distance: 48.3
click at [194, 421] on p "PO Box 971677, EWA BEACH, HAWAII 96706" at bounding box center [494, 428] width 600 height 14
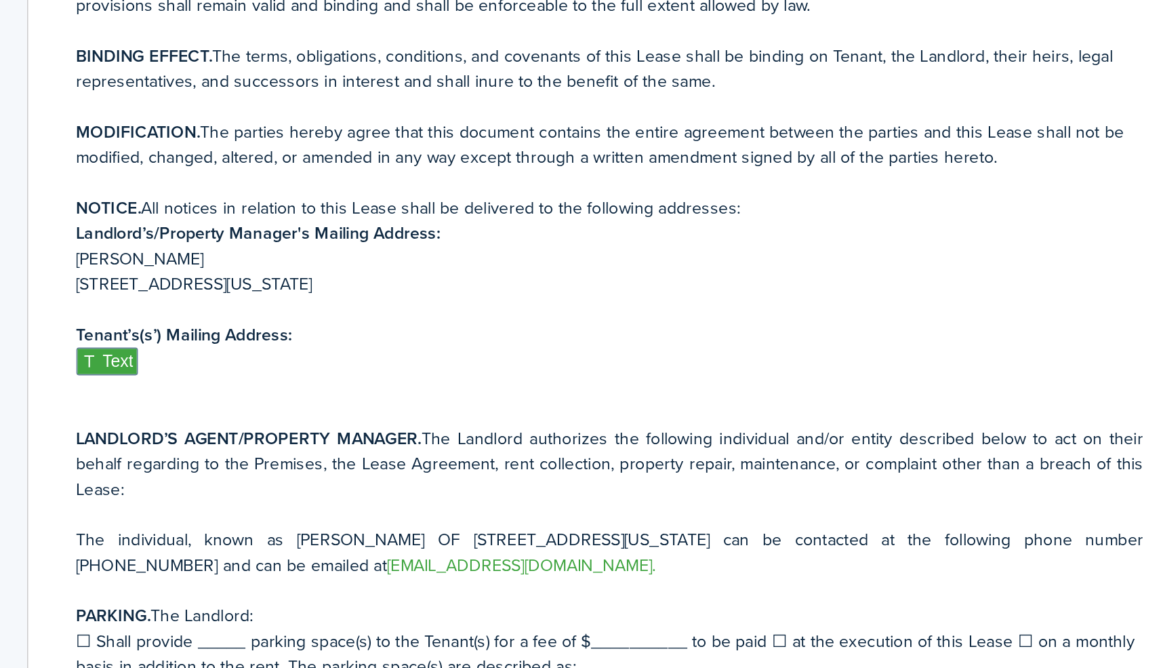
click at [222, 421] on p "PO Box 971677, WAIPAHU, HAWAII 96706" at bounding box center [494, 428] width 600 height 14
click at [194, 421] on p "PO Box 971677, WAIPAHU, HAWAII 96797" at bounding box center [494, 428] width 600 height 14
click at [283, 464] on p "﻿ Text ﻿" at bounding box center [494, 472] width 600 height 16
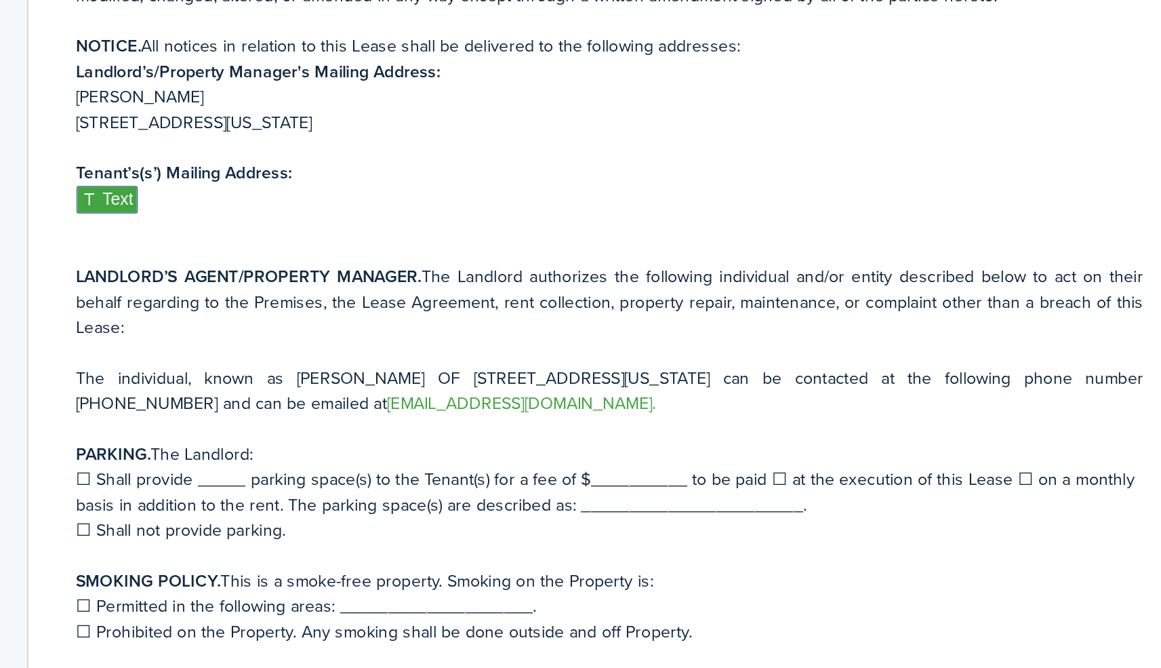
scroll to position [2620, 0]
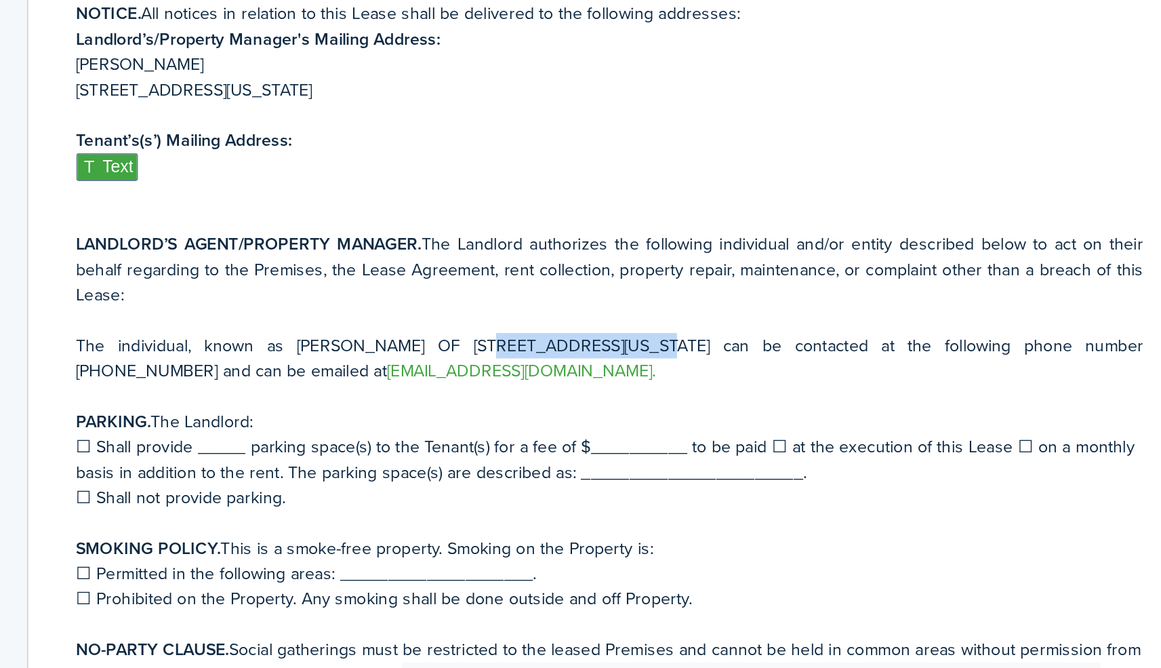
drag, startPoint x: 352, startPoint y: 178, endPoint x: 263, endPoint y: 178, distance: 89.5
click at [263, 455] on p "The individual, known as JOYCELYNN MARTIN OF 91-801 LAUPAI PLACE, EWA BEACH, HA…" at bounding box center [494, 469] width 600 height 28
drag, startPoint x: 480, startPoint y: 180, endPoint x: 248, endPoint y: 178, distance: 231.8
click at [247, 455] on p "The individual, known as JOYCELYNN MARTIN OF 91-801 LAUPAI PLACE, EWA BEACH, HA…" at bounding box center [494, 469] width 600 height 28
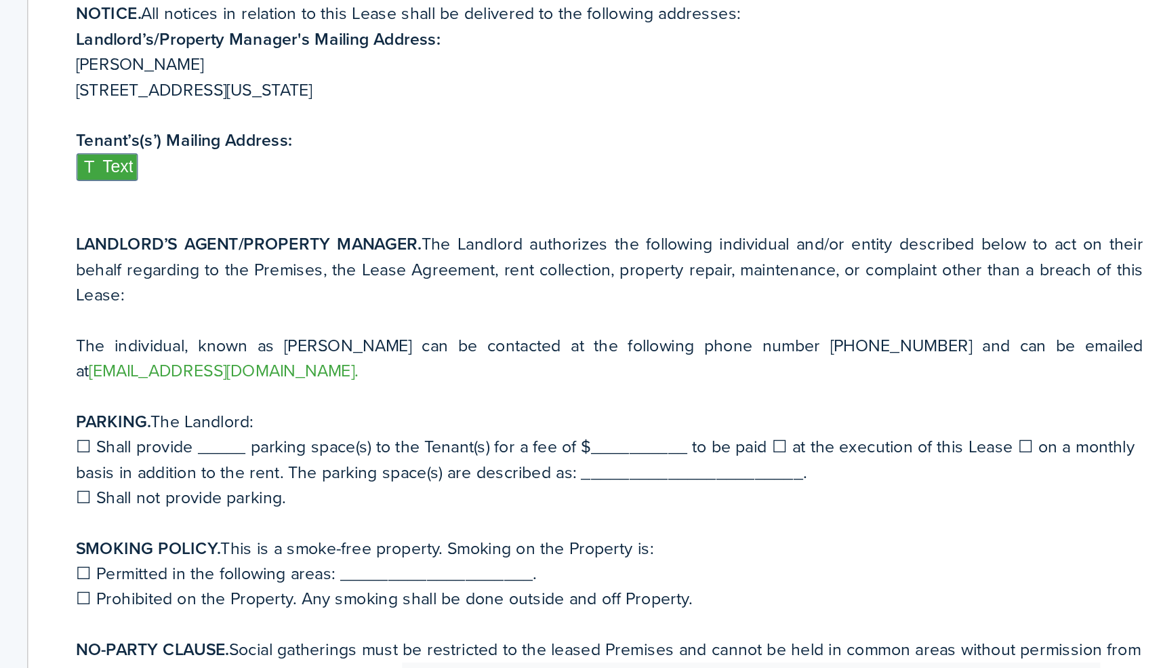
click at [194, 455] on p "The individual, known as JOYCELYNN MARTIN can be contacted at the following pho…" at bounding box center [494, 469] width 600 height 28
click at [202, 470] on link "RENTALINFO@YAHOO.COM." at bounding box center [277, 477] width 151 height 14
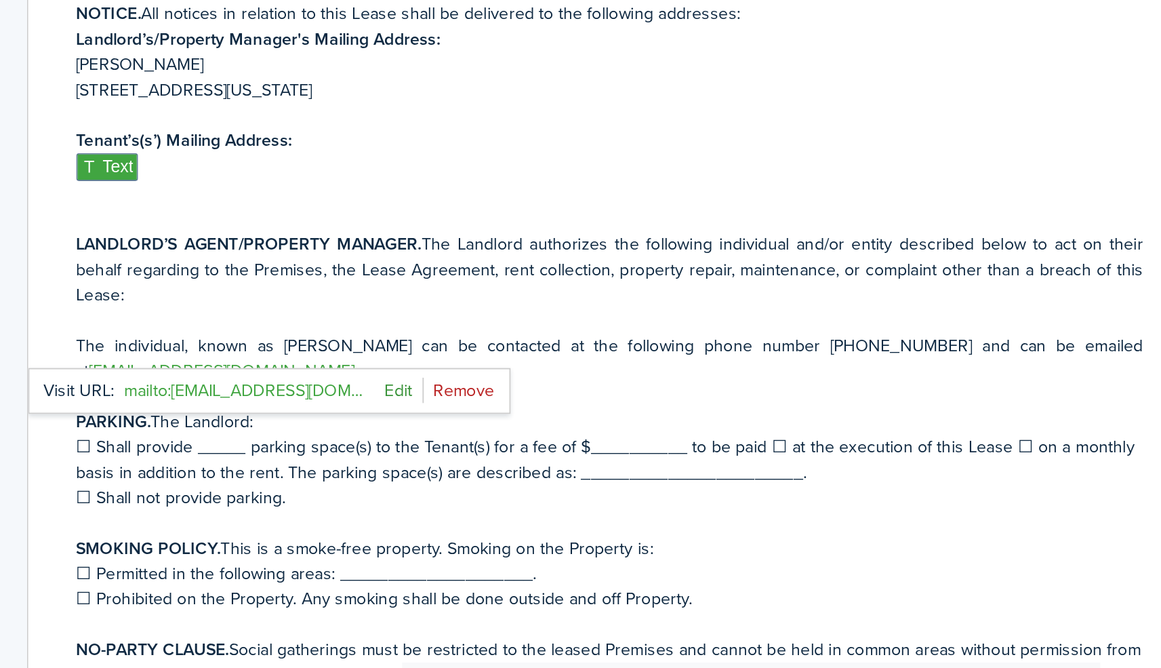
click at [357, 480] on link at bounding box center [373, 487] width 33 height 14
type input "mailto:WAYBACKIN1965@YAHOO.COM."
click at [338, 481] on link at bounding box center [353, 488] width 31 height 14
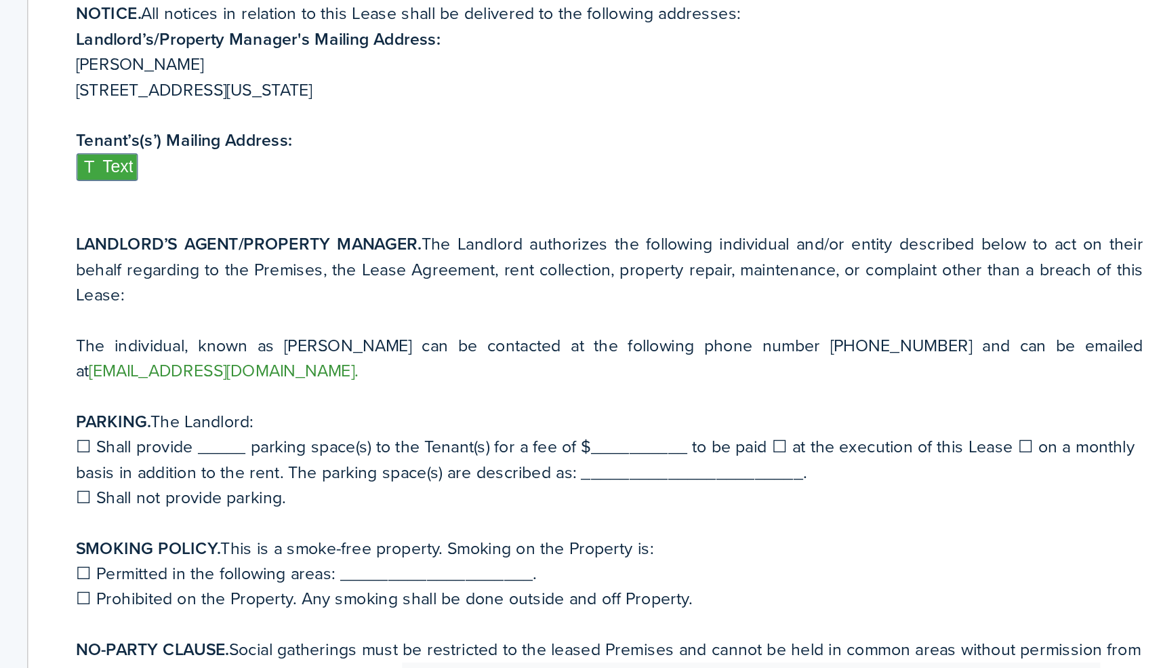
click at [202, 470] on link "RENTALINFO@YAHOO.COM." at bounding box center [277, 477] width 151 height 14
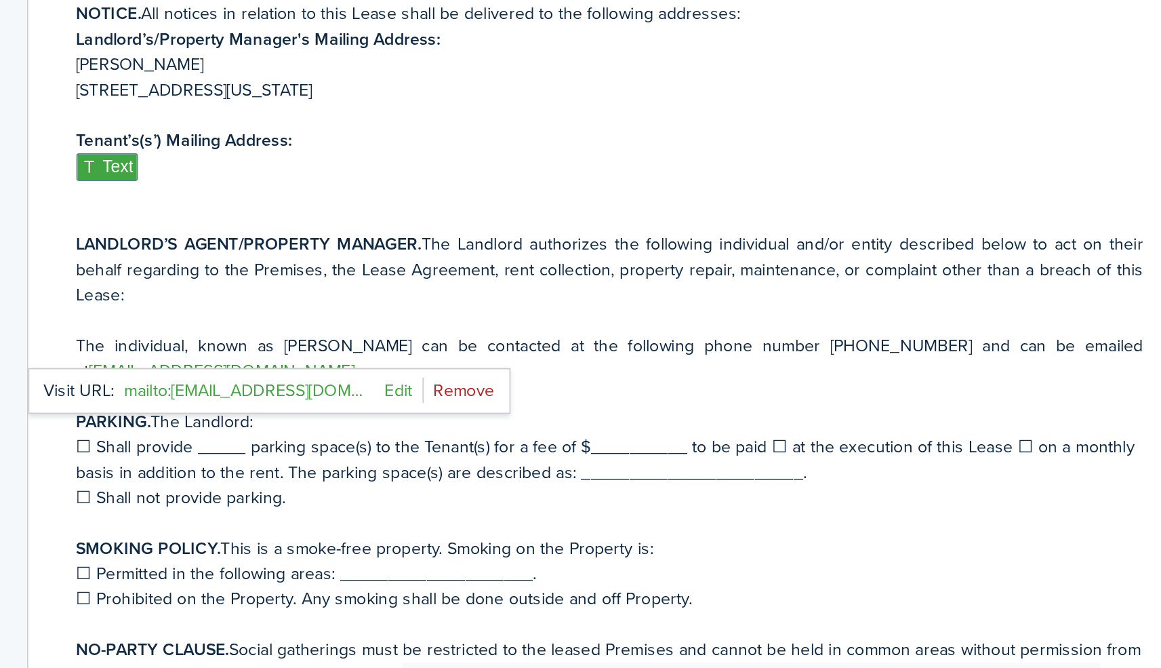
click at [202, 470] on link "RENTALINFO@YAHOO.COM." at bounding box center [277, 477] width 151 height 14
click at [337, 484] on p at bounding box center [494, 491] width 600 height 14
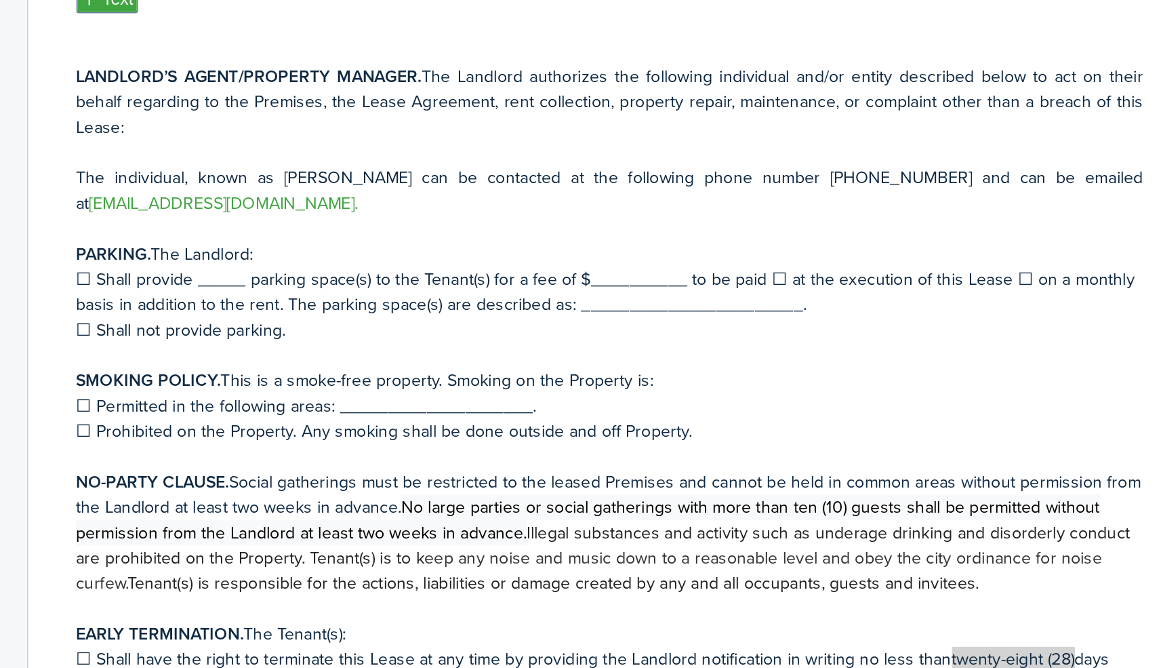
scroll to position [2730, 0]
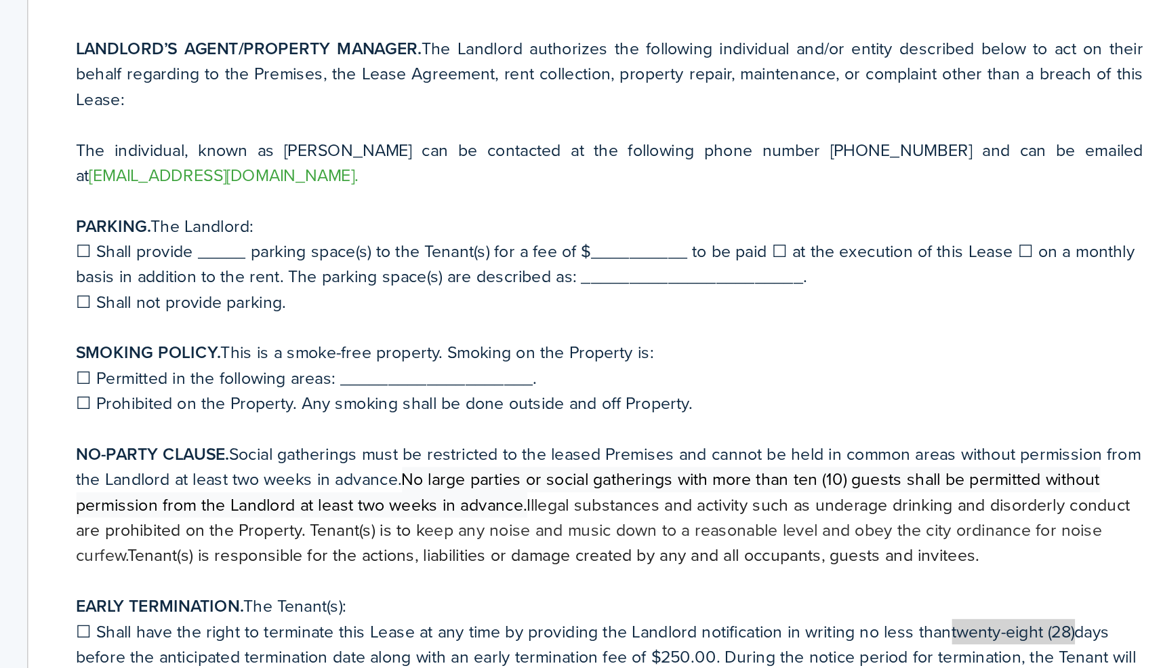
click at [194, 403] on p "☐ Shall provide _____ parking space(s) to the Tenant(s) for a fee of $_________…" at bounding box center [494, 417] width 600 height 28
click at [194, 403] on p "X Shall provide _____ parking space(s) to the Tenant(s) for a fee of $_________…" at bounding box center [494, 417] width 600 height 28
click at [332, 403] on p "X Shall provide ___1__ parking space(s) to the Tenant(s) for a fee of $________…" at bounding box center [494, 417] width 600 height 28
drag, startPoint x: 355, startPoint y: 125, endPoint x: 323, endPoint y: 125, distance: 31.9
click at [323, 403] on p "X Shall provide ___1__ parking space(s) to the Tenant(s) for a fee of $50.00 to…" at bounding box center [494, 417] width 600 height 28
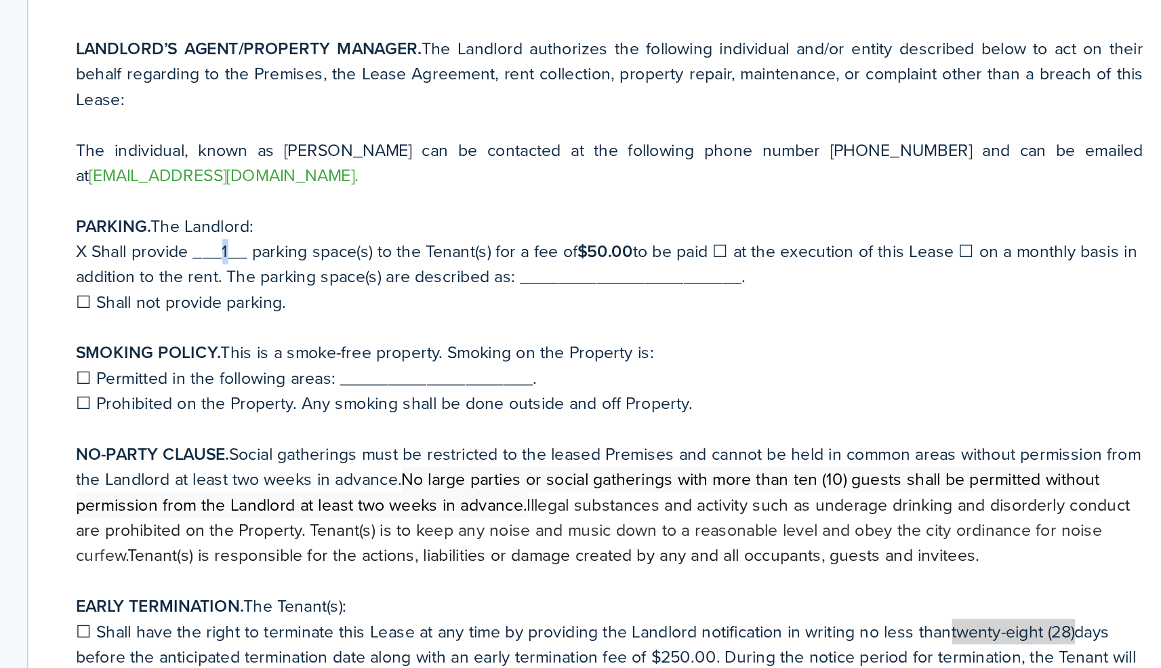
click at [194, 403] on p "X Shall provide ___1__ parking space(s) to the Tenant(s) for a fee of $50.00 to…" at bounding box center [494, 417] width 600 height 28
click at [194, 445] on p at bounding box center [494, 452] width 600 height 14
click at [167, 262] on div "HAWAII RESIDENTIAL LEASE AGREEMENT THIS LEASE AGREEMENT hereinafter known as th…" at bounding box center [494, 528] width 654 height 532
click at [199, 445] on p at bounding box center [494, 452] width 600 height 14
click at [542, 403] on p "X Shall provide ___ 1 __ parking space(s) to the Tenant(s) for a fee of $50.00 …" at bounding box center [494, 417] width 600 height 28
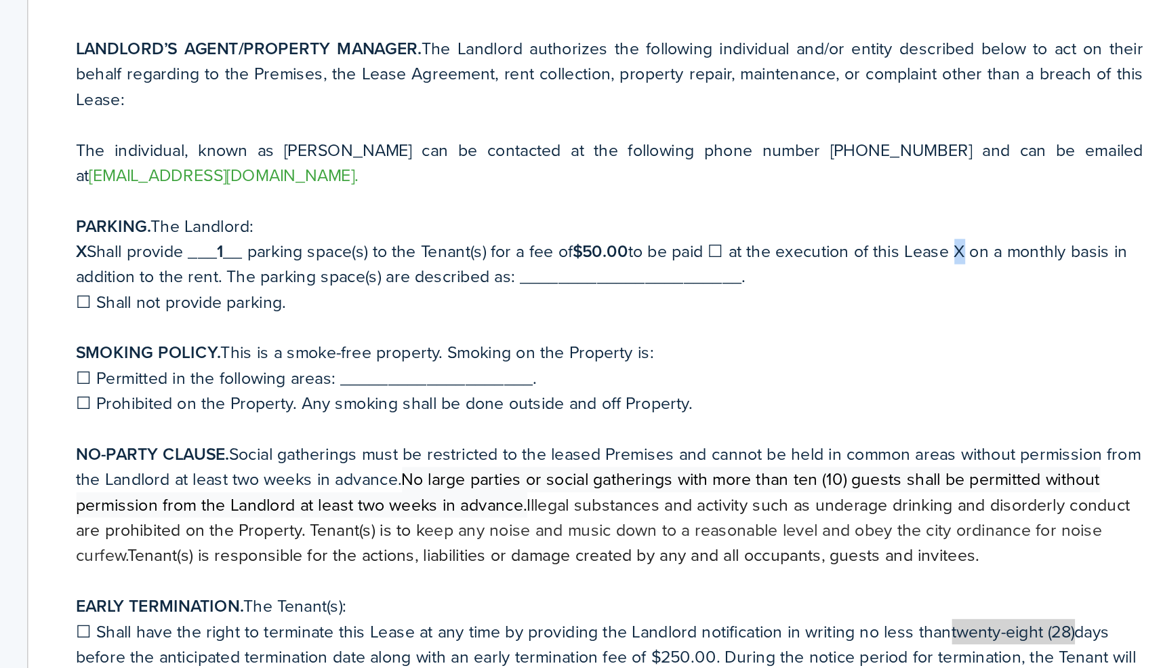
click at [537, 403] on p "X Shall provide ___ 1 __ parking space(s) to the Tenant(s) for a fee of $50.00 …" at bounding box center [494, 417] width 600 height 28
click at [572, 459] on p "SMOKING POLICY. This is a smoke-free property. Smoking on the Property is:" at bounding box center [494, 466] width 600 height 14
click at [290, 403] on p "X Shall provide ___ 1 __ parking space(s) to the Tenant(s) for a fee of $50.00 …" at bounding box center [494, 417] width 600 height 28
click at [476, 403] on p "X Shall provide ___ 1 __ parking space(s) to the Tenant(s) for a fee of $50.00 …" at bounding box center [494, 417] width 600 height 28
drag, startPoint x: 383, startPoint y: 138, endPoint x: 290, endPoint y: 142, distance: 92.9
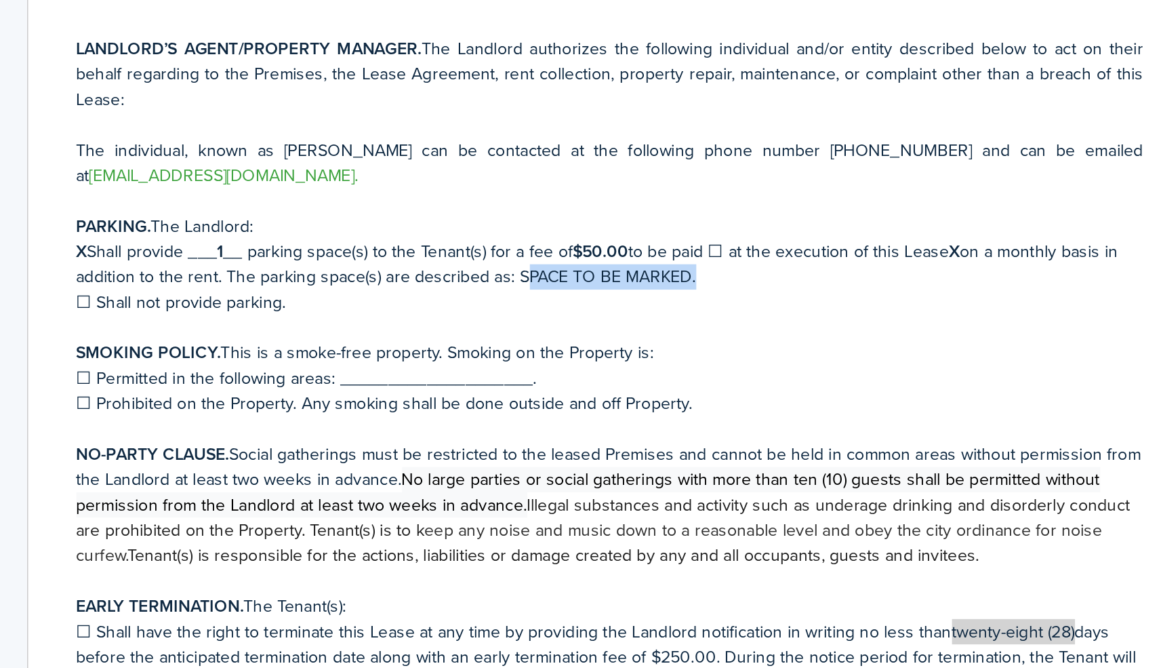
click at [290, 403] on p "X Shall provide ___ 1 __ parking space(s) to the Tenant(s) for a fee of $50.00 …" at bounding box center [494, 417] width 600 height 28
click at [311, 459] on p "SMOKING POLICY. This is a smoke-free property. Smoking on the Property is:" at bounding box center [494, 466] width 600 height 14
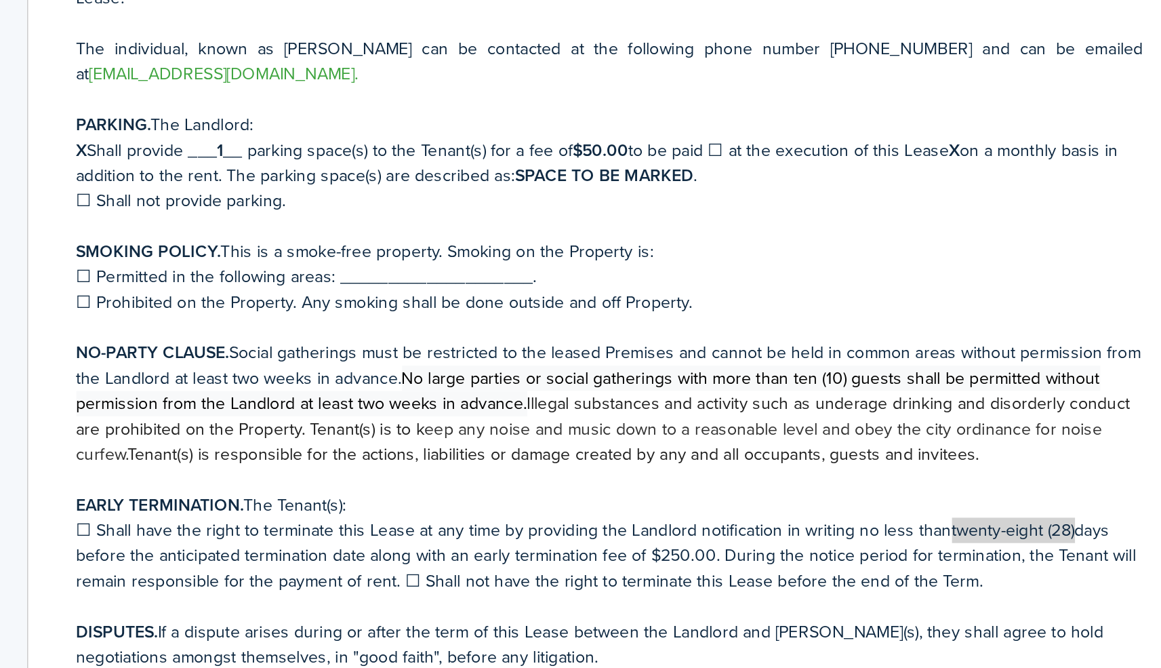
scroll to position [2790, 0]
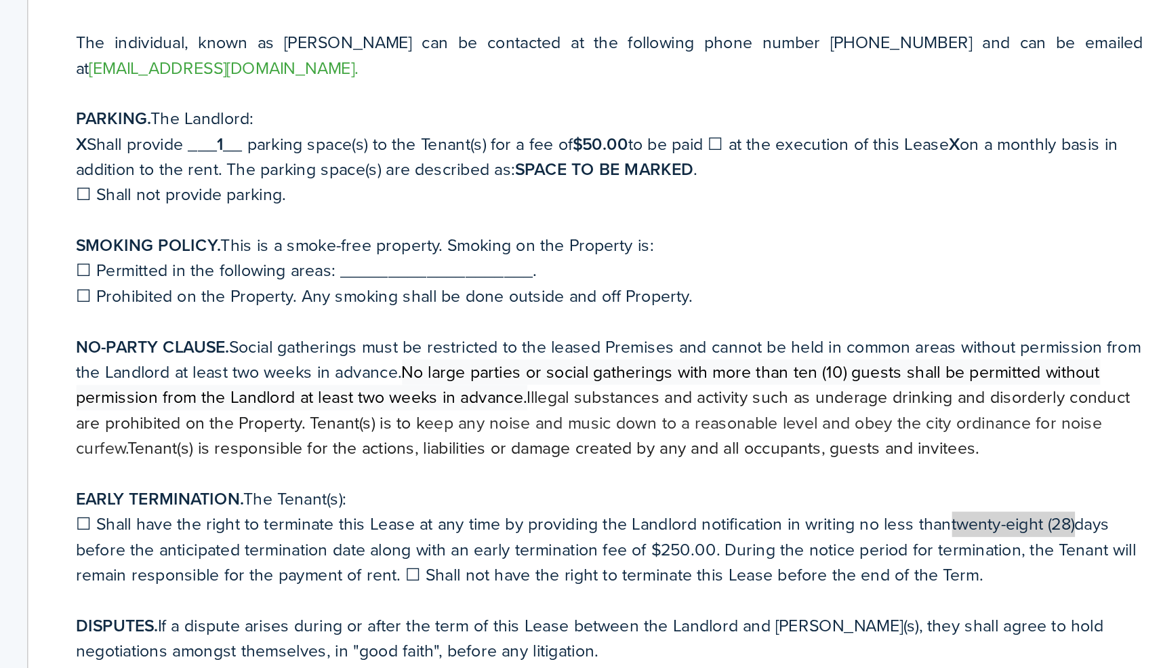
click at [194, 428] on p "☐ Prohibited on the Property. Any smoking shall be done outside and off Propert…" at bounding box center [494, 435] width 600 height 14
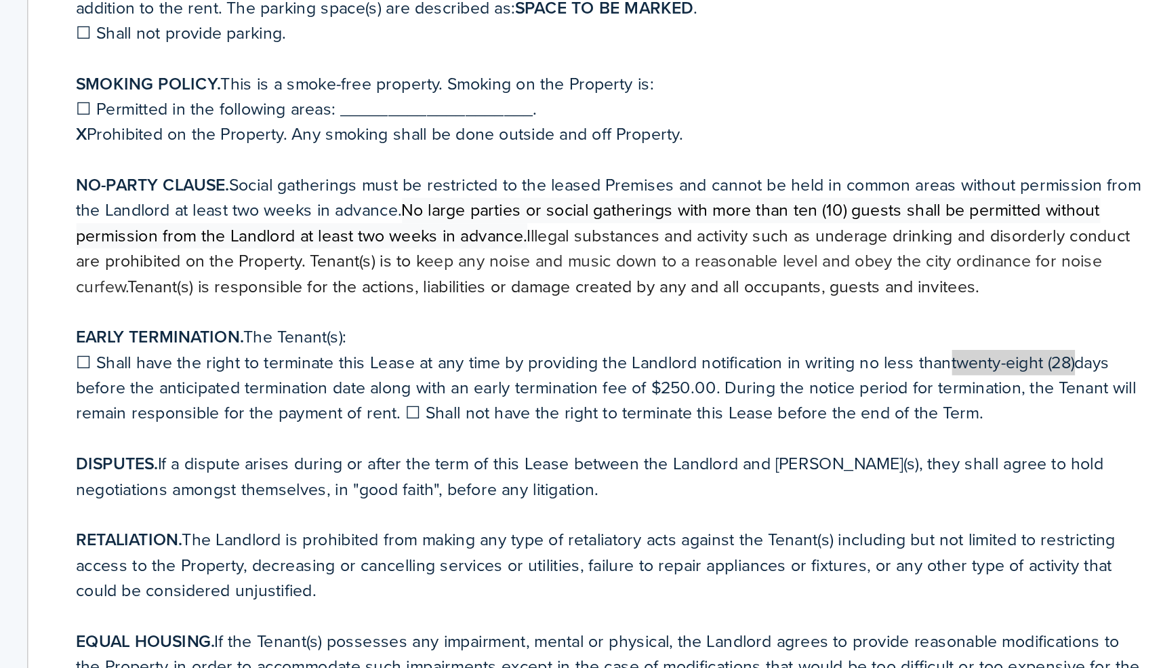
scroll to position [2871, 0]
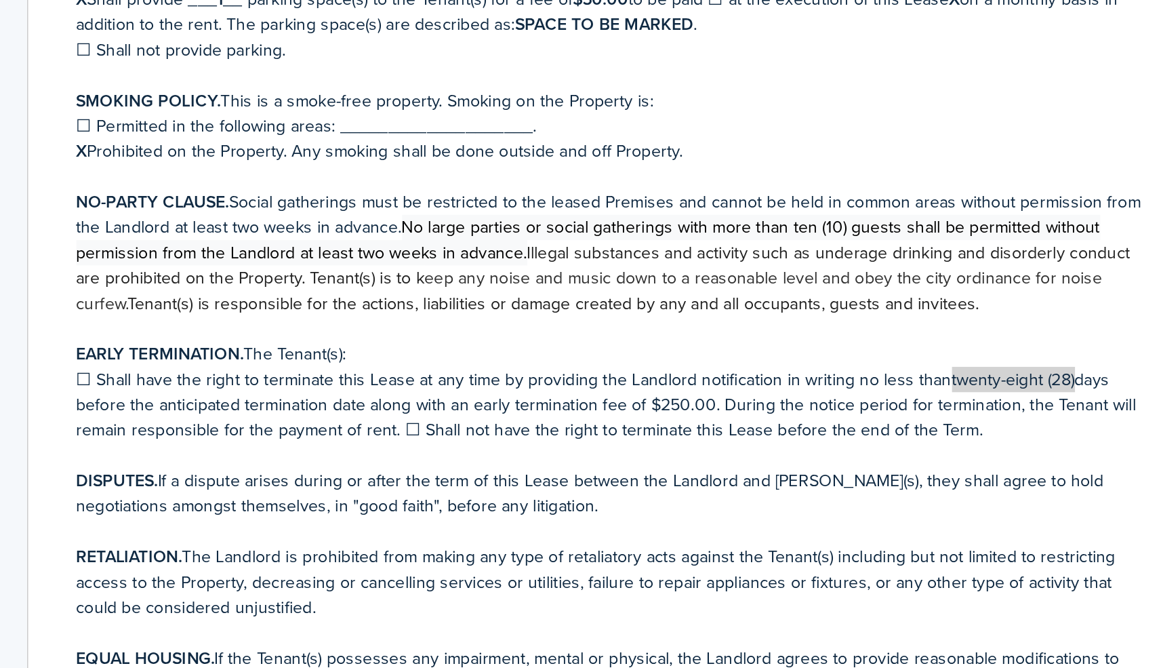
click at [491, 389] on span "No large parties or social gatherings with more than ten (10) guests shall be p…" at bounding box center [481, 403] width 575 height 28
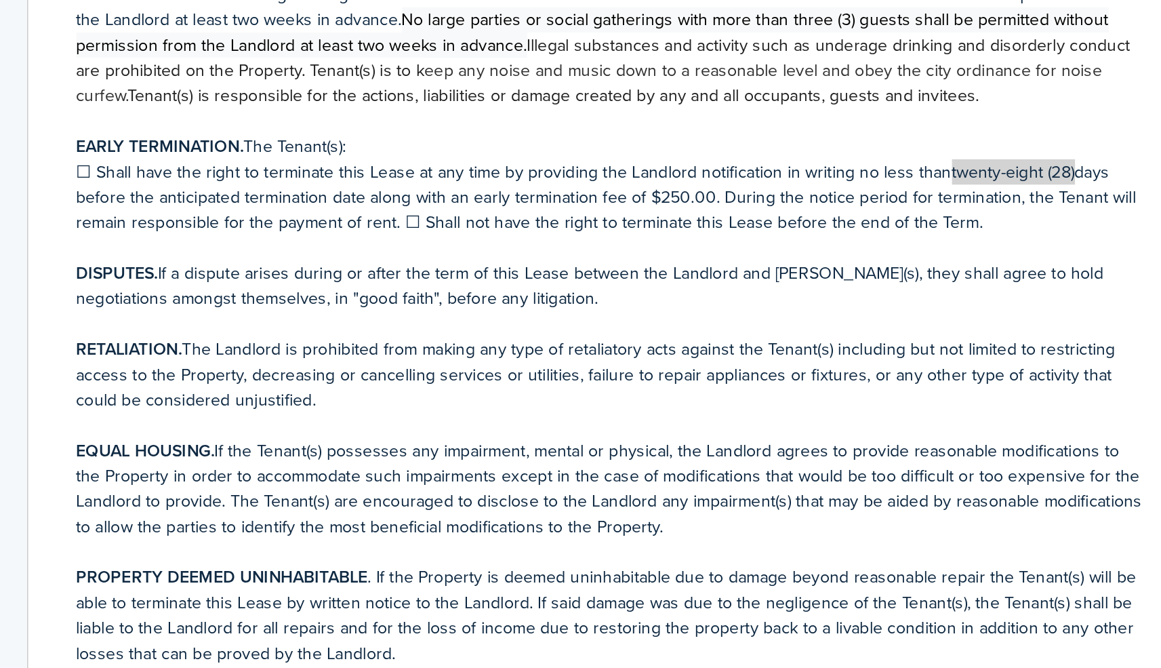
scroll to position [2996, 0]
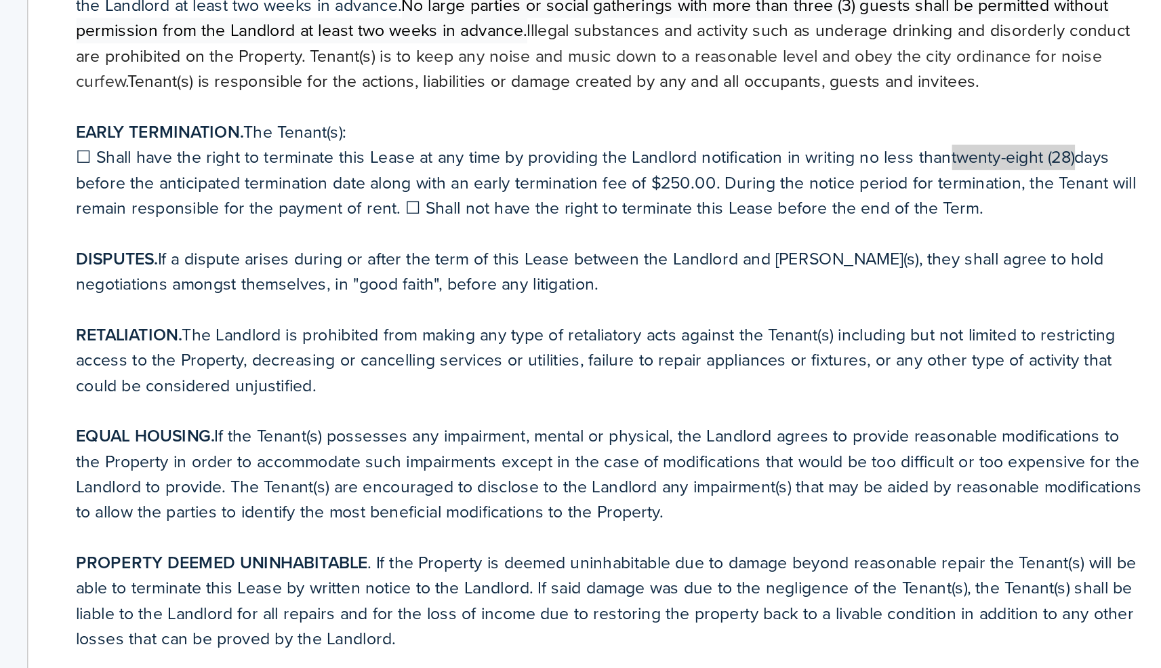
click at [194, 350] on p "☐ Shall have the right to terminate this Lease at any time by providing the Lan…" at bounding box center [494, 371] width 600 height 43
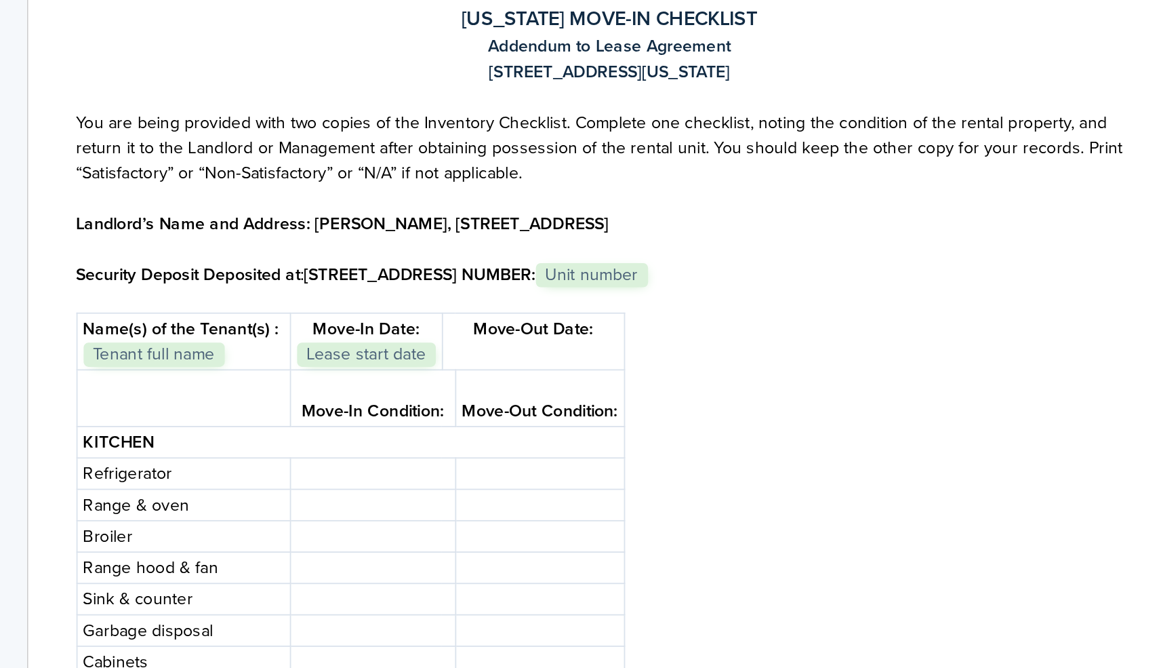
scroll to position [3798, 0]
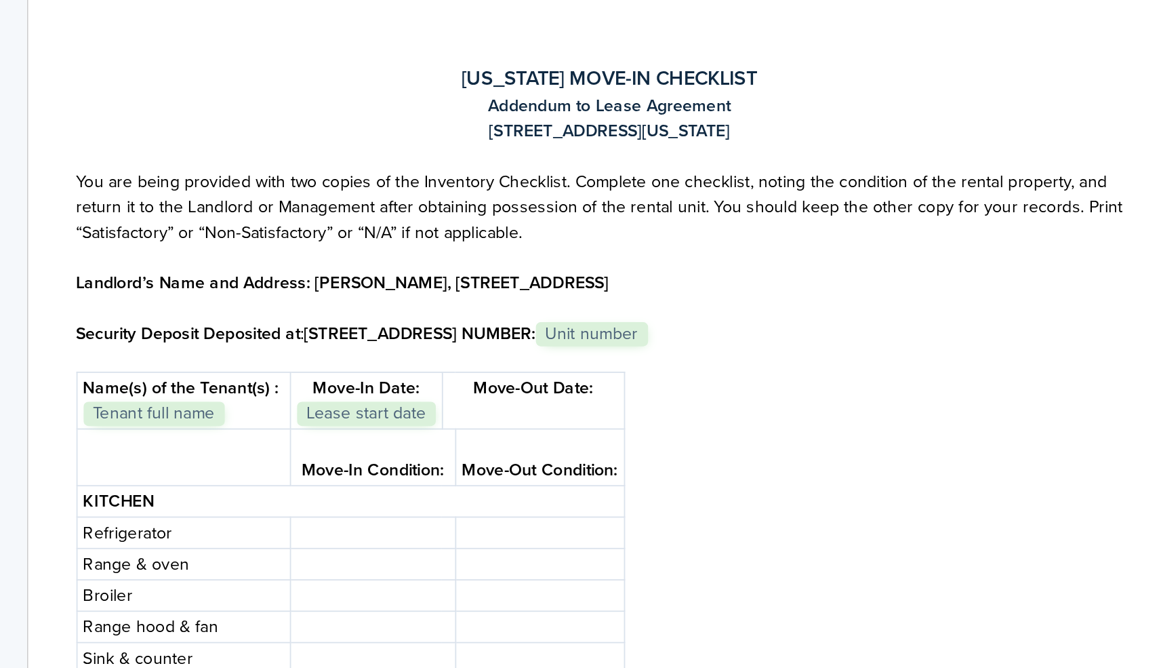
drag, startPoint x: 438, startPoint y: 56, endPoint x: 201, endPoint y: 60, distance: 237.2
click at [201, 335] on p "91-801 Laupai Place, Ewa Beach, Hawaii 96706" at bounding box center [494, 342] width 600 height 14
drag, startPoint x: 466, startPoint y: 145, endPoint x: 269, endPoint y: 144, distance: 196.5
click at [269, 420] on p "Landlord’s Name and Address: JOYCELYNN MARTIN, 91-801 LAUPAI PLACE, EWA BEACH, …" at bounding box center [494, 427] width 600 height 14
drag, startPoint x: 367, startPoint y: 171, endPoint x: 173, endPoint y: 168, distance: 193.2
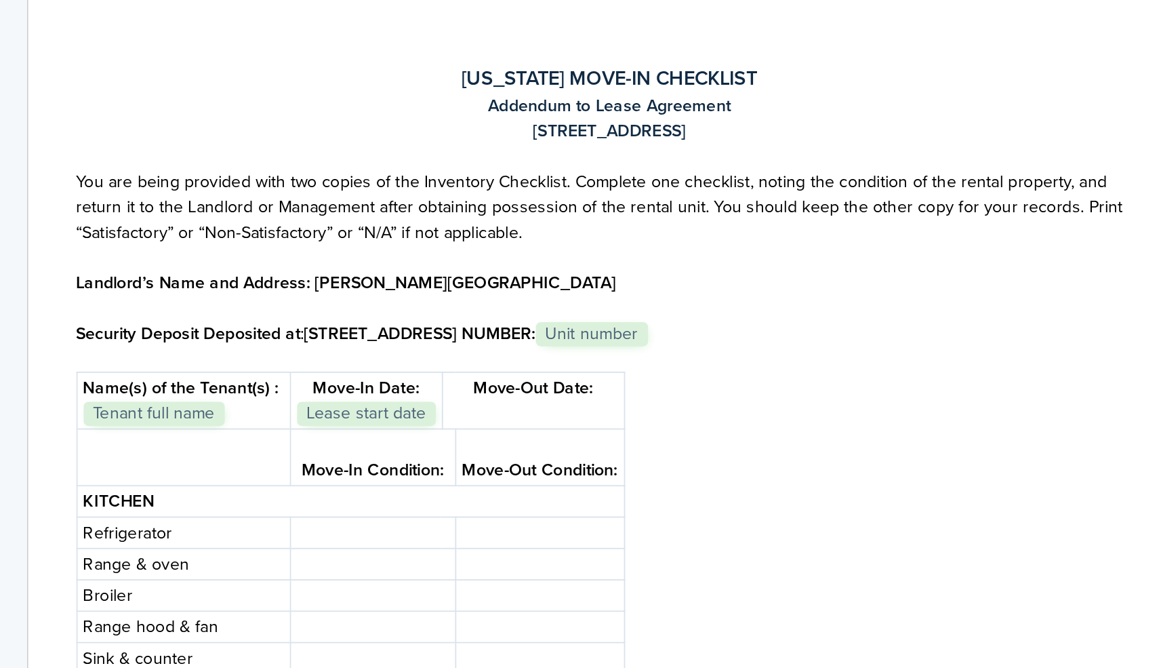
click at [323, 449] on strong "91-801 LAUPAI PLACE, EWA BEACH, HI 96706 UNIT NUMBER:" at bounding box center [388, 456] width 130 height 14
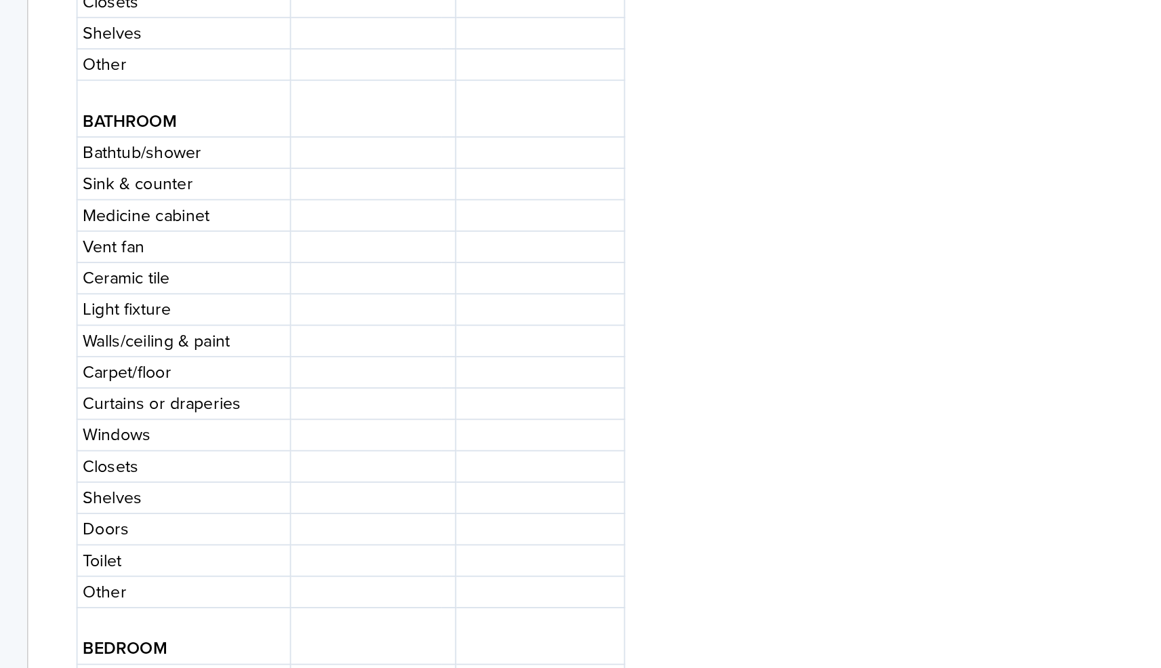
scroll to position [4872, 0]
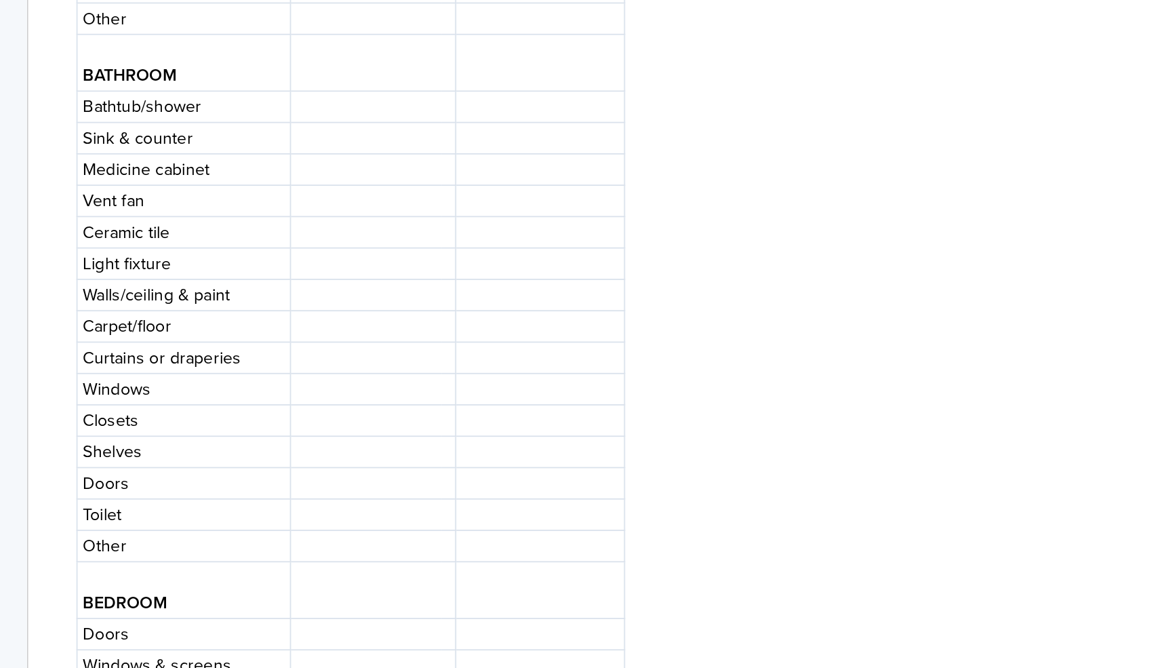
click at [411, 533] on p at bounding box center [454, 540] width 87 height 14
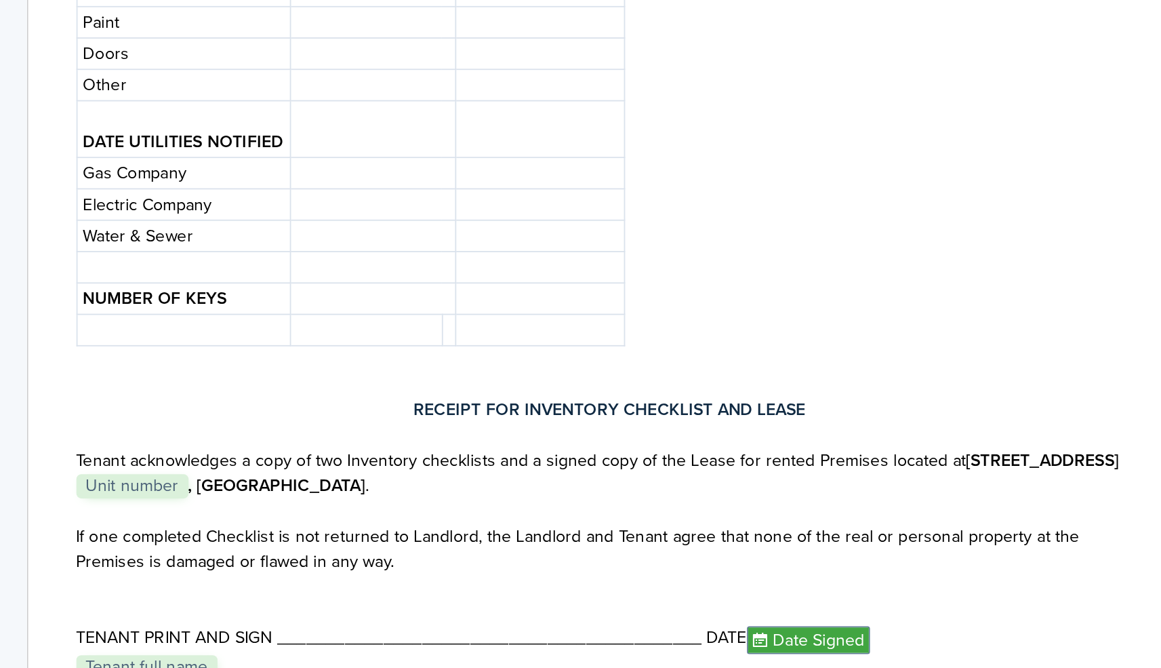
scroll to position [5873, 0]
click at [319, 428] on p at bounding box center [361, 435] width 85 height 14
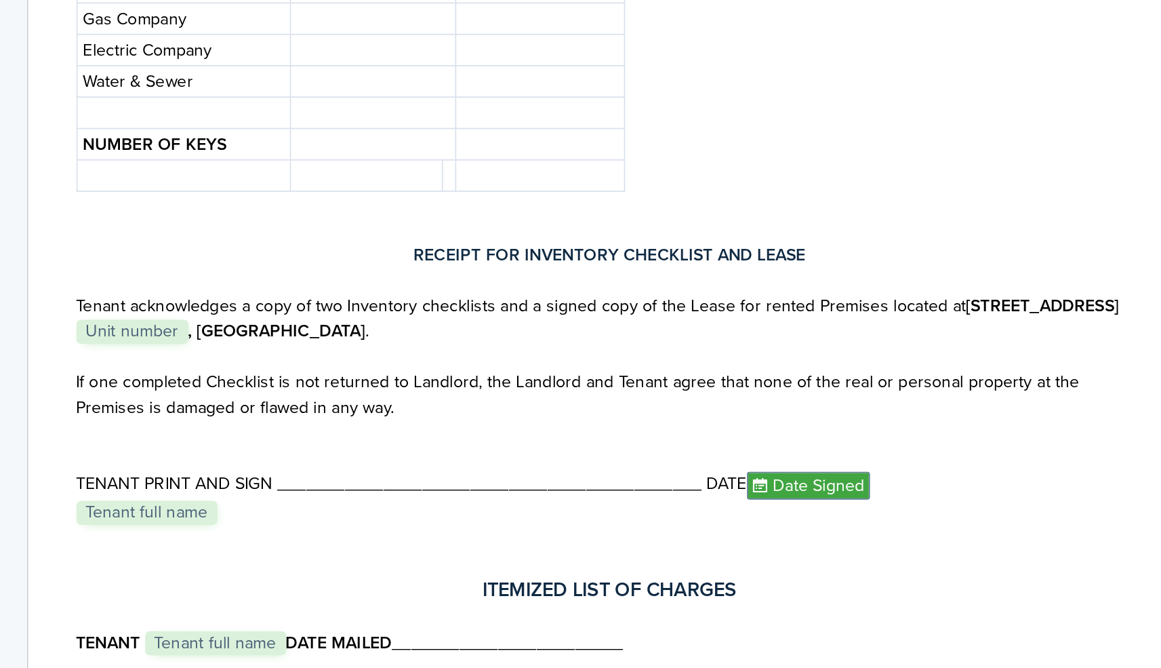
scroll to position [5955, 0]
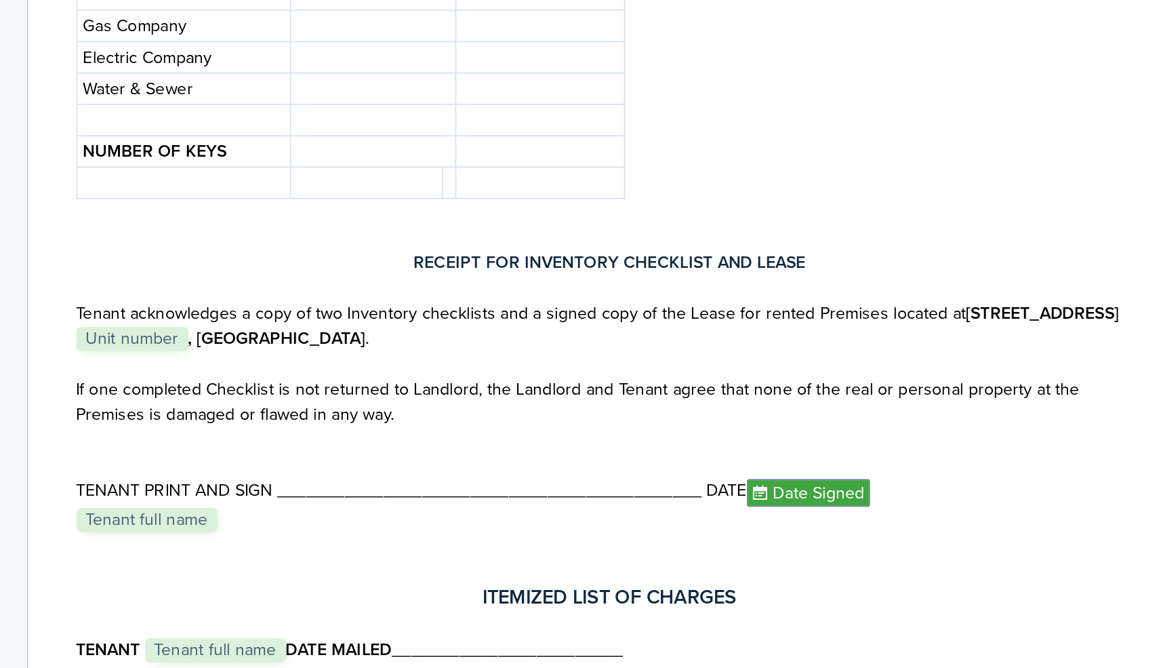
drag, startPoint x: 621, startPoint y: 159, endPoint x: 538, endPoint y: 161, distance: 83.4
click at [695, 437] on strong "91-801 Laupai Place, Unit" at bounding box center [738, 444] width 86 height 14
drag, startPoint x: 175, startPoint y: 173, endPoint x: 131, endPoint y: 174, distance: 43.4
click at [258, 451] on strong ", Ewa Beach, HI 96706" at bounding box center [308, 458] width 100 height 14
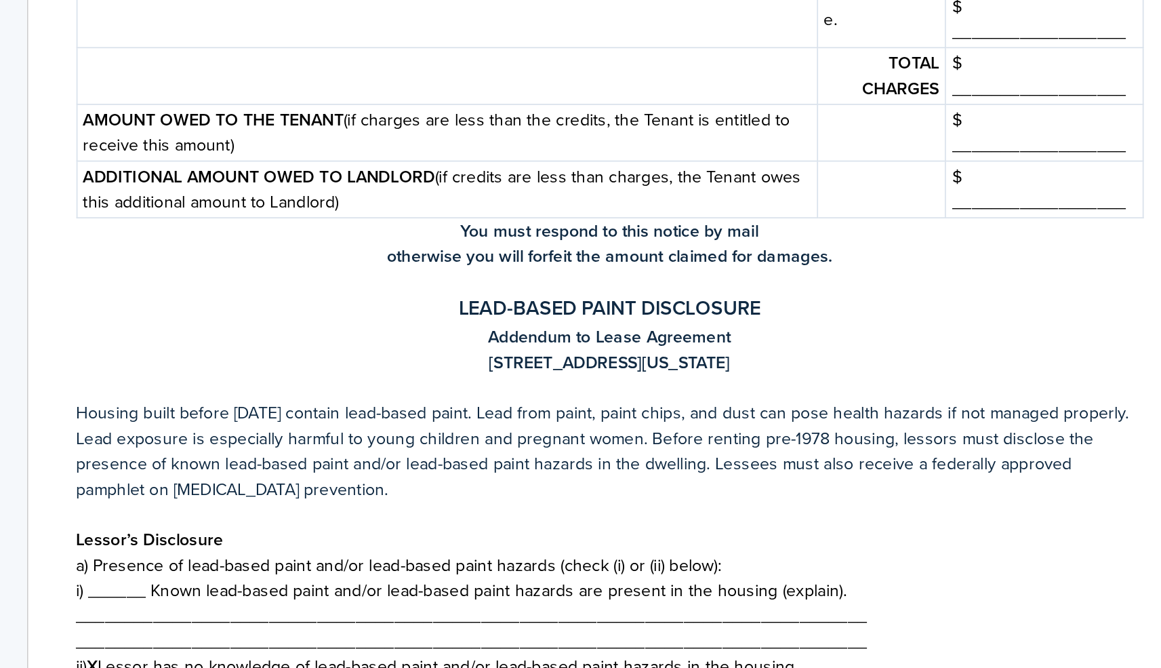
scroll to position [6775, 0]
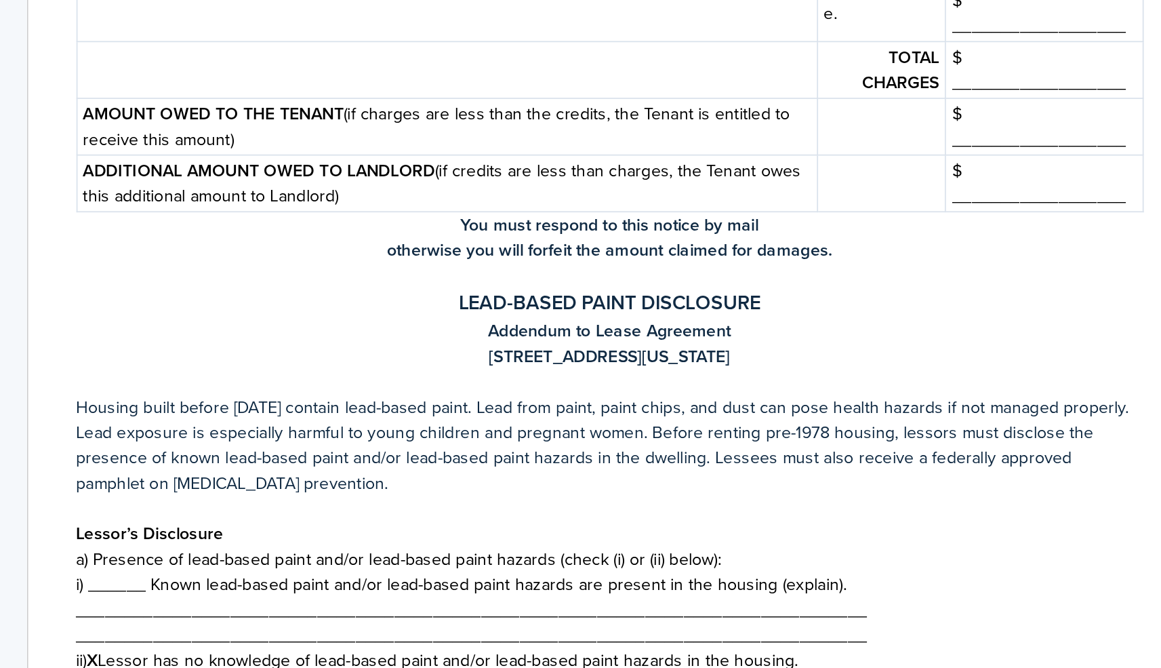
drag, startPoint x: 440, startPoint y: 182, endPoint x: 236, endPoint y: 183, distance: 204.7
click at [236, 461] on p "91-801 Laupai Place, Ewa Beach, Hawaii 96706" at bounding box center [494, 468] width 600 height 14
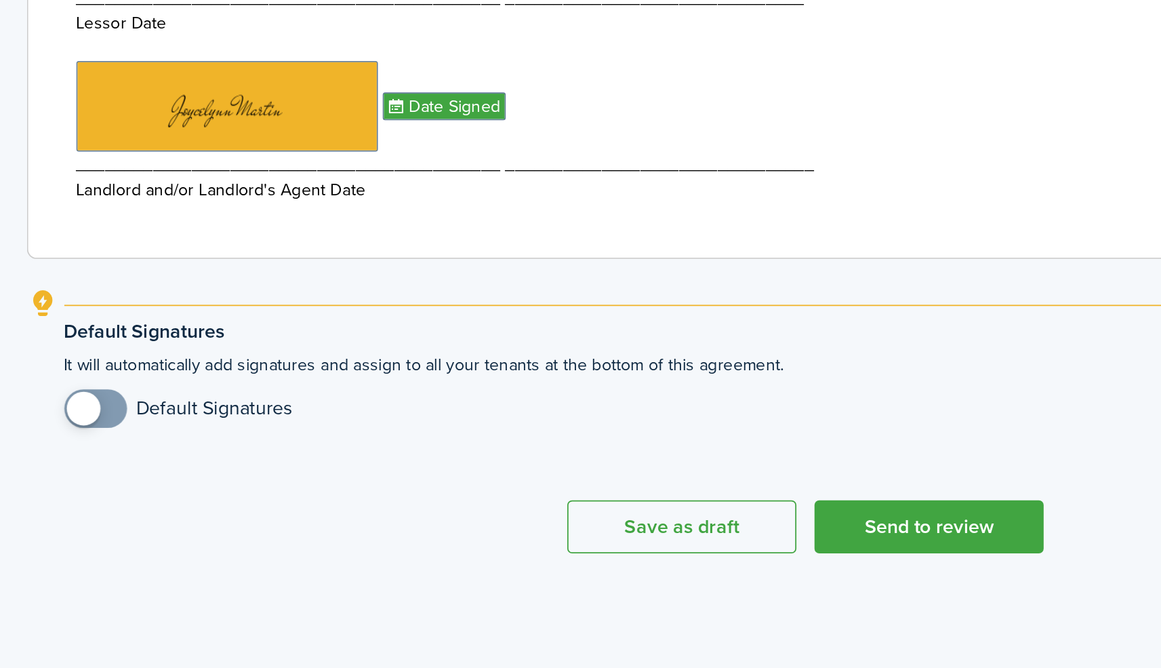
scroll to position [386, 0]
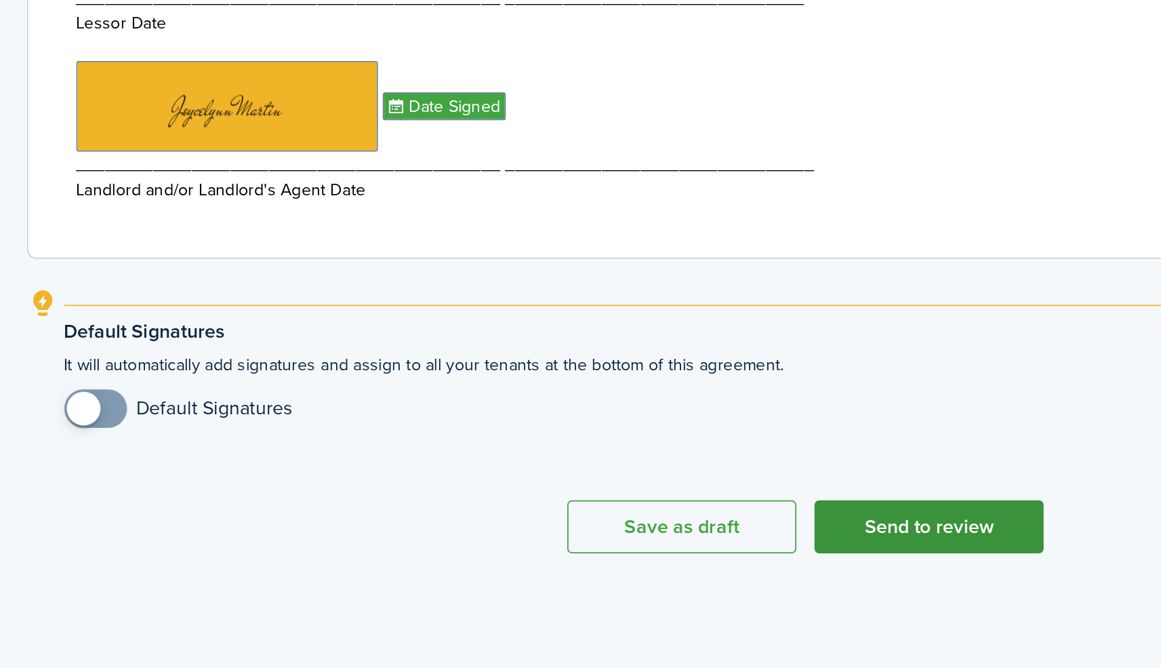
click at [609, 573] on button "Send to review" at bounding box center [673, 588] width 129 height 30
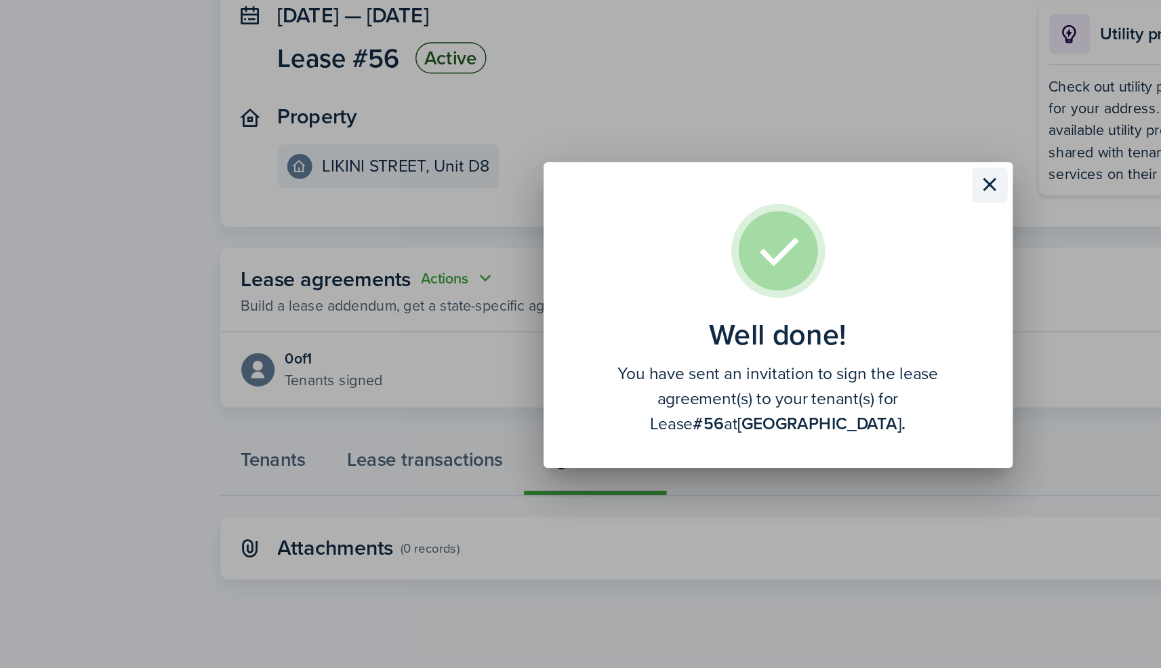
click at [707, 238] on button "Close modal" at bounding box center [718, 249] width 23 height 23
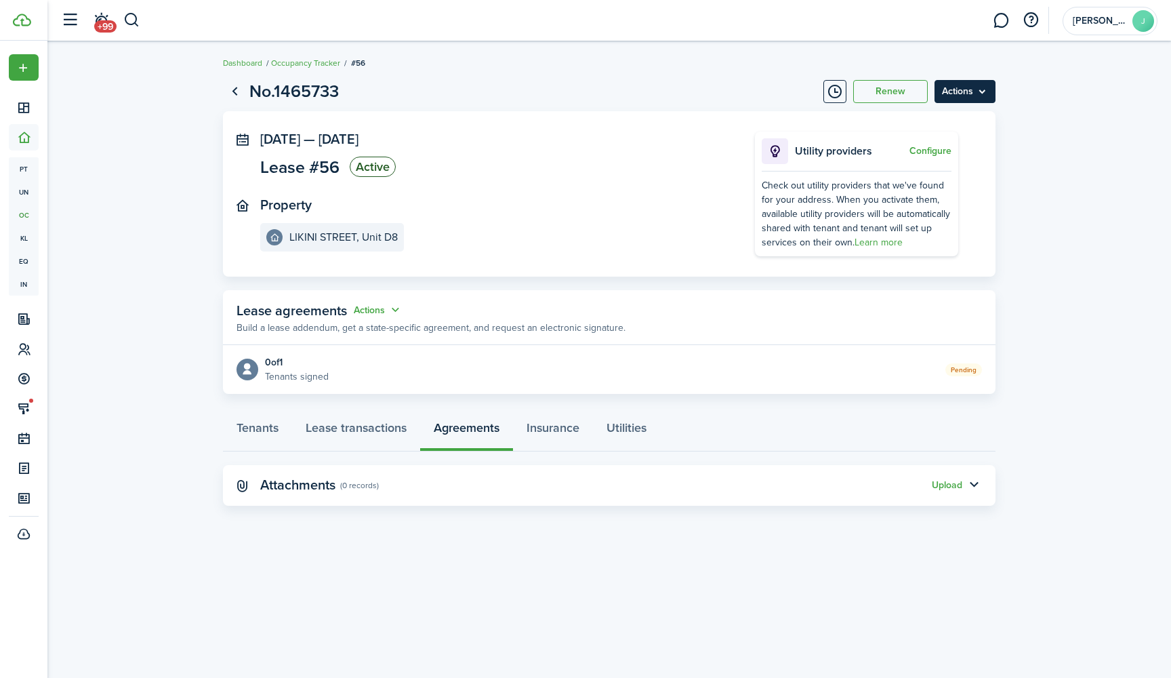
click at [986, 93] on menu-btn "Actions" at bounding box center [965, 91] width 61 height 23
click at [1048, 184] on lease-view "No.1465733 Renew Actions Sep 27, 2025 — Sep 27, 2026 Lease #56 Active Property …" at bounding box center [609, 292] width 1124 height 440
click at [233, 91] on link "Go back" at bounding box center [234, 91] width 23 height 23
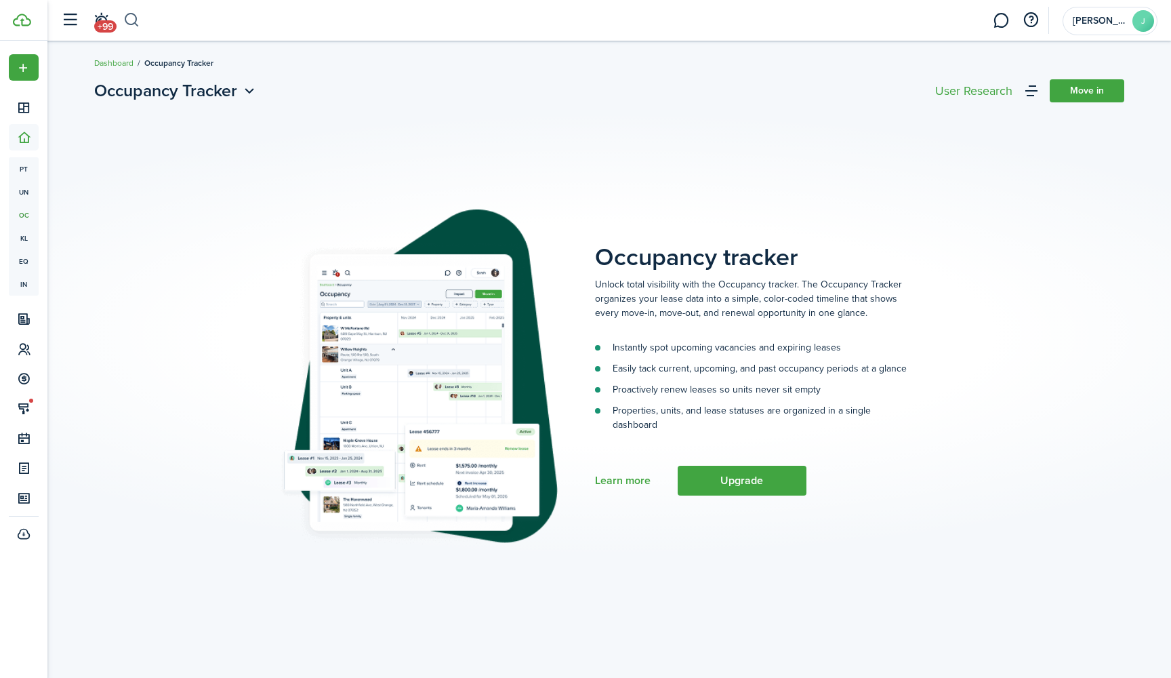
click at [133, 22] on button "button" at bounding box center [131, 20] width 17 height 23
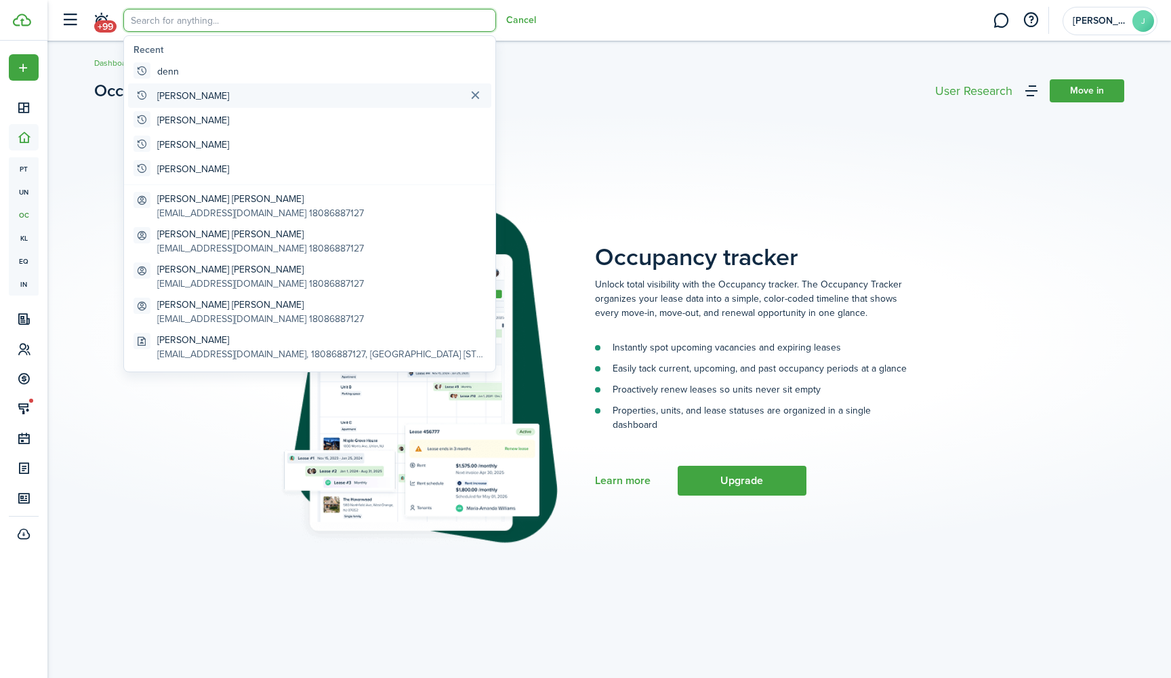
click at [204, 95] on global-search-item "OSEAS" at bounding box center [309, 95] width 363 height 24
type input "OSEAS"
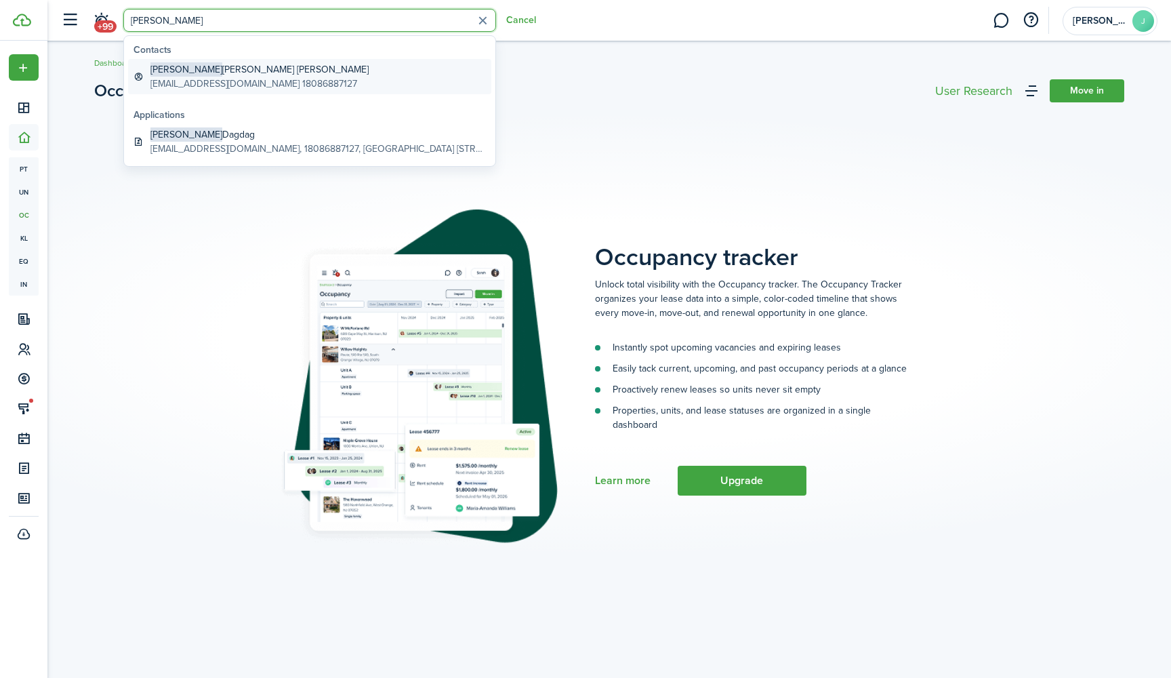
click at [214, 77] on global-search-item-description "oceasdagdag@hotmail.com 18086887127" at bounding box center [259, 84] width 218 height 14
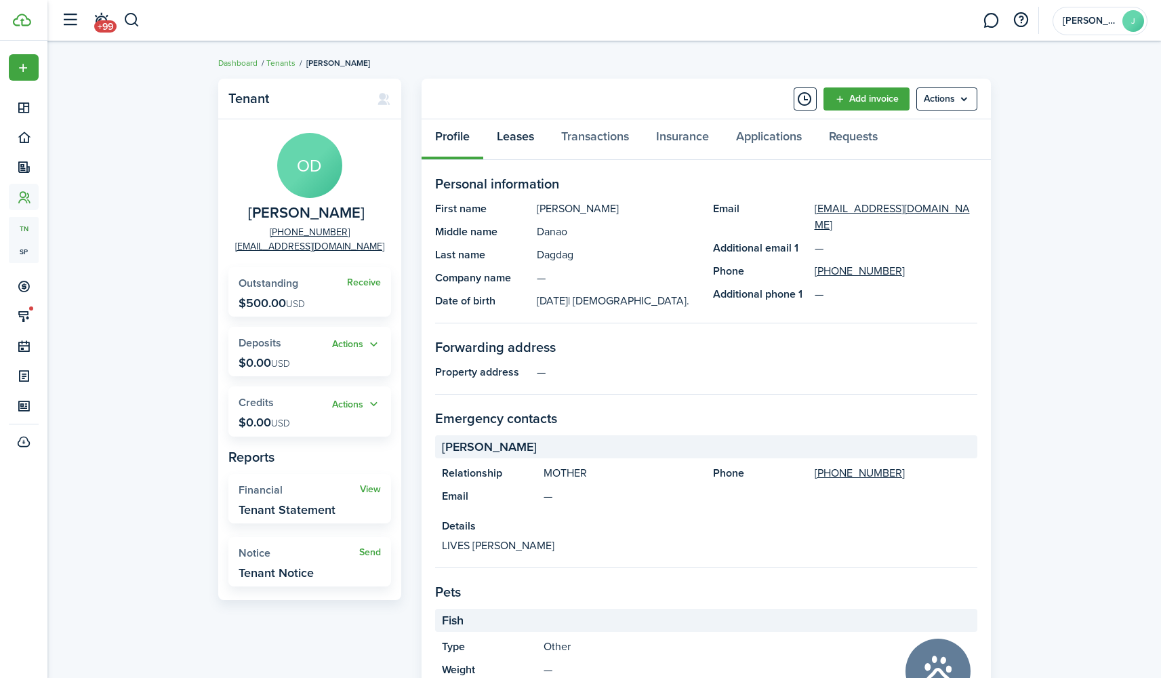
click at [511, 134] on link "Leases" at bounding box center [515, 139] width 64 height 41
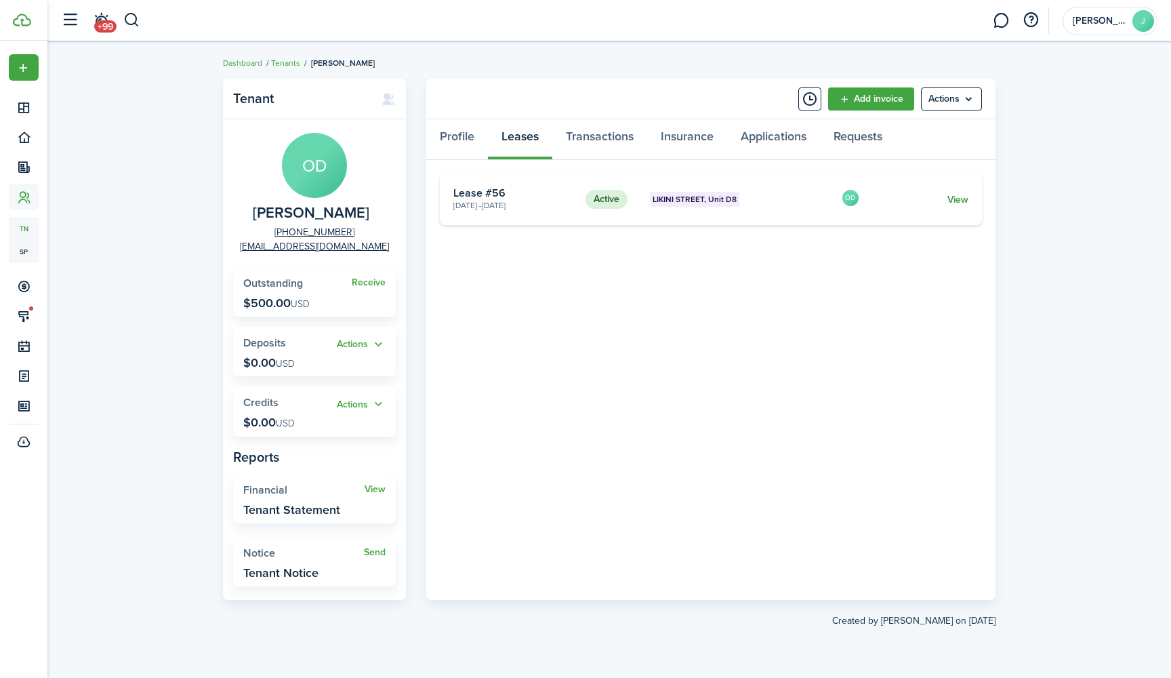
click at [968, 199] on link "View" at bounding box center [957, 199] width 21 height 14
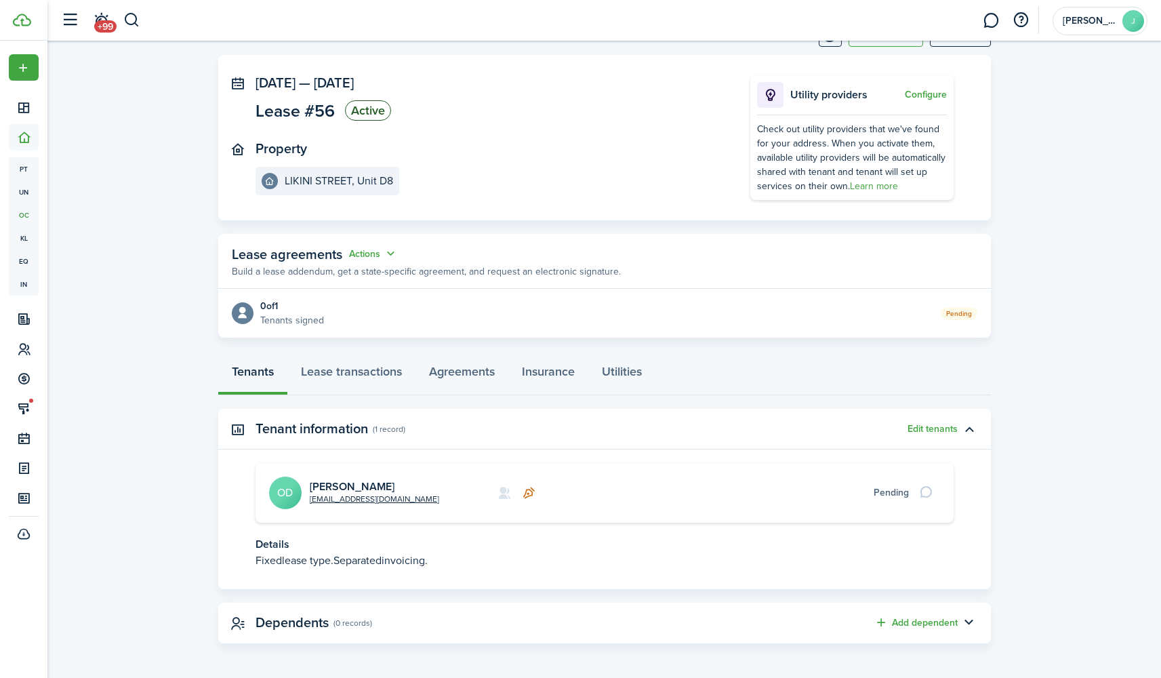
scroll to position [57, 0]
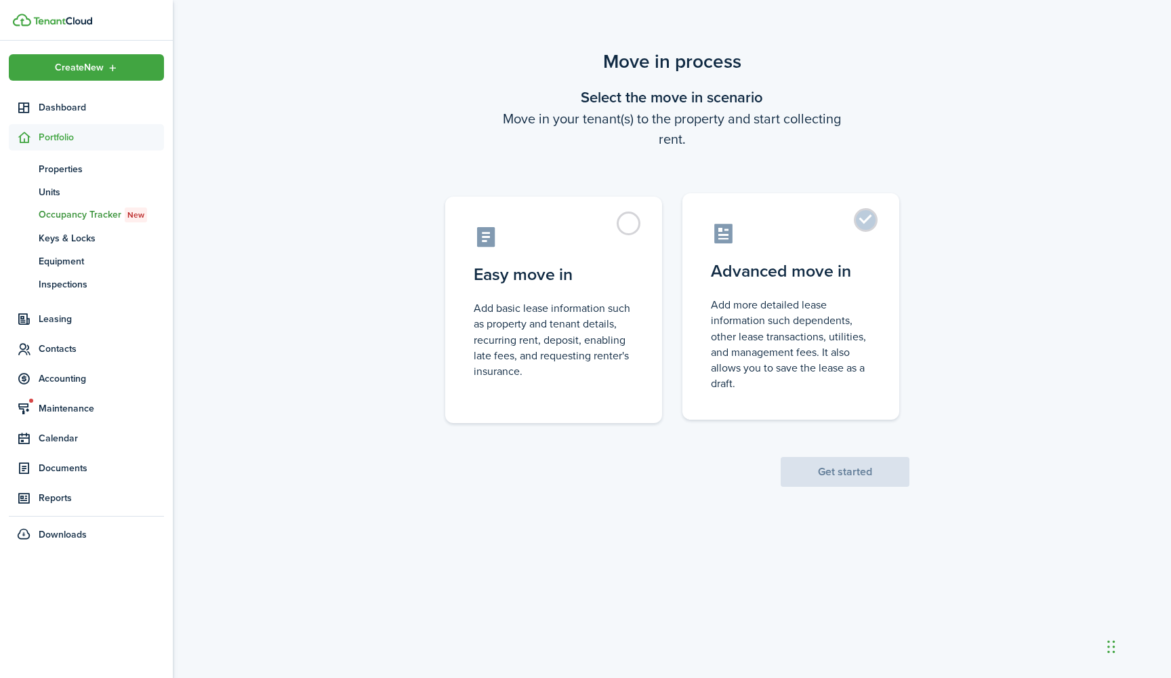
click at [866, 223] on label "Advanced move in Add more detailed lease information such dependents, other lea…" at bounding box center [790, 306] width 217 height 226
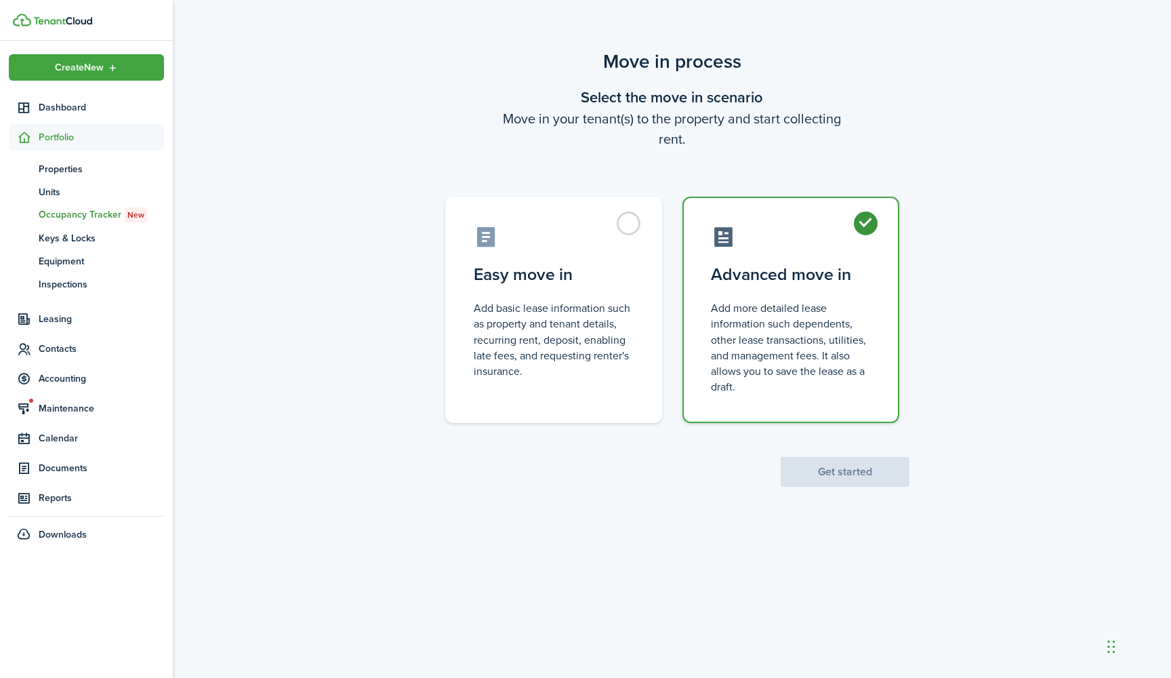
radio input "true"
click at [828, 470] on button "Get started" at bounding box center [845, 472] width 129 height 30
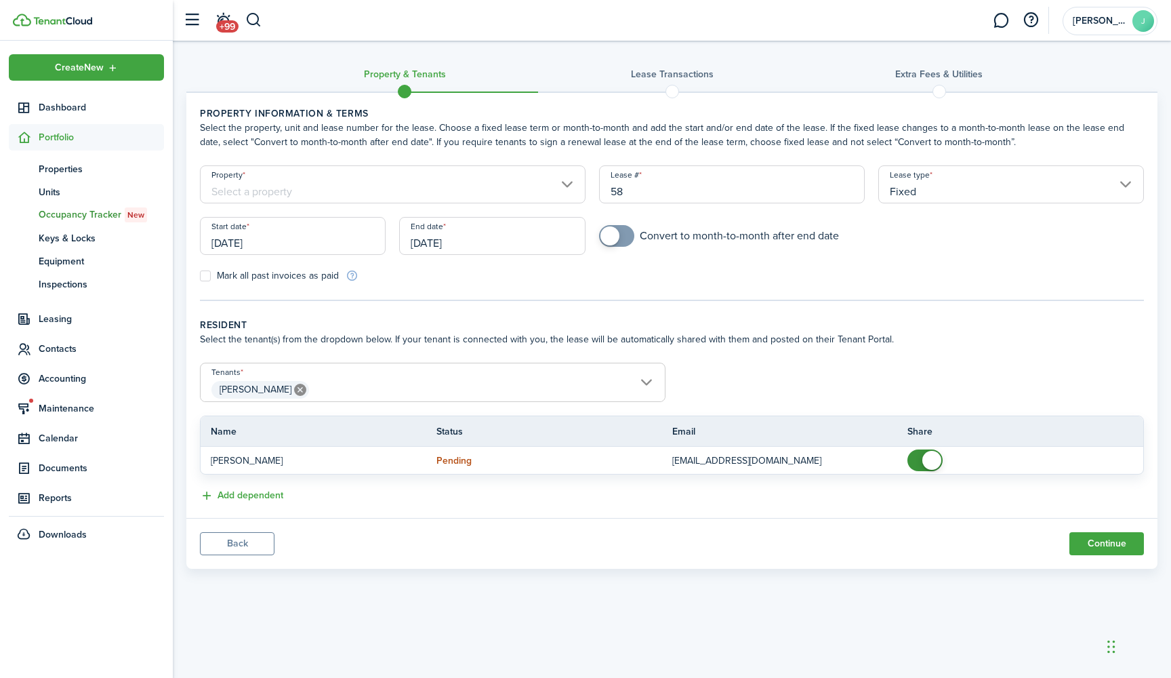
click at [642, 387] on span "Oseas Dagdag" at bounding box center [433, 389] width 464 height 23
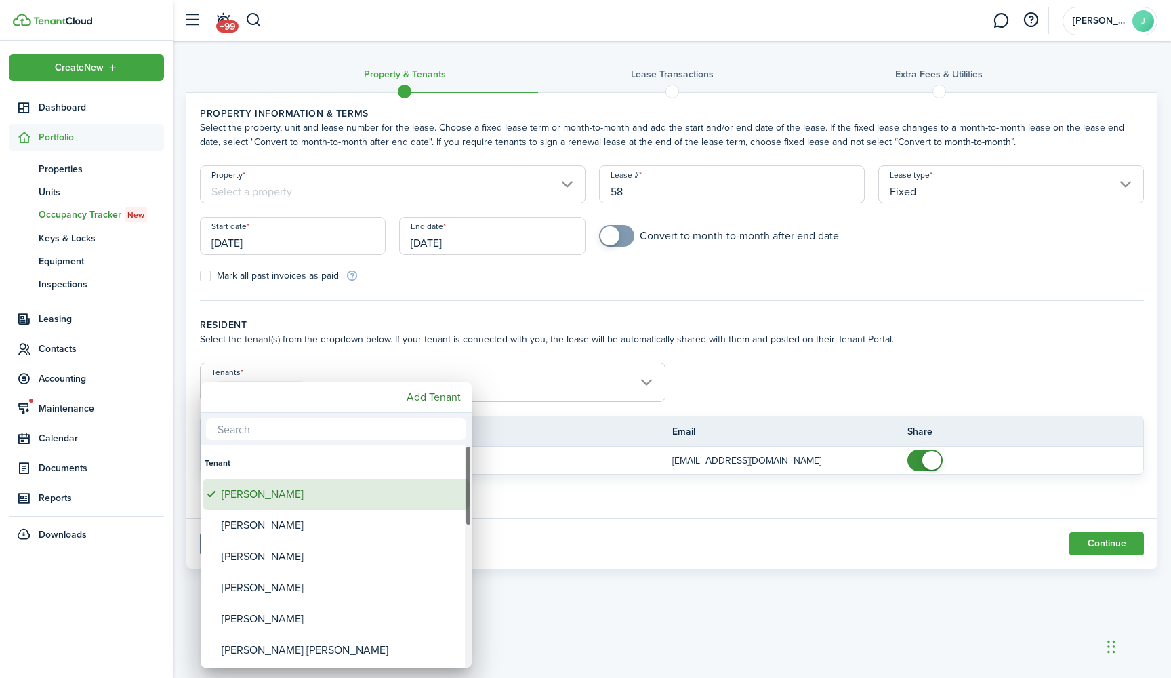
click at [363, 502] on div "Oseas Dagdag" at bounding box center [342, 493] width 240 height 31
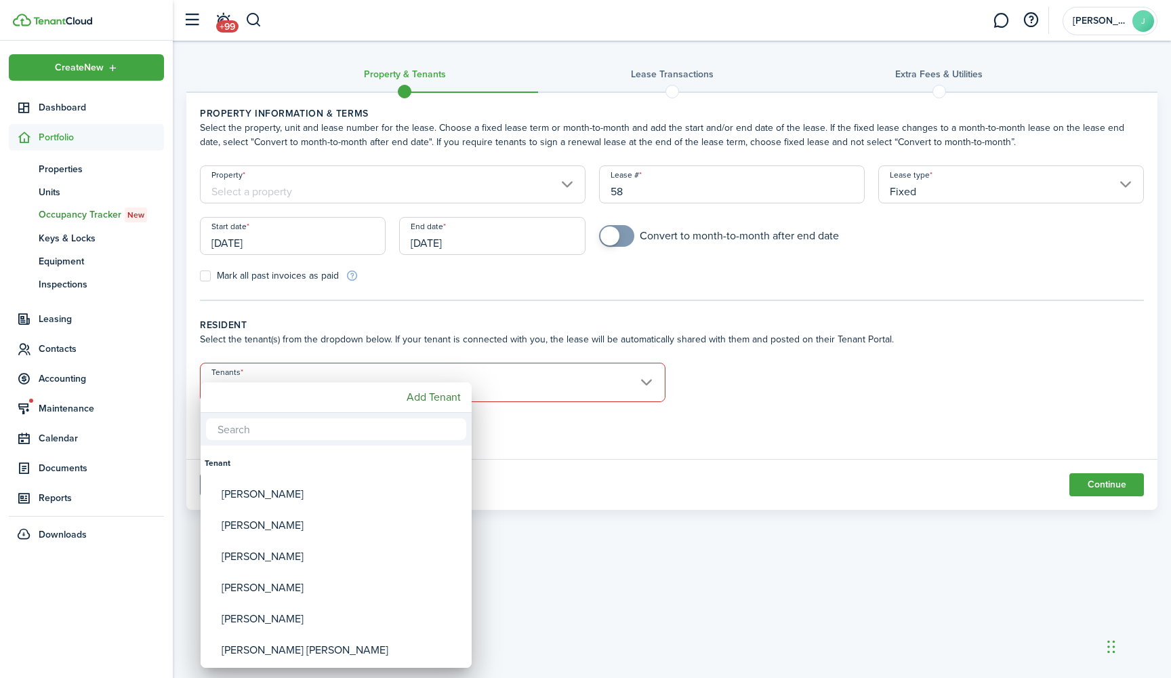
click at [537, 308] on div at bounding box center [586, 339] width 1388 height 895
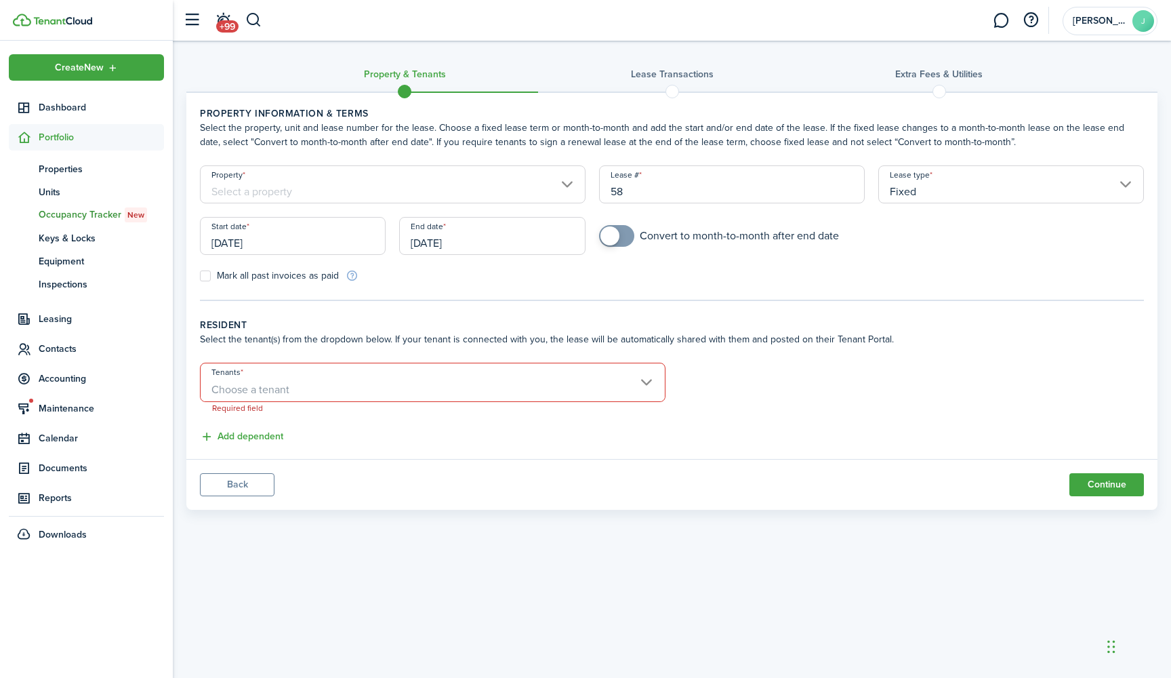
click at [522, 391] on span "Choose a tenant" at bounding box center [433, 389] width 464 height 23
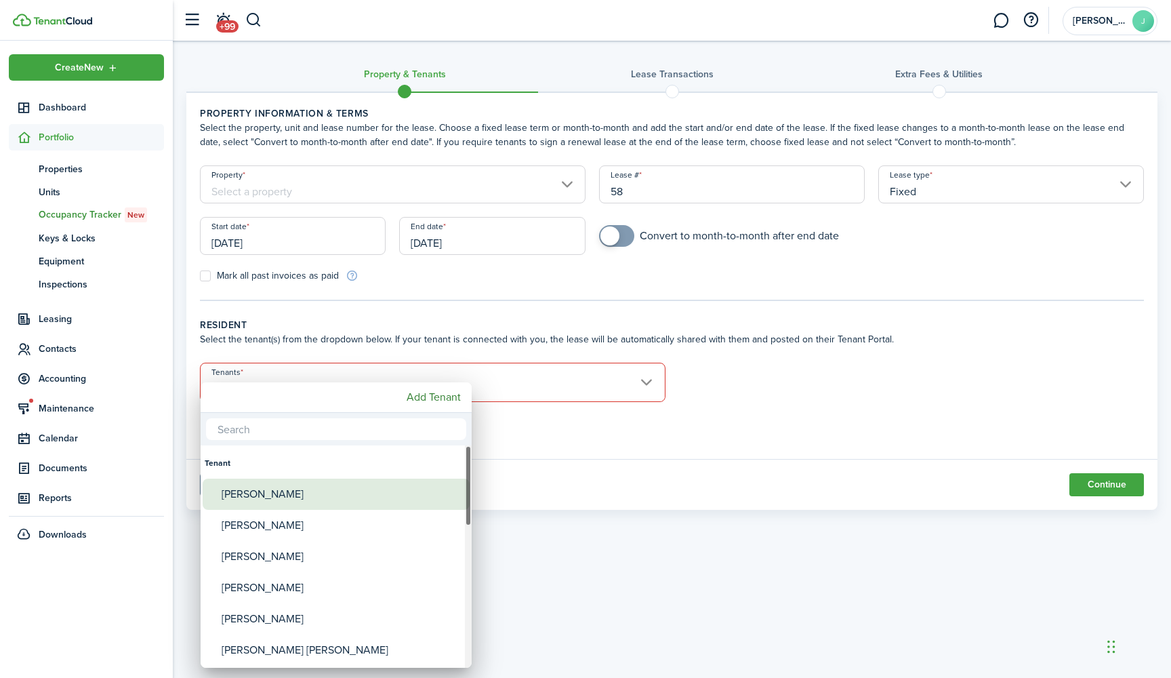
click at [330, 496] on div "Oseas Dagdag" at bounding box center [342, 493] width 240 height 31
type input "Oseas Dagdag"
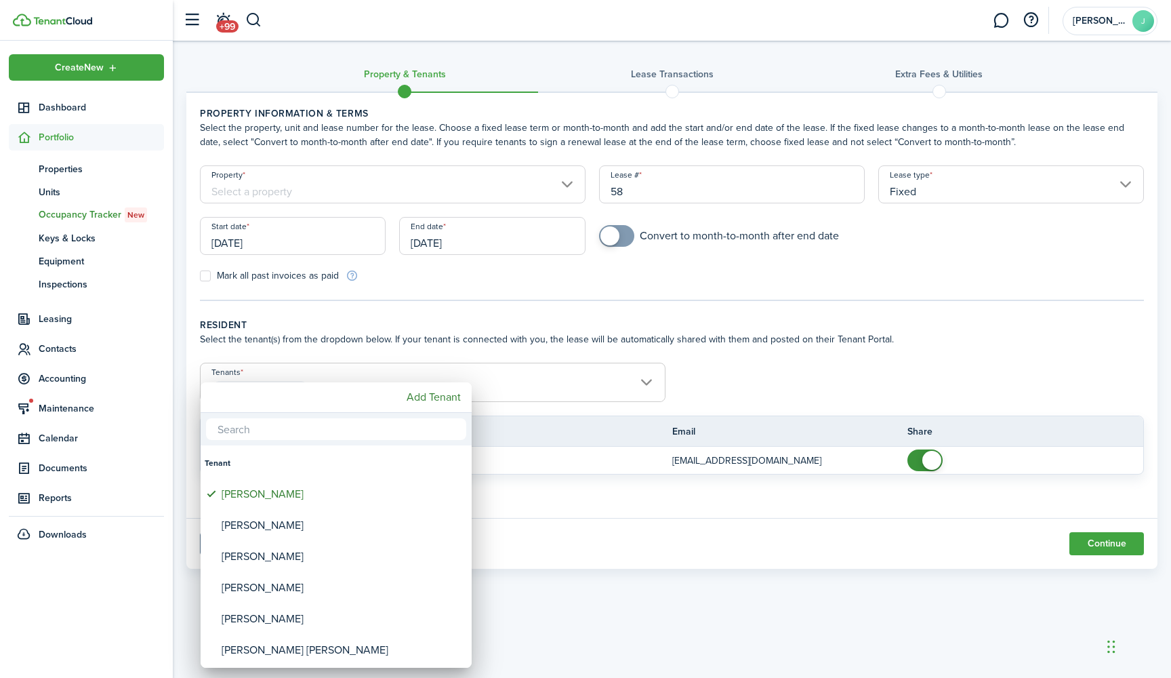
click at [787, 293] on div at bounding box center [586, 339] width 1388 height 895
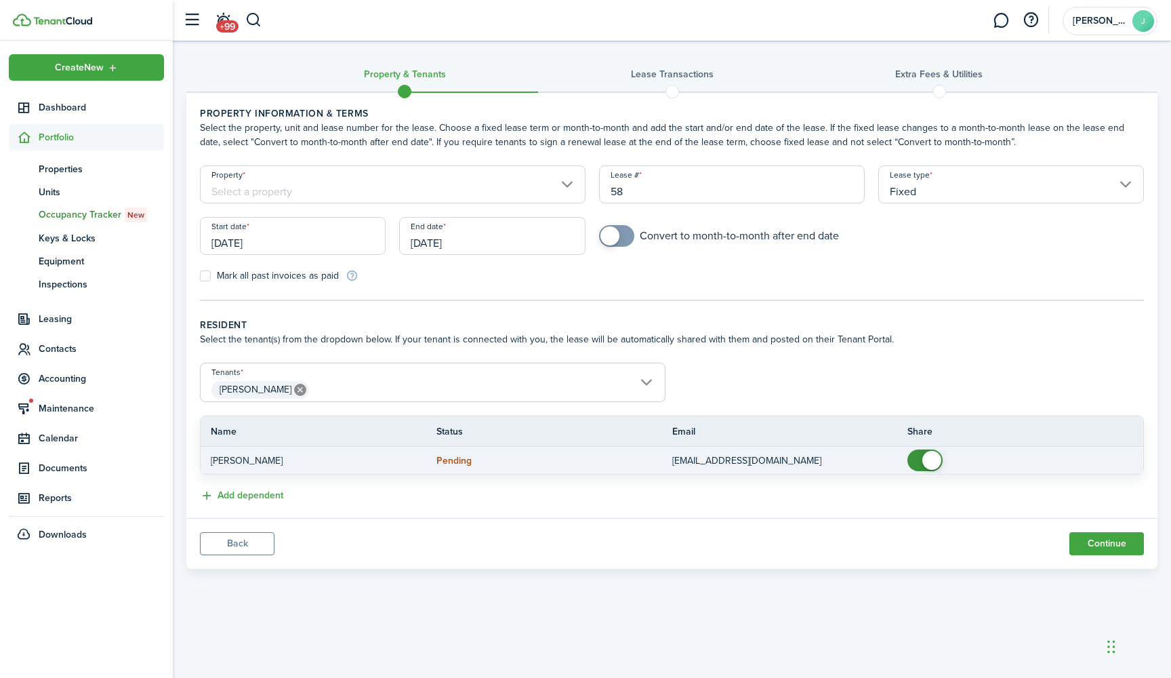
click at [728, 461] on p "oceasdagdag@hotmail.com" at bounding box center [779, 460] width 215 height 14
click at [722, 463] on p "oceasdagdag@hotmail.com" at bounding box center [779, 460] width 215 height 14
click at [707, 466] on p "oceasdagdag@hotmail.com" at bounding box center [779, 460] width 215 height 14
click at [699, 456] on p "oceasdagdag@hotmail.com" at bounding box center [779, 460] width 215 height 14
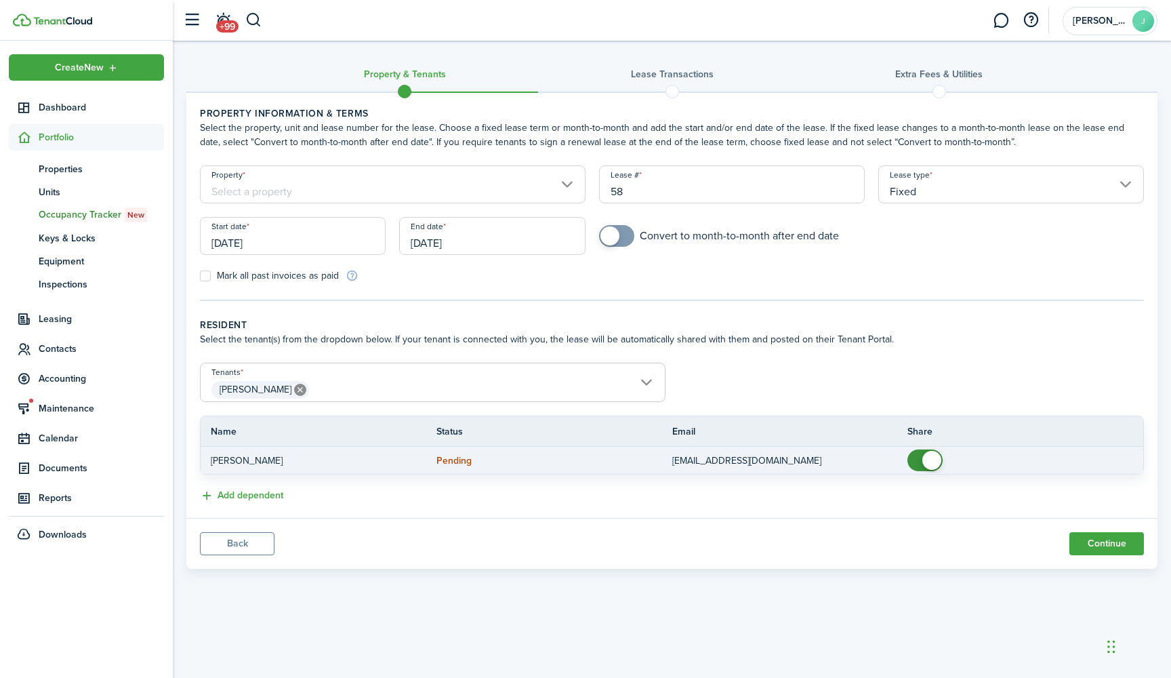
click at [903, 456] on td "oceasdagdag@hotmail.com" at bounding box center [790, 460] width 236 height 18
checkbox input "false"
click at [922, 460] on span at bounding box center [925, 460] width 14 height 22
click at [724, 460] on p "oceasdagdag@hotmail.com" at bounding box center [779, 460] width 215 height 14
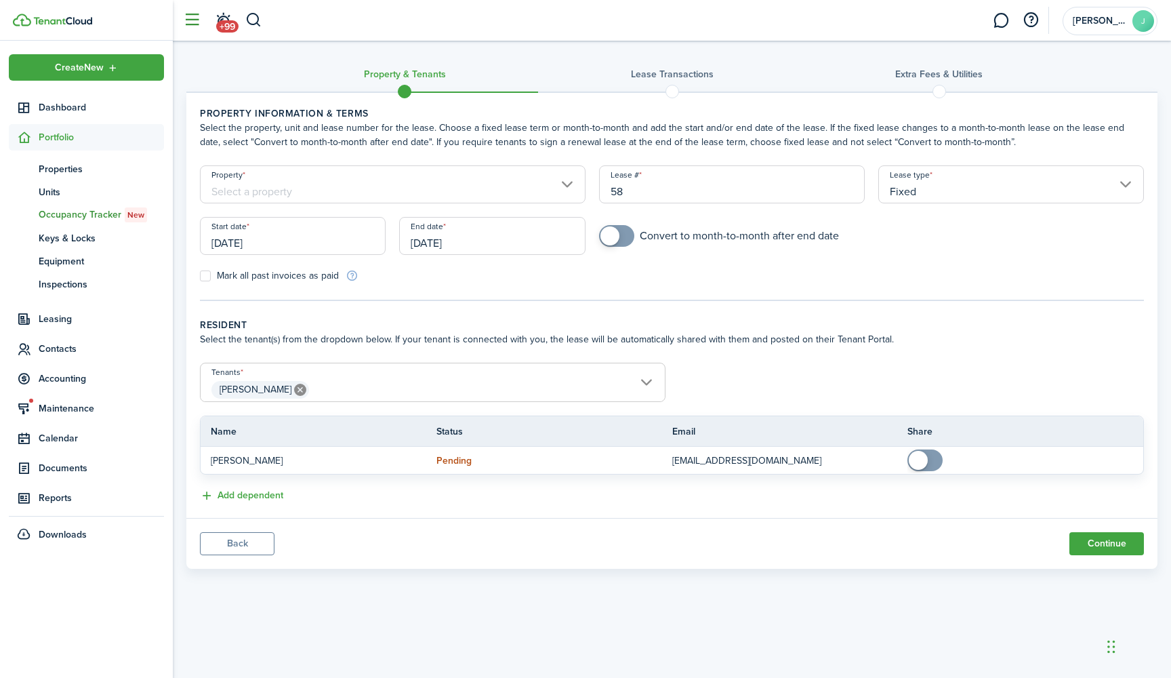
click at [194, 23] on button "button" at bounding box center [192, 20] width 26 height 26
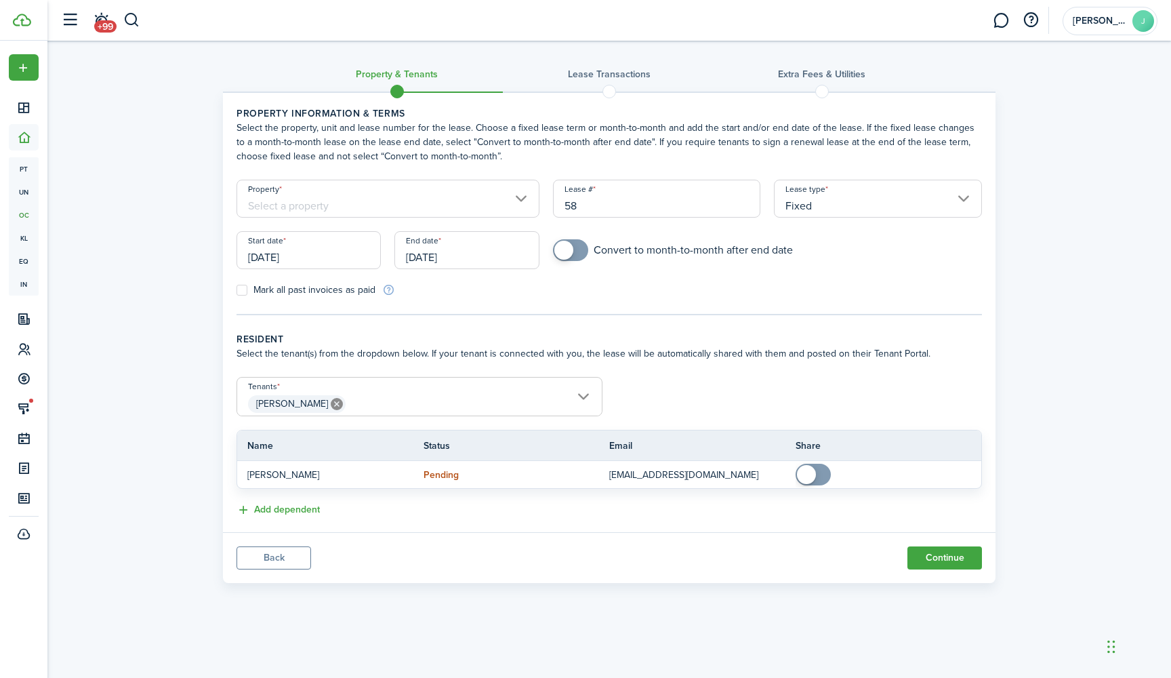
click at [331, 405] on icon at bounding box center [337, 404] width 12 height 12
